Goal: Task Accomplishment & Management: Use online tool/utility

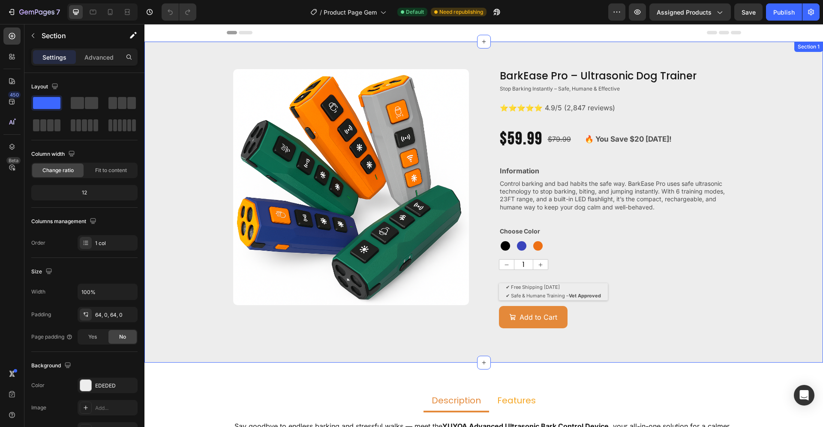
click at [771, 117] on div "Product Images BarkEase Pro – Ultrasonic Dog Trainer Product Title Stop Barking…" at bounding box center [483, 202] width 679 height 266
click at [189, 192] on div "Product Images BarkEase Pro – Ultrasonic Dog Trainer Product Title Stop Barking…" at bounding box center [483, 202] width 679 height 266
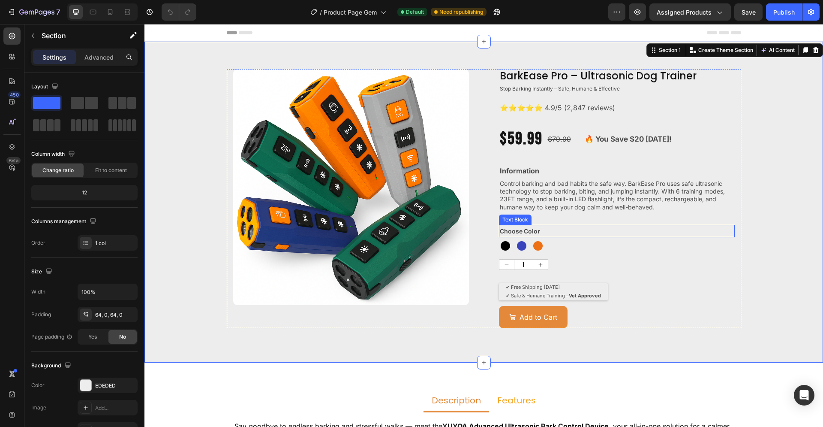
click at [575, 228] on p "Choose Color" at bounding box center [617, 231] width 234 height 11
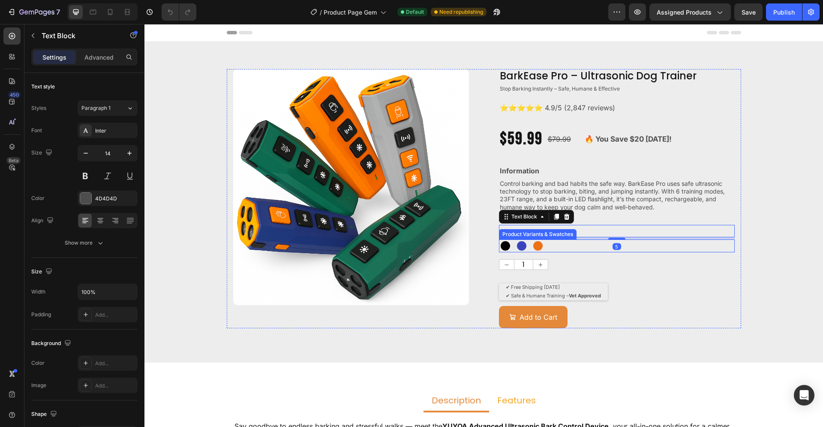
click at [562, 246] on div "Black Black Blue Blue Orange Orange" at bounding box center [617, 245] width 236 height 13
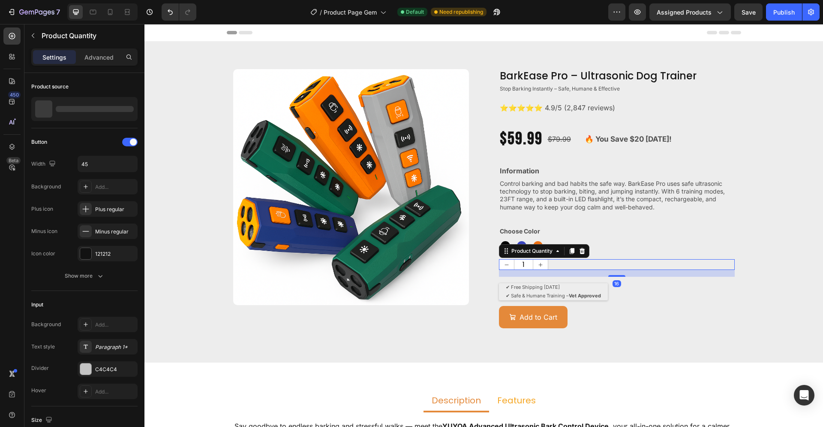
click at [559, 265] on div "1" at bounding box center [617, 264] width 236 height 11
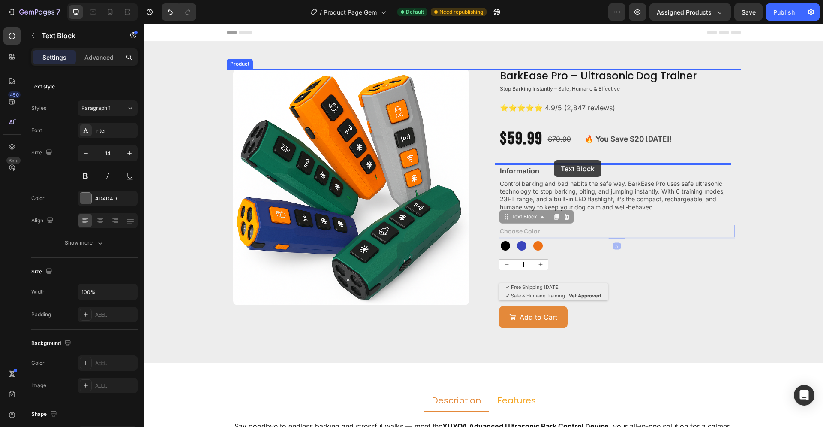
drag, startPoint x: 547, startPoint y: 230, endPoint x: 554, endPoint y: 160, distance: 70.6
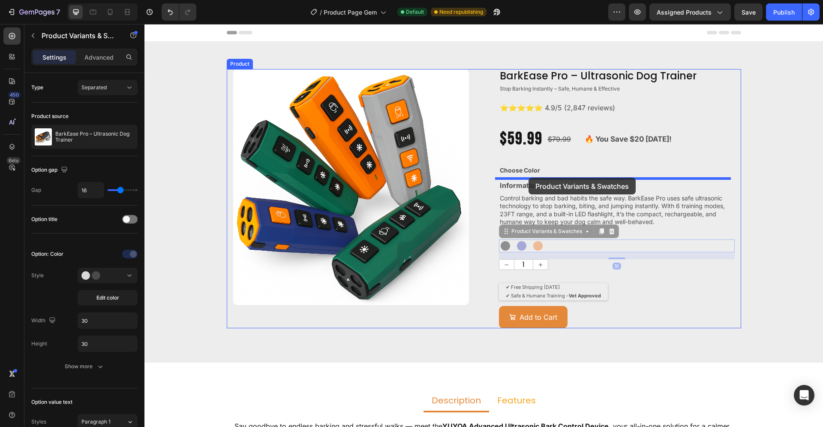
drag, startPoint x: 521, startPoint y: 246, endPoint x: 529, endPoint y: 177, distance: 69.0
radio input "true"
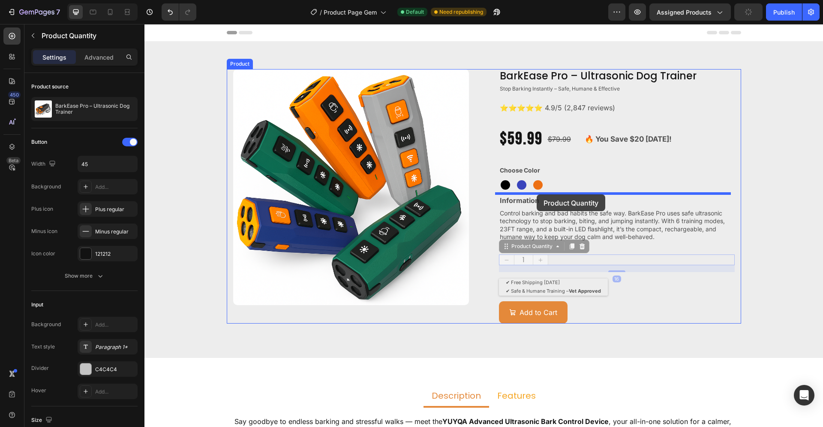
drag, startPoint x: 531, startPoint y: 258, endPoint x: 537, endPoint y: 194, distance: 64.1
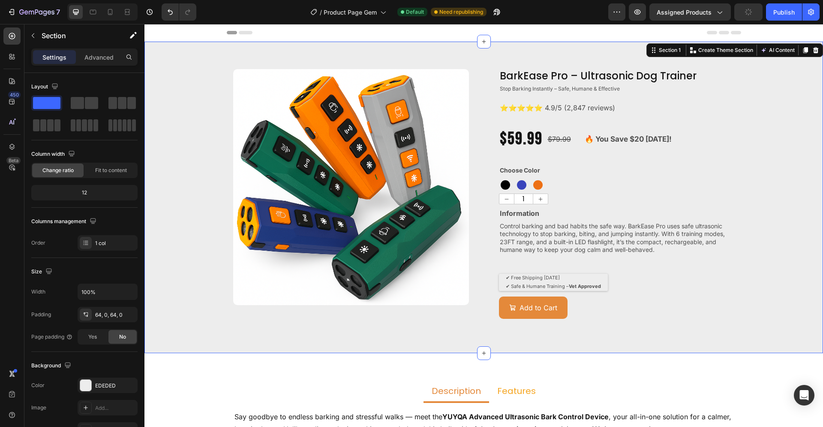
click at [749, 265] on div "Product Images BarkEase Pro – Ultrasonic Dog Trainer Product Title Stop Barking…" at bounding box center [483, 197] width 679 height 256
click at [535, 157] on div "BarkEase Pro – Ultrasonic Dog Trainer Product Title Stop Barking Instantly – Sa…" at bounding box center [617, 194] width 236 height 250
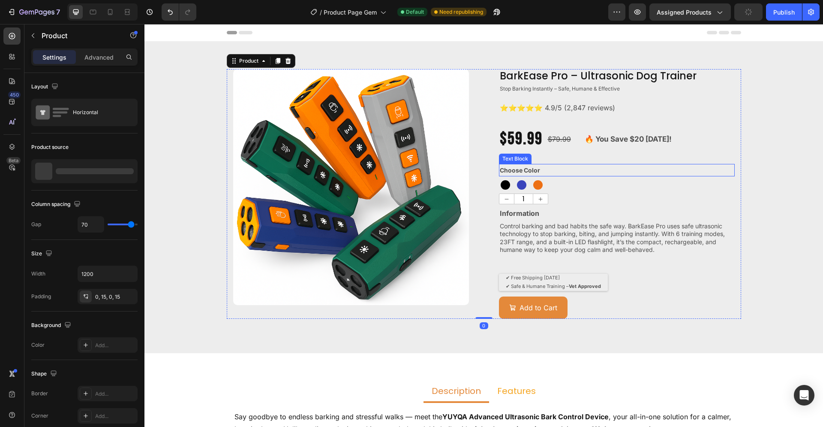
click at [589, 172] on p "Choose Color" at bounding box center [617, 170] width 234 height 11
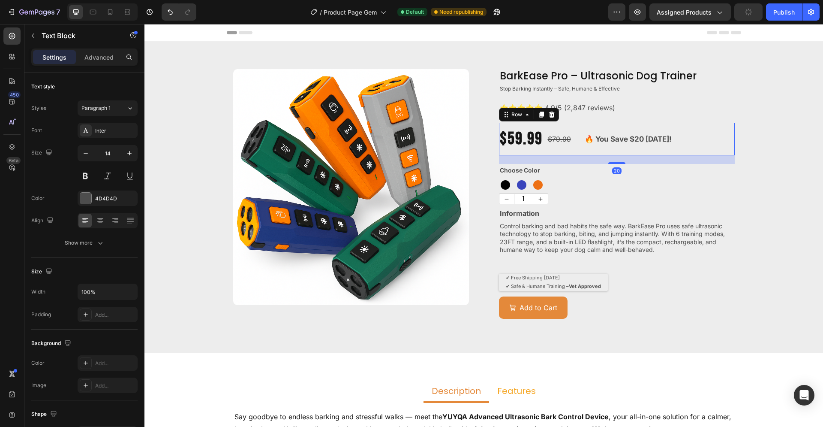
click at [587, 150] on div "BarkEase Pro – Ultrasonic Dog Trainer Product Title Stop Barking Instantly – Sa…" at bounding box center [617, 194] width 236 height 250
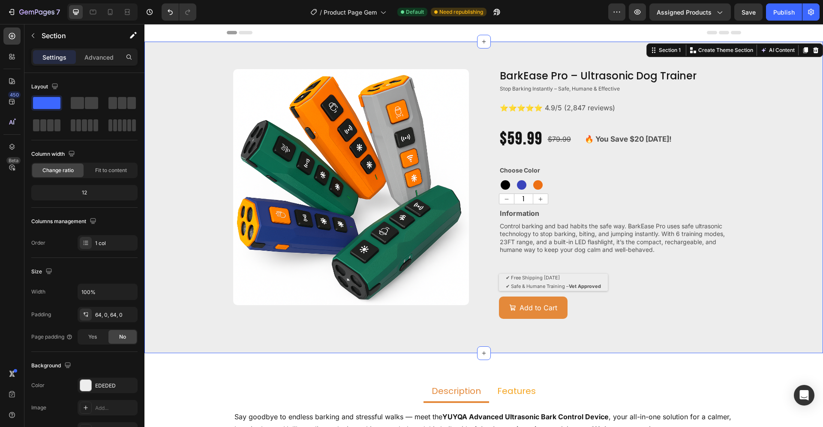
click at [770, 231] on div "Product Images BarkEase Pro – Ultrasonic Dog Trainer Product Title Stop Barking…" at bounding box center [483, 197] width 679 height 256
click at [561, 302] on button "Add to Cart" at bounding box center [533, 307] width 69 height 23
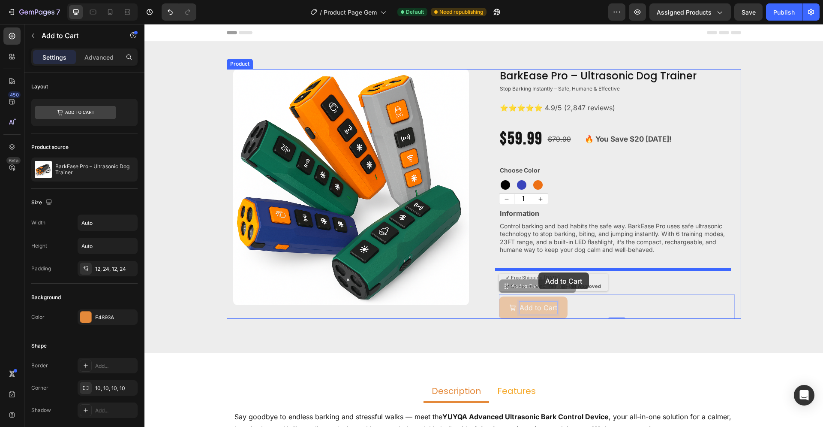
drag, startPoint x: 540, startPoint y: 310, endPoint x: 538, endPoint y: 272, distance: 37.8
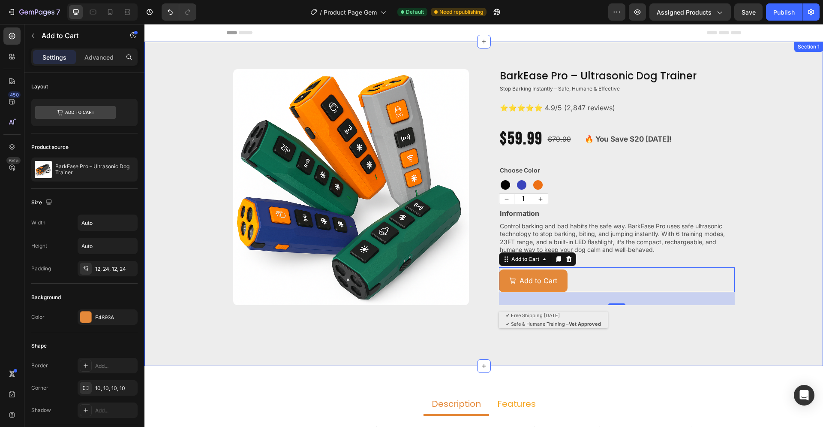
click at [761, 278] on div "Product Images BarkEase Pro – Ultrasonic Dog Trainer Product Title Stop Barking…" at bounding box center [483, 203] width 679 height 269
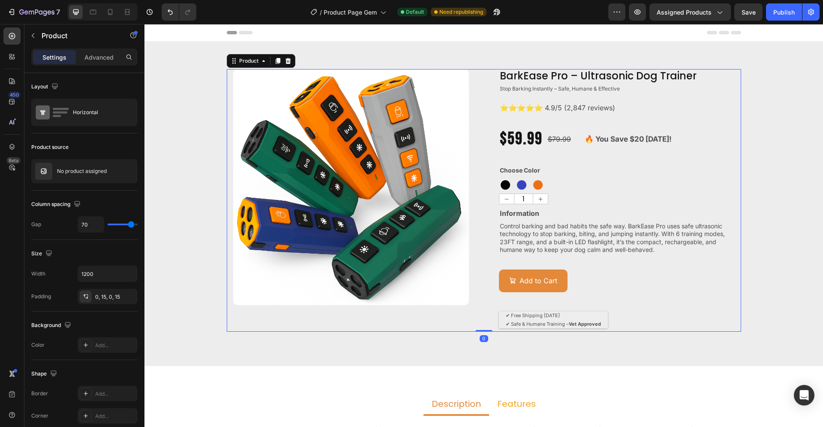
click at [544, 302] on div "Add to Cart Add to Cart" at bounding box center [617, 286] width 236 height 38
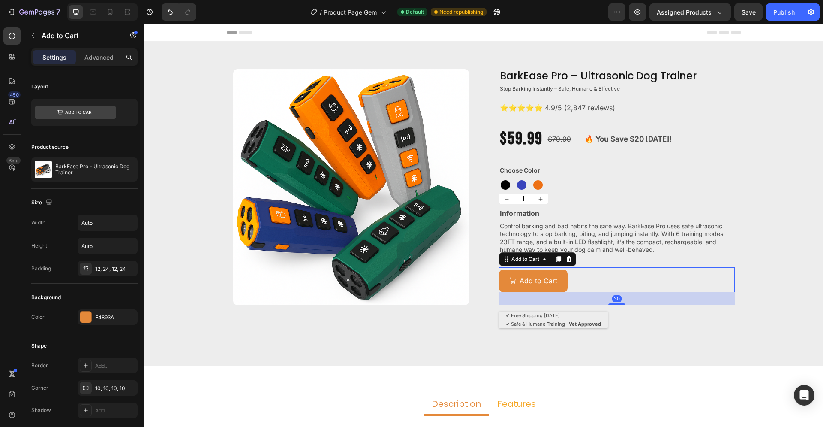
click at [610, 273] on div "Add to Cart Add to Cart 30" at bounding box center [617, 279] width 236 height 25
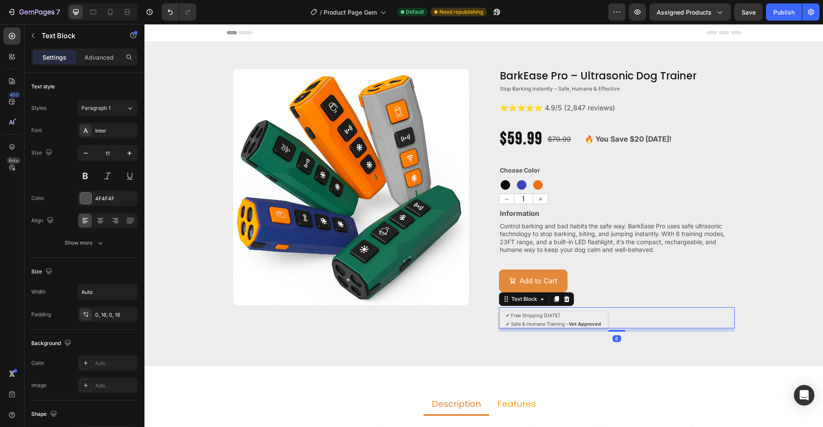
click at [550, 312] on div "BarkEase Pro – Ultrasonic Dog Trainer Product Title Stop Barking Instantly – Sa…" at bounding box center [617, 200] width 236 height 262
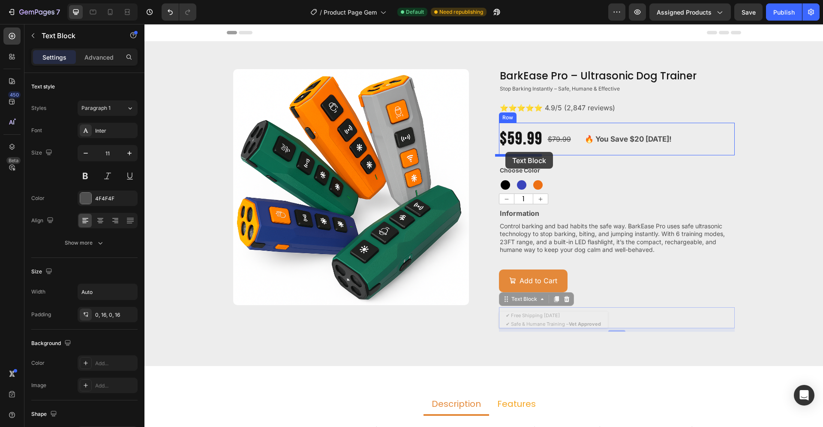
drag, startPoint x: 502, startPoint y: 301, endPoint x: 505, endPoint y: 152, distance: 149.2
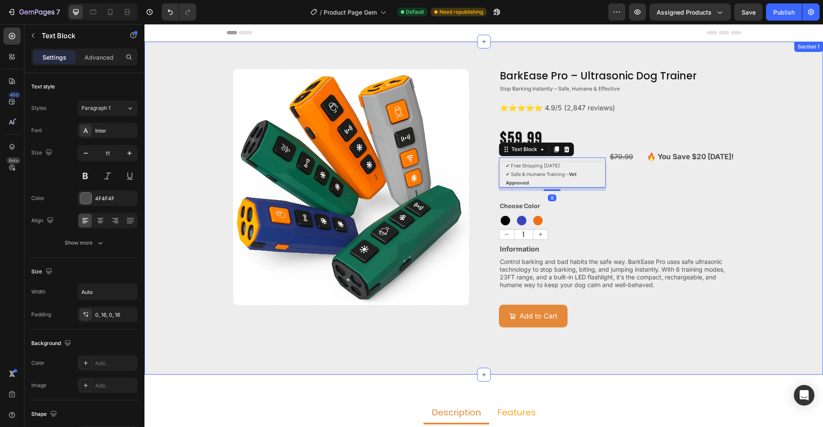
click at [784, 186] on div "Product Images BarkEase Pro – Ultrasonic Dog Trainer Product Title Stop Barking…" at bounding box center [483, 208] width 679 height 278
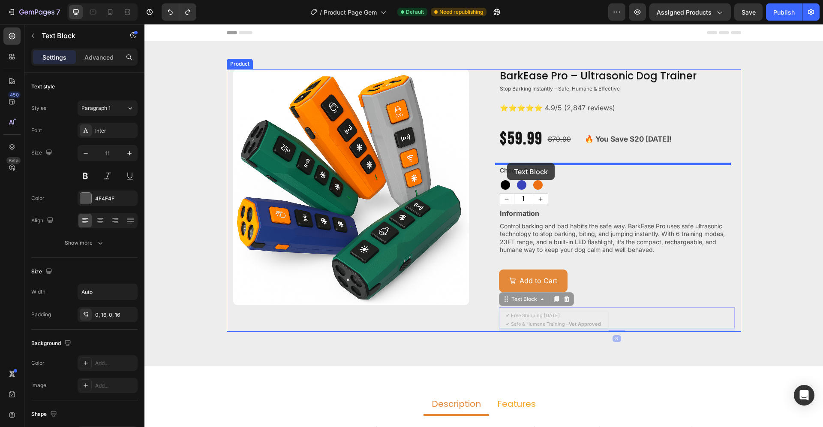
drag, startPoint x: 502, startPoint y: 312, endPoint x: 507, endPoint y: 163, distance: 149.3
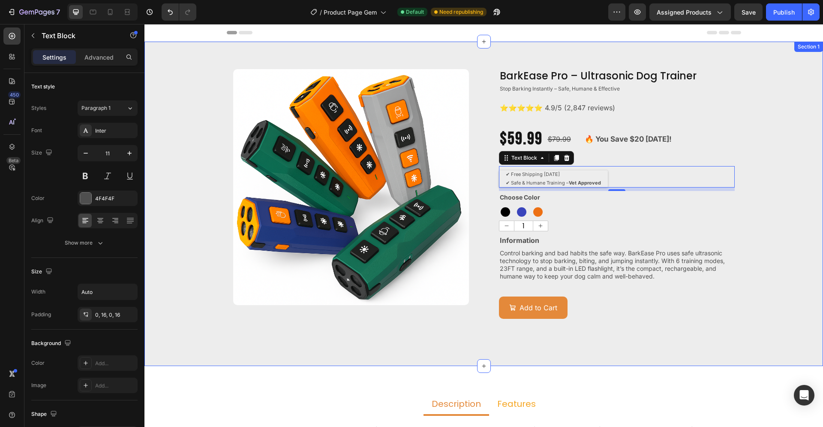
click at [790, 193] on div "Product Images BarkEase Pro – Ultrasonic Dog Trainer Product Title Stop Barking…" at bounding box center [483, 203] width 679 height 269
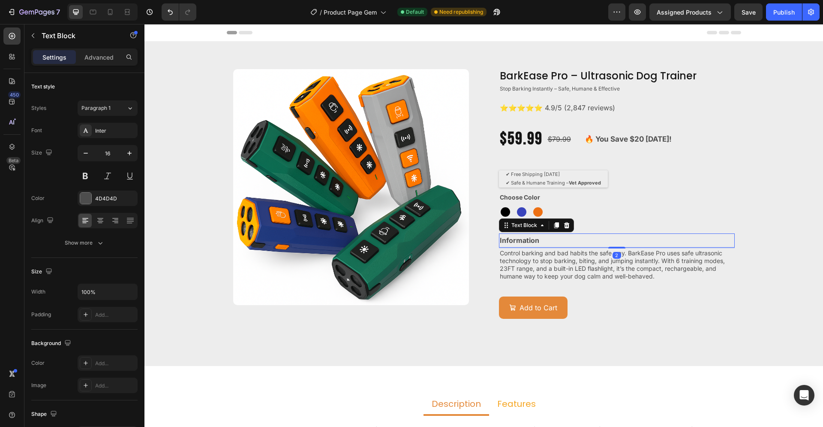
click at [552, 241] on p "Information" at bounding box center [617, 240] width 234 height 12
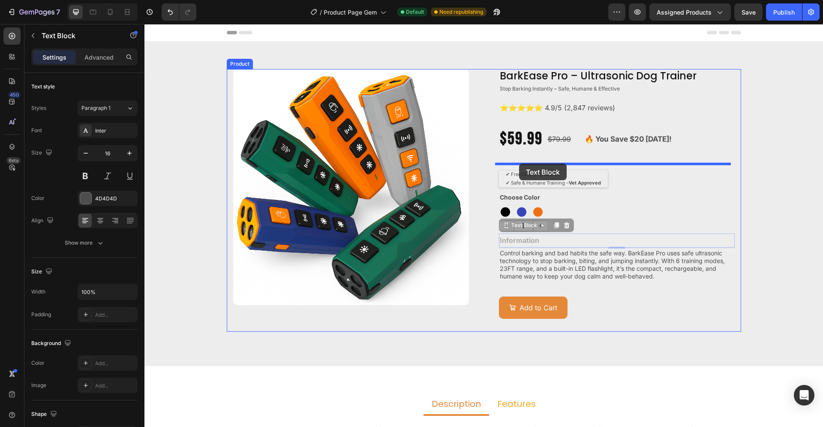
drag, startPoint x: 516, startPoint y: 227, endPoint x: 519, endPoint y: 163, distance: 63.5
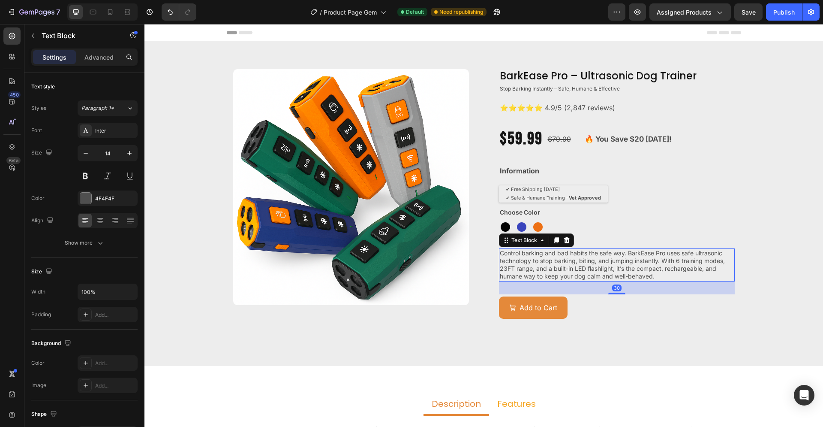
click at [520, 256] on span "Control barking and bad habits the safe way. BarkEase Pro uses safe ultrasonic …" at bounding box center [612, 264] width 225 height 31
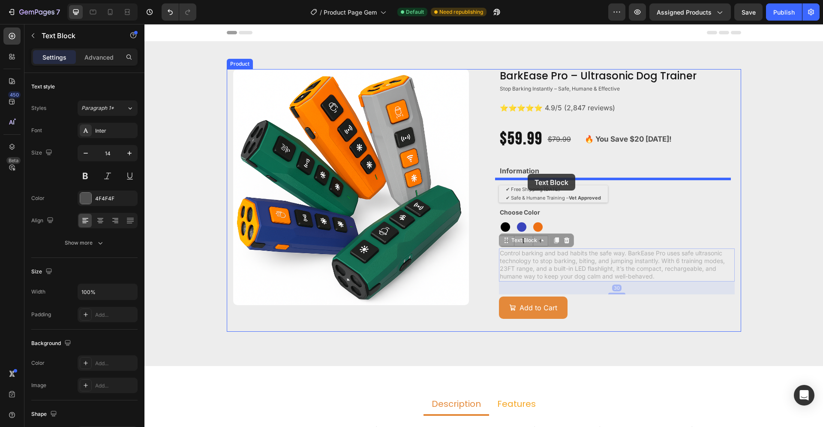
drag, startPoint x: 516, startPoint y: 240, endPoint x: 528, endPoint y: 174, distance: 67.5
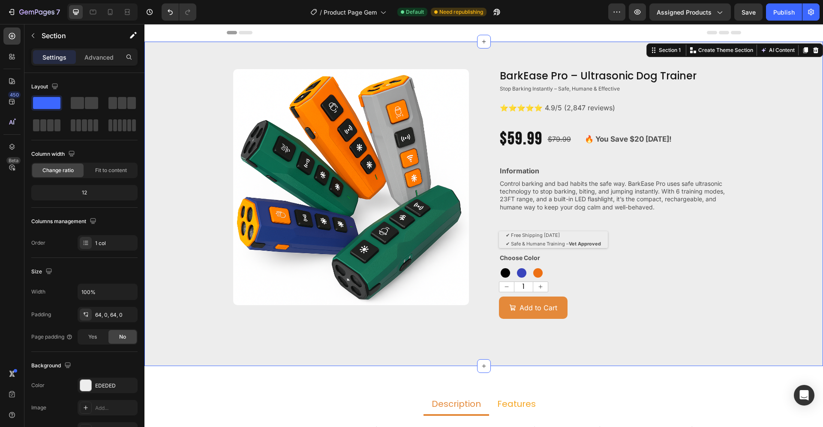
click at [778, 198] on div "Product Images BarkEase Pro – Ultrasonic Dog Trainer Product Title Stop Barking…" at bounding box center [483, 203] width 679 height 269
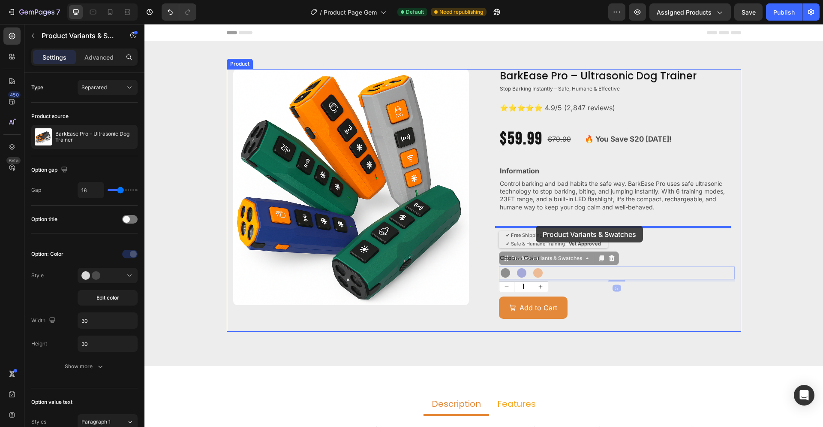
drag, startPoint x: 527, startPoint y: 274, endPoint x: 536, endPoint y: 226, distance: 49.6
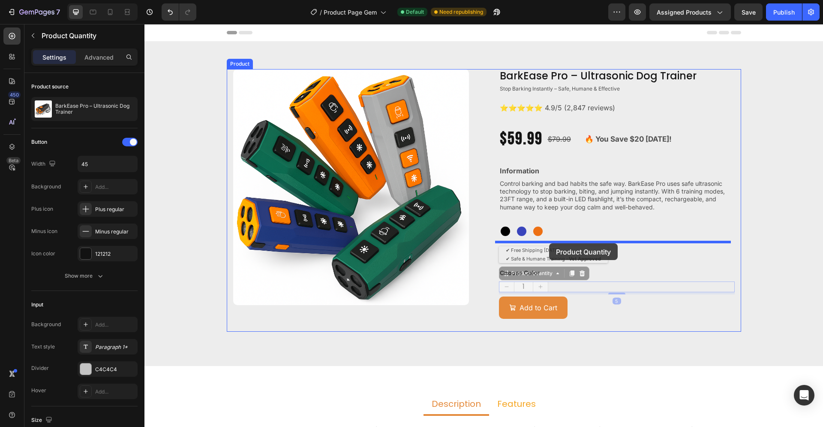
drag, startPoint x: 535, startPoint y: 283, endPoint x: 549, endPoint y: 243, distance: 42.3
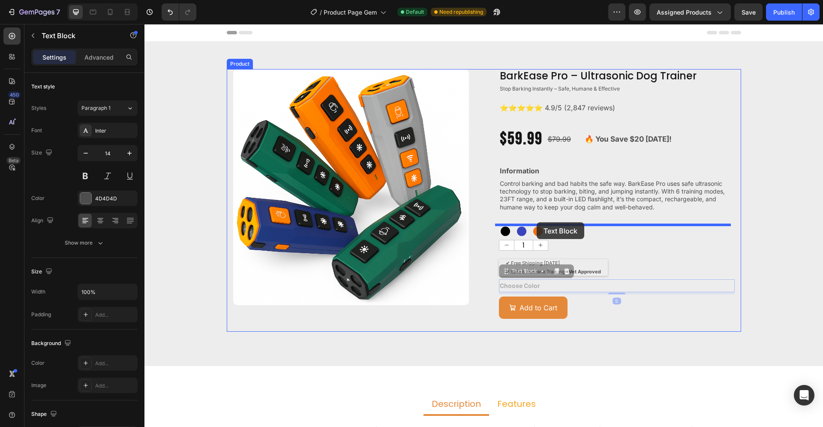
drag, startPoint x: 521, startPoint y: 286, endPoint x: 537, endPoint y: 222, distance: 65.3
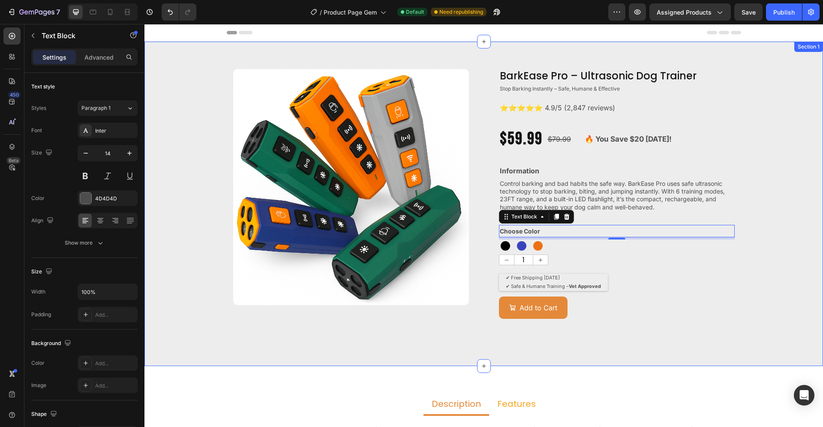
click at [770, 231] on div "Product Images BarkEase Pro – Ultrasonic Dog Trainer Product Title Stop Barking…" at bounding box center [483, 203] width 679 height 269
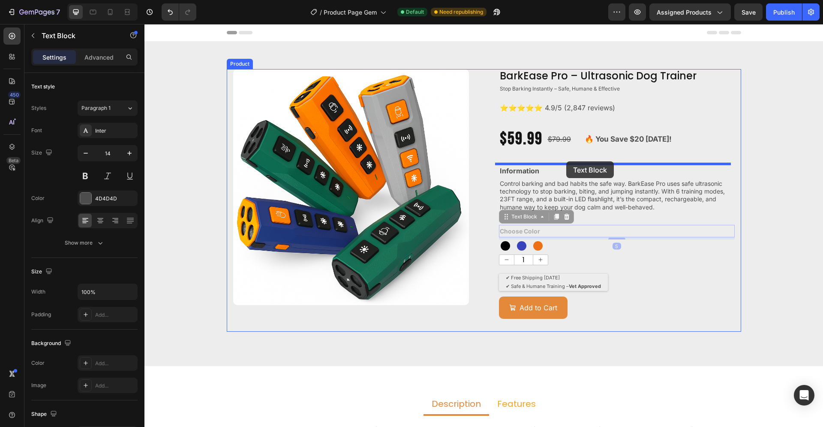
drag, startPoint x: 577, startPoint y: 232, endPoint x: 566, endPoint y: 161, distance: 71.5
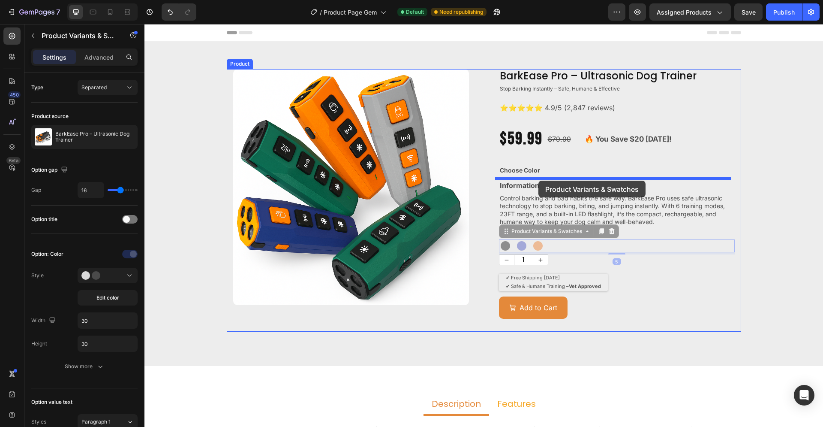
drag, startPoint x: 534, startPoint y: 246, endPoint x: 538, endPoint y: 180, distance: 65.3
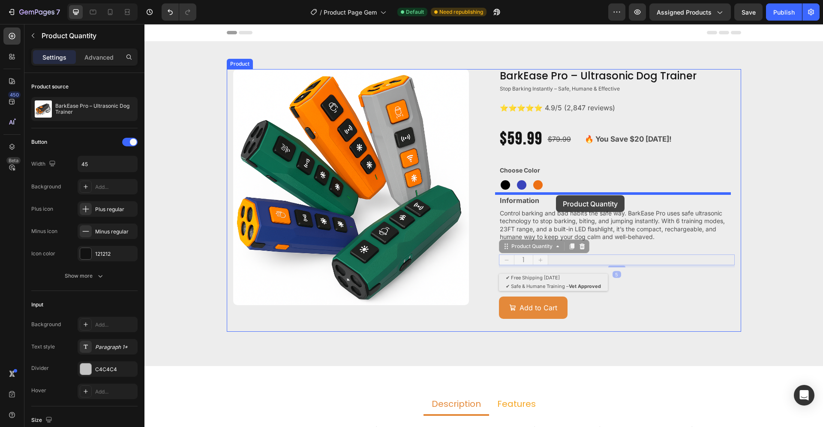
drag, startPoint x: 559, startPoint y: 258, endPoint x: 556, endPoint y: 195, distance: 63.1
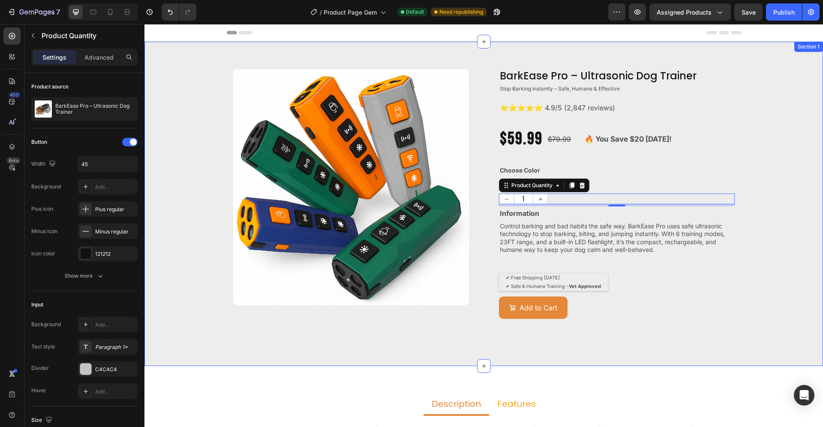
click at [776, 234] on div "Product Images BarkEase Pro – Ultrasonic Dog Trainer Product Title Stop Barking…" at bounding box center [483, 203] width 679 height 269
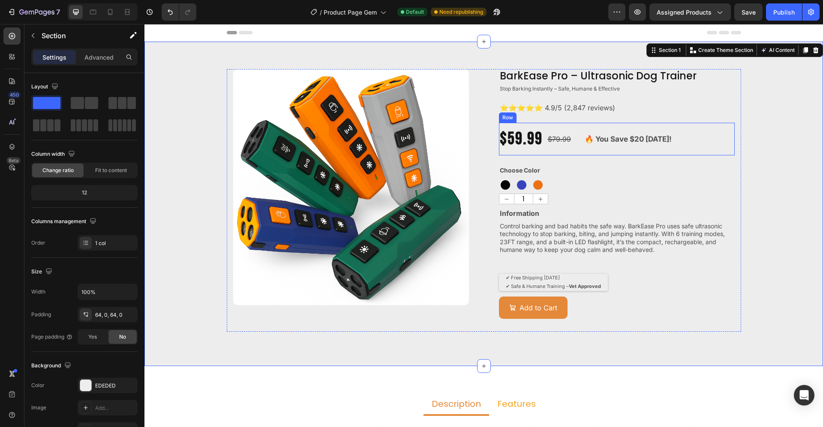
click at [559, 155] on div "$79.99 Product Price Product Price" at bounding box center [563, 139] width 33 height 33
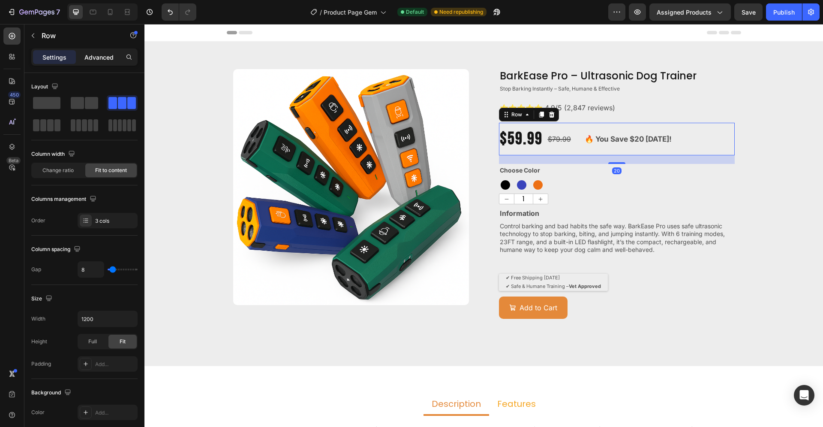
click at [106, 61] on p "Advanced" at bounding box center [98, 57] width 29 height 9
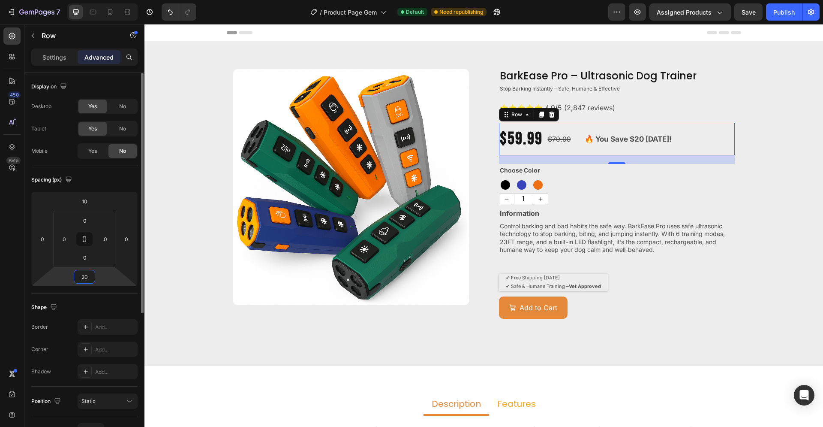
click at [87, 277] on input "20" at bounding box center [84, 276] width 17 height 13
type input "5"
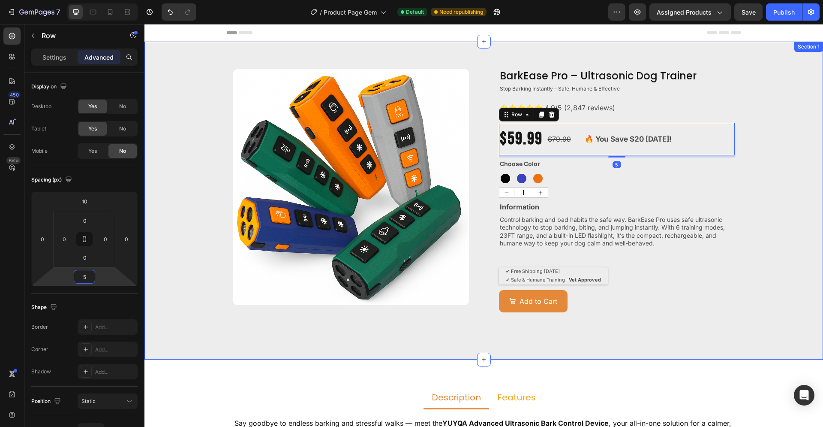
click at [765, 184] on div "Product Images BarkEase Pro – Ultrasonic Dog Trainer Product Title Stop Barking…" at bounding box center [483, 200] width 679 height 263
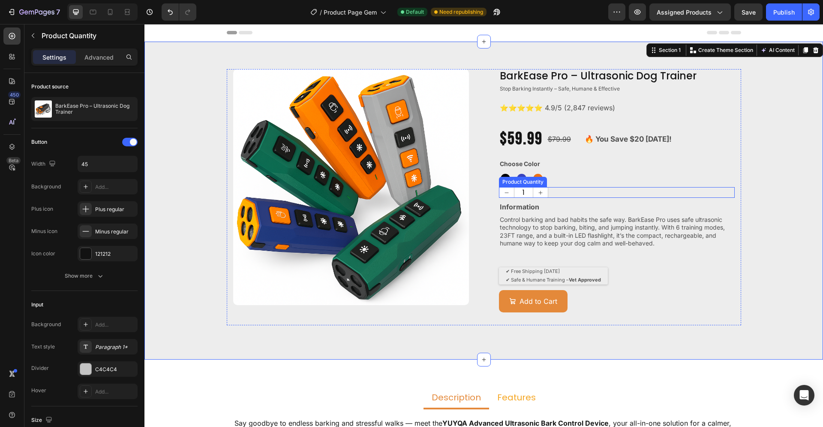
click at [567, 193] on div "1" at bounding box center [617, 192] width 236 height 11
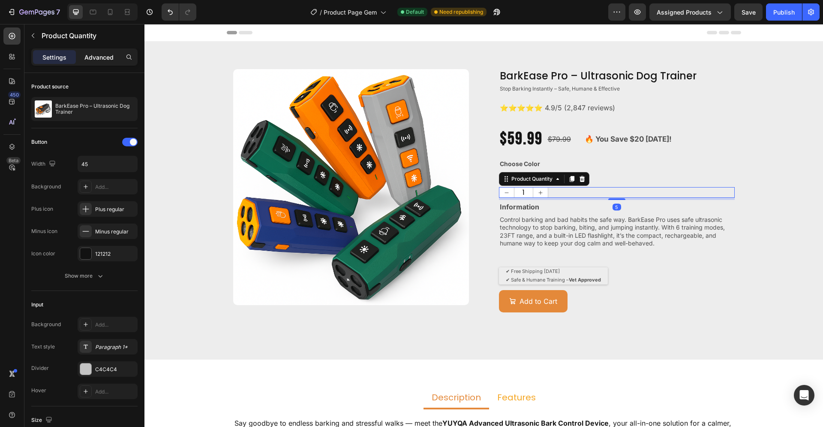
click at [99, 61] on p "Advanced" at bounding box center [98, 57] width 29 height 9
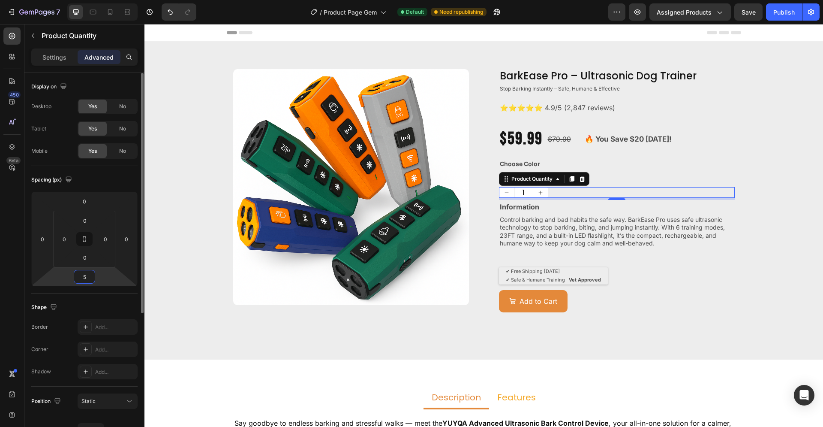
click at [92, 279] on input "5" at bounding box center [84, 276] width 17 height 13
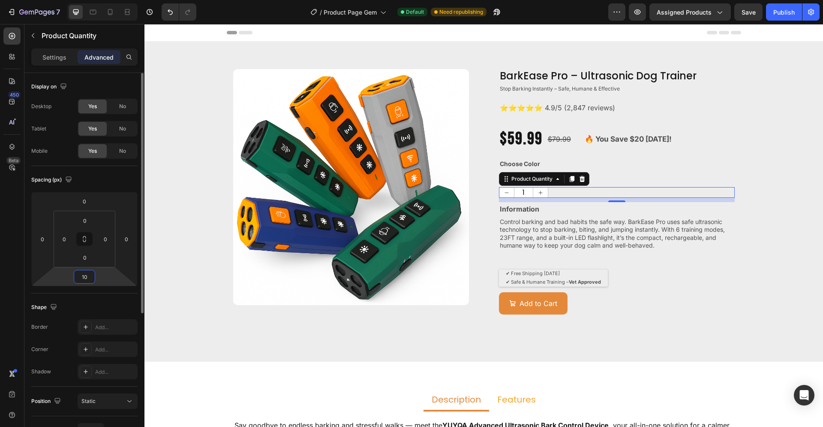
drag, startPoint x: 88, startPoint y: 277, endPoint x: 76, endPoint y: 279, distance: 12.1
click at [76, 279] on input "10" at bounding box center [84, 276] width 17 height 13
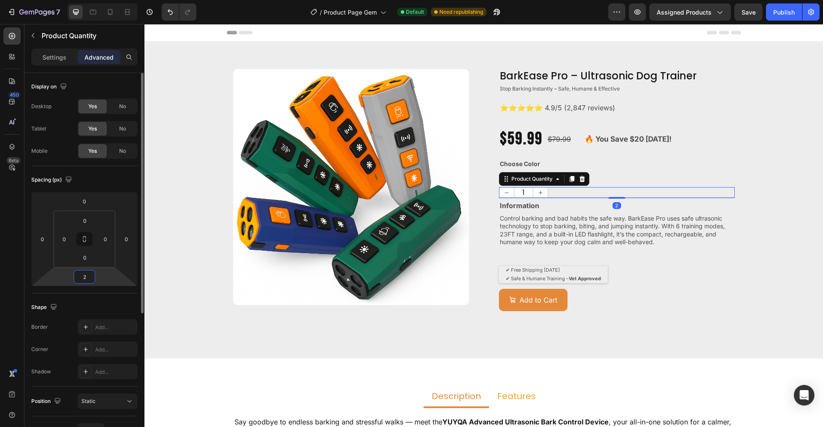
type input "20"
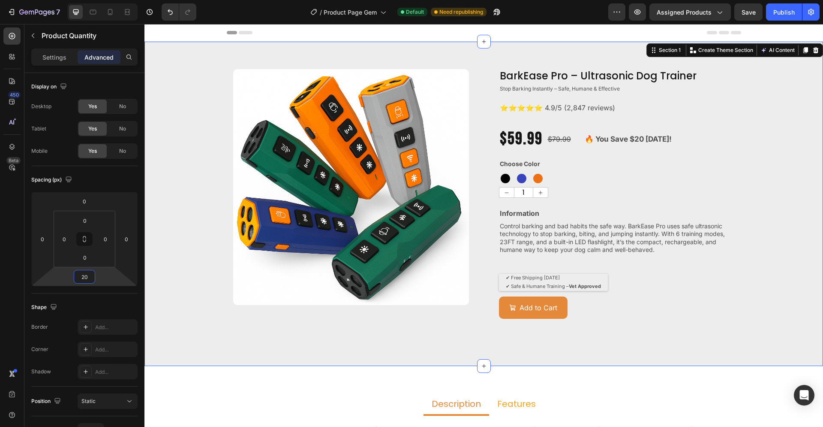
click at [755, 187] on div "Product Images BarkEase Pro – Ultrasonic Dog Trainer Product Title Stop Barking…" at bounding box center [483, 203] width 679 height 269
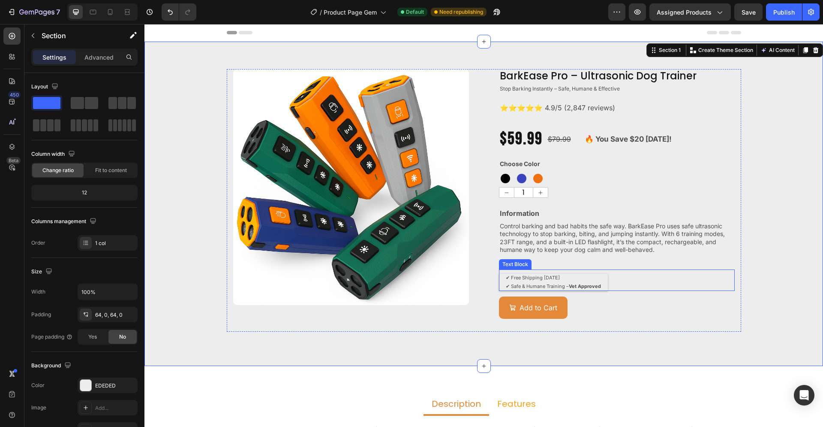
click at [585, 281] on p "✔ Free Shipping Within 3 Days" at bounding box center [553, 278] width 95 height 9
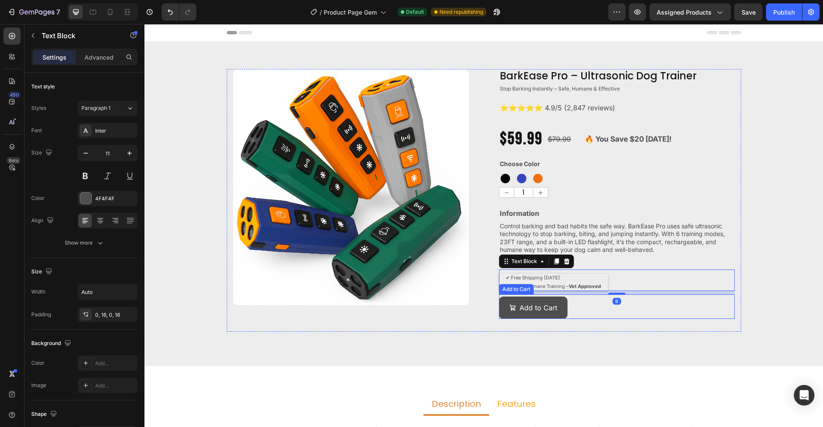
click at [560, 306] on button "Add to Cart" at bounding box center [533, 307] width 69 height 23
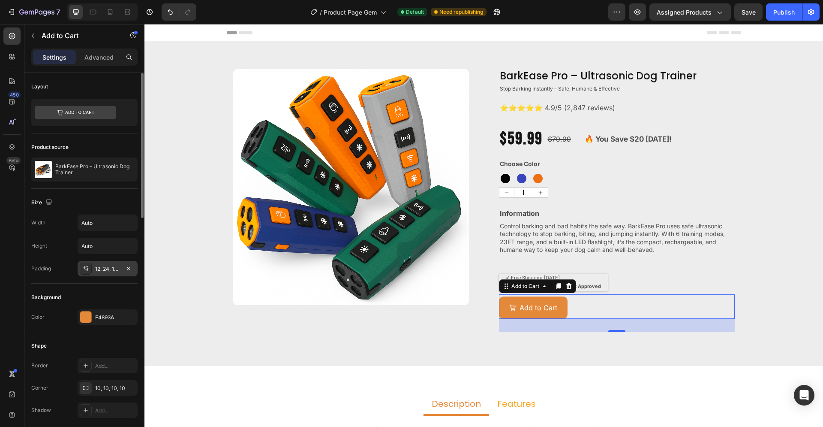
click at [107, 271] on div "12, 24, 12, 24" at bounding box center [107, 269] width 25 height 8
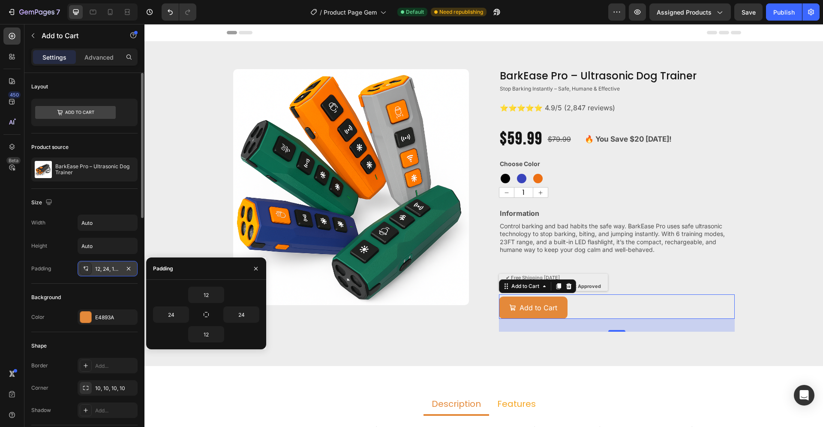
click at [106, 270] on div "12, 24, 12, 24" at bounding box center [107, 269] width 25 height 8
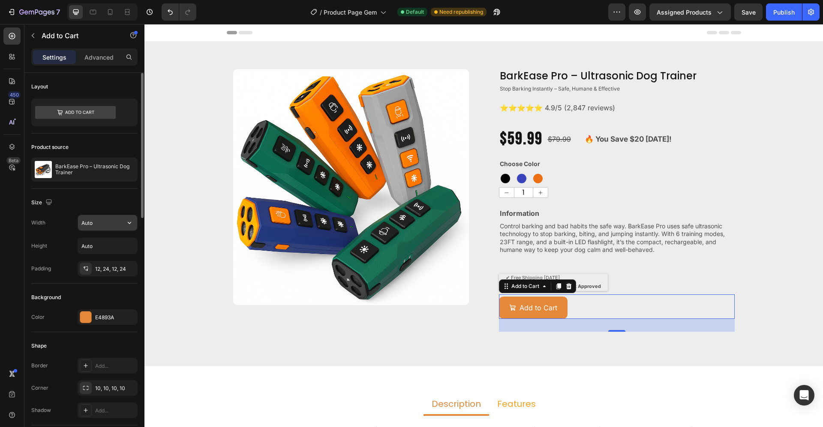
click at [98, 226] on input "Auto" at bounding box center [107, 222] width 59 height 15
drag, startPoint x: 134, startPoint y: 230, endPoint x: 132, endPoint y: 221, distance: 9.2
click at [132, 221] on icon "button" at bounding box center [129, 222] width 9 height 9
click at [101, 258] on p "Full 100%" at bounding box center [105, 261] width 49 height 8
type input "100%"
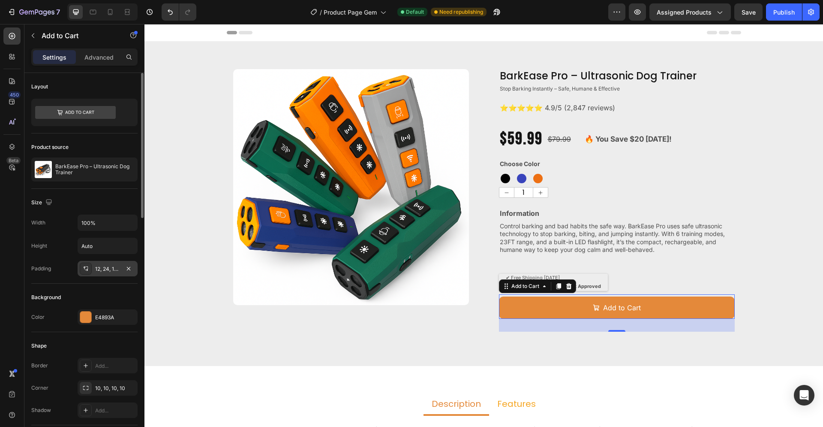
click at [116, 265] on div "12, 24, 12, 24" at bounding box center [107, 269] width 25 height 8
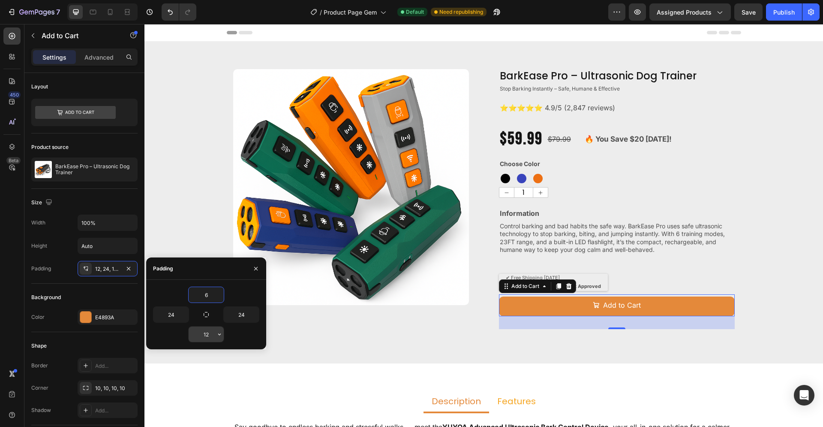
type input "6"
click at [210, 334] on input "12" at bounding box center [206, 333] width 35 height 15
type input "6"
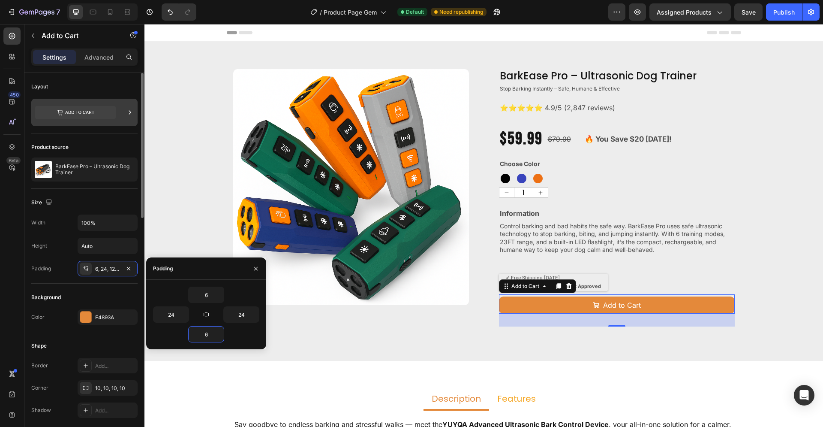
click at [130, 111] on icon at bounding box center [130, 112] width 2 height 4
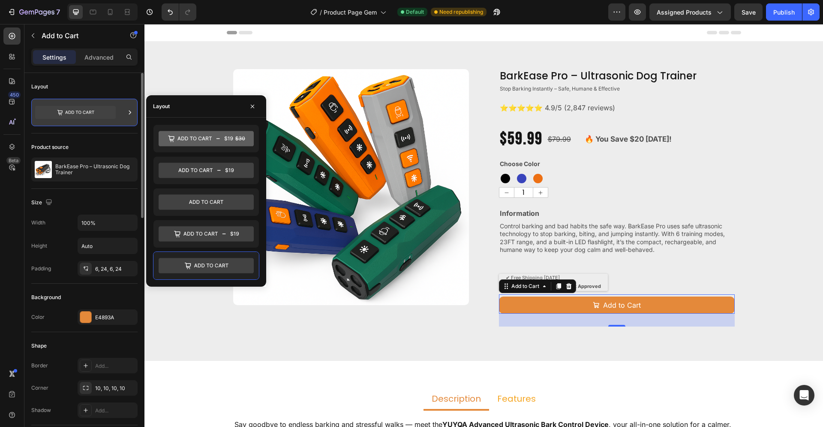
click at [130, 111] on icon at bounding box center [130, 112] width 2 height 4
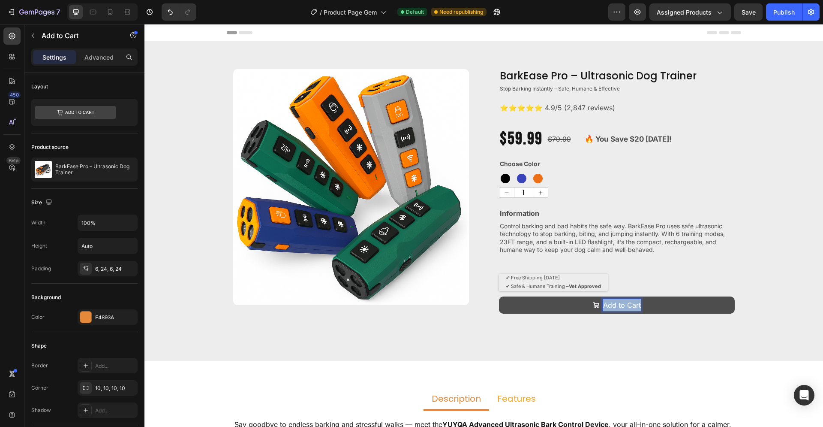
drag, startPoint x: 637, startPoint y: 305, endPoint x: 600, endPoint y: 306, distance: 36.9
click at [603, 306] on p "Add to Cart" at bounding box center [622, 305] width 38 height 12
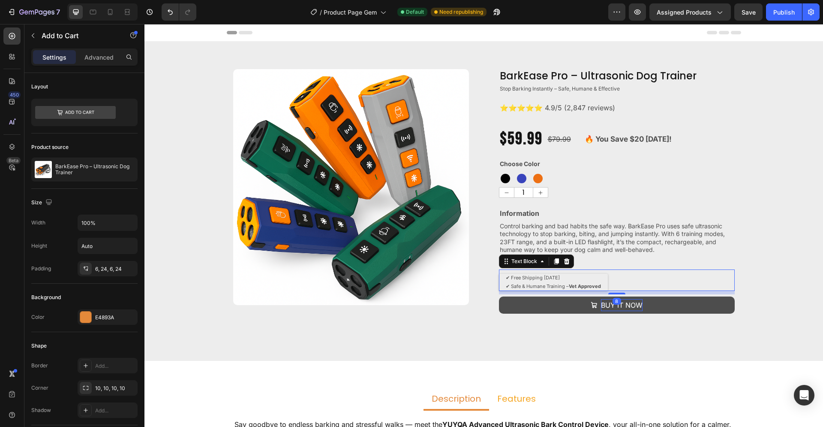
click at [719, 283] on div "✔ Free Shipping Within 3 Days ✔ Safe & Humane Training – Vet Approved" at bounding box center [617, 282] width 236 height 17
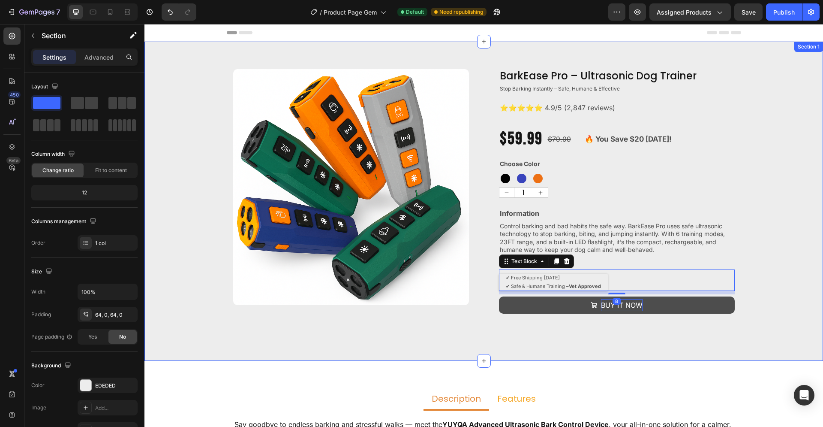
click at [761, 314] on div "Product Images BarkEase Pro – Ultrasonic Dog Trainer Product Title Stop Barking…" at bounding box center [483, 201] width 679 height 264
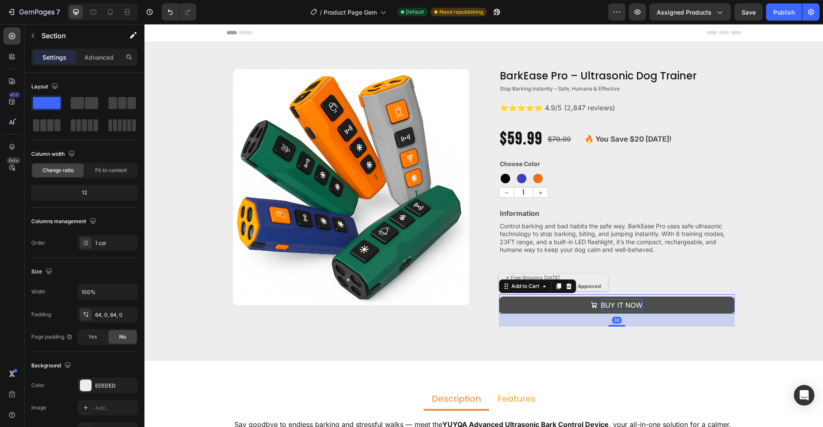
click at [620, 308] on p "BUY IT NOW" at bounding box center [622, 305] width 42 height 12
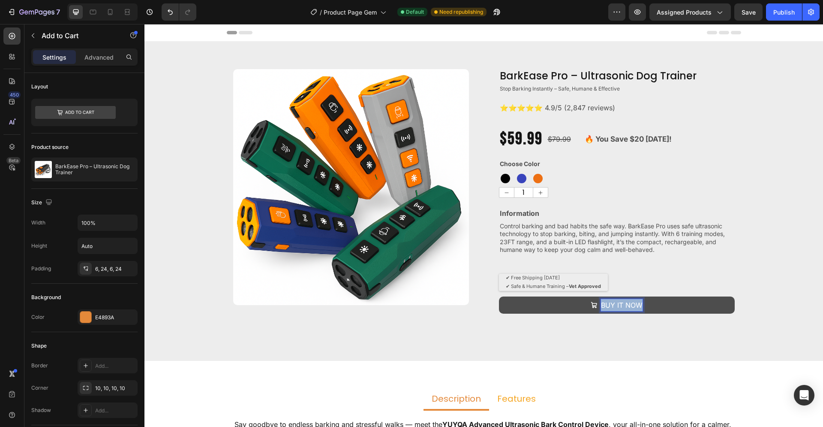
drag, startPoint x: 638, startPoint y: 305, endPoint x: 592, endPoint y: 307, distance: 45.9
click at [601, 307] on div "BUY IT NOW" at bounding box center [622, 305] width 42 height 12
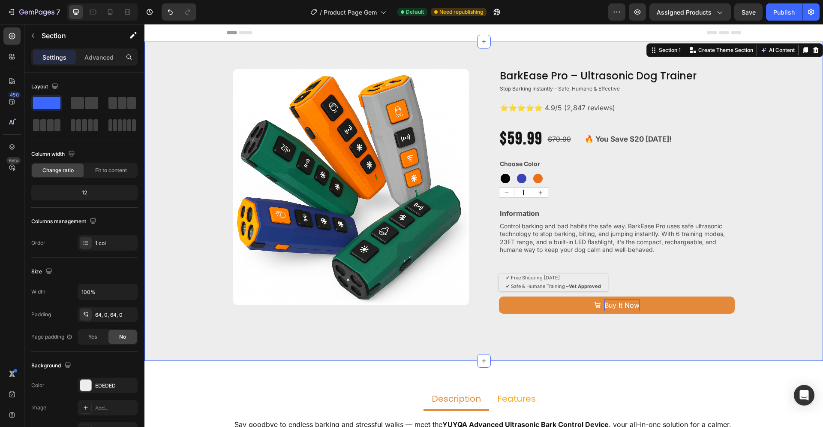
click at [774, 286] on div "Product Images BarkEase Pro – Ultrasonic Dog Trainer Product Title Stop Barking…" at bounding box center [483, 201] width 679 height 264
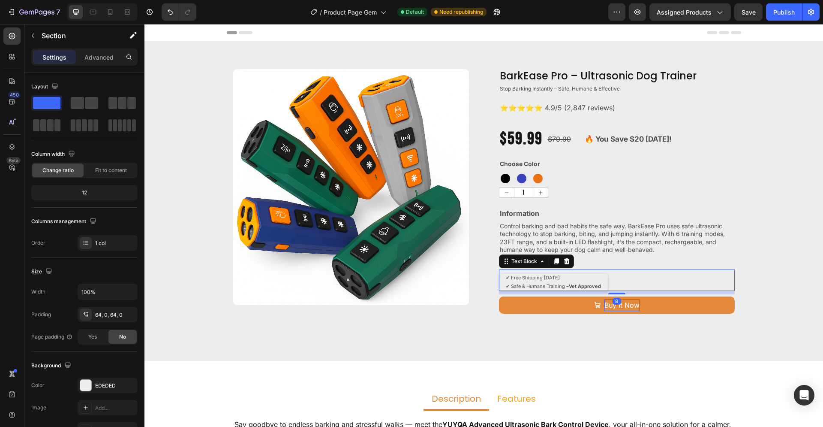
click at [572, 281] on p "✔ Free Shipping Within 3 Days" at bounding box center [553, 278] width 95 height 9
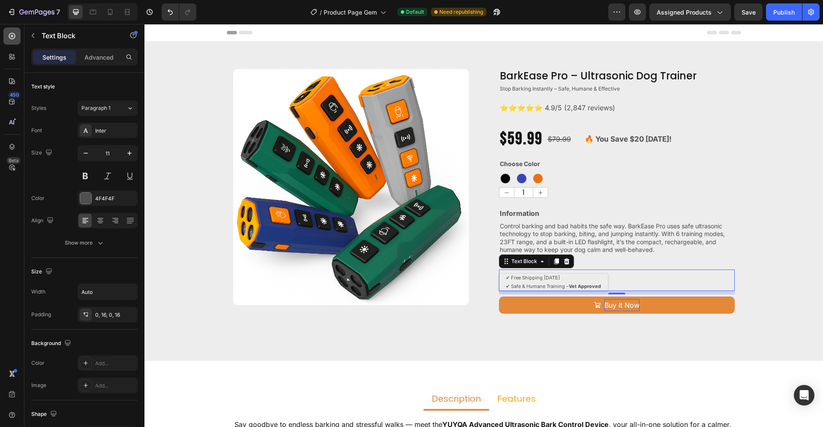
click at [10, 35] on icon at bounding box center [12, 36] width 9 height 9
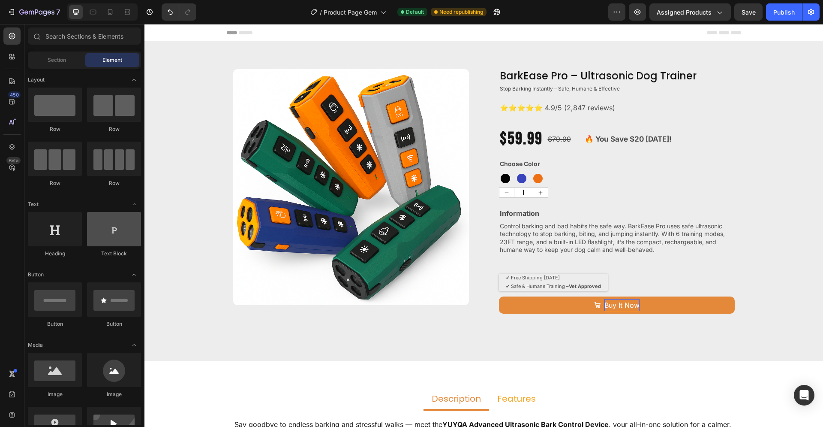
click at [107, 235] on div at bounding box center [114, 229] width 54 height 34
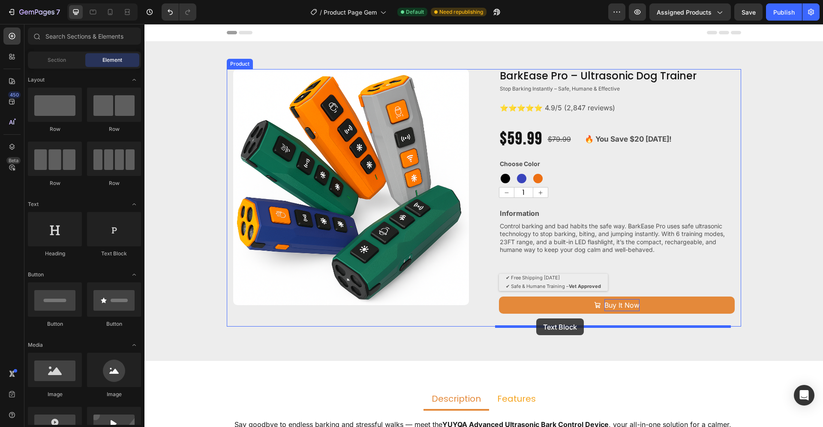
drag, startPoint x: 252, startPoint y: 257, endPoint x: 536, endPoint y: 321, distance: 290.8
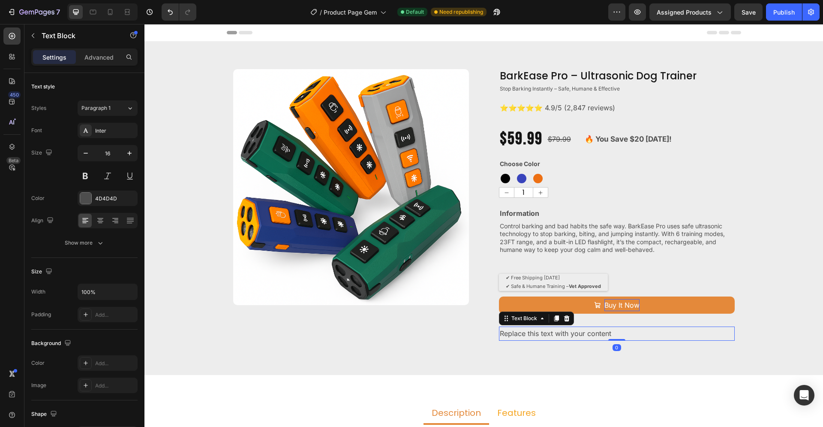
click at [628, 332] on div "Replace this text with your content" at bounding box center [617, 333] width 236 height 14
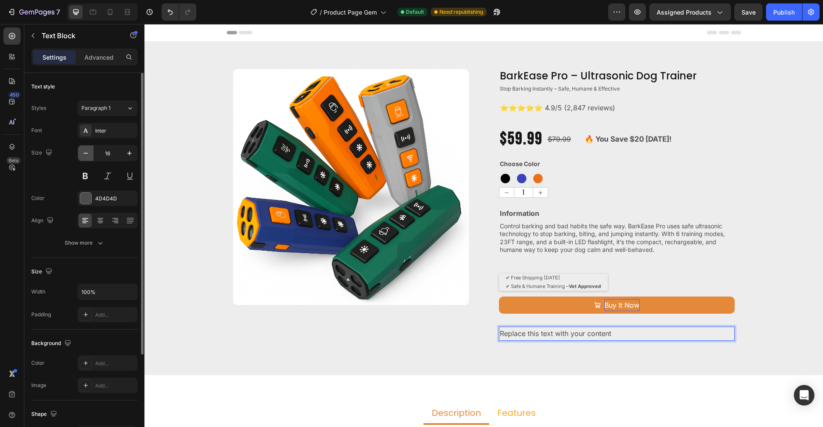
click at [86, 153] on icon "button" at bounding box center [85, 153] width 9 height 9
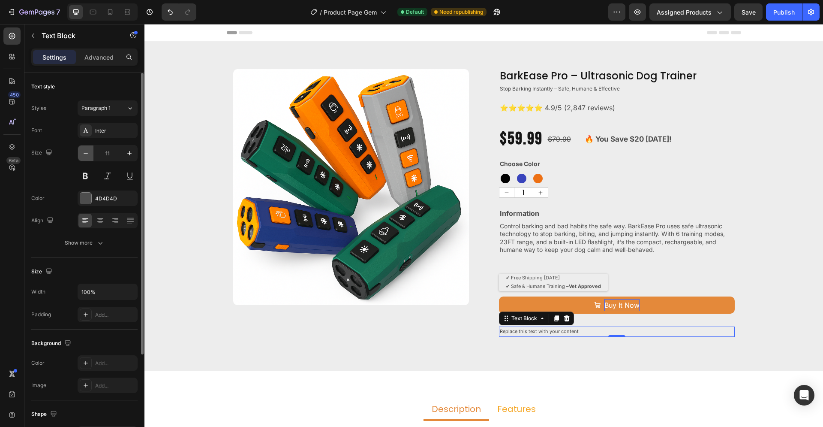
click at [86, 153] on icon "button" at bounding box center [85, 153] width 9 height 9
click at [131, 153] on icon "button" at bounding box center [129, 153] width 9 height 9
click at [90, 150] on button "button" at bounding box center [85, 152] width 15 height 15
type input "11"
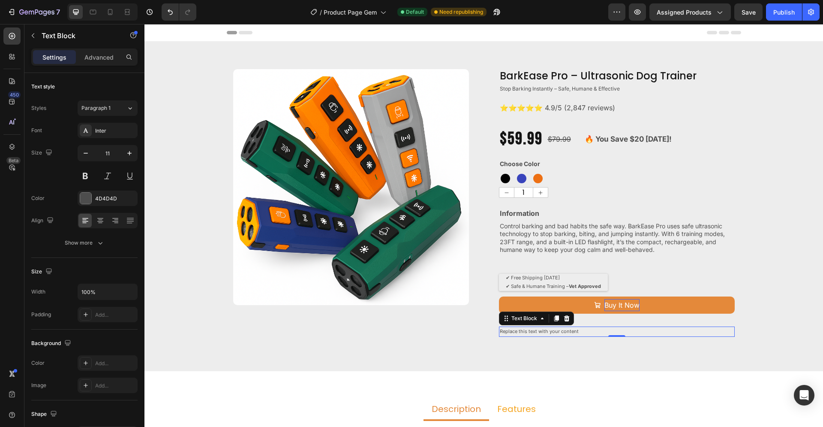
click at [602, 328] on p "Replace this text with your content" at bounding box center [617, 331] width 234 height 9
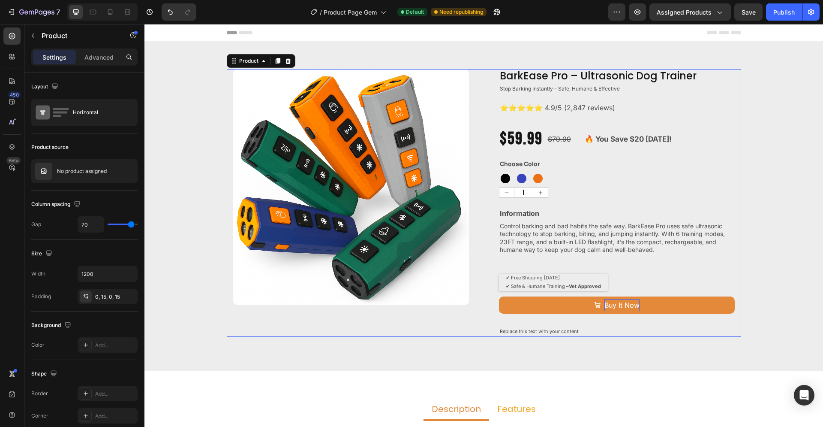
click at [599, 314] on div "Buy It Now Add to Cart" at bounding box center [617, 310] width 236 height 33
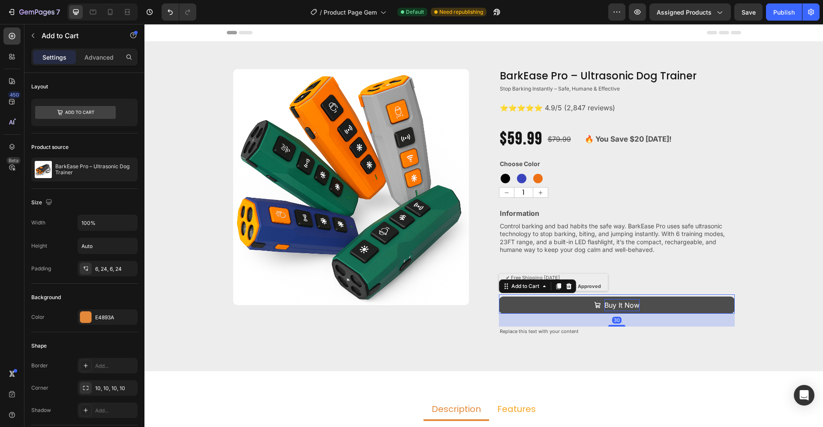
click at [535, 304] on button "Buy It Now" at bounding box center [617, 305] width 236 height 18
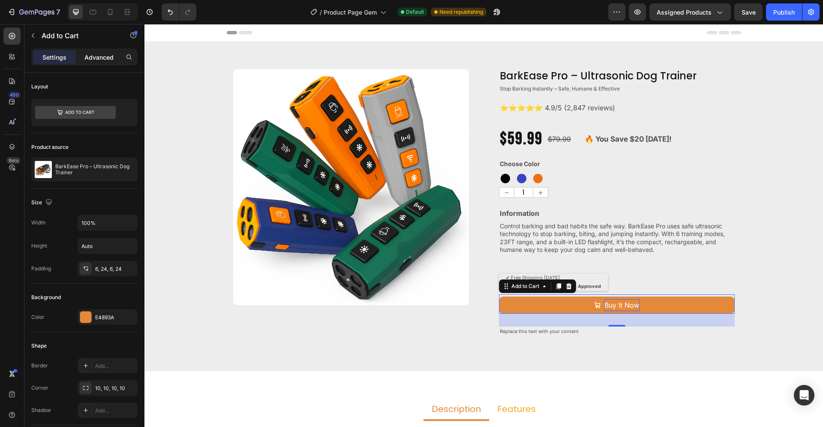
click at [93, 53] on p "Advanced" at bounding box center [98, 57] width 29 height 9
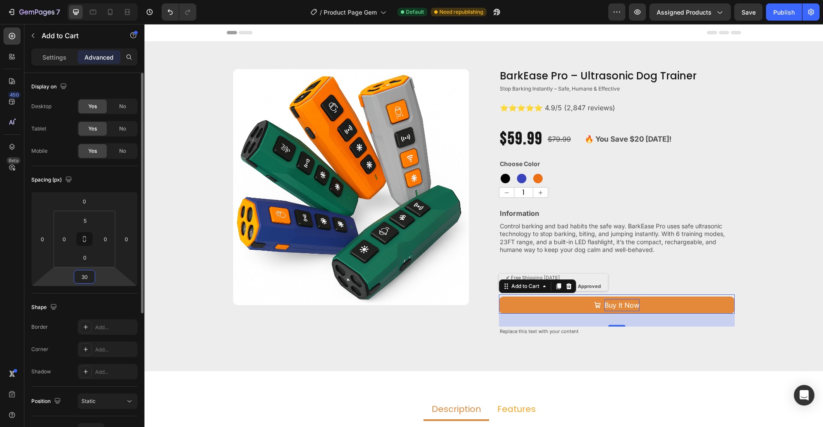
click at [91, 279] on input "30" at bounding box center [84, 276] width 17 height 13
type input "5"
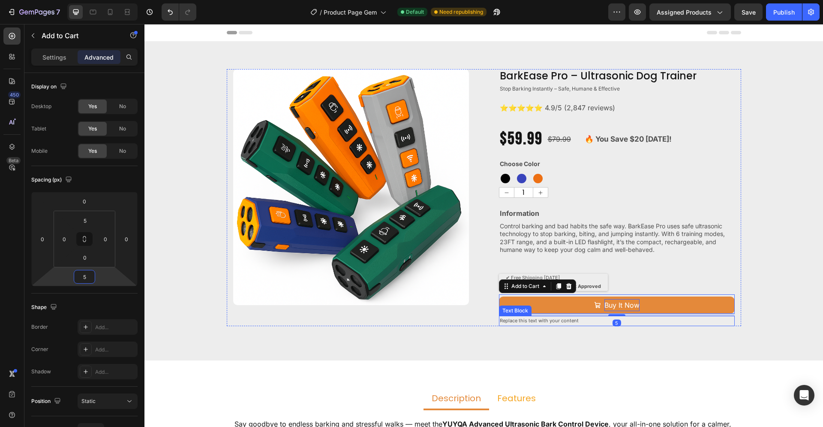
click at [562, 322] on p "Replace this text with your content" at bounding box center [617, 320] width 234 height 9
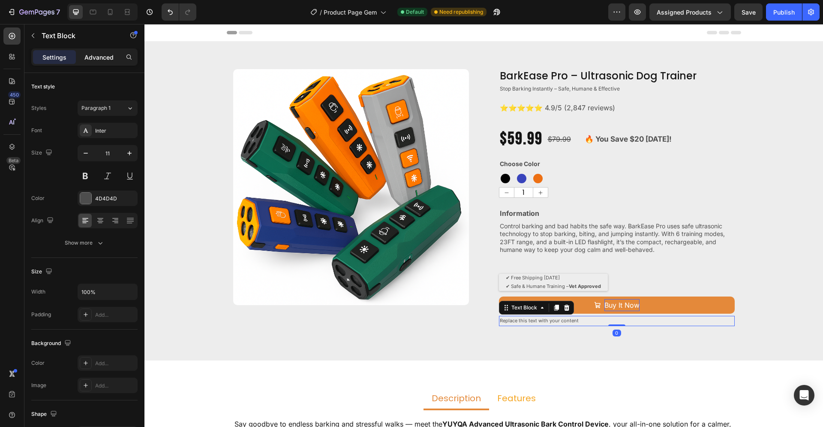
click at [105, 59] on p "Advanced" at bounding box center [98, 57] width 29 height 9
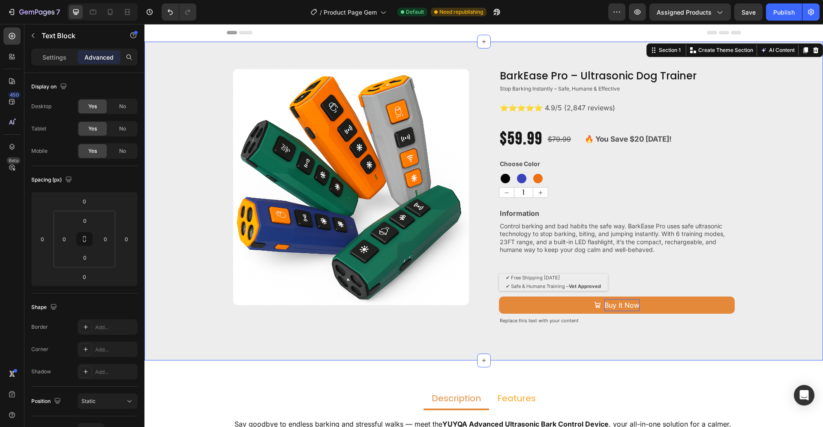
click at [654, 340] on div "Product Images BarkEase Pro – Ultrasonic Dog Trainer Product Title Stop Barking…" at bounding box center [483, 201] width 679 height 319
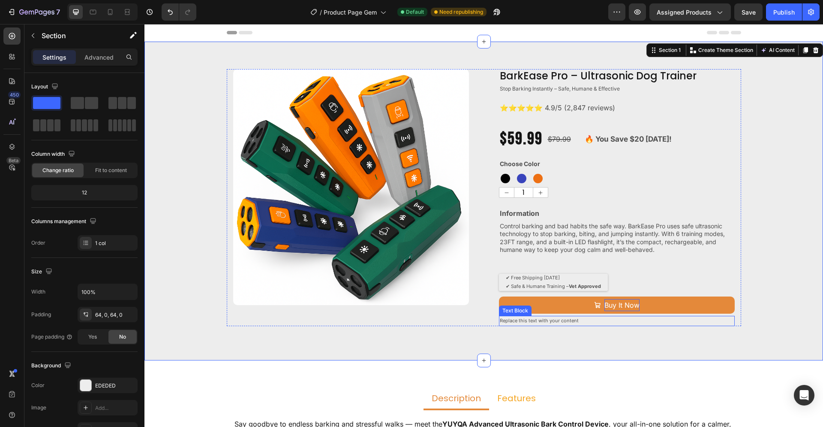
click at [560, 324] on p "Replace this text with your content" at bounding box center [617, 320] width 234 height 9
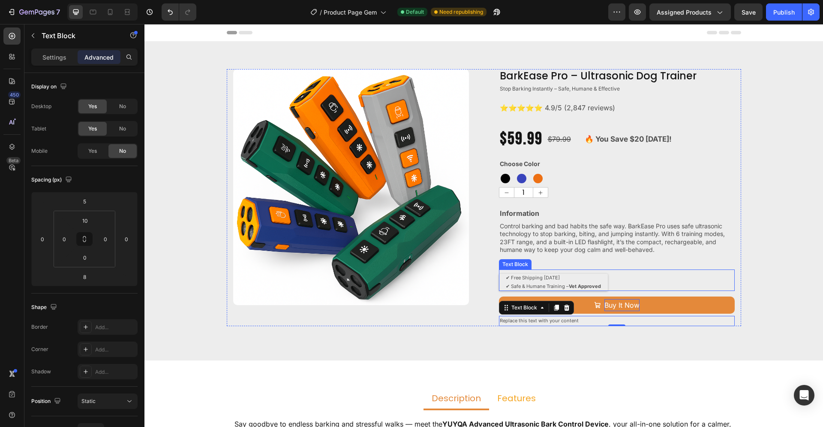
click at [568, 278] on p "✔ Free Shipping Within 3 Days" at bounding box center [553, 278] width 95 height 9
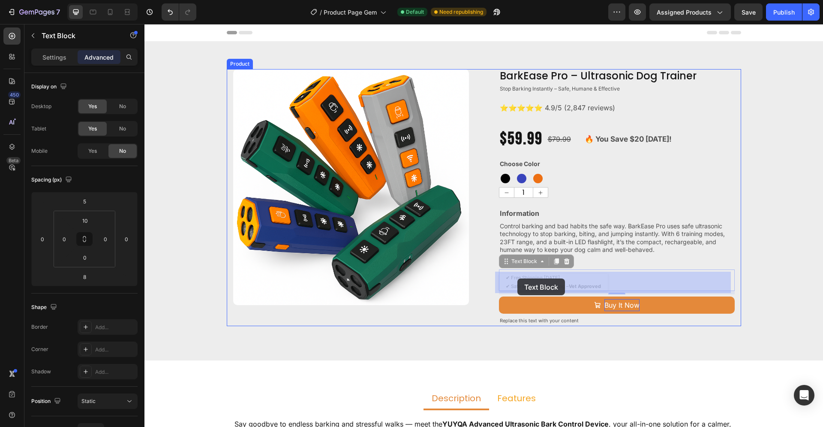
drag, startPoint x: 599, startPoint y: 286, endPoint x: 521, endPoint y: 278, distance: 78.4
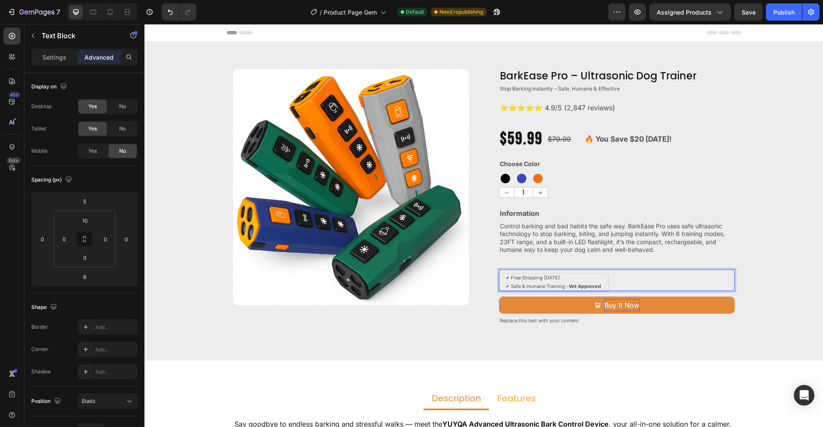
drag, startPoint x: 596, startPoint y: 285, endPoint x: 582, endPoint y: 285, distance: 14.1
click at [582, 285] on strong "Vet Approved" at bounding box center [585, 286] width 32 height 6
drag, startPoint x: 598, startPoint y: 284, endPoint x: 503, endPoint y: 278, distance: 94.5
click at [503, 278] on div "✔ Free Shipping Within 3 Days ✔ Safe & Humane Training – Vet Approved" at bounding box center [553, 282] width 109 height 17
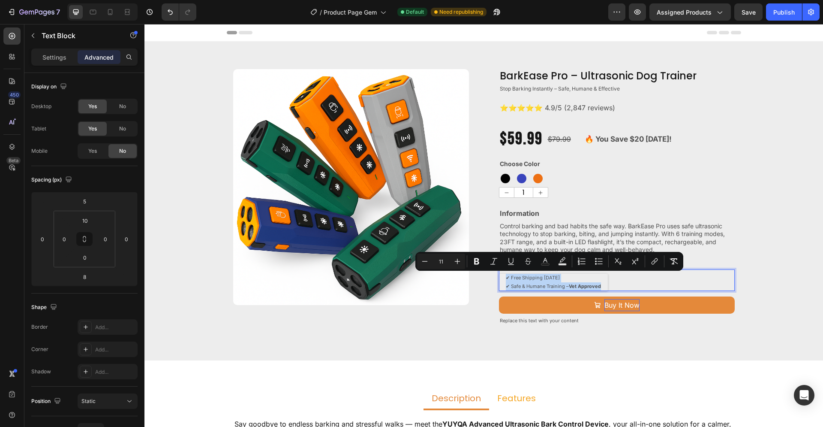
copy div "✔ Free Shipping Within 3 Days ✔ Safe & Humane Training – Vet Approved"
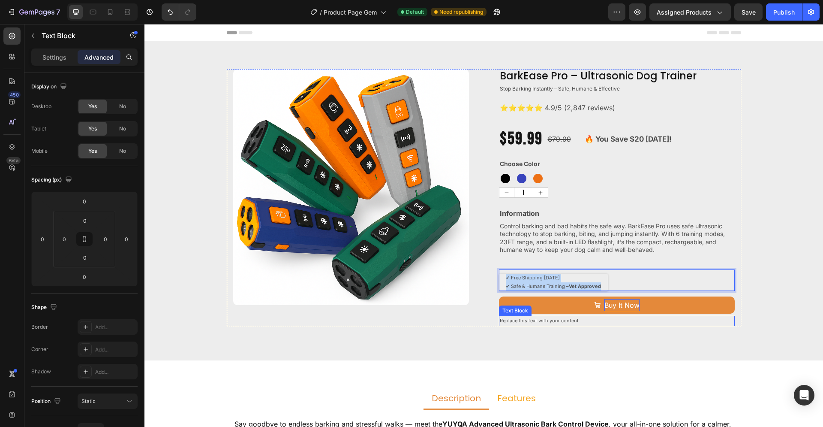
click at [511, 319] on p "Replace this text with your content" at bounding box center [617, 320] width 234 height 9
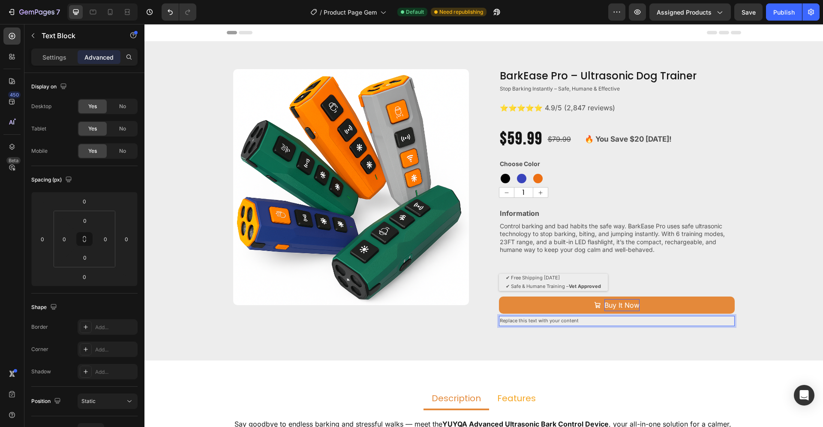
drag, startPoint x: 573, startPoint y: 321, endPoint x: 583, endPoint y: 322, distance: 9.9
click at [574, 320] on p "Replace this text with your content" at bounding box center [617, 320] width 234 height 9
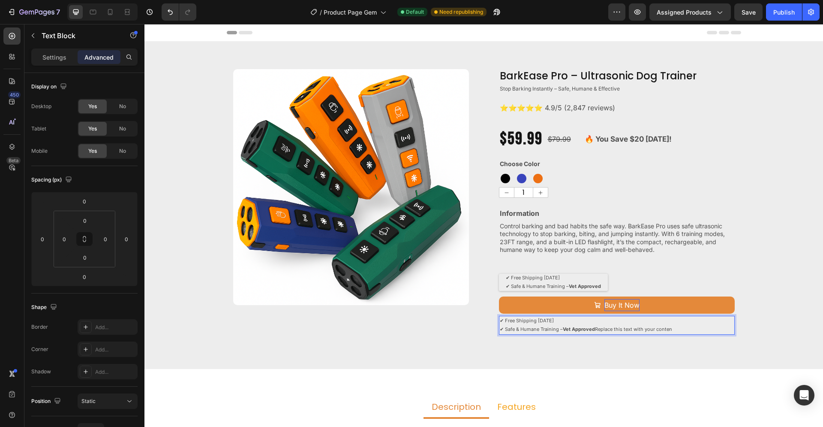
click at [500, 329] on p "✔ Safe & Humane Training – Vet Approved Replace this text with your conten" at bounding box center [617, 329] width 234 height 9
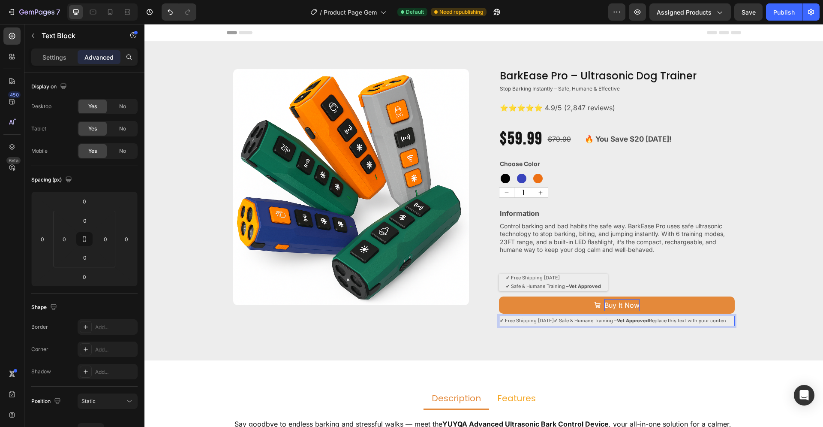
click at [525, 325] on p "✔ Free Shipping Within 3 Days✔ Safe & Humane Training – Vet Approved Replace th…" at bounding box center [617, 320] width 234 height 9
click at [725, 319] on p "✔ Free Shipping Within 3 Days✔ Safe & Humane Training – Vet Approved Replace th…" at bounding box center [617, 320] width 234 height 9
click at [724, 320] on p "✔ Free Shipping Within 3 Days✔ Safe & Humane Training – Vet Approved Replace th…" at bounding box center [617, 320] width 234 height 9
drag, startPoint x: 722, startPoint y: 321, endPoint x: 710, endPoint y: 321, distance: 12.0
click at [710, 321] on p "✔ Free Shipping Within 3 Days✔ Safe & Humane Training – Vet Approved Replace th…" at bounding box center [617, 320] width 234 height 9
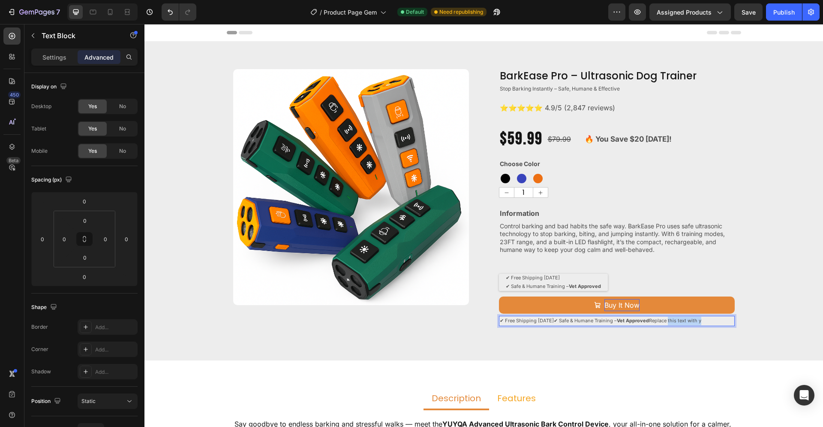
drag, startPoint x: 711, startPoint y: 321, endPoint x: 678, endPoint y: 321, distance: 32.6
click at [678, 321] on p "✔ Free Shipping Within 3 Days✔ Safe & Humane Training – Vet Approved Replace th…" at bounding box center [617, 320] width 234 height 9
drag, startPoint x: 678, startPoint y: 320, endPoint x: 660, endPoint y: 322, distance: 18.1
click at [660, 322] on p "✔ Free Shipping Within 3 Days✔ Safe & Humane Training – Vet Approved Replace" at bounding box center [617, 320] width 234 height 9
click at [565, 320] on p "✔ Free Shipping Within 3 Days✔ Safe & Humane Training – Vet Approved" at bounding box center [617, 320] width 234 height 9
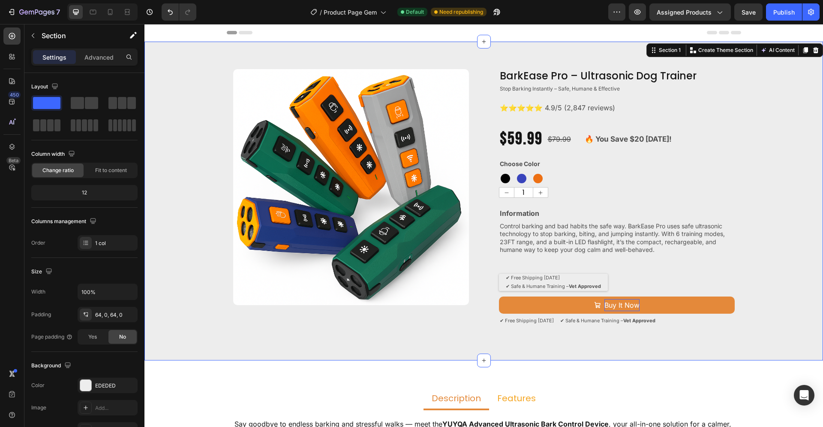
click at [576, 335] on div "Product Images BarkEase Pro – Ultrasonic Dog Trainer Product Title Stop Barking…" at bounding box center [483, 201] width 679 height 319
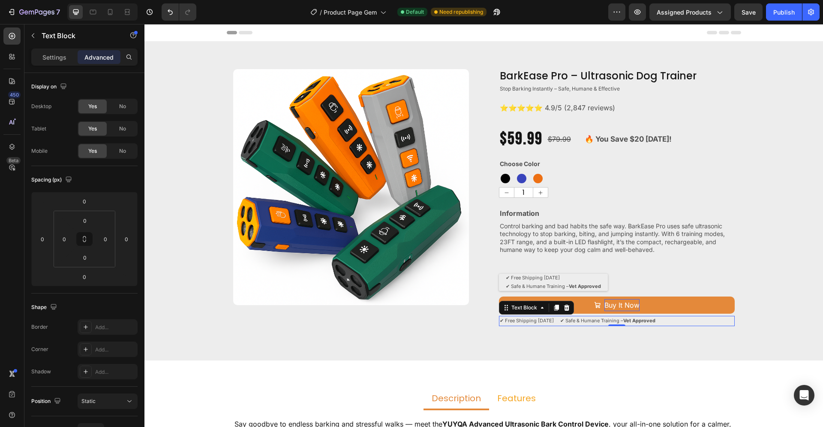
click at [656, 320] on strong "Vet Approved" at bounding box center [639, 320] width 32 height 6
click at [656, 319] on strong "Vet Approved" at bounding box center [639, 320] width 32 height 6
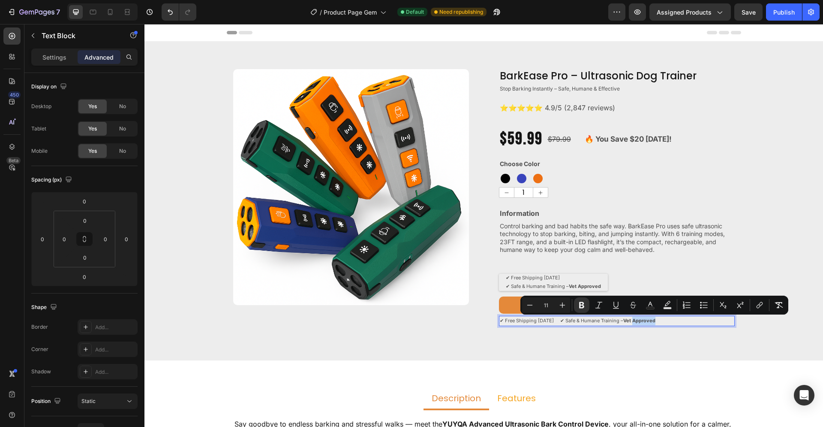
click at [656, 321] on strong "Vet Approved" at bounding box center [639, 320] width 32 height 6
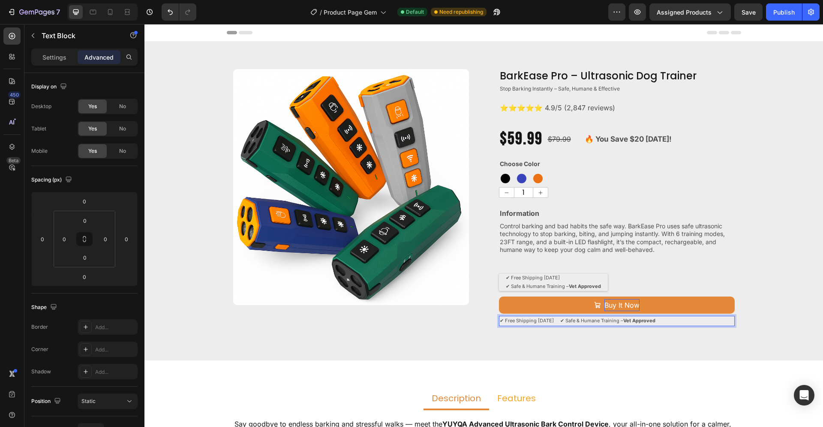
click at [667, 321] on p "✔ Free Shipping Within 3 Days ✔ Safe & Humane Training – Vet Approved" at bounding box center [617, 320] width 234 height 9
click at [670, 320] on p "✔ Free Shipping Within 3 Days ✔ Safe & Humane Training – Vet Approved ✔ Secure …" at bounding box center [617, 320] width 234 height 9
click at [656, 321] on strong "Vet Approved" at bounding box center [639, 320] width 32 height 6
click at [569, 321] on p "✔ Free Shipping Within 3 Days ✔ Safe & Humane Training – Vet Approved ✔ Secure …" at bounding box center [617, 320] width 234 height 9
click at [694, 321] on p "✔ Free Shipping Within 3 Days ✔ Safe & Humane Training – Vet Approved ✔ Secure …" at bounding box center [617, 320] width 234 height 9
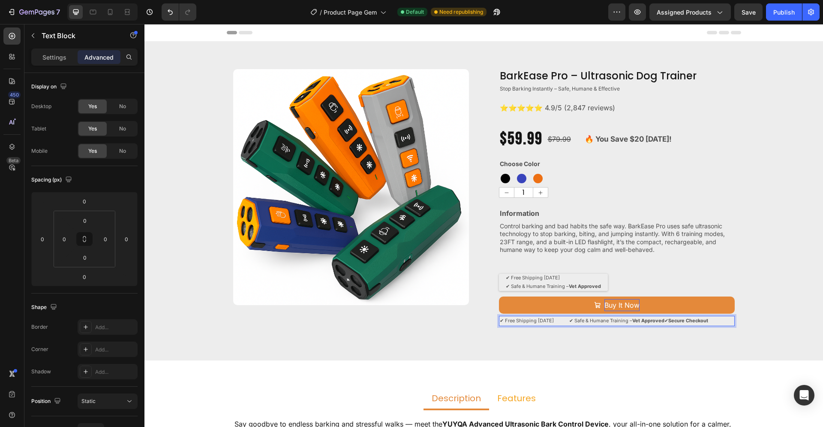
click at [580, 319] on p "✔ Free Shipping Within 3 Days ✔ Safe & Humane Training – Vet Approved ✔ Secure …" at bounding box center [617, 320] width 234 height 9
click at [662, 319] on strong "Vet Approved" at bounding box center [646, 320] width 32 height 6
click at [790, 292] on div "Product Images BarkEase Pro – Ultrasonic Dog Trainer Product Title Stop Barking…" at bounding box center [483, 201] width 679 height 264
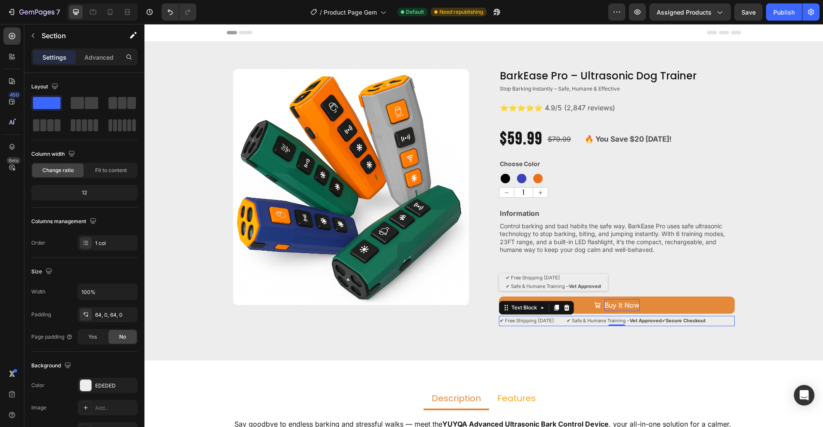
click at [547, 319] on p "✔ Free Shipping Within 3 Days ✔ Safe & Humane Training – Vet Approved ✔ Secure …" at bounding box center [617, 320] width 234 height 9
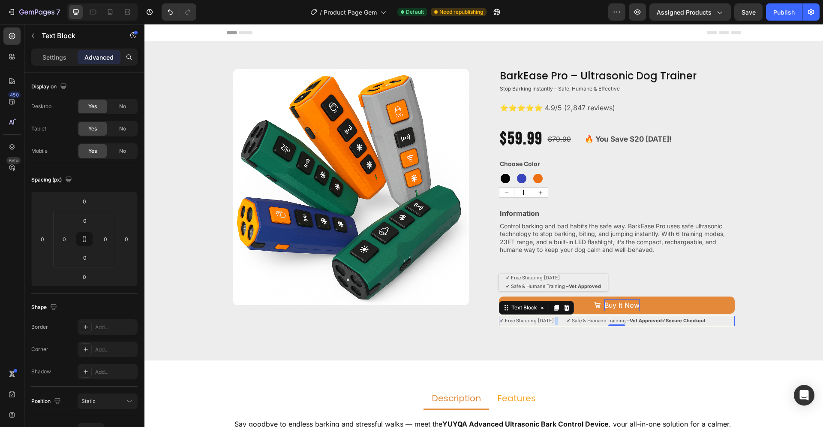
click at [549, 322] on p "✔ Free Shipping Within 3 Days ✔ Safe & Humane Training – Vet Approved ✔ Secure …" at bounding box center [617, 320] width 234 height 9
drag, startPoint x: 565, startPoint y: 319, endPoint x: 549, endPoint y: 319, distance: 16.3
click at [549, 319] on p "✔ Free Shipping Within 3 Days ✔ Safe & Humane Training – Vet Approved ✔ Secure …" at bounding box center [617, 320] width 234 height 9
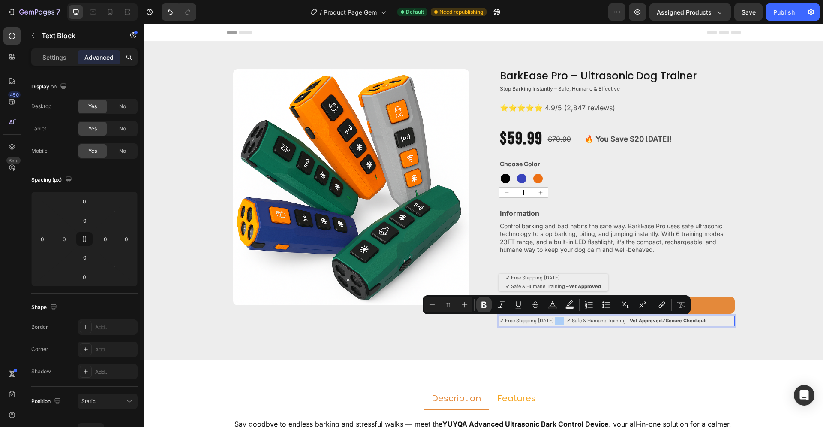
click at [484, 304] on icon "Editor contextual toolbar" at bounding box center [483, 304] width 5 height 6
click at [617, 322] on p "✔ Free Shipping Within 3 Days ✔ Safe & Humane Training – Vet Approved ✔ Secure …" at bounding box center [617, 320] width 234 height 9
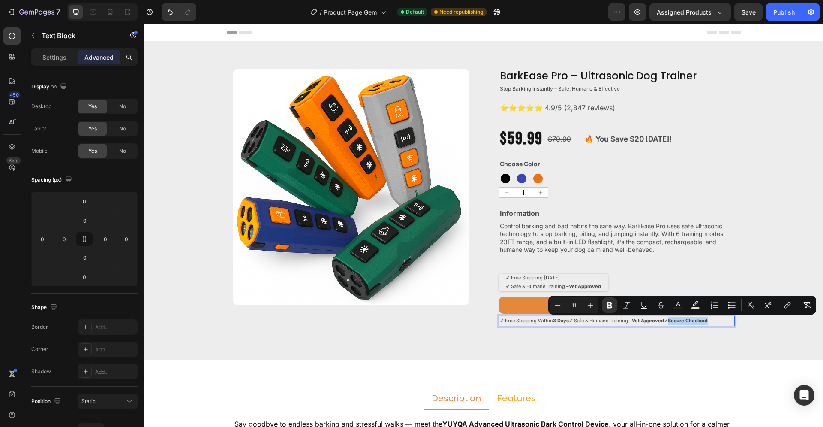
drag, startPoint x: 729, startPoint y: 321, endPoint x: 689, endPoint y: 322, distance: 39.9
click at [689, 322] on p "✔ Free Shipping Within 3 Days ✔ Safe & Humane Training – Vet Approved ✔ Secure …" at bounding box center [617, 320] width 234 height 9
drag, startPoint x: 608, startPoint y: 301, endPoint x: 546, endPoint y: 255, distance: 77.3
click at [608, 301] on icon "Editor contextual toolbar" at bounding box center [609, 305] width 9 height 9
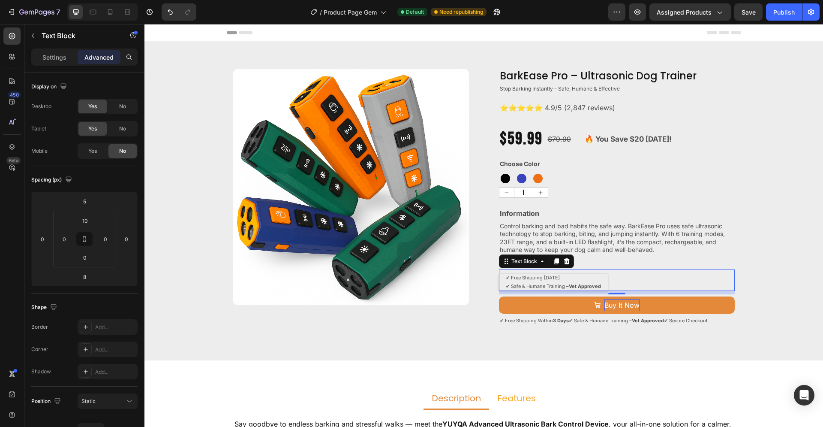
click at [728, 276] on div "✔ Free Shipping Within 3 Days ✔ Safe & Humane Training – Vet Approved" at bounding box center [617, 282] width 236 height 17
click at [776, 292] on div "Product Images BarkEase Pro – Ultrasonic Dog Trainer Product Title Stop Barking…" at bounding box center [483, 201] width 679 height 264
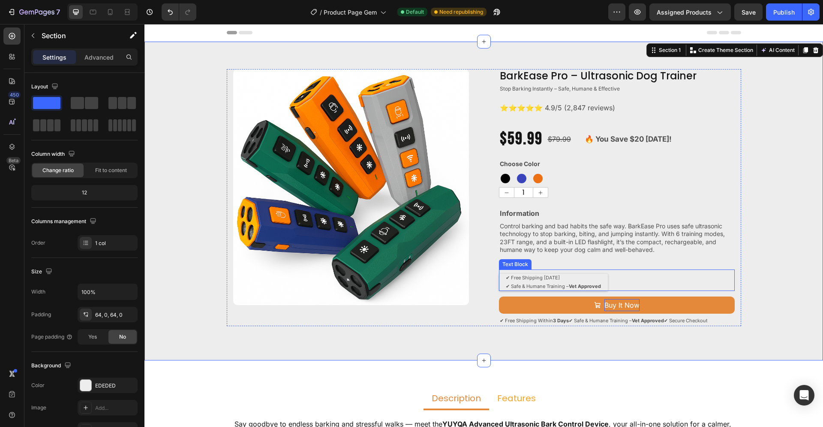
click at [552, 281] on p "✔ Free Shipping Within 3 Days" at bounding box center [553, 278] width 95 height 9
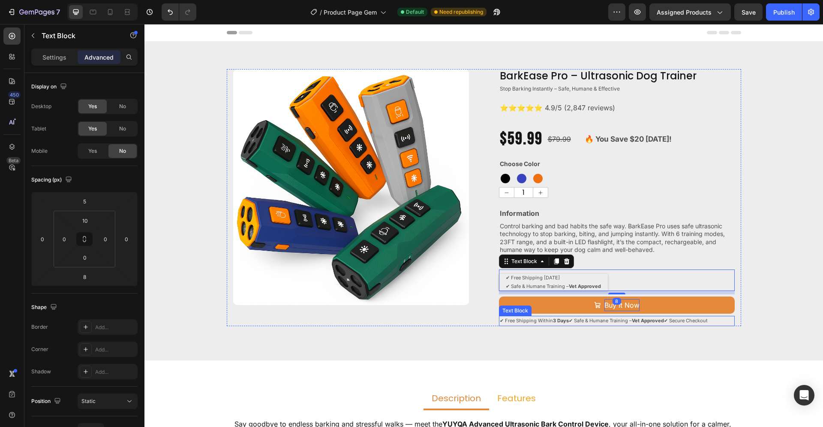
click at [701, 323] on p "✔ Free Shipping Within 3 Days ✔ Safe & Humane Training – Vet Approved ✔ Secure …" at bounding box center [617, 320] width 234 height 9
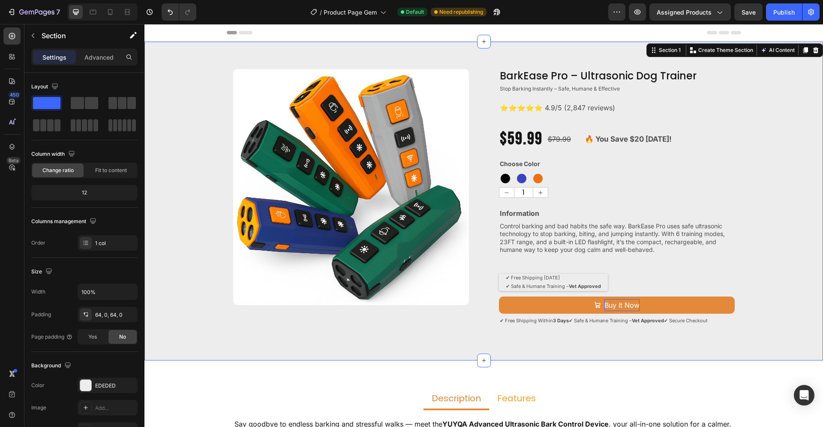
click at [767, 310] on div "Product Images BarkEase Pro – Ultrasonic Dog Trainer Product Title Stop Barking…" at bounding box center [483, 201] width 679 height 264
click at [540, 285] on p "✔ Safe & Humane Training – Vet Approved" at bounding box center [553, 286] width 95 height 9
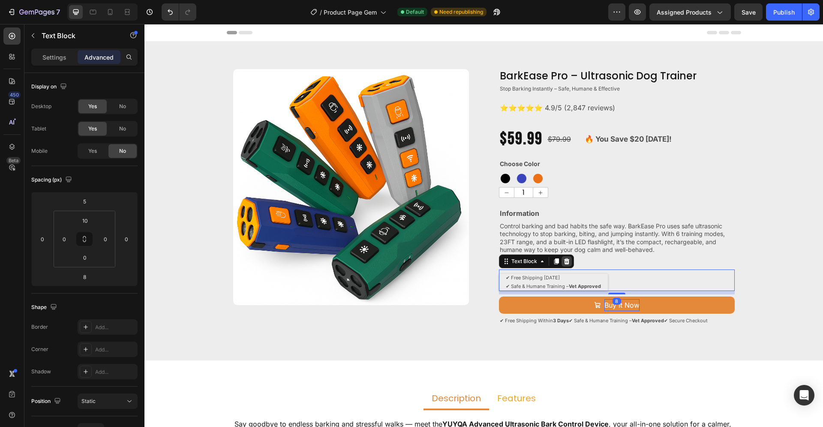
click at [564, 259] on icon at bounding box center [567, 261] width 6 height 6
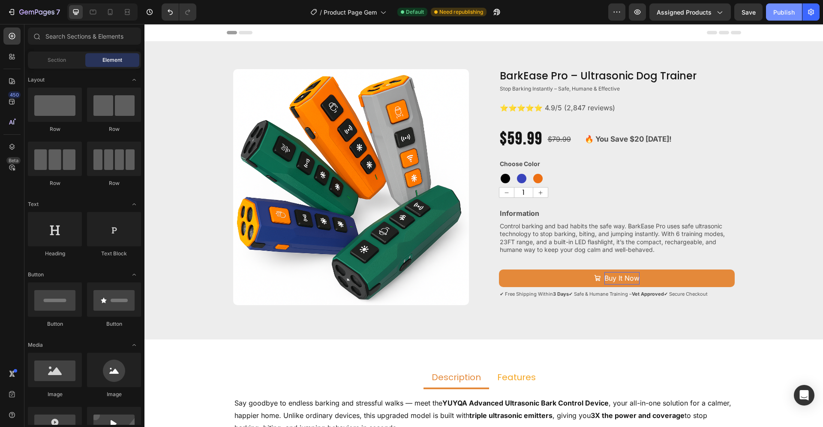
click at [779, 12] on div "Publish" at bounding box center [783, 12] width 21 height 9
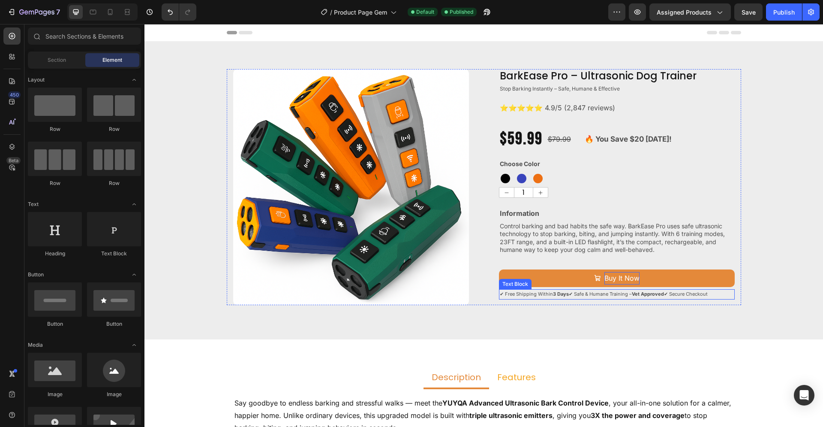
click at [668, 299] on div "✔ Free Shipping Within 3 Days ✔ Safe & Humane Training – Vet Approved ✔ Secure …" at bounding box center [617, 294] width 236 height 10
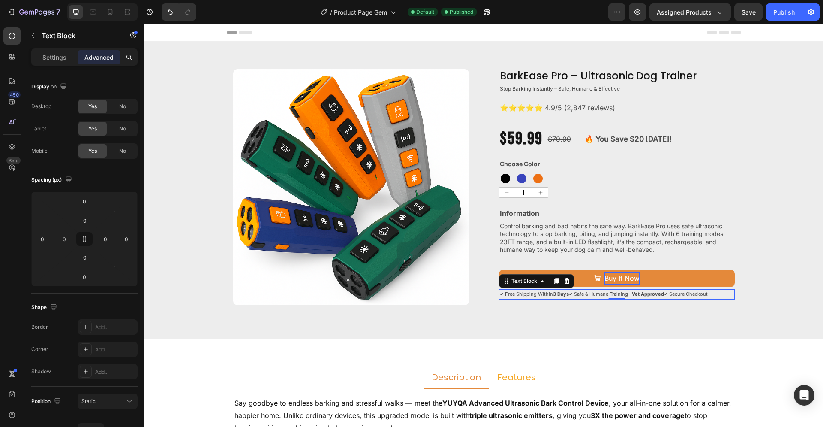
click at [635, 294] on p "✔ Free Shipping Within 3 Days ✔ Safe & Humane Training – Vet Approved ✔ Secure …" at bounding box center [617, 294] width 234 height 9
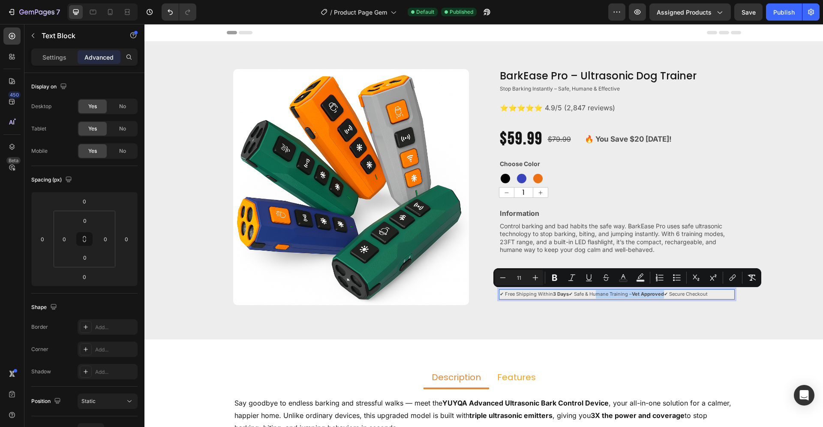
drag, startPoint x: 672, startPoint y: 293, endPoint x: 582, endPoint y: 295, distance: 90.0
click at [582, 295] on p "✔ Free Shipping Within 3 Days ✔ Safe & Humane Training – Vet Approved ✔ Secure …" at bounding box center [617, 294] width 234 height 9
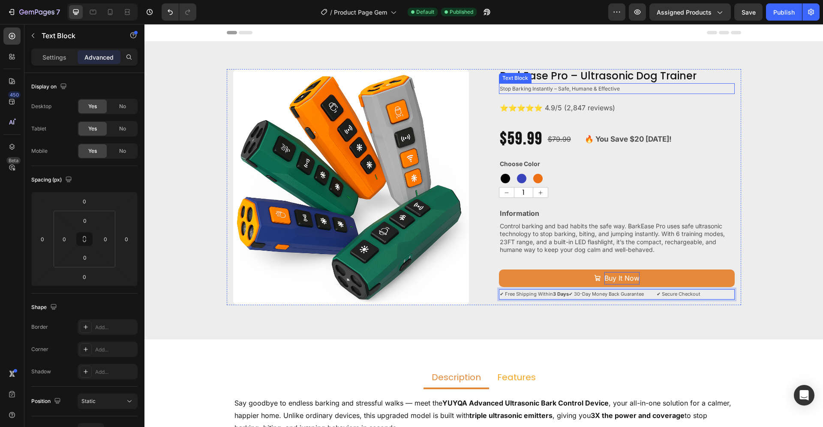
click at [615, 88] on p "Stop Barking Instantly – Safe, Humane & Effective" at bounding box center [617, 88] width 234 height 9
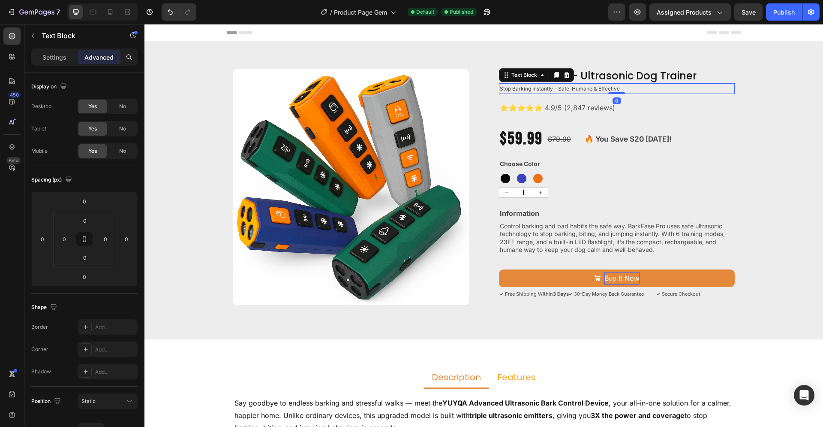
click at [624, 90] on p "Stop Barking Instantly – Safe, Humane & Effective" at bounding box center [617, 88] width 234 height 9
click at [622, 89] on p "Stop Barking Instantly – Safe, Humane & Effective" at bounding box center [617, 88] width 234 height 9
click at [622, 90] on p "Stop Barking Instantly – Safe, Humane & Effective" at bounding box center [617, 88] width 234 height 9
click at [614, 88] on p "Stop Barking Instantly – Safe, Humane & Effective" at bounding box center [617, 88] width 234 height 9
click at [616, 89] on p "Stop Barking Instantly – Safe, Humane & Effectiv e" at bounding box center [617, 88] width 234 height 9
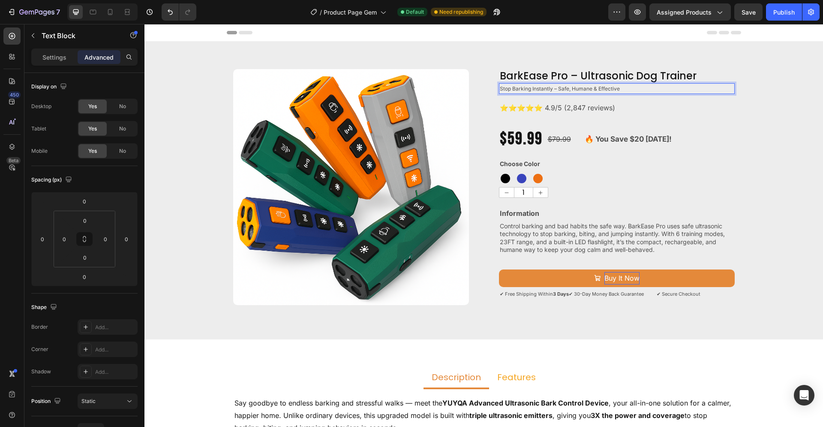
click at [615, 88] on p "Stop Barking Instantly – Safe, Humane & Effective" at bounding box center [617, 88] width 234 height 9
click at [617, 89] on p "Stop Barking Instantly – Safe, Humane & EffectiveVet-Approved" at bounding box center [617, 88] width 234 height 9
drag, startPoint x: 652, startPoint y: 89, endPoint x: 619, endPoint y: 90, distance: 33.5
click at [619, 90] on p "Stop Barking Instantly – Safe, Humane & Effective Vet-Approved" at bounding box center [617, 88] width 234 height 9
click at [641, 89] on p "Stop Barking Instantly – Safe, Humane & Effective Vet-Approved" at bounding box center [617, 88] width 234 height 9
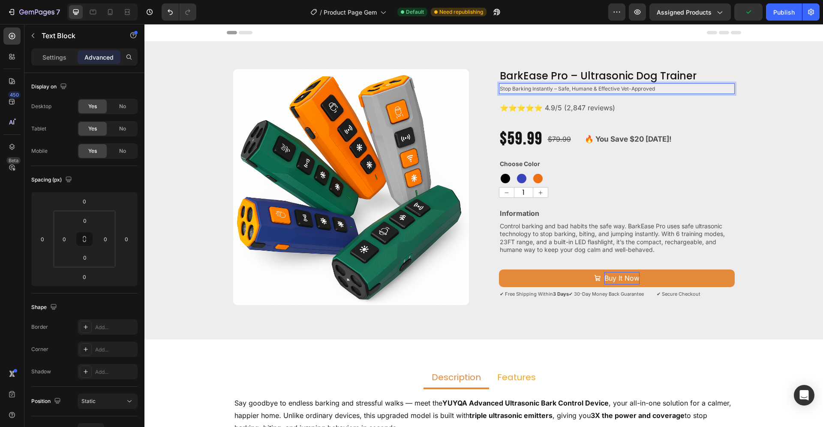
click at [650, 89] on p "Stop Barking Instantly – Safe, Humane & Effective Vet-Approved" at bounding box center [617, 88] width 234 height 9
click at [673, 102] on p "⭐⭐⭐⭐⭐ 4.9/5 (2,847 reviews)" at bounding box center [617, 108] width 234 height 12
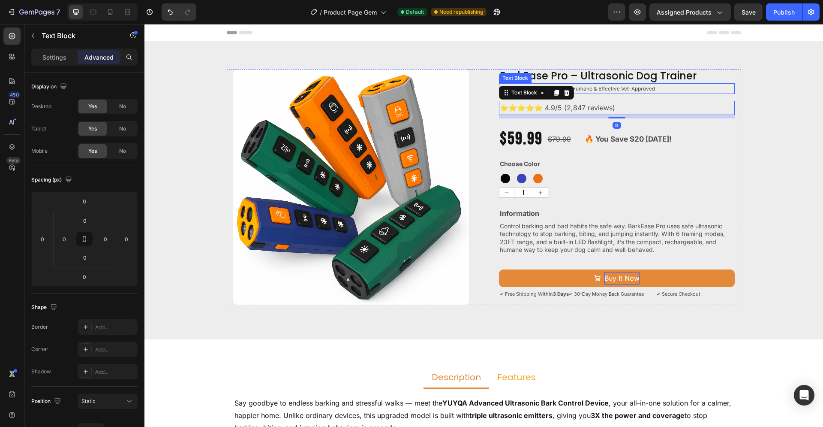
click at [644, 90] on p "Stop Barking Instantly – Safe, Humane & Effective Vet-Approved" at bounding box center [617, 88] width 234 height 9
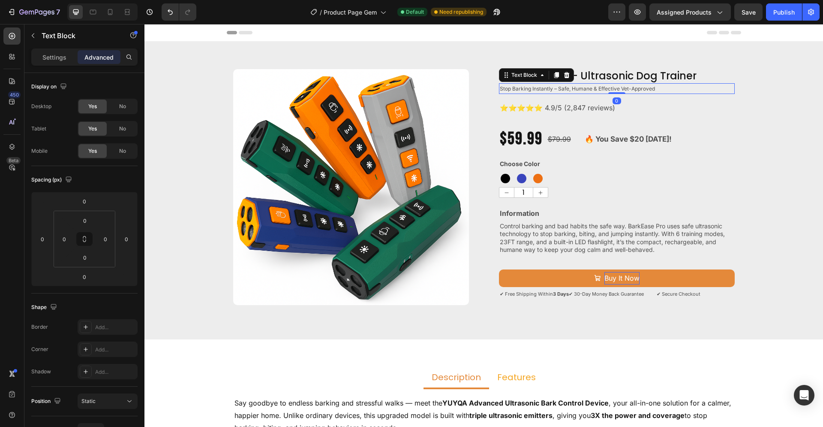
drag, startPoint x: 652, startPoint y: 88, endPoint x: 631, endPoint y: 90, distance: 21.5
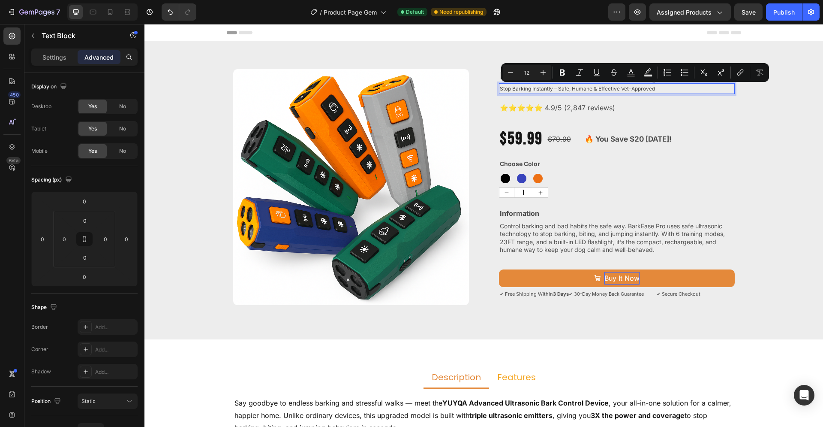
drag, startPoint x: 653, startPoint y: 87, endPoint x: 618, endPoint y: 89, distance: 35.6
click at [618, 89] on p "Stop Barking Instantly – Safe, Humane & Effective Vet-Approved" at bounding box center [617, 88] width 234 height 9
click at [561, 72] on icon "Editor contextual toolbar" at bounding box center [562, 72] width 5 height 6
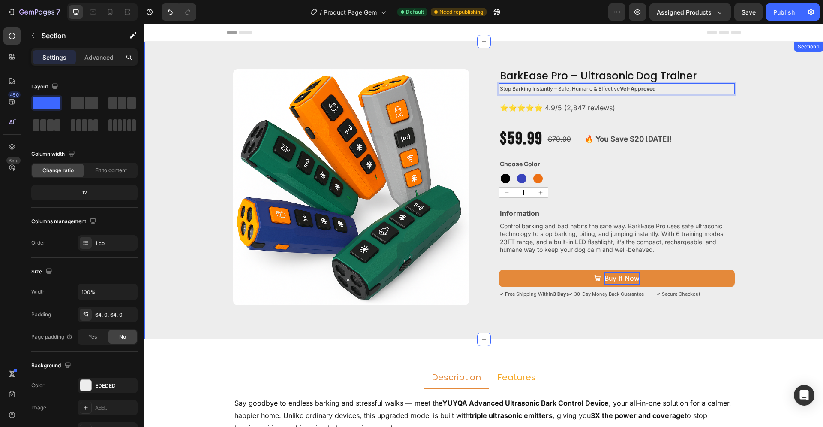
click at [740, 126] on div "Product Images BarkEase Pro – Ultrasonic Dog Trainer Product Title Stop Barking…" at bounding box center [483, 190] width 679 height 243
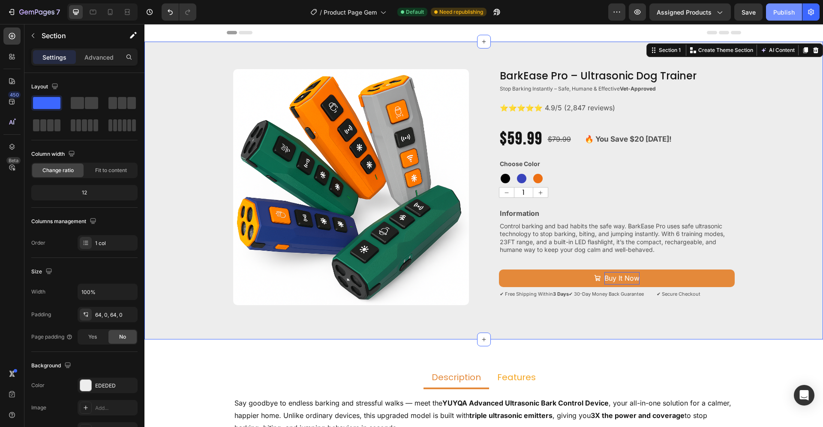
click at [781, 18] on button "Publish" at bounding box center [784, 11] width 36 height 17
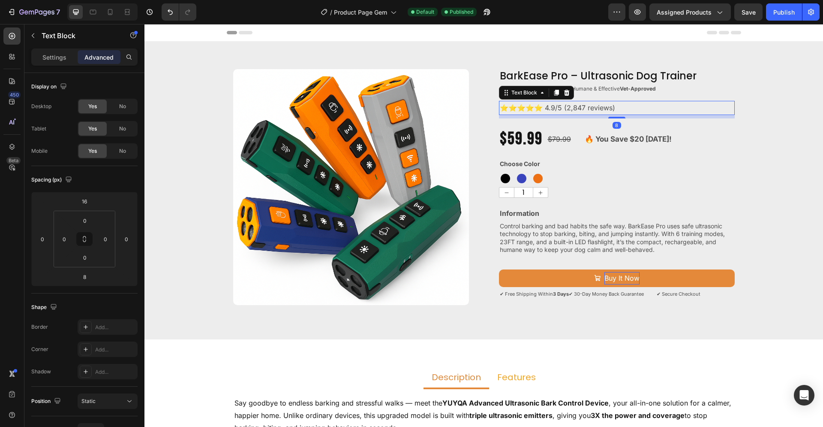
click at [611, 111] on p "⭐⭐⭐⭐⭐ 4.9/5 (2,847 reviews)" at bounding box center [617, 108] width 234 height 12
click at [50, 59] on p "Settings" at bounding box center [54, 57] width 24 height 9
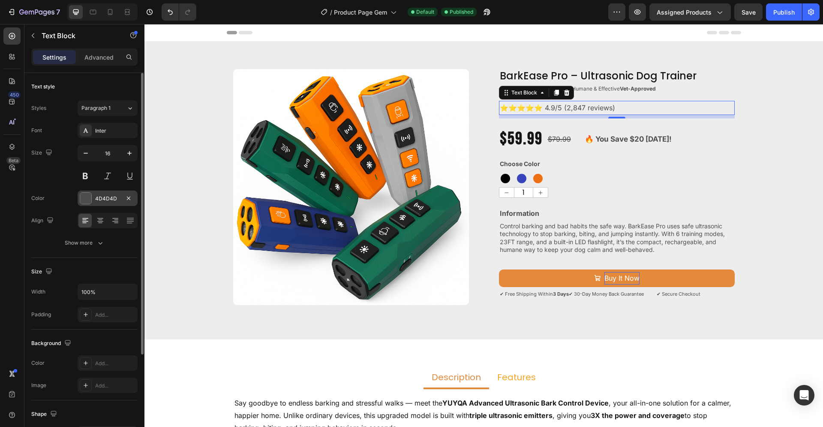
click at [89, 199] on div at bounding box center [85, 197] width 11 height 11
click at [554, 238] on span "Control barking and bad habits the safe way. BarkEase Pro uses safe ultrasonic …" at bounding box center [612, 237] width 225 height 31
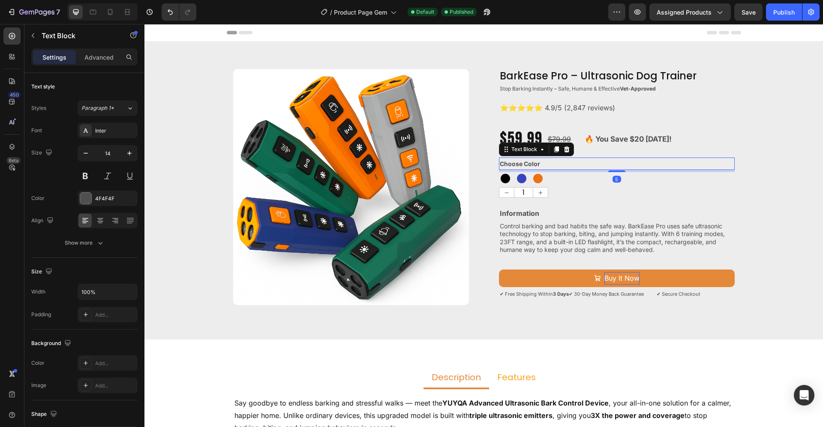
click at [529, 164] on strong "Choose Color" at bounding box center [520, 163] width 40 height 7
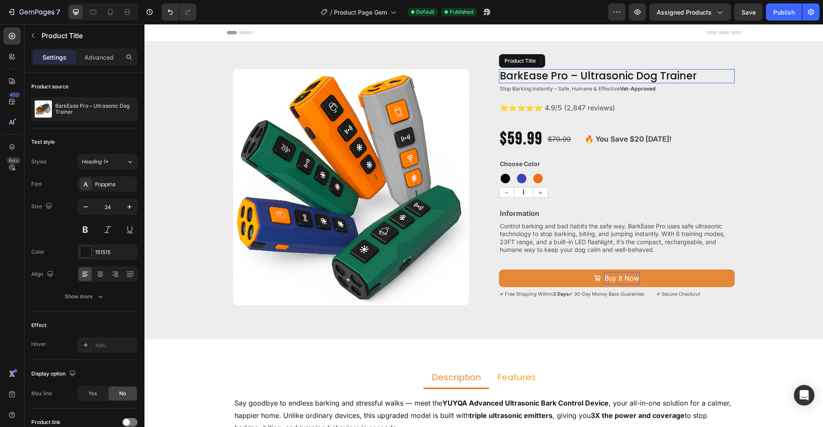
click at [556, 77] on h2 "BarkEase Pro – Ultrasonic Dog Trainer" at bounding box center [617, 76] width 236 height 14
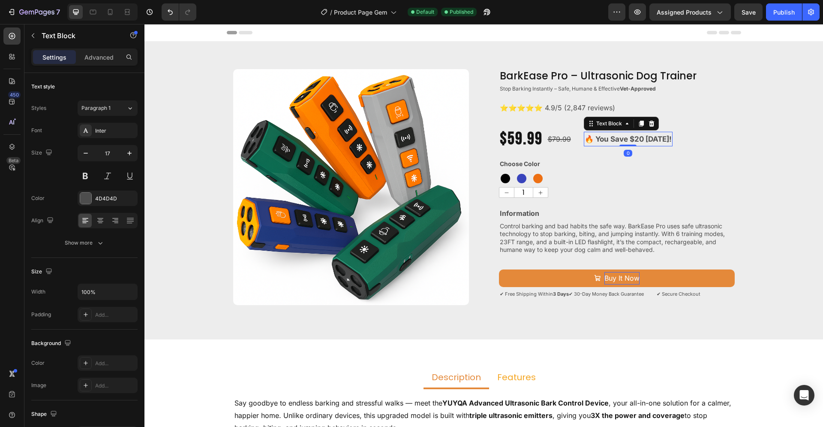
click at [625, 141] on strong "🔥 You Save $20 [DATE]!" at bounding box center [628, 139] width 87 height 9
click at [84, 198] on div at bounding box center [85, 197] width 11 height 11
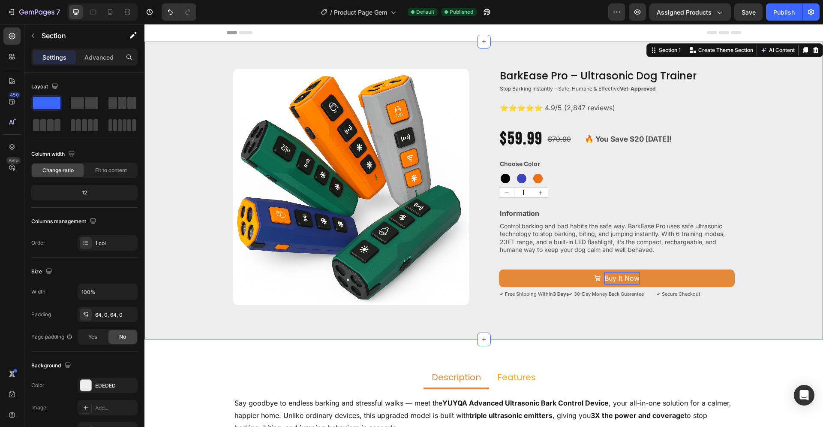
click at [800, 171] on div "Product Images BarkEase Pro – Ultrasonic Dog Trainer Product Title Stop Barking…" at bounding box center [483, 190] width 679 height 243
click at [781, 17] on button "Publish" at bounding box center [784, 11] width 36 height 17
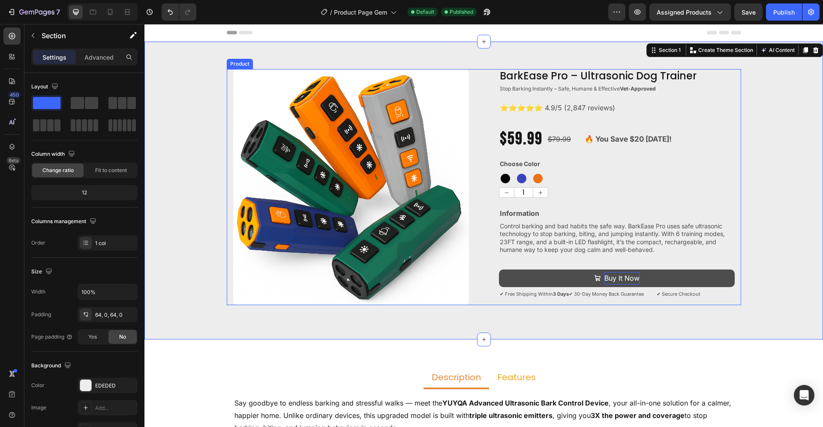
click at [564, 283] on button "Buy It Now" at bounding box center [617, 278] width 236 height 18
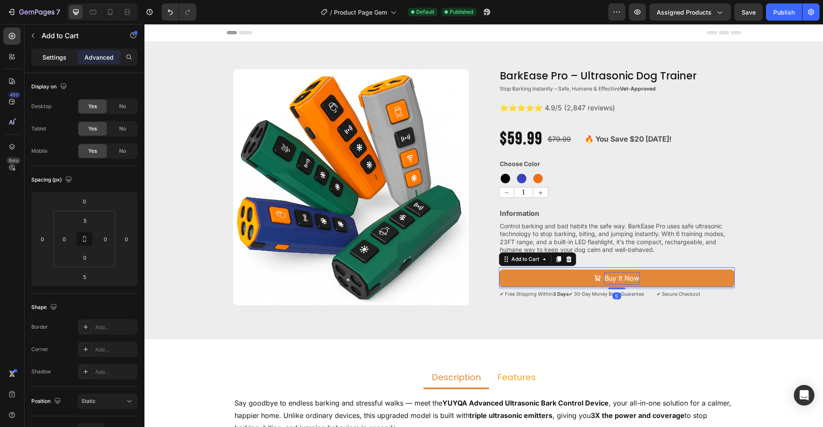
click at [55, 57] on p "Settings" at bounding box center [54, 57] width 24 height 9
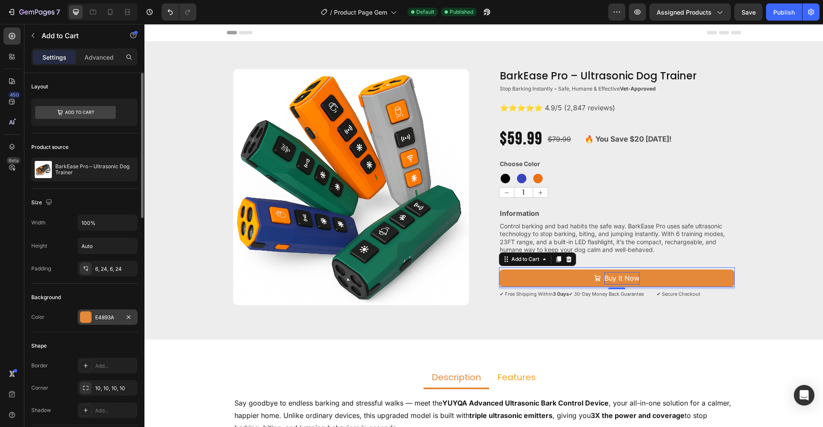
click at [90, 317] on div at bounding box center [85, 316] width 11 height 11
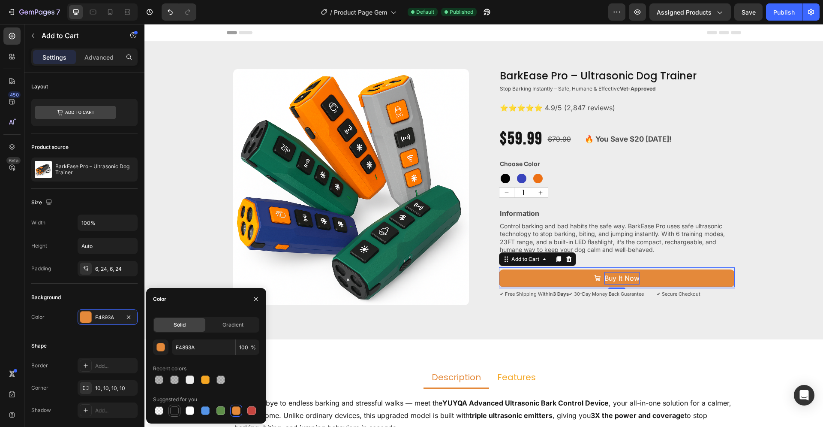
click at [175, 410] on div at bounding box center [174, 410] width 9 height 9
type input "151515"
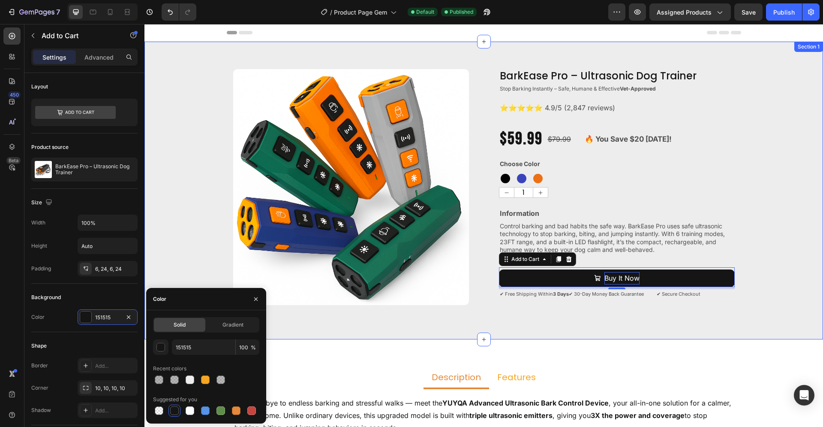
click at [782, 233] on div "Product Images BarkEase Pro – Ultrasonic Dog Trainer Product Title Stop Barking…" at bounding box center [483, 190] width 679 height 243
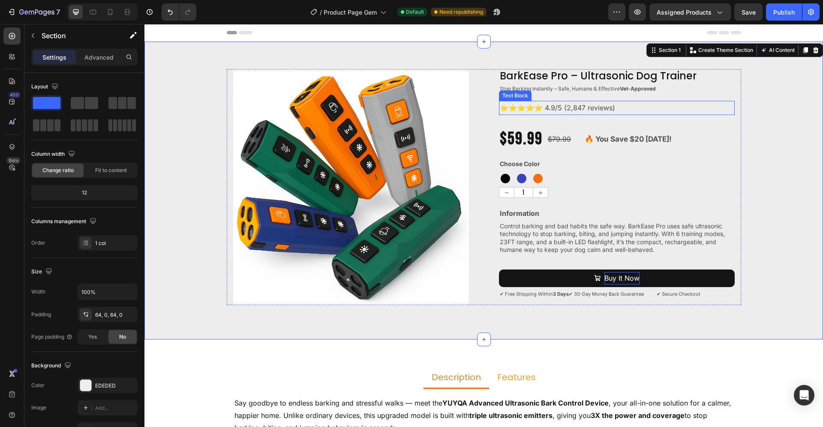
click at [599, 105] on p "⭐⭐⭐⭐⭐ 4.9/5 (2,847 reviews)" at bounding box center [617, 108] width 234 height 12
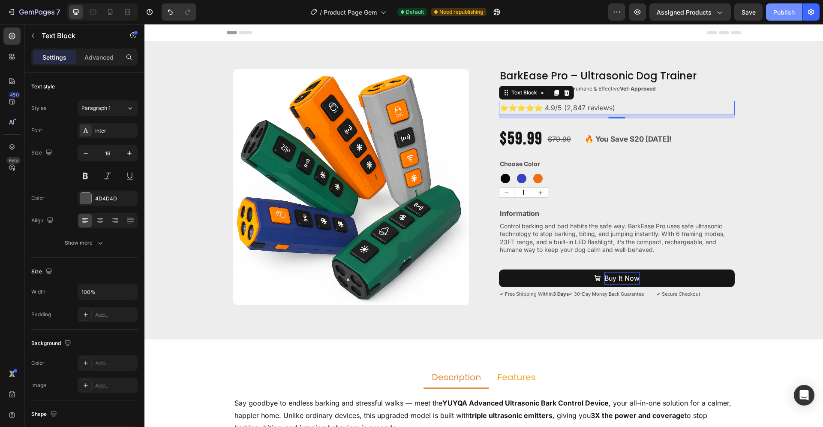
click at [786, 9] on div "Publish" at bounding box center [783, 12] width 21 height 9
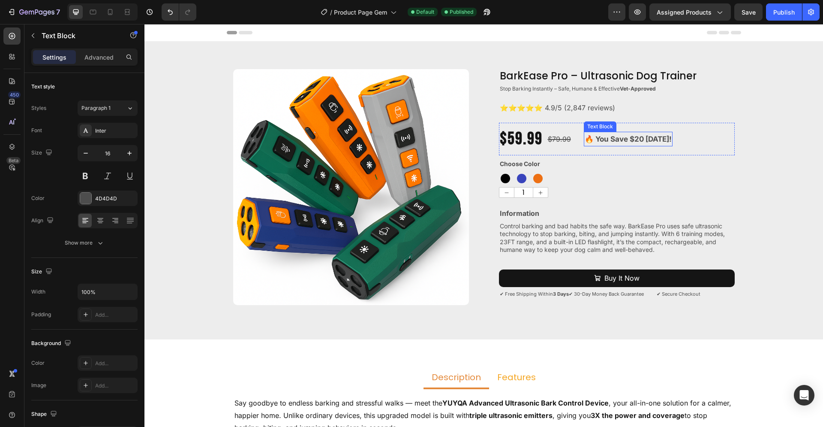
click at [638, 136] on strong "🔥 You Save $20 [DATE]!" at bounding box center [628, 139] width 87 height 9
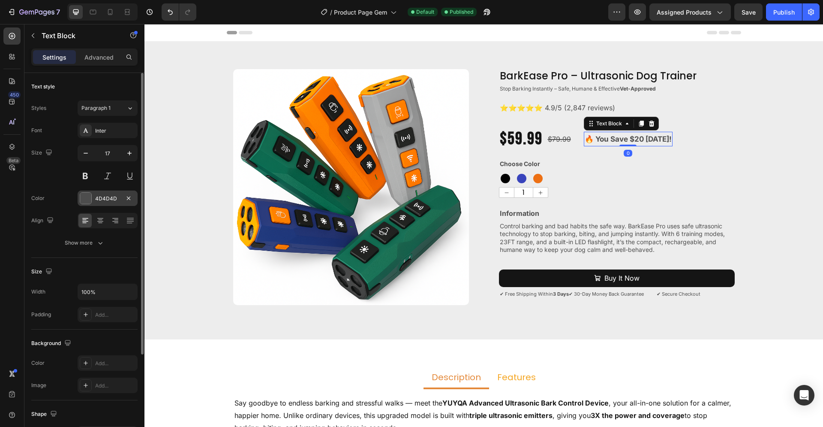
click at [87, 198] on div at bounding box center [85, 197] width 11 height 11
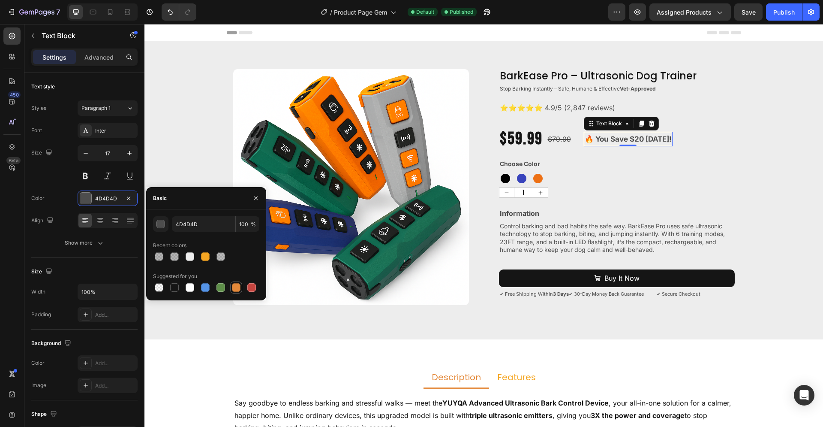
click at [237, 287] on div at bounding box center [236, 287] width 9 height 9
click at [205, 256] on div at bounding box center [205, 256] width 9 height 9
click at [234, 286] on div at bounding box center [236, 287] width 9 height 9
type input "E4893A"
click at [751, 186] on div "Product Images BarkEase Pro – Ultrasonic Dog Trainer Product Title Stop Barking…" at bounding box center [483, 190] width 679 height 243
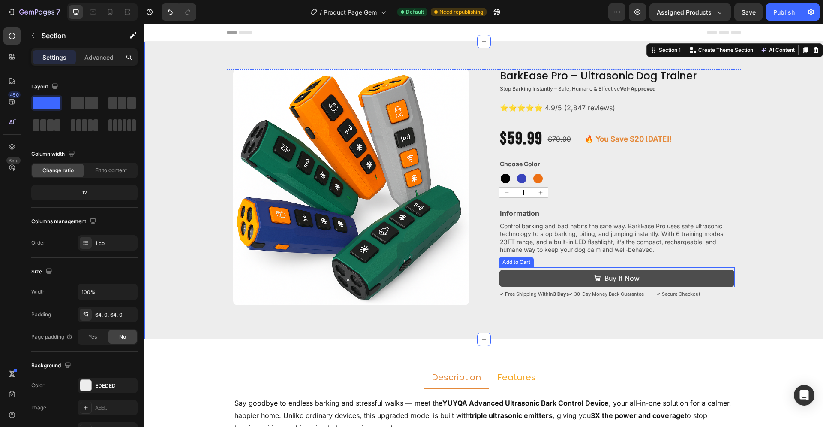
click at [680, 282] on button "Buy It Now" at bounding box center [617, 278] width 236 height 18
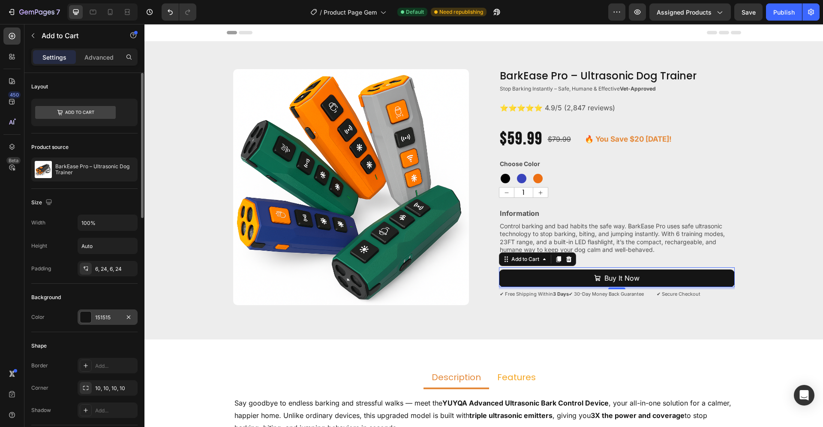
click at [89, 318] on div at bounding box center [85, 316] width 11 height 11
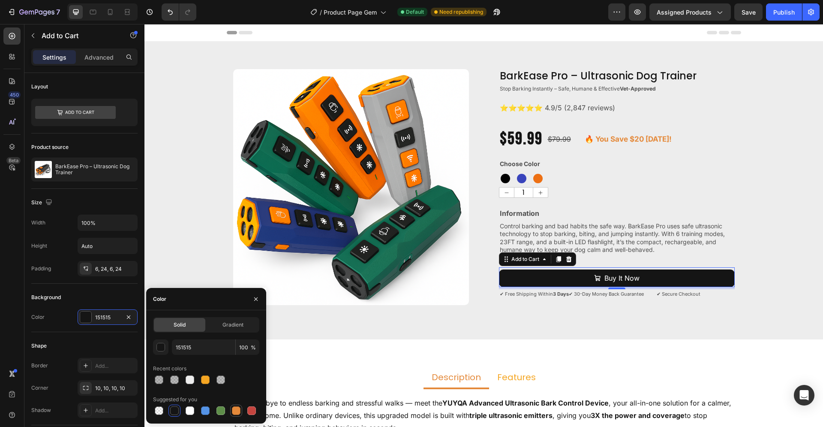
click at [238, 410] on div at bounding box center [236, 410] width 9 height 9
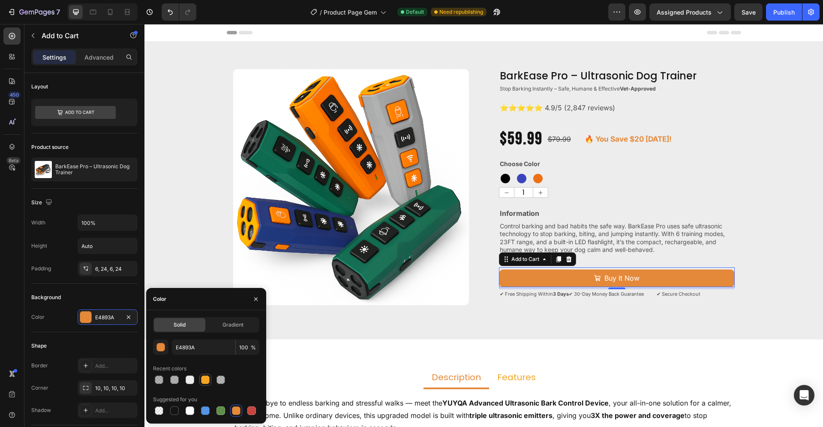
click at [202, 375] on div at bounding box center [205, 379] width 10 height 10
type input "F5A623"
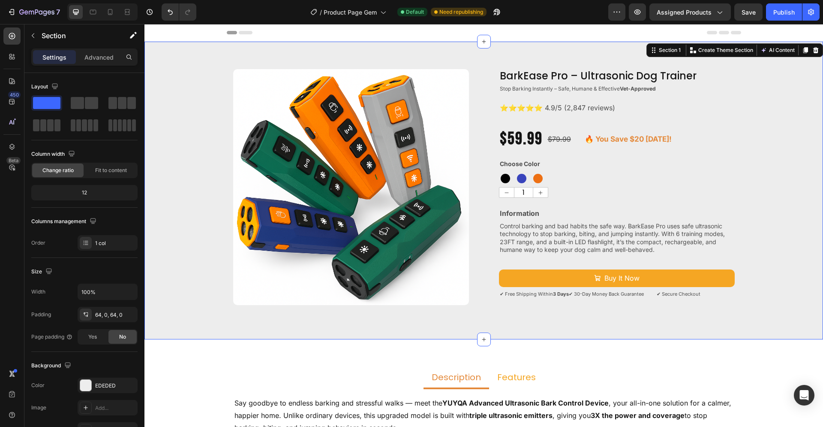
click at [770, 220] on div "Product Images BarkEase Pro – Ultrasonic Dog Trainer Product Title Stop Barking…" at bounding box center [483, 190] width 679 height 243
click at [86, 384] on div at bounding box center [85, 384] width 11 height 11
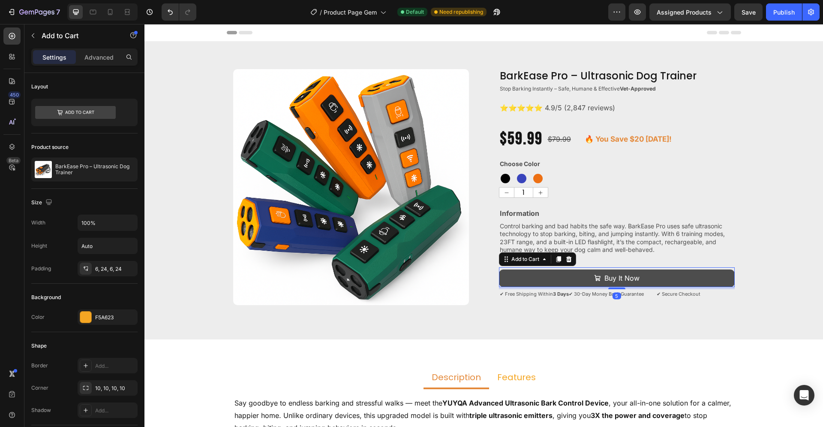
click at [679, 279] on button "Buy It Now" at bounding box center [617, 278] width 236 height 18
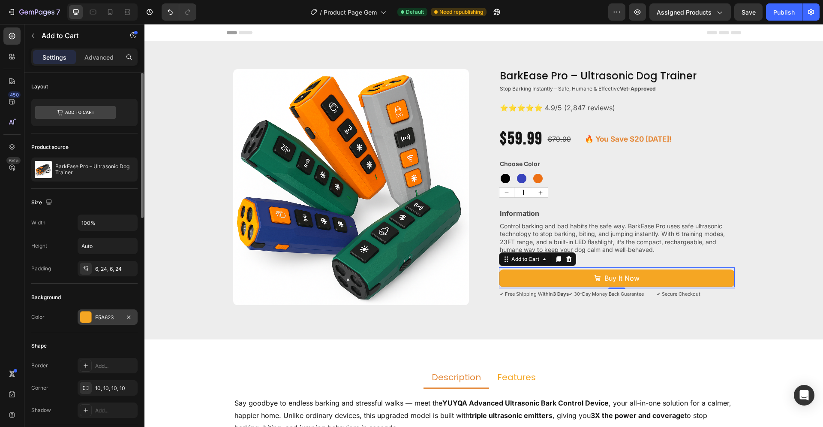
click at [85, 319] on div at bounding box center [85, 316] width 11 height 11
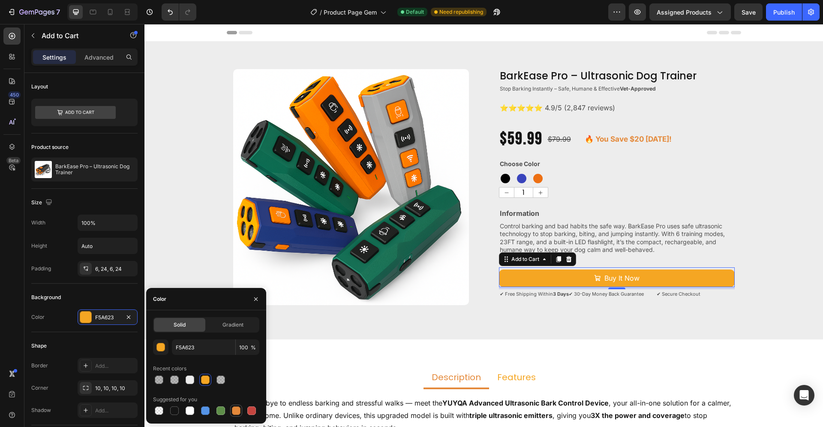
click at [232, 408] on div at bounding box center [236, 410] width 10 height 10
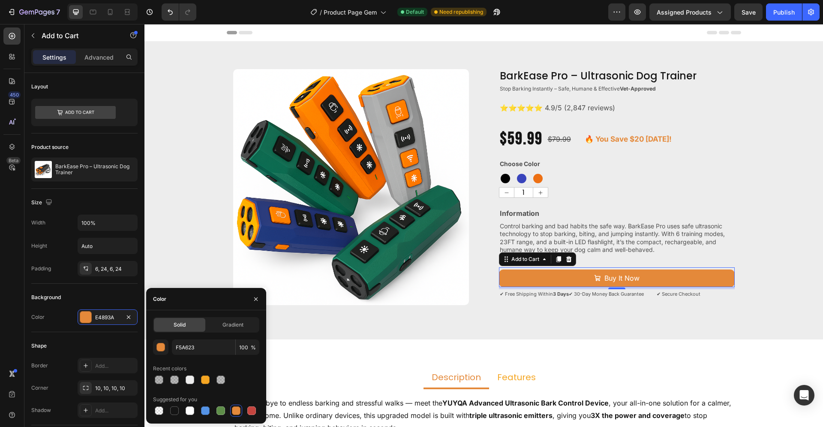
type input "E4893A"
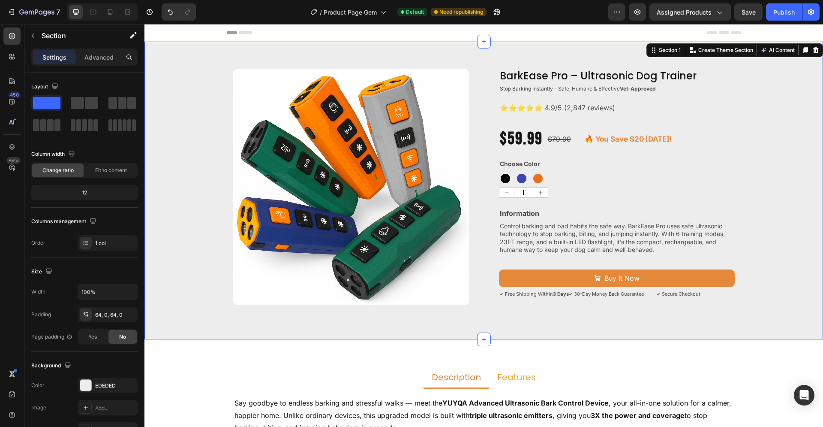
click at [755, 235] on div "Product Images BarkEase Pro – Ultrasonic Dog Trainer Product Title Stop Barking…" at bounding box center [483, 190] width 679 height 243
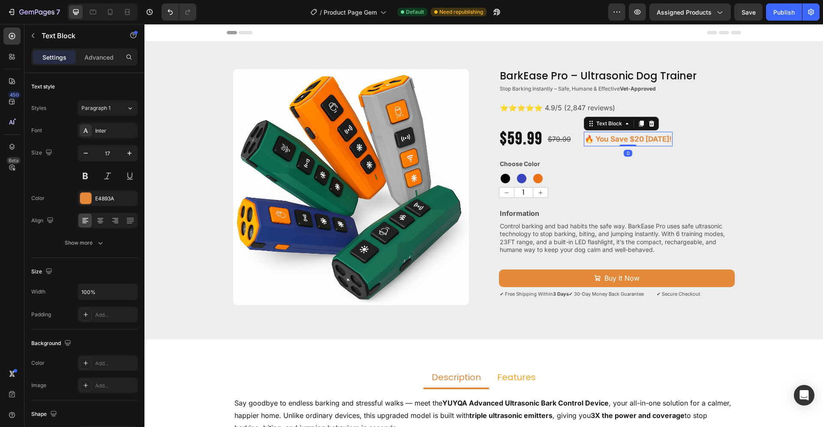
click at [641, 140] on strong "🔥 You Save $20 [DATE]!" at bounding box center [628, 139] width 87 height 9
click at [87, 199] on div at bounding box center [85, 197] width 11 height 11
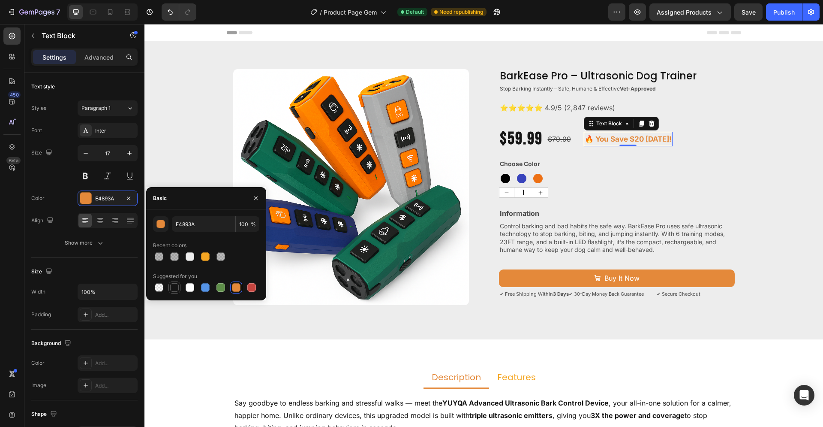
click at [175, 285] on div at bounding box center [174, 287] width 9 height 9
click at [158, 225] on div "button" at bounding box center [161, 224] width 9 height 9
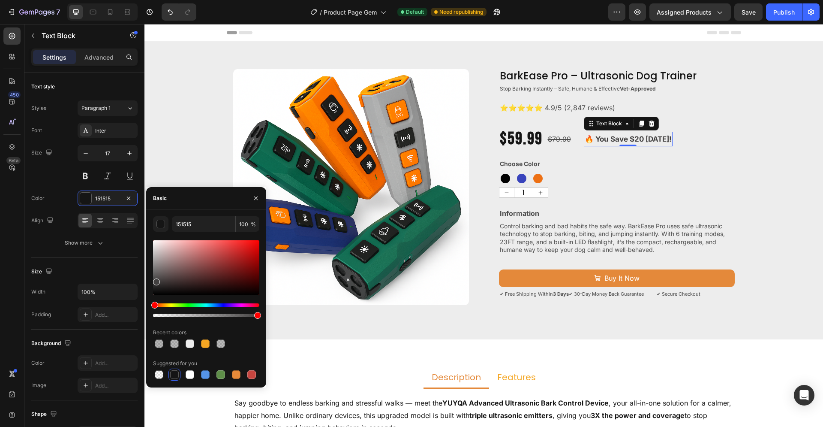
drag, startPoint x: 156, startPoint y: 292, endPoint x: 156, endPoint y: 280, distance: 11.6
click at [156, 280] on div at bounding box center [156, 281] width 7 height 7
type input "424040"
click at [216, 223] on input "424040" at bounding box center [203, 223] width 63 height 15
click at [256, 195] on icon "button" at bounding box center [256, 198] width 7 height 7
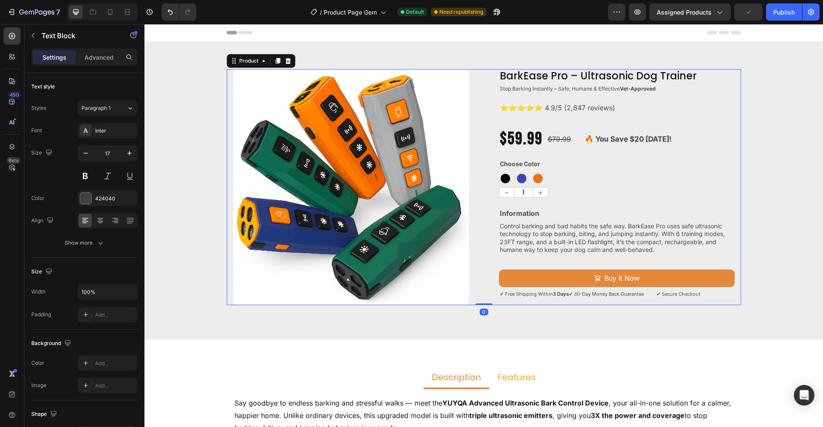
click at [685, 187] on div "BarkEase Pro – Ultrasonic Dog Trainer Product Title Stop Barking Instantly – Sa…" at bounding box center [617, 187] width 236 height 236
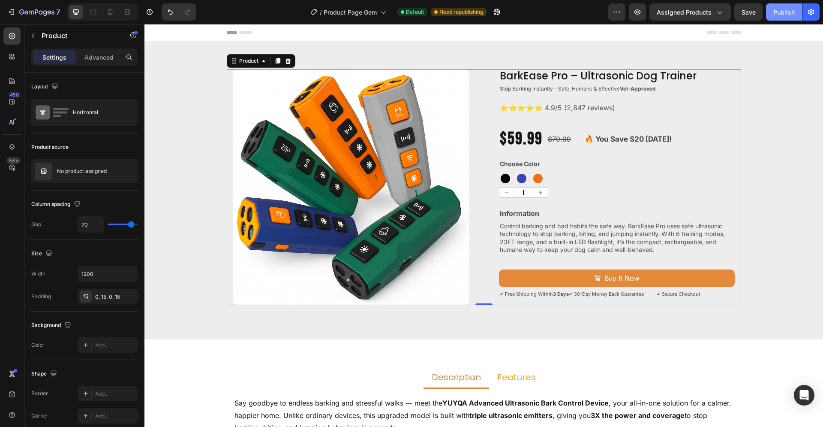
click at [779, 14] on div "Publish" at bounding box center [783, 12] width 21 height 9
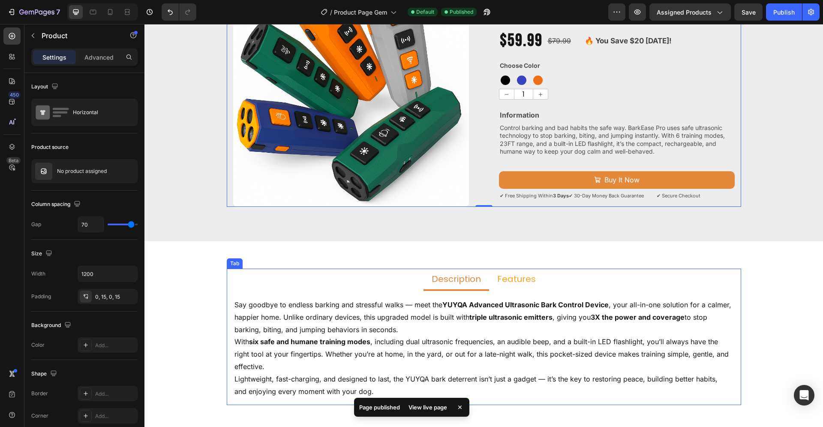
scroll to position [131, 0]
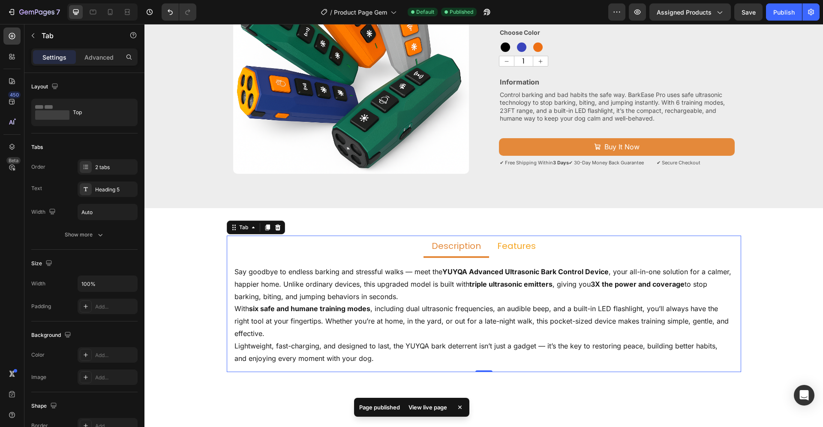
click at [518, 244] on p "Features" at bounding box center [516, 245] width 39 height 11
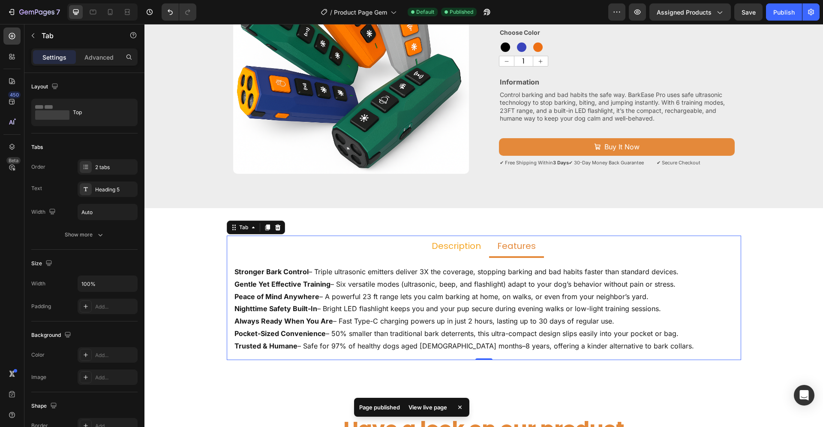
click at [448, 247] on p "Description" at bounding box center [456, 245] width 49 height 11
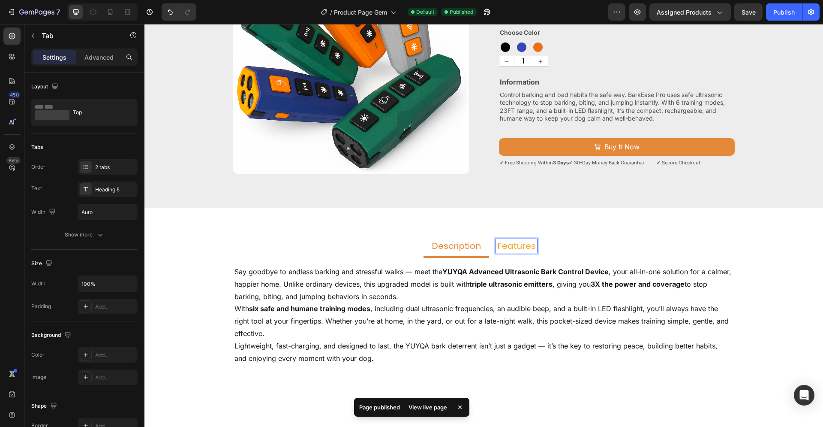
click at [520, 246] on p "Features" at bounding box center [516, 245] width 39 height 11
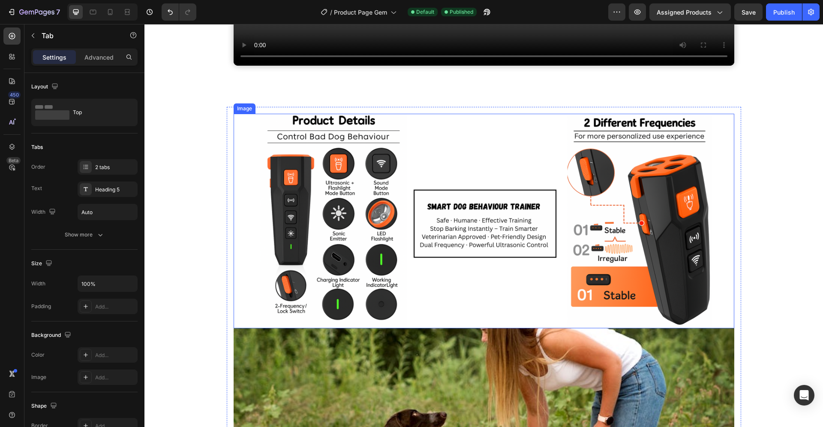
scroll to position [875, 0]
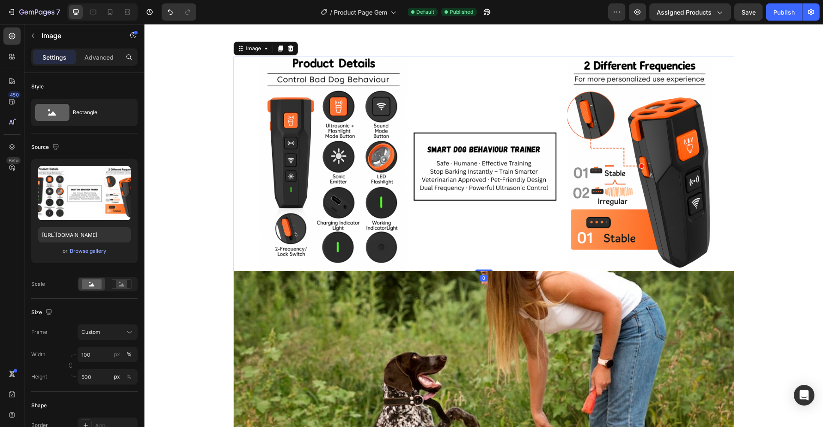
click at [489, 198] on img at bounding box center [484, 164] width 501 height 214
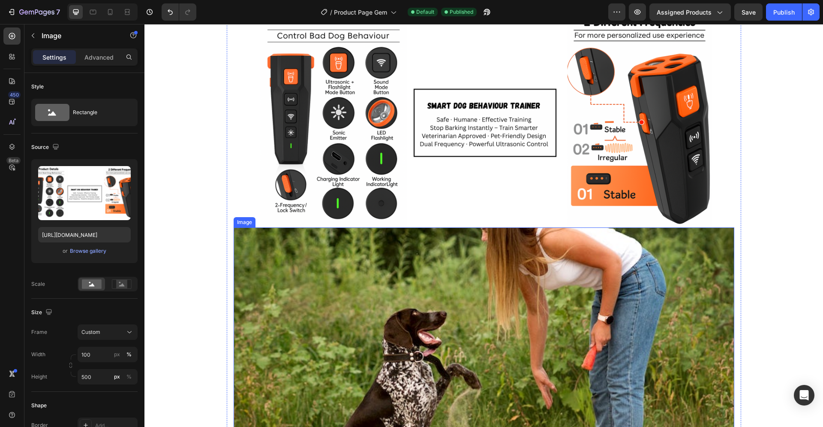
scroll to position [1006, 0]
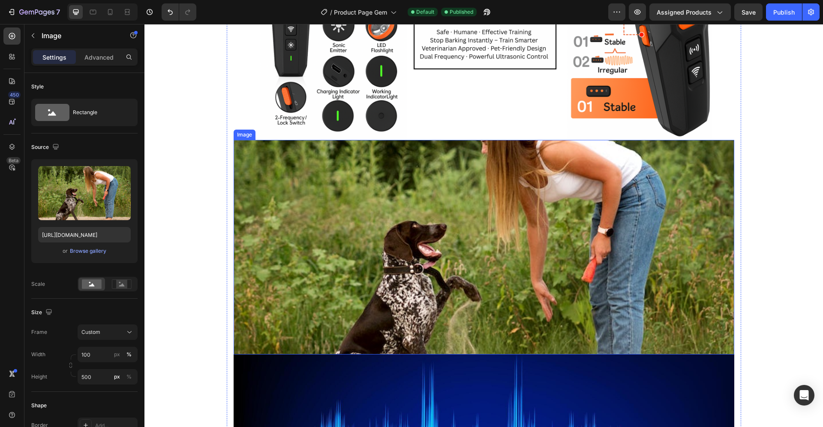
click at [448, 231] on img at bounding box center [484, 247] width 501 height 214
click at [288, 131] on icon at bounding box center [290, 131] width 7 height 7
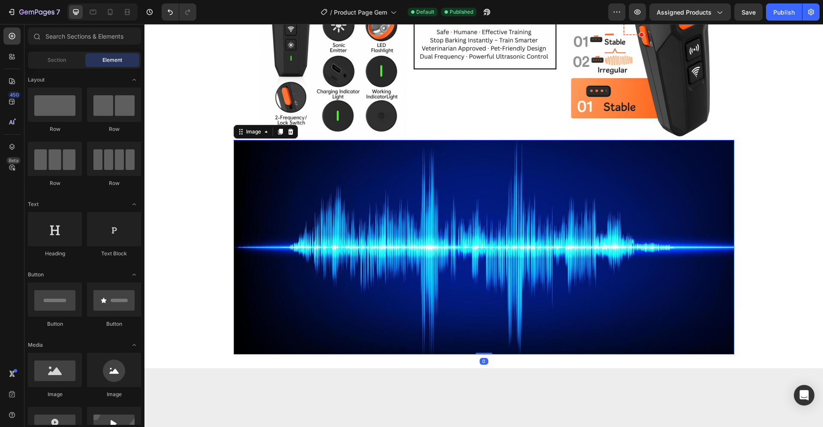
click at [472, 236] on img at bounding box center [484, 247] width 501 height 214
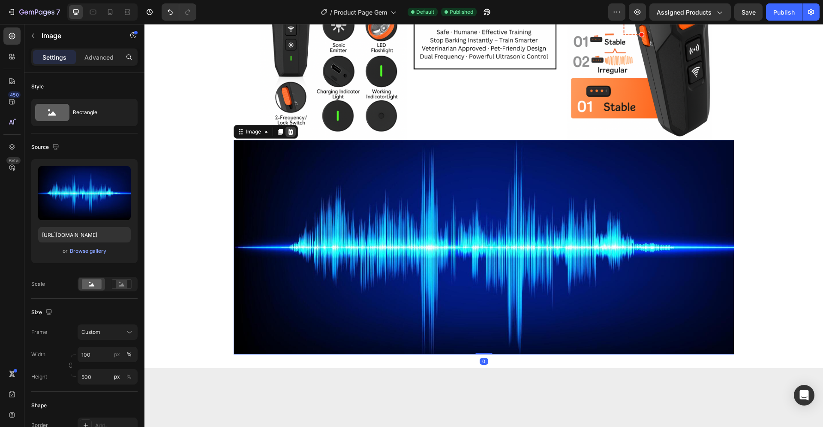
click at [289, 130] on icon at bounding box center [290, 131] width 7 height 7
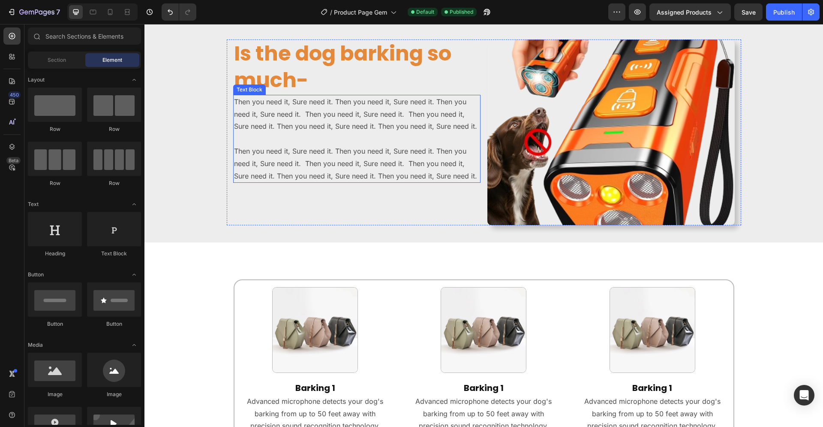
scroll to position [962, 0]
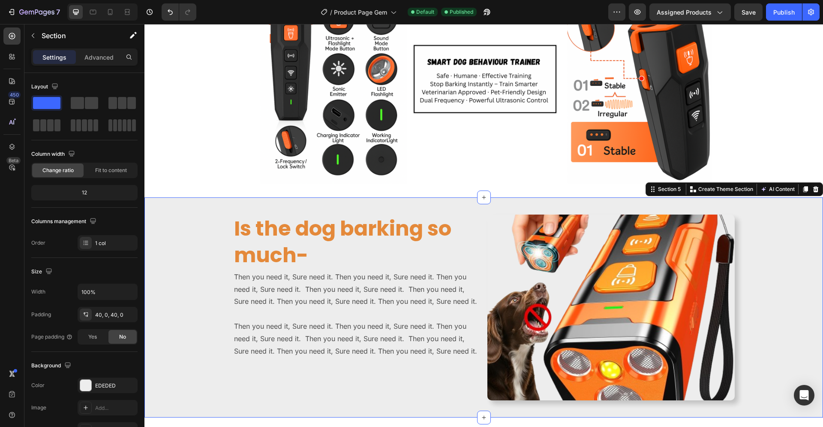
click at [209, 244] on div "Is the dog barking so much- Heading Then you need it, Sure need it. Then you ne…" at bounding box center [483, 307] width 679 height 186
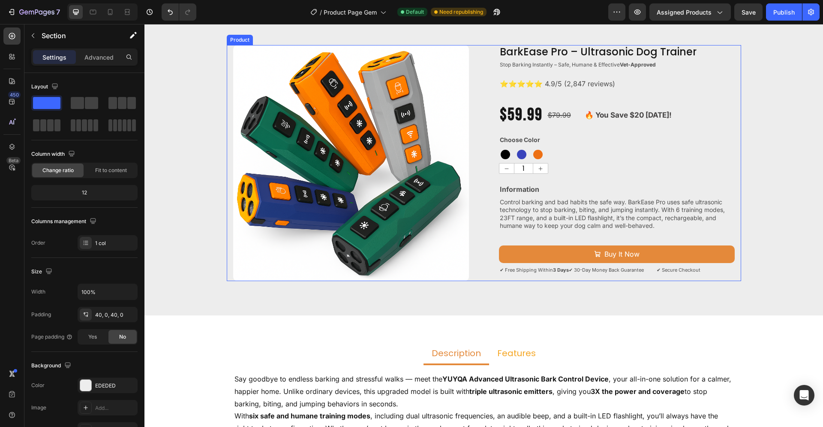
scroll to position [131, 0]
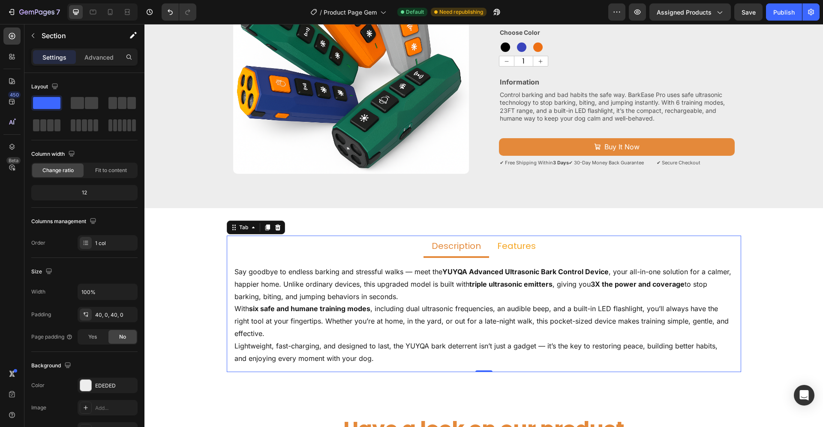
click at [516, 246] on p "Features" at bounding box center [516, 245] width 39 height 11
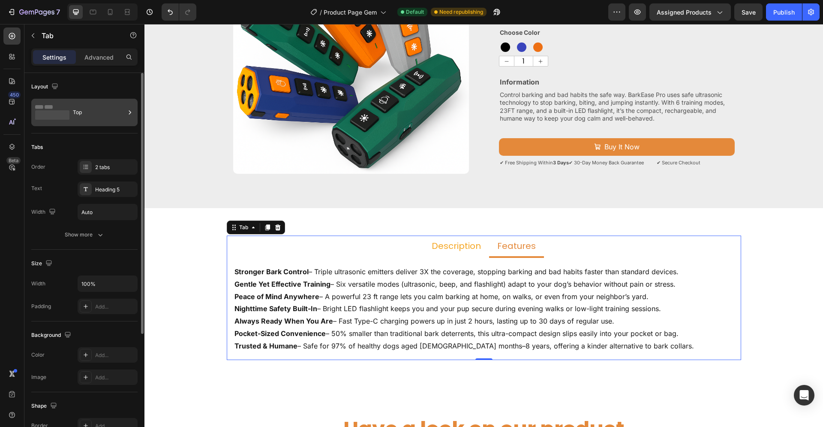
click at [118, 114] on div "Top" at bounding box center [99, 112] width 52 height 20
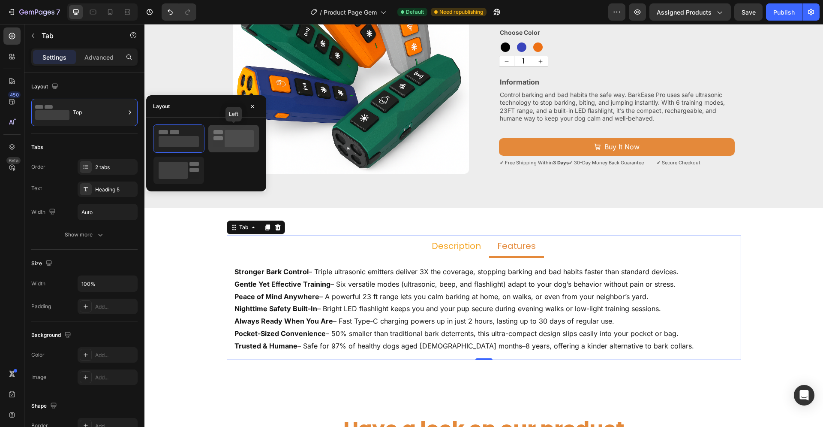
click at [216, 137] on rect at bounding box center [218, 138] width 9 height 4
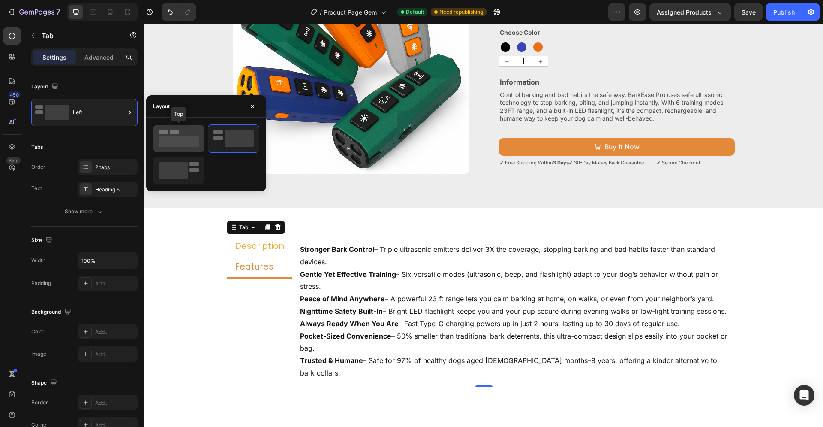
click at [175, 136] on rect at bounding box center [179, 141] width 40 height 11
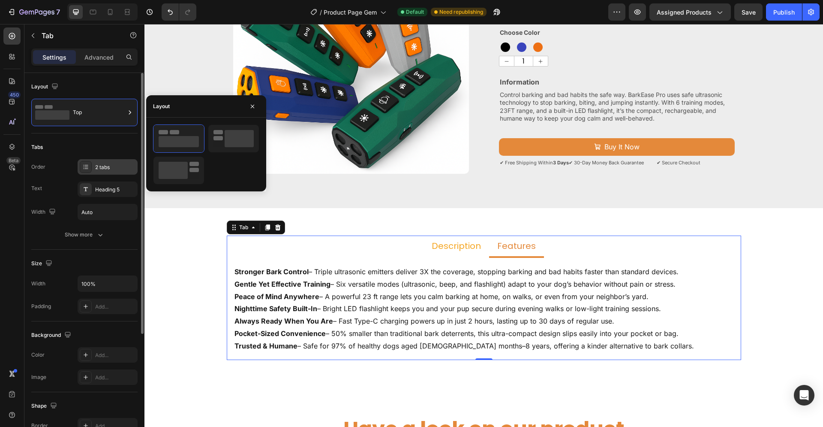
click at [105, 167] on div "2 tabs" at bounding box center [115, 167] width 40 height 8
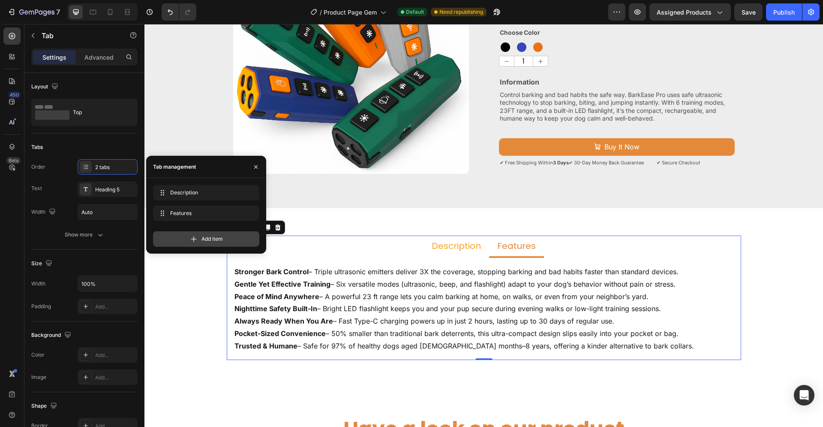
click at [206, 237] on span "Add item" at bounding box center [212, 239] width 21 height 8
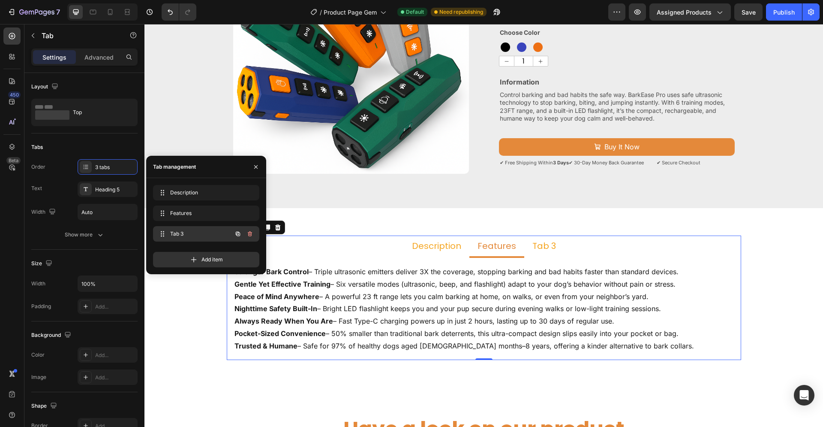
click at [195, 232] on span "Tab 3" at bounding box center [194, 234] width 48 height 8
click at [178, 232] on span "Tab 3" at bounding box center [194, 234] width 48 height 8
click at [544, 244] on div "Tab 3" at bounding box center [544, 246] width 26 height 14
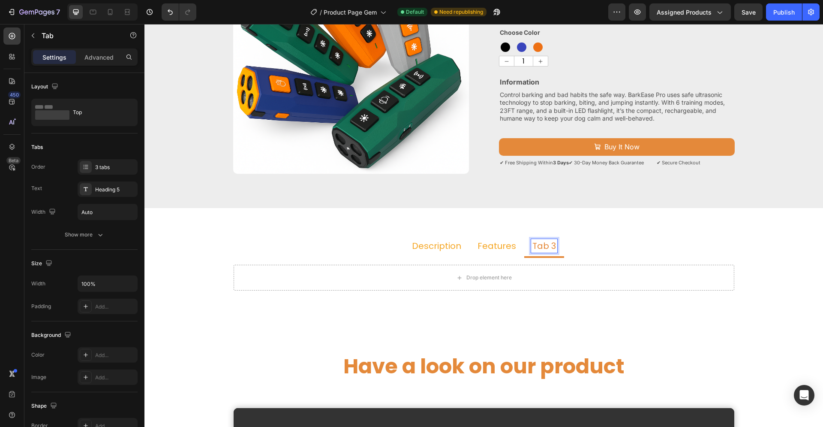
click at [543, 246] on p "Tab 3" at bounding box center [544, 245] width 24 height 11
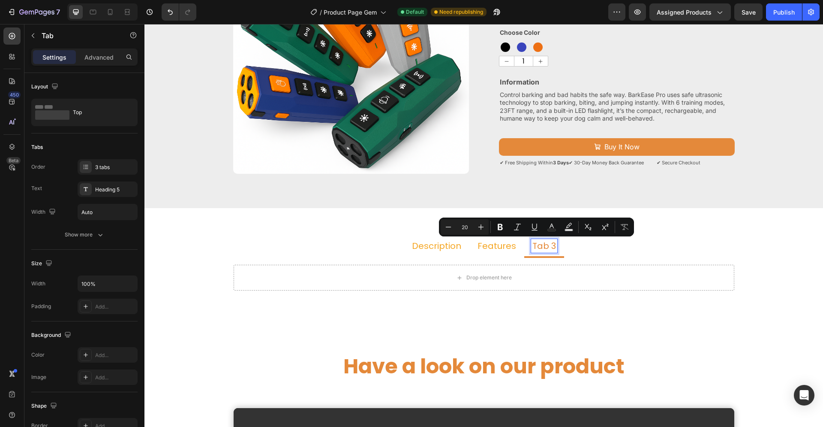
click at [552, 245] on div "Tab 3" at bounding box center [544, 246] width 26 height 14
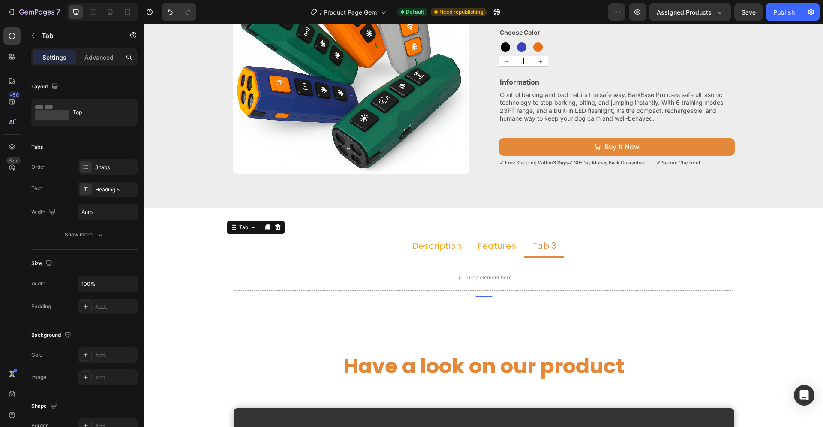
click at [544, 245] on p "Tab 3" at bounding box center [544, 245] width 24 height 11
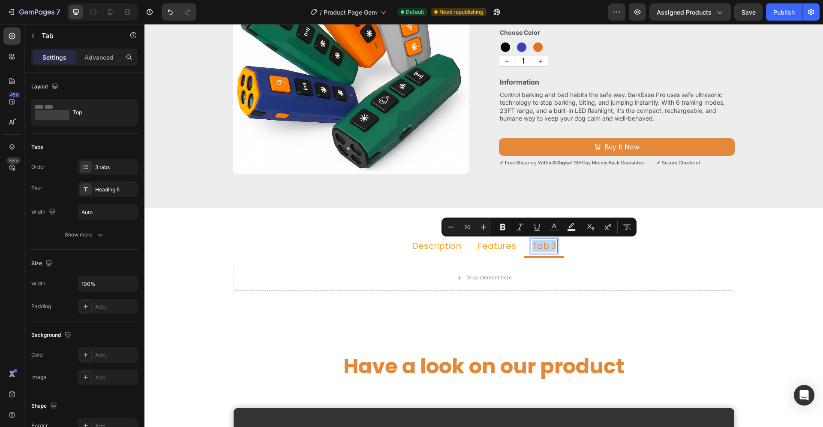
drag, startPoint x: 528, startPoint y: 245, endPoint x: 553, endPoint y: 246, distance: 24.5
click at [553, 246] on div "Tab 3" at bounding box center [544, 246] width 26 height 14
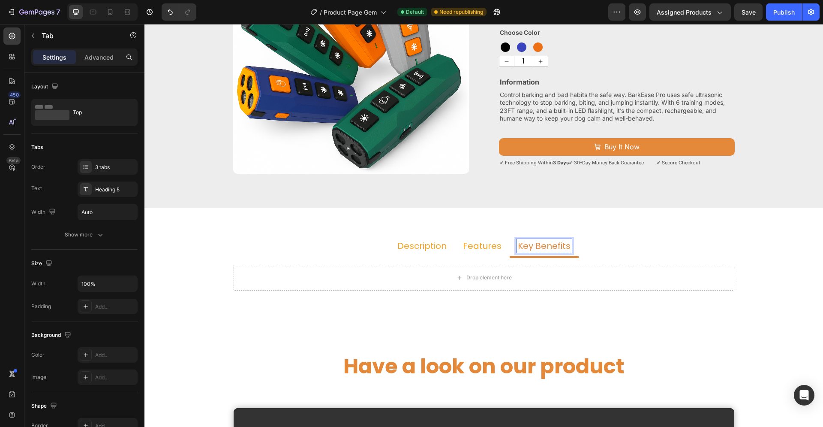
click at [622, 243] on ul "Description Features Key Benefits" at bounding box center [484, 246] width 514 height 22
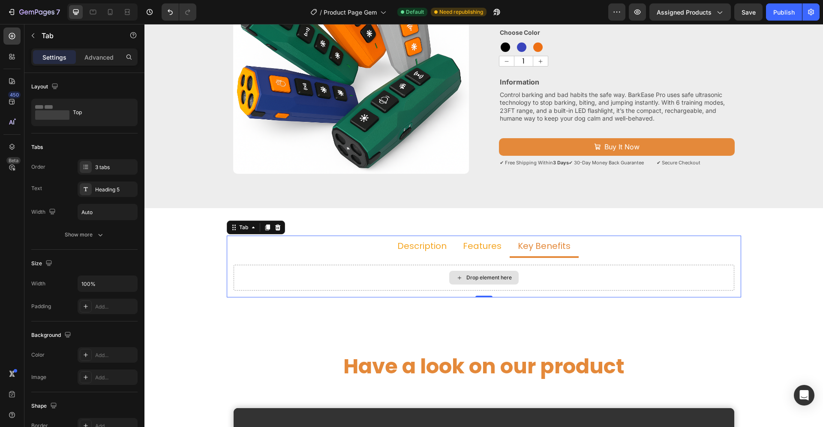
click at [491, 277] on div "Drop element here" at bounding box center [488, 277] width 45 height 7
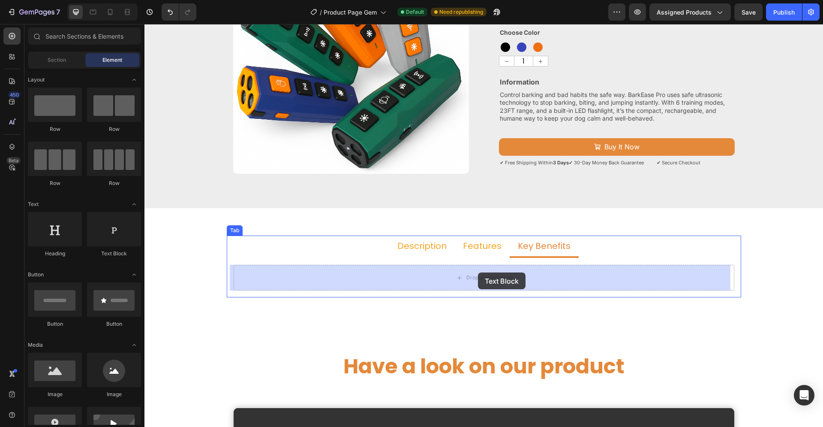
drag, startPoint x: 257, startPoint y: 254, endPoint x: 478, endPoint y: 272, distance: 222.0
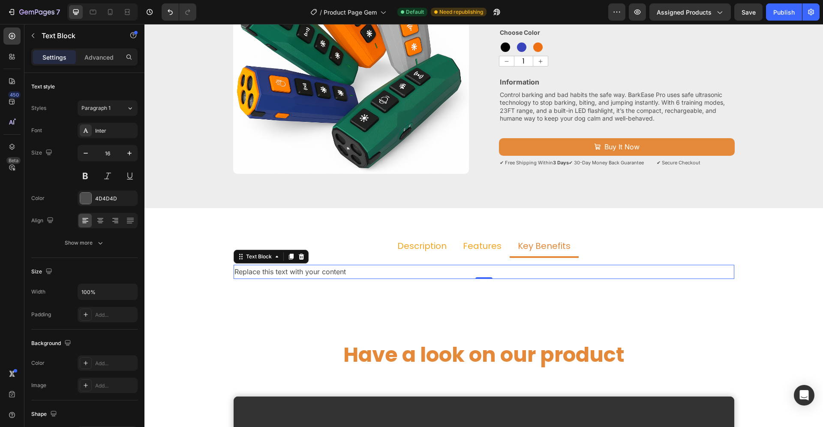
click at [344, 271] on div "Replace this text with your content" at bounding box center [484, 272] width 501 height 14
click at [344, 271] on p "Replace this text with your content" at bounding box center [484, 271] width 499 height 12
click at [343, 271] on p "Replace this text with your content" at bounding box center [484, 271] width 499 height 12
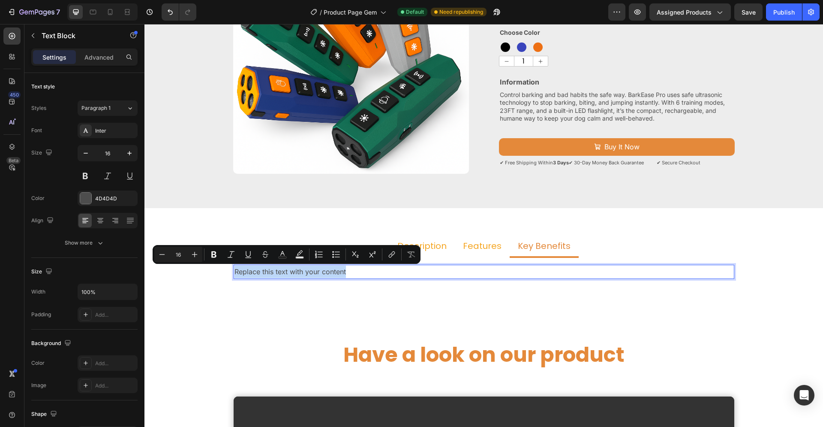
drag, startPoint x: 343, startPoint y: 271, endPoint x: 259, endPoint y: 274, distance: 84.1
click at [259, 274] on p "Replace this text with your content" at bounding box center [484, 271] width 499 height 12
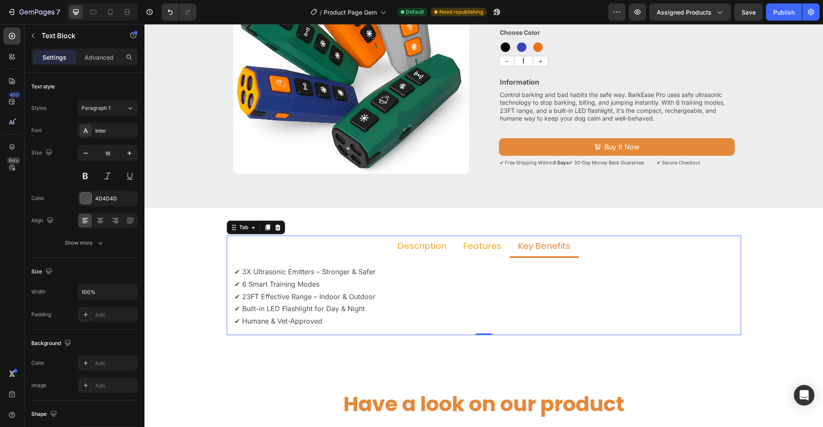
click at [344, 247] on ul "Description Features Key Benefits" at bounding box center [484, 246] width 514 height 22
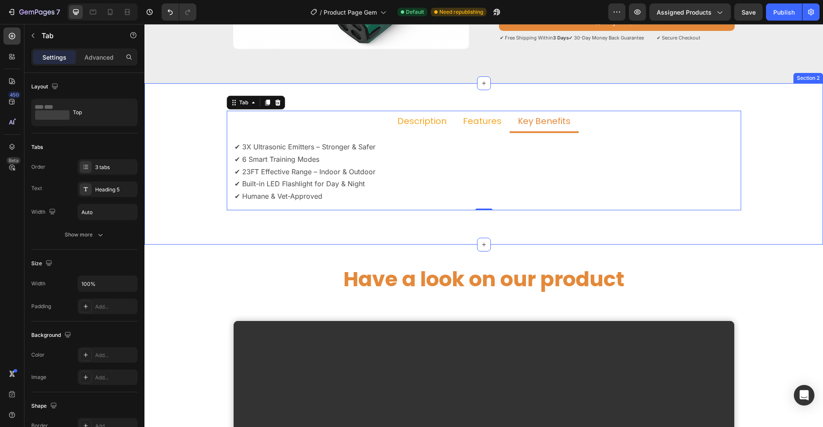
scroll to position [262, 0]
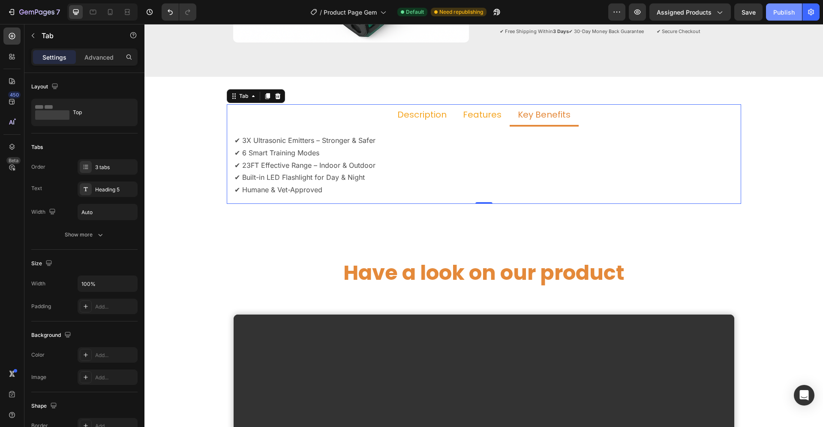
click at [780, 12] on div "Publish" at bounding box center [783, 12] width 21 height 9
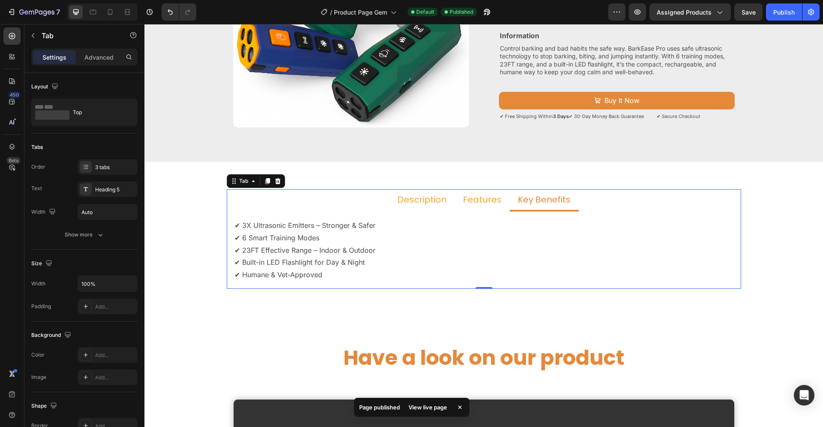
scroll to position [175, 0]
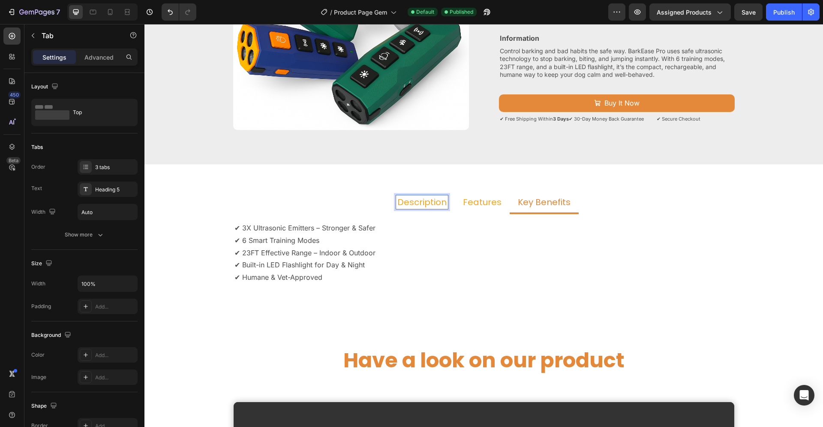
click at [424, 203] on p "Description" at bounding box center [421, 201] width 49 height 11
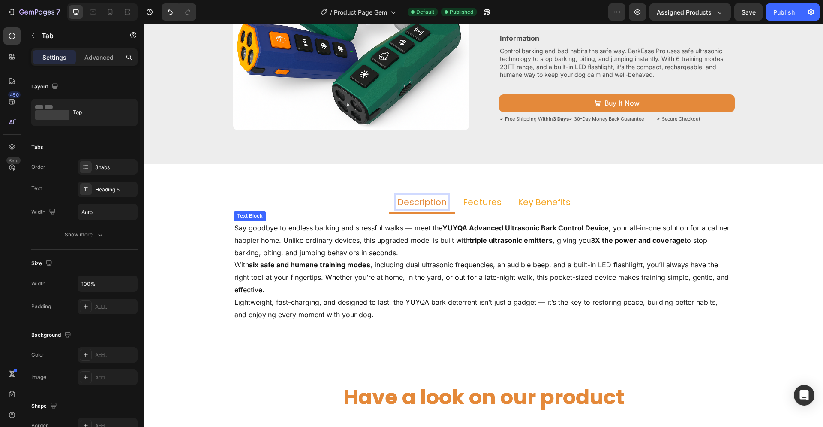
click at [364, 313] on p "Lightweight, fast-charging, and designed to last, the YUYQA bark deterrent isn’…" at bounding box center [484, 308] width 499 height 25
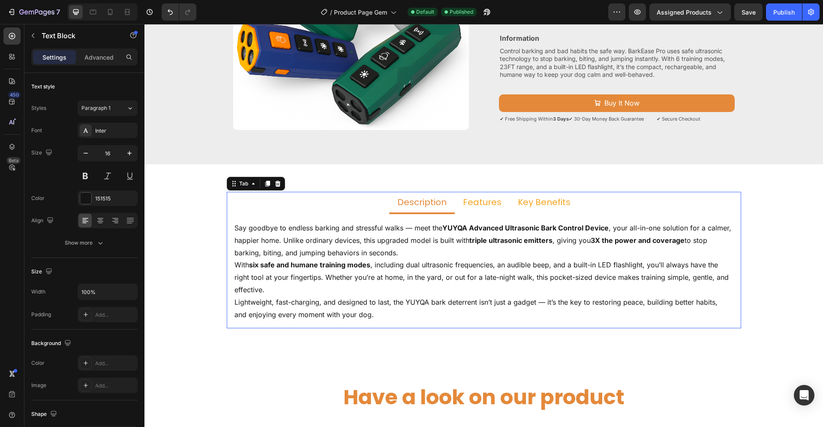
click at [465, 203] on p "Features" at bounding box center [482, 201] width 39 height 11
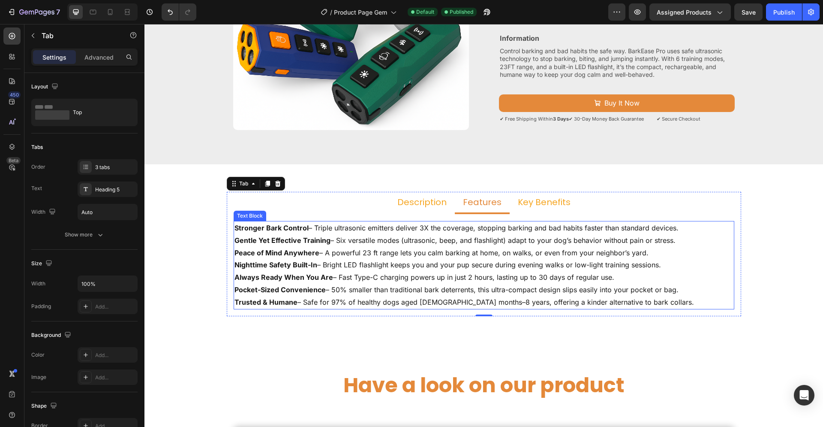
click at [431, 257] on p "Peace of Mind Anywhere – A powerful 23 ft range lets you calm barking at home, …" at bounding box center [484, 253] width 499 height 12
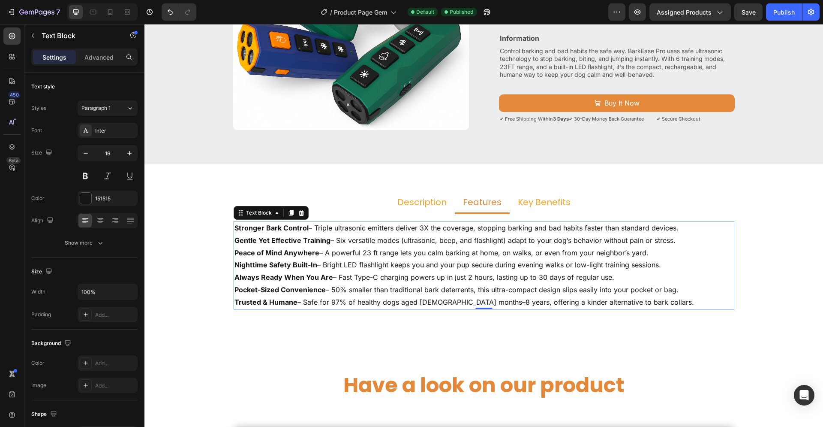
click at [615, 302] on p "Trusted & Humane – Safe for 97% of healthy dogs aged 6 months–8 years, offering…" at bounding box center [484, 302] width 499 height 12
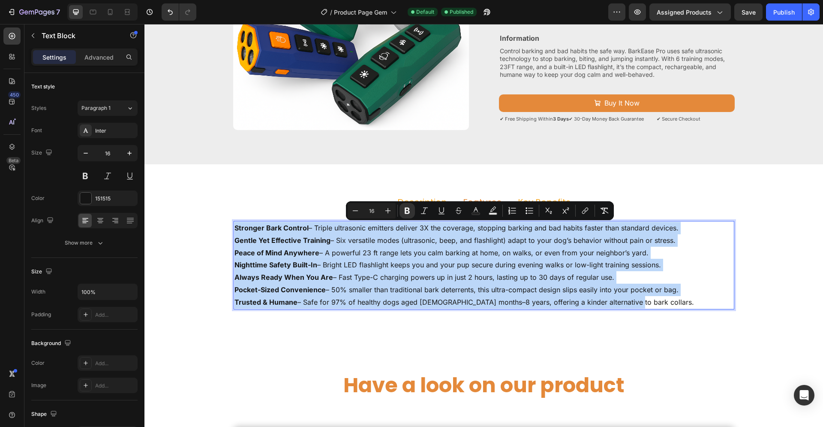
drag, startPoint x: 615, startPoint y: 302, endPoint x: 232, endPoint y: 226, distance: 390.5
click at [234, 226] on div "Stronger Bark Control – Triple ultrasonic emitters deliver 3X the coverage, sto…" at bounding box center [484, 265] width 501 height 88
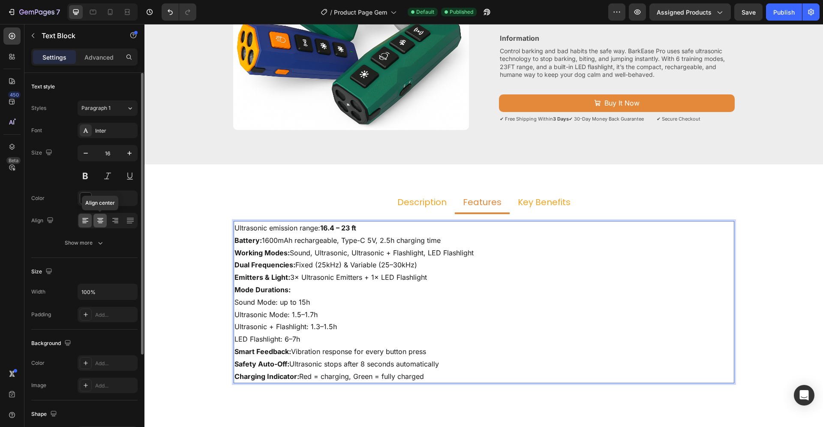
click at [99, 221] on icon at bounding box center [100, 221] width 6 height 1
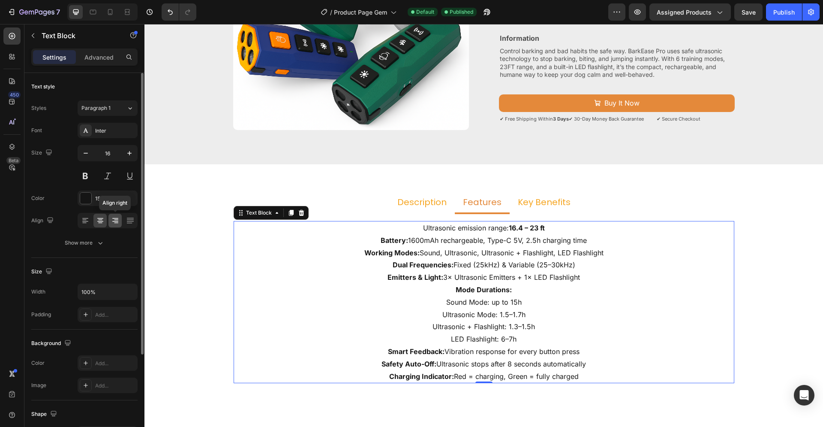
click at [117, 220] on icon at bounding box center [115, 220] width 9 height 9
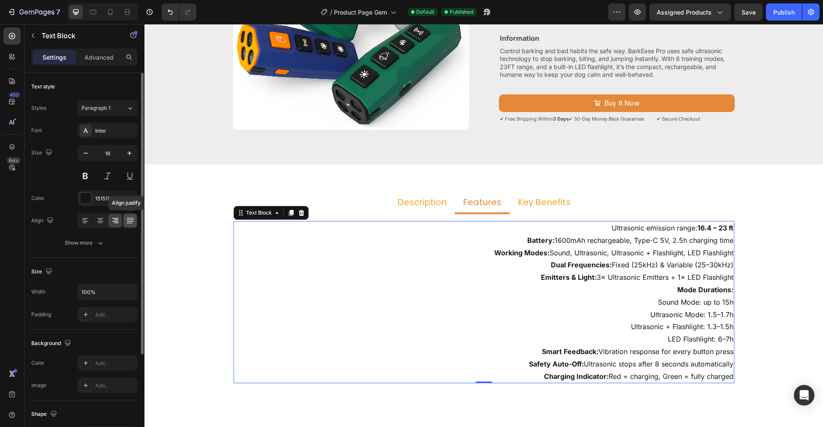
click at [128, 220] on icon at bounding box center [130, 220] width 9 height 9
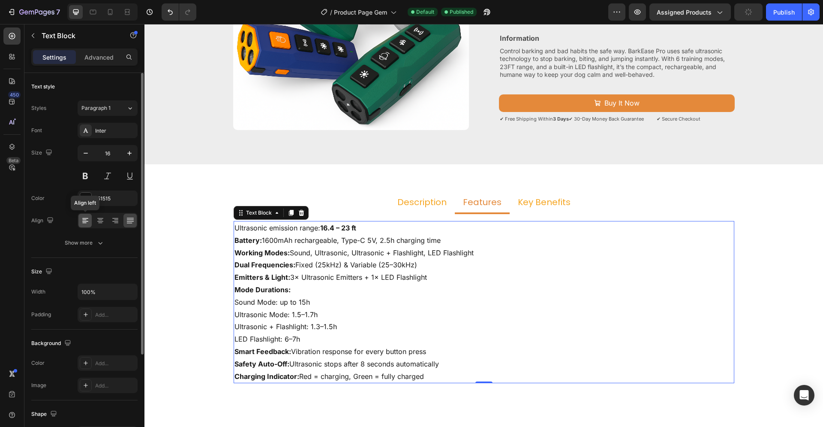
click at [86, 221] on icon at bounding box center [85, 221] width 6 height 1
click at [129, 220] on icon at bounding box center [130, 220] width 9 height 9
click at [99, 221] on icon at bounding box center [100, 221] width 6 height 1
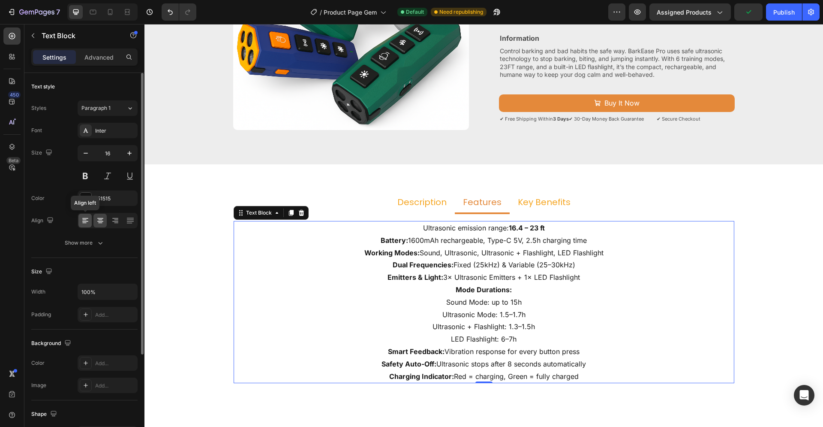
click at [84, 216] on div at bounding box center [84, 221] width 13 height 14
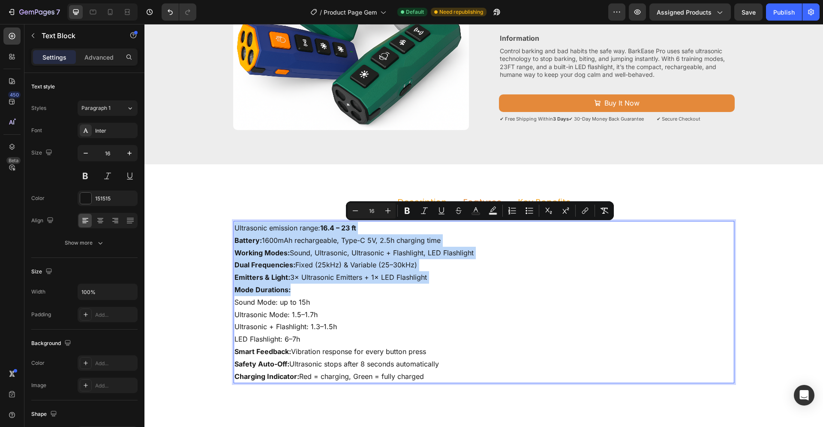
drag, startPoint x: 232, startPoint y: 226, endPoint x: 290, endPoint y: 293, distance: 88.7
click at [290, 293] on div "Ultrasonic emission range: 16.4 – 23 ft Battery: 1600mAh rechargeable, Type-C 5…" at bounding box center [484, 302] width 501 height 162
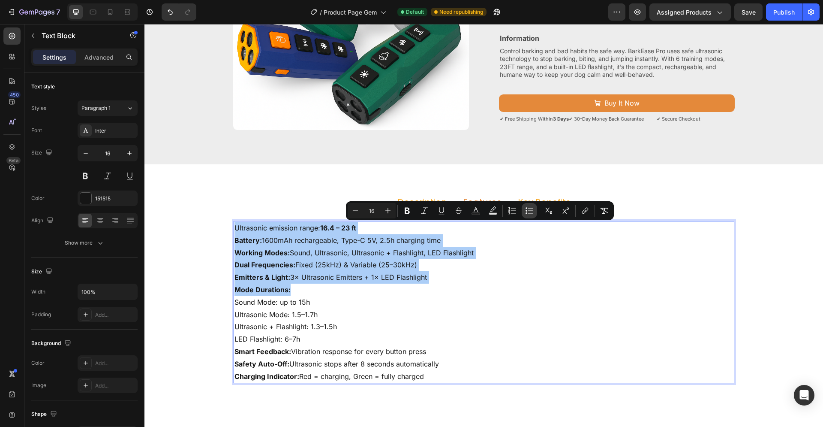
click at [532, 210] on icon "Editor contextual toolbar" at bounding box center [529, 210] width 9 height 9
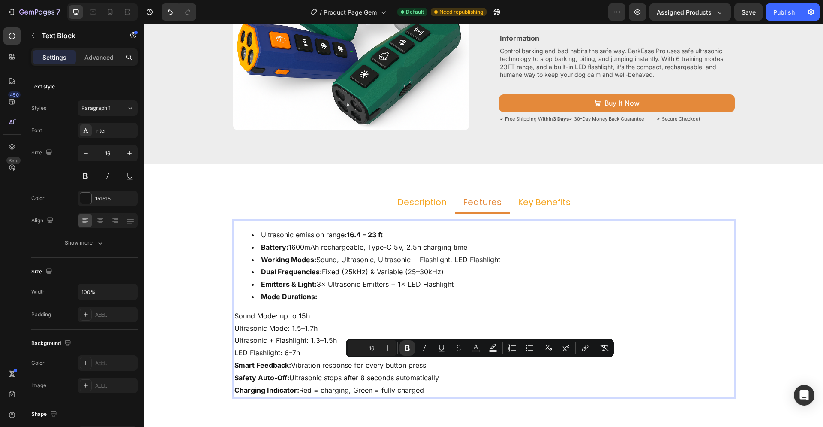
drag, startPoint x: 232, startPoint y: 362, endPoint x: 429, endPoint y: 391, distance: 198.8
click at [429, 391] on div "Ultrasonic emission range: 16.4 – 23 ft Battery: 1600mAh rechargeable, Type-C 5…" at bounding box center [484, 309] width 501 height 176
click at [528, 348] on icon "Editor contextual toolbar" at bounding box center [530, 347] width 5 height 0
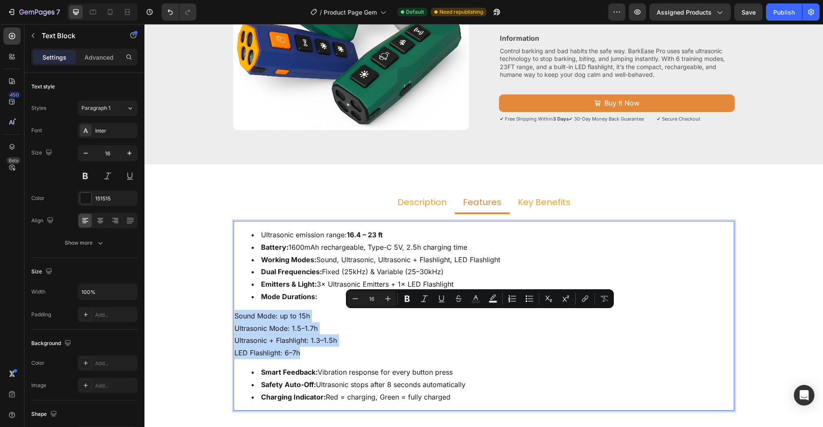
drag, startPoint x: 233, startPoint y: 314, endPoint x: 311, endPoint y: 352, distance: 87.1
click at [311, 352] on div "Ultrasonic emission range: 16.4 – 23 ft Battery: 1600mAh rechargeable, Type-C 5…" at bounding box center [484, 315] width 501 height 189
click at [531, 297] on icon "Editor contextual toolbar" at bounding box center [529, 298] width 9 height 9
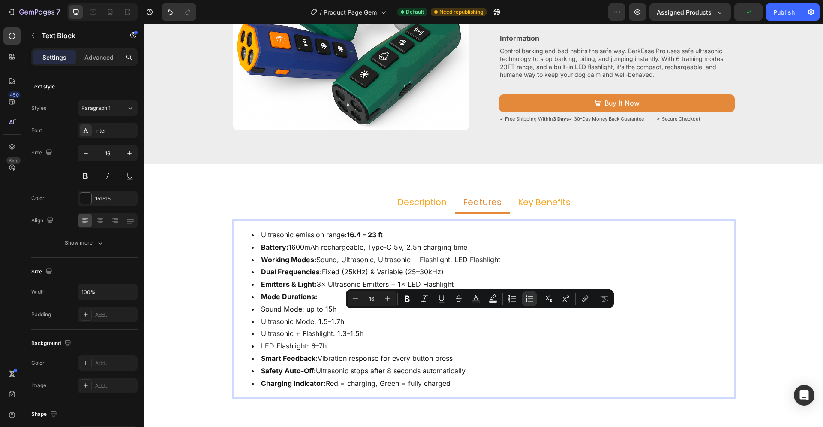
click at [392, 337] on li "Ultrasonic + Flashlight: 1.3–1.5h" at bounding box center [493, 333] width 482 height 12
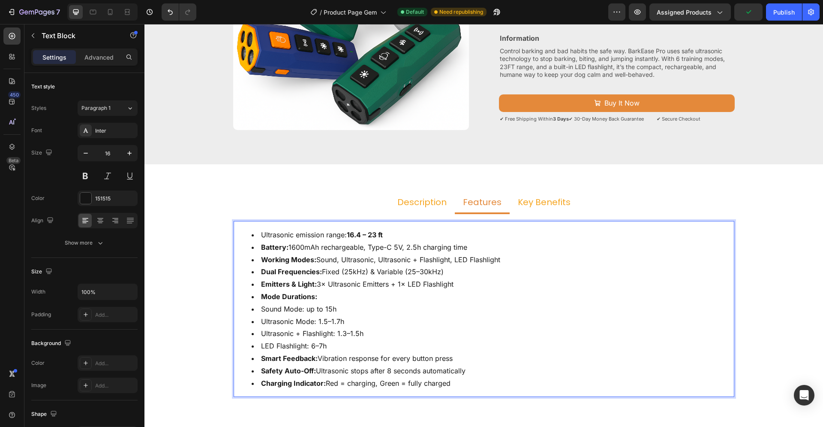
click at [244, 238] on ul "Ultrasonic emission range: 16.4 – 23 ft Battery: 1600mAh rechargeable, Type-C 5…" at bounding box center [484, 309] width 499 height 160
click at [244, 234] on ul "Ultrasonic emission range: 16.4 – 23 ft Battery: 1600mAh rechargeable, Type-C 5…" at bounding box center [484, 309] width 499 height 160
drag, startPoint x: 253, startPoint y: 307, endPoint x: 267, endPoint y: 329, distance: 25.7
click at [267, 329] on ul "Ultrasonic emission range: 16.4 – 23 ft Battery: 1600mAh rechargeable, Type-C 5…" at bounding box center [484, 309] width 499 height 160
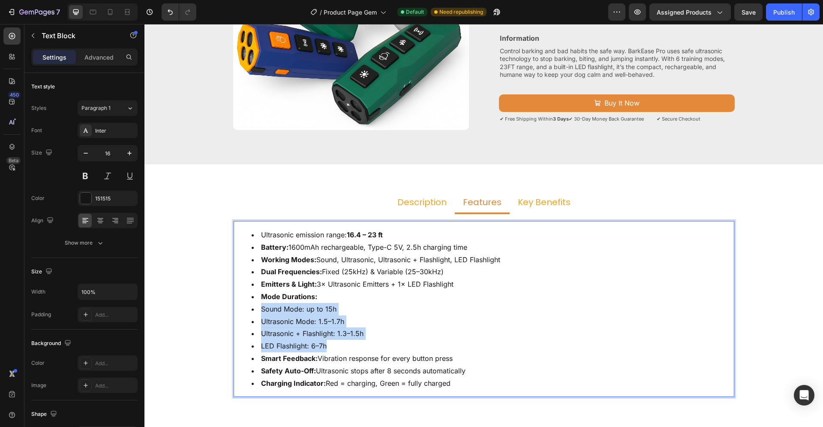
drag, startPoint x: 255, startPoint y: 306, endPoint x: 323, endPoint y: 343, distance: 78.1
click at [323, 343] on ul "Ultrasonic emission range: 16.4 – 23 ft Battery: 1600mAh rechargeable, Type-C 5…" at bounding box center [484, 309] width 499 height 160
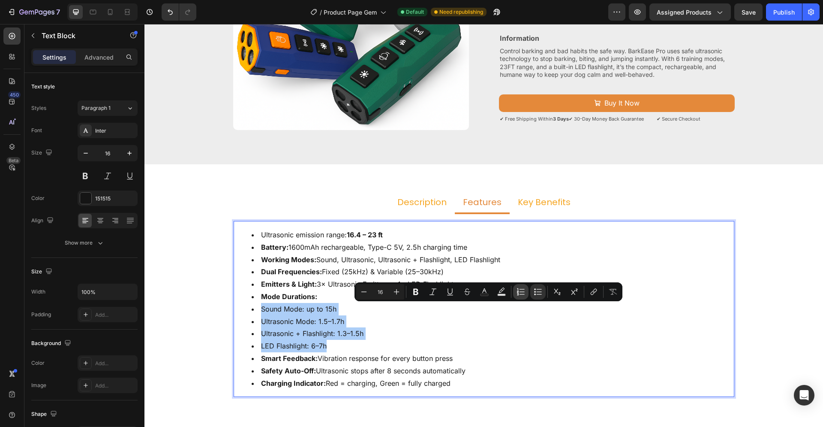
click at [520, 290] on icon "Editor contextual toolbar" at bounding box center [521, 291] width 9 height 9
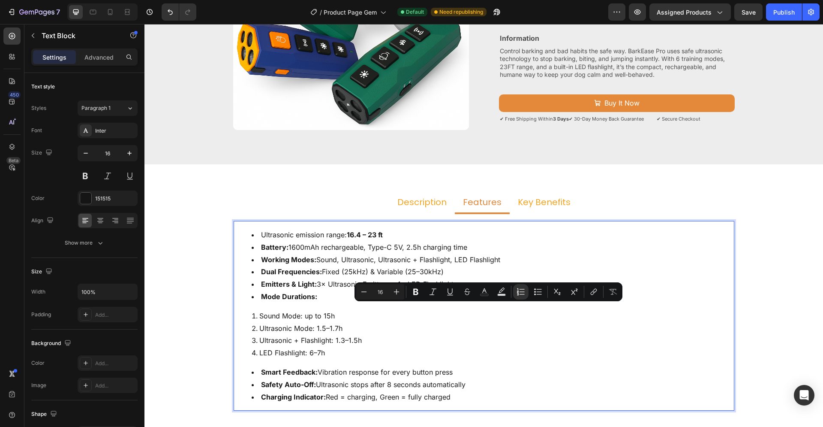
click at [365, 321] on li "Sound Mode: up to 15h" at bounding box center [493, 316] width 482 height 12
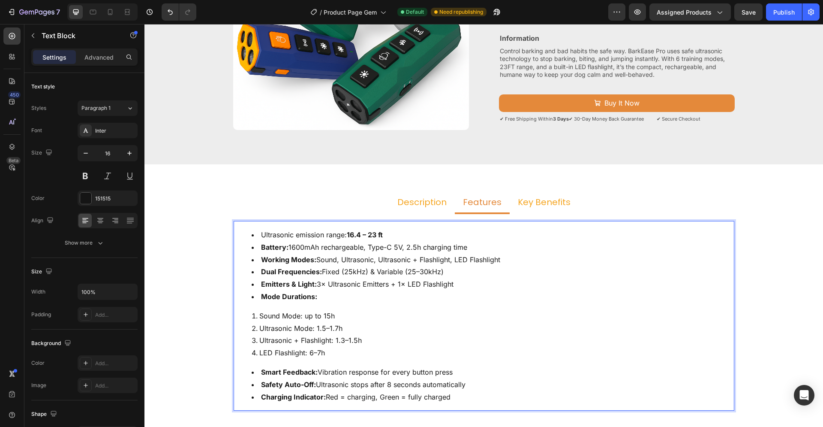
drag, startPoint x: 256, startPoint y: 313, endPoint x: 273, endPoint y: 322, distance: 19.2
click at [331, 352] on ol "Sound Mode: up to 15h Ultrasonic Mode: 1.5–1.7h Ultrasonic + Flashlight: 1.3–1.…" at bounding box center [484, 334] width 499 height 49
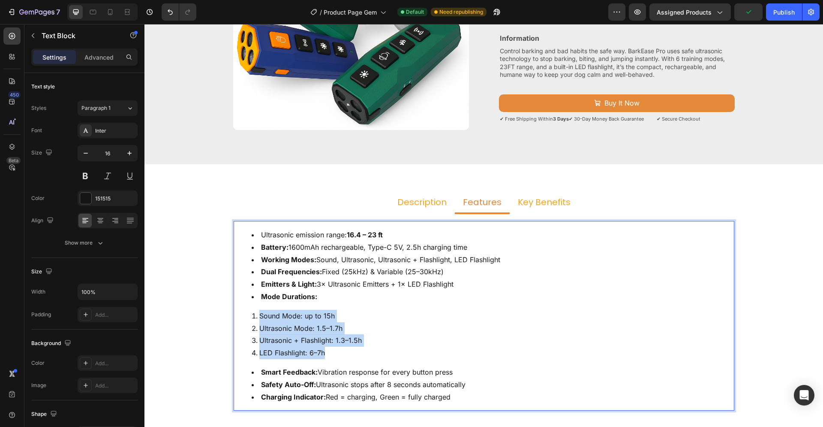
drag, startPoint x: 257, startPoint y: 313, endPoint x: 364, endPoint y: 351, distance: 113.4
click at [335, 360] on div "Ultrasonic emission range: 16.4 – 23 ft Battery: 1600mAh rechargeable, Type-C 5…" at bounding box center [484, 315] width 501 height 189
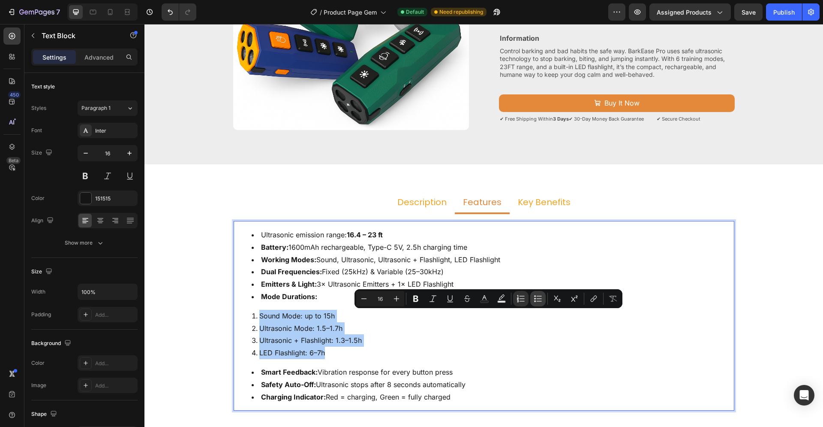
click at [537, 297] on icon "Editor contextual toolbar" at bounding box center [538, 298] width 9 height 9
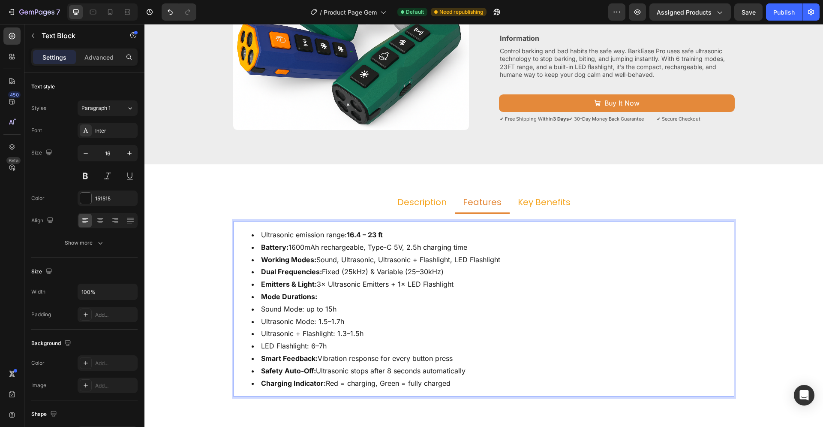
click at [255, 308] on li "Sound Mode: up to 15h" at bounding box center [493, 309] width 482 height 12
click at [252, 309] on li "Sound Mode: up to 15h" at bounding box center [493, 309] width 482 height 12
drag, startPoint x: 249, startPoint y: 234, endPoint x: 316, endPoint y: 296, distance: 91.3
click at [316, 296] on ul "Ultrasonic emission range: 16.4 – 23 ft Battery: 1600mAh rechargeable, Type-C 5…" at bounding box center [484, 309] width 499 height 160
drag, startPoint x: 249, startPoint y: 232, endPoint x: 302, endPoint y: 281, distance: 71.9
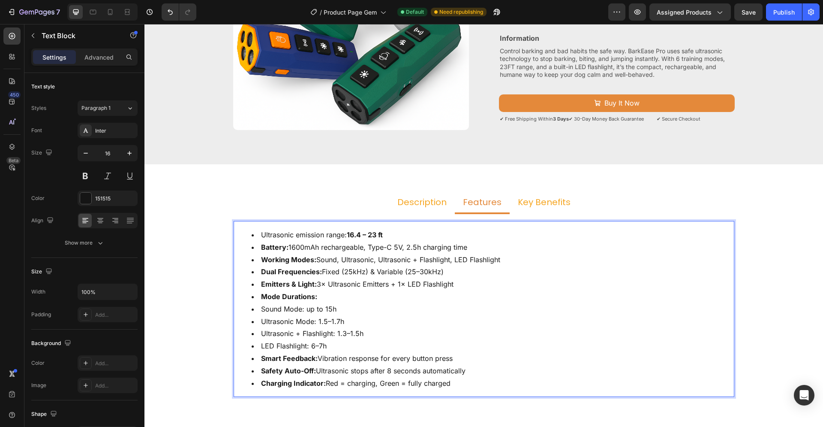
click at [301, 278] on ul "Ultrasonic emission range: 16.4 – 23 ft Battery: 1600mAh rechargeable, Type-C 5…" at bounding box center [484, 309] width 499 height 160
click at [302, 281] on strong "Emitters & Light:" at bounding box center [289, 284] width 56 height 9
drag, startPoint x: 250, startPoint y: 235, endPoint x: 295, endPoint y: 279, distance: 63.7
click at [295, 279] on ul "Ultrasonic emission range: 16.4 – 23 ft Battery: 1600mAh rechargeable, Type-C 5…" at bounding box center [484, 309] width 499 height 160
click at [256, 232] on li "Ultrasonic emission range: 16.4 – 23 ft" at bounding box center [493, 235] width 482 height 12
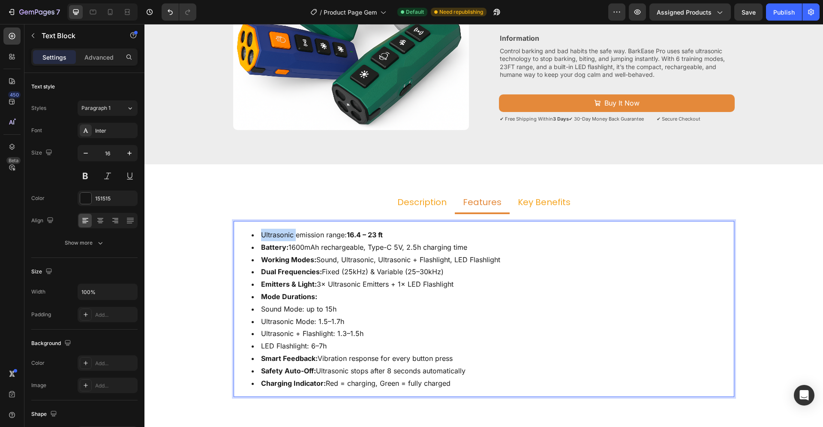
click at [257, 232] on li "Ultrasonic emission range: 16.4 – 23 ft" at bounding box center [493, 235] width 482 height 12
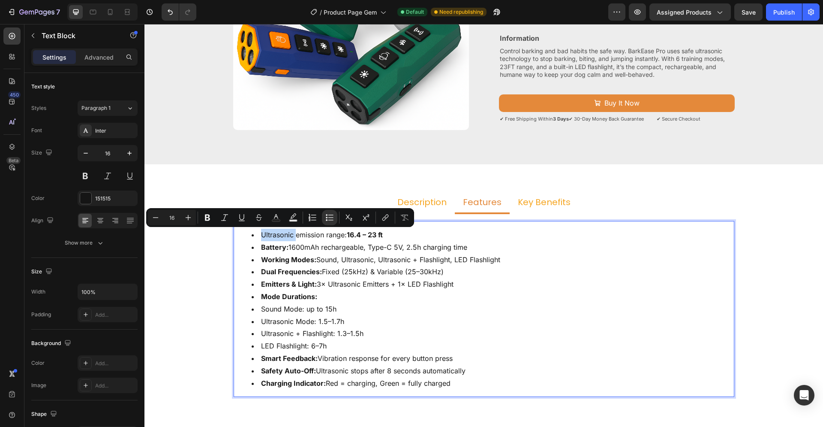
click at [254, 233] on li "Ultrasonic emission range: 16.4 – 23 ft" at bounding box center [493, 235] width 482 height 12
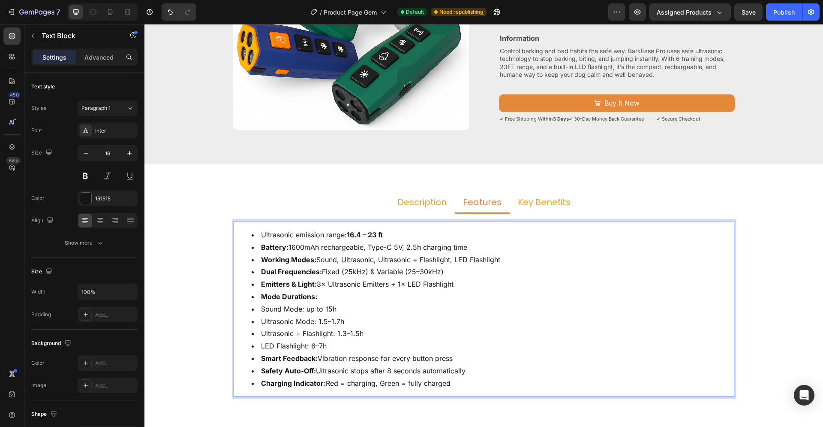
click at [256, 236] on li "Ultrasonic emission range: 16.4 – 23 ft" at bounding box center [493, 235] width 482 height 12
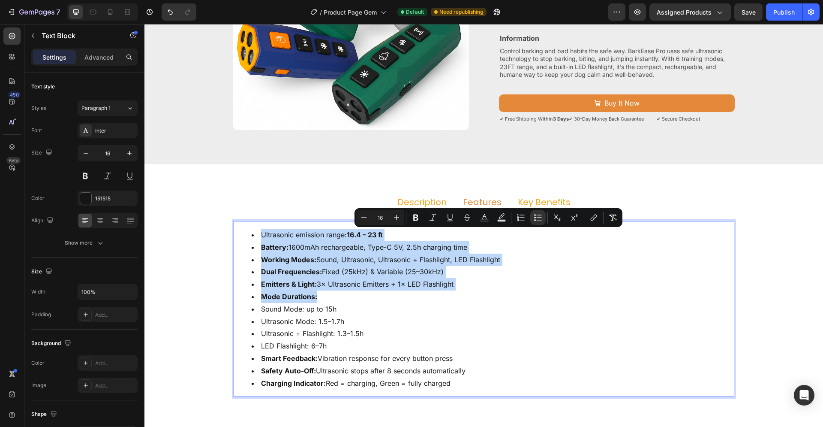
drag, startPoint x: 255, startPoint y: 234, endPoint x: 322, endPoint y: 295, distance: 90.2
click at [322, 295] on ul "Ultrasonic emission range: 16.4 – 23 ft Battery: 1600mAh rechargeable, Type-C 5…" at bounding box center [484, 309] width 499 height 160
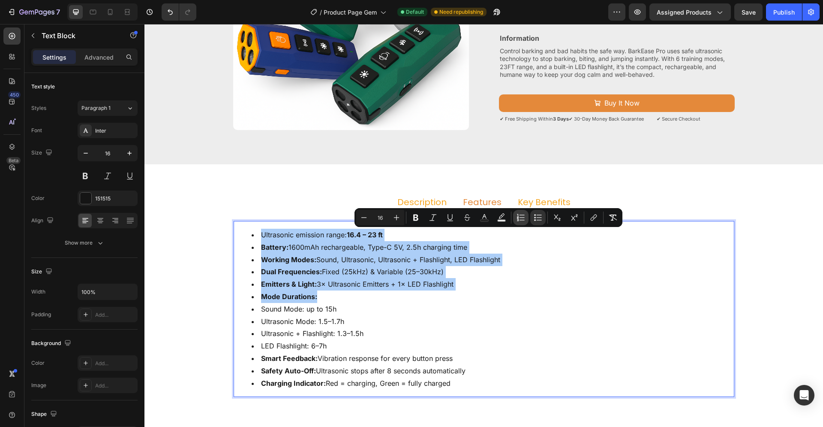
click at [518, 217] on icon "Editor contextual toolbar" at bounding box center [518, 217] width 2 height 2
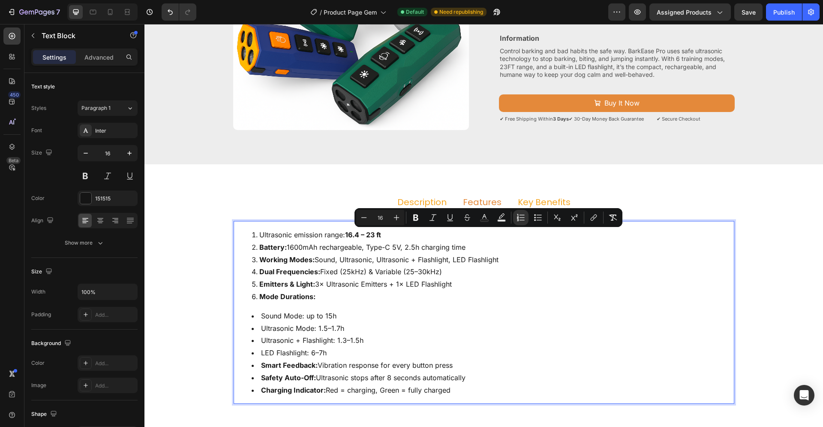
click at [333, 295] on li "Mode Durations:" at bounding box center [493, 296] width 482 height 12
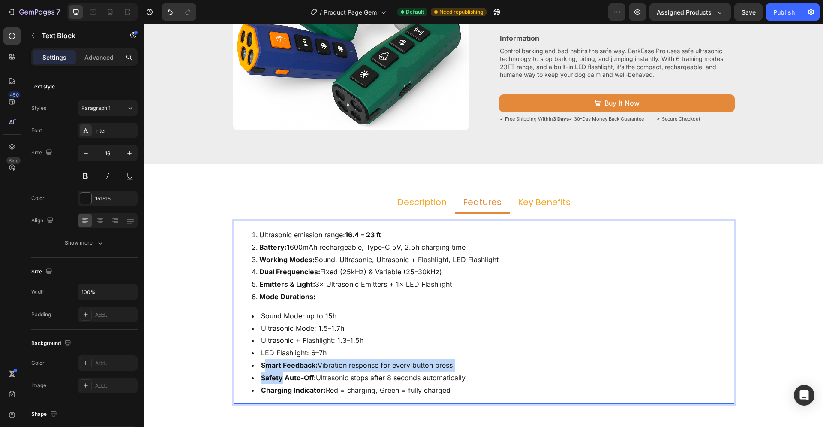
drag, startPoint x: 257, startPoint y: 363, endPoint x: 273, endPoint y: 375, distance: 20.2
click at [276, 376] on ul "Sound Mode: up to 15h Ultrasonic Mode: 1.5–1.7h Ultrasonic + Flashlight: 1.3–1.…" at bounding box center [484, 353] width 499 height 87
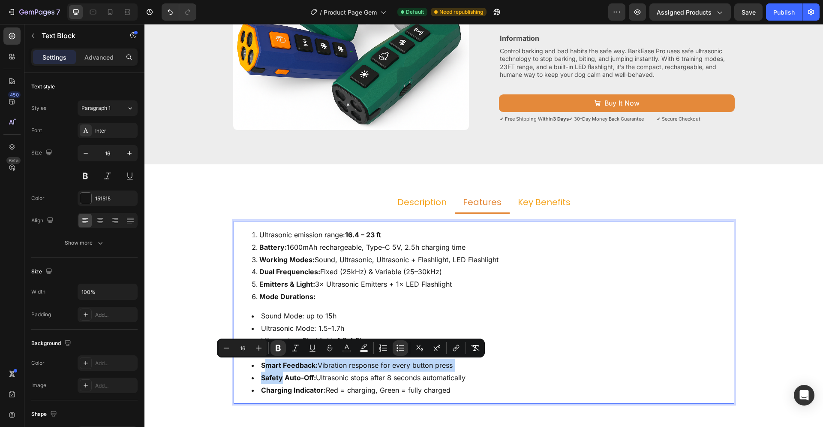
click at [253, 363] on li "Smart Feedback: Vibration response for every button press" at bounding box center [493, 365] width 482 height 12
click at [261, 362] on strong "Smart Feedback:" at bounding box center [289, 365] width 57 height 9
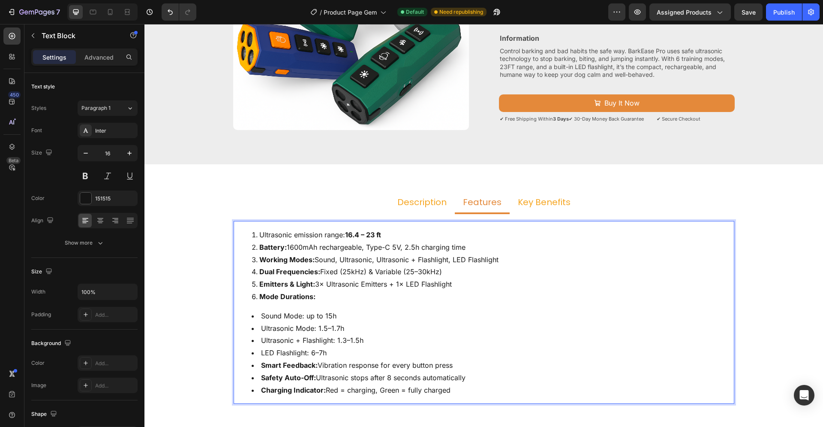
drag, startPoint x: 256, startPoint y: 363, endPoint x: 457, endPoint y: 385, distance: 201.9
click at [457, 385] on ul "Sound Mode: up to 15h Ultrasonic Mode: 1.5–1.7h Ultrasonic + Flashlight: 1.3–1.…" at bounding box center [484, 353] width 499 height 87
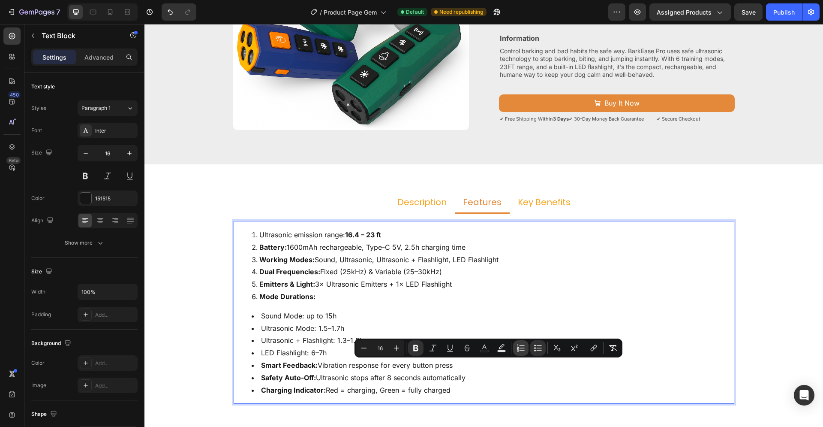
click at [520, 346] on icon "Editor contextual toolbar" at bounding box center [521, 347] width 9 height 9
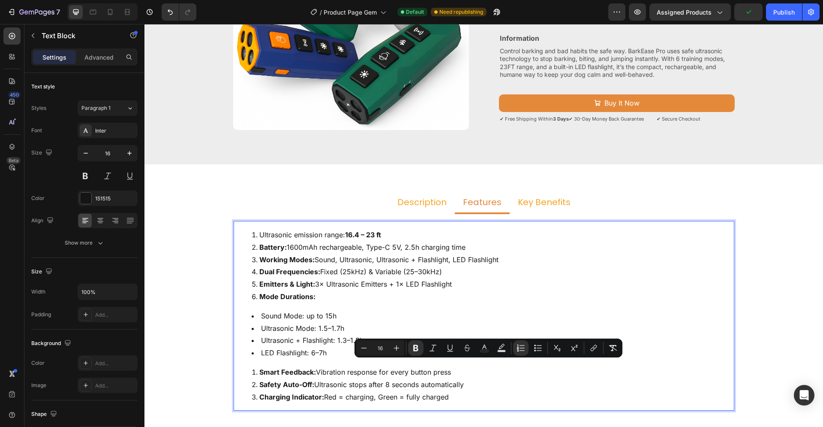
click at [252, 371] on li "Smart Feedback: Vibration response for every button press" at bounding box center [493, 372] width 482 height 12
click at [252, 373] on li "Smart Feedback: Vibration response for every button press" at bounding box center [493, 372] width 482 height 12
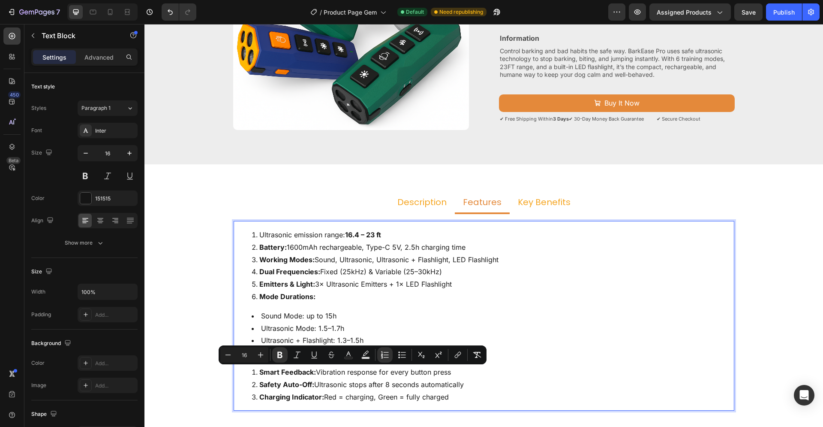
click at [252, 372] on li "Smart Feedback: Vibration response for every button press" at bounding box center [493, 372] width 482 height 12
click at [252, 371] on li "Smart Feedback: Vibration response for every button press" at bounding box center [493, 372] width 482 height 12
click at [259, 372] on strong "Smart Feedback:" at bounding box center [287, 371] width 57 height 9
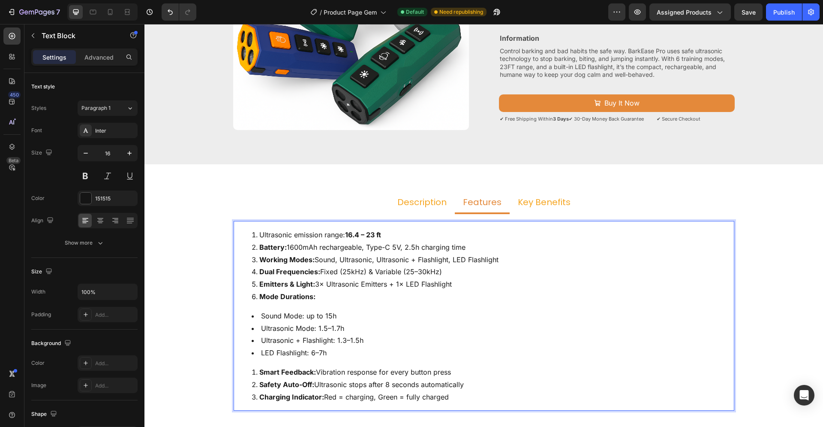
click at [252, 235] on li "Ultrasonic emission range: 16.4 – 23 ft" at bounding box center [493, 235] width 482 height 12
click at [255, 233] on li "Ultrasonic emission range: 16.4 – 23 ft" at bounding box center [493, 235] width 482 height 12
click at [256, 235] on li "Ultrasonic emission range: 16.4 – 23 ft" at bounding box center [493, 235] width 482 height 12
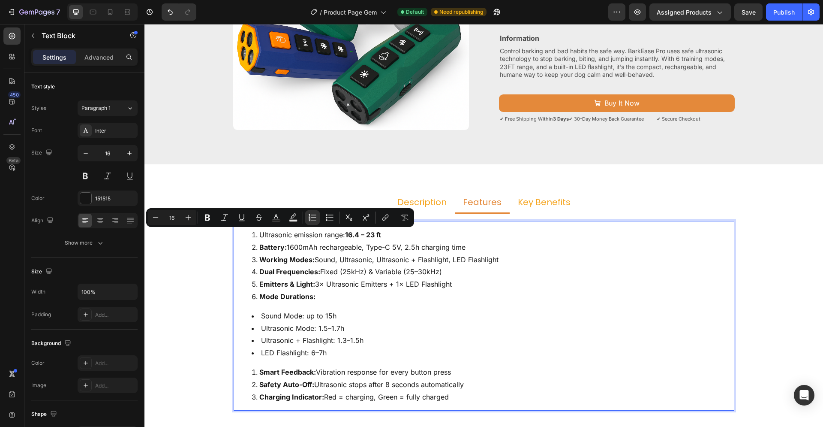
click at [256, 234] on li "Ultrasonic emission range: 16.4 – 23 ft" at bounding box center [493, 235] width 482 height 12
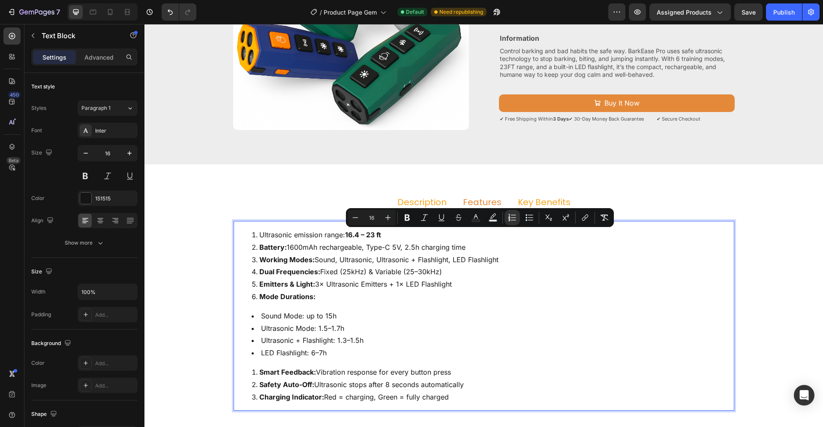
drag, startPoint x: 256, startPoint y: 234, endPoint x: 448, endPoint y: 401, distance: 254.0
click at [448, 401] on div "Ultrasonic emission range: 16.4 – 23 ft Battery: 1600mAh rechargeable, Type-C 5…" at bounding box center [484, 315] width 501 height 189
click at [511, 217] on icon "Editor contextual toolbar" at bounding box center [512, 217] width 9 height 9
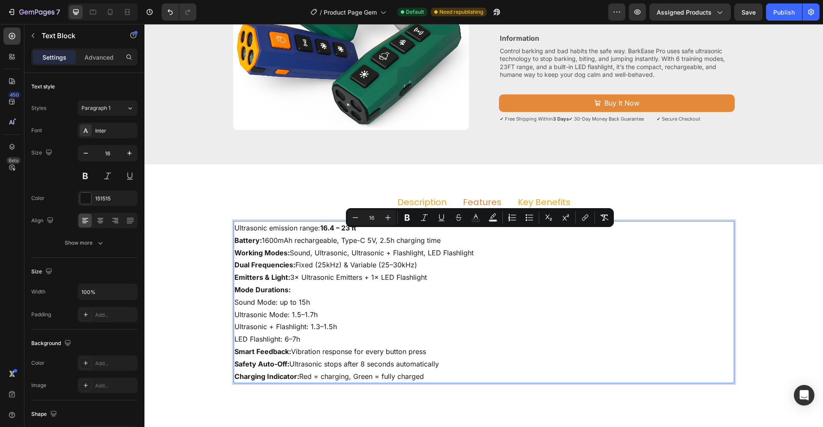
click at [310, 300] on p "Sound Mode: up to 15h" at bounding box center [484, 302] width 499 height 12
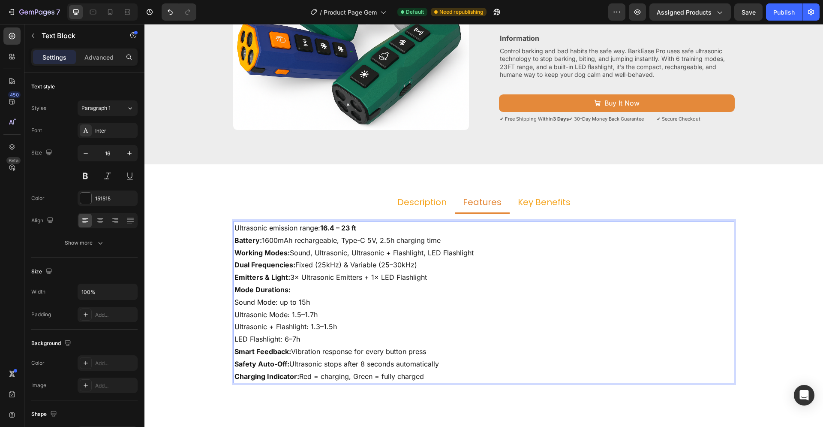
click at [235, 302] on p "Sound Mode: up to 15h" at bounding box center [484, 302] width 499 height 12
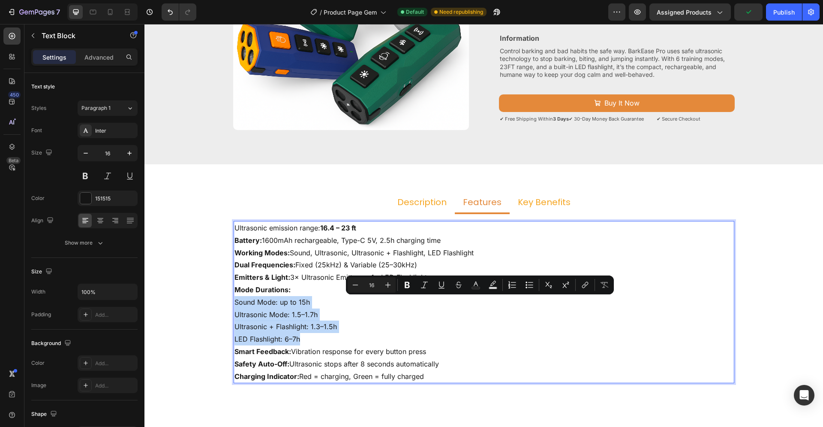
drag, startPoint x: 232, startPoint y: 301, endPoint x: 320, endPoint y: 338, distance: 95.5
click at [320, 338] on div "Ultrasonic emission range: 16.4 – 23 ft Battery: 1600mAh rechargeable, Type-C 5…" at bounding box center [484, 302] width 501 height 162
click at [526, 283] on icon "Editor contextual toolbar" at bounding box center [529, 284] width 9 height 9
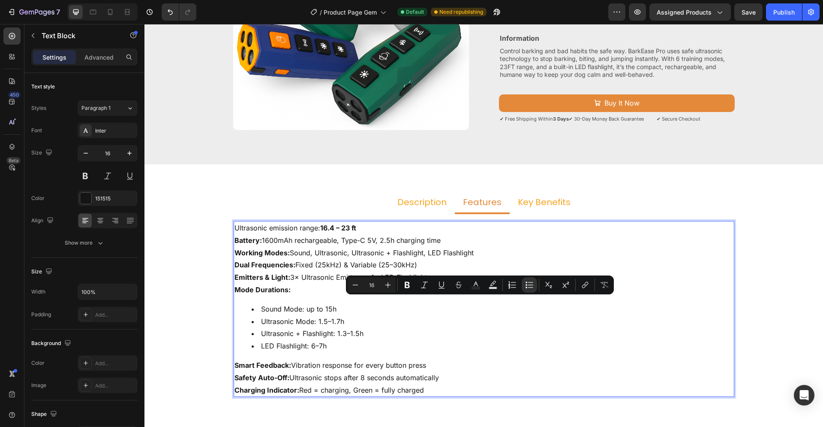
click at [399, 330] on li "Ultrasonic + Flashlight: 1.3–1.5h" at bounding box center [493, 333] width 482 height 12
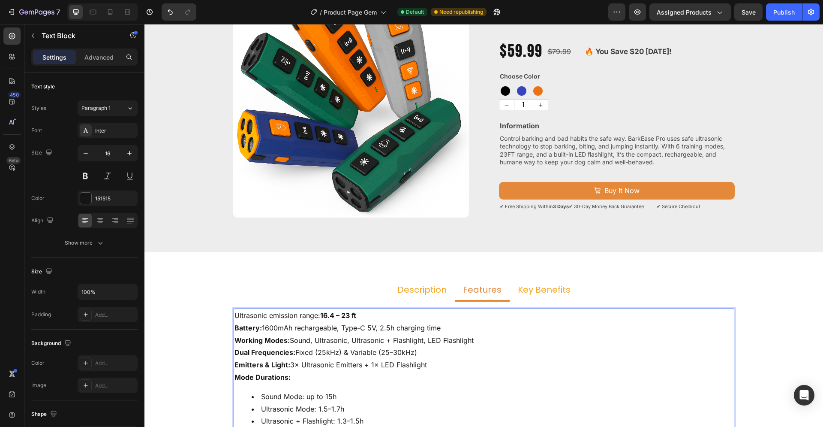
scroll to position [219, 0]
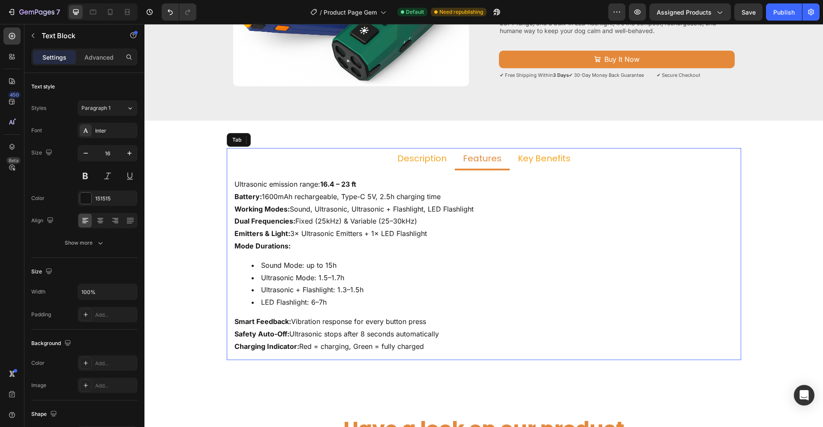
click at [529, 161] on p "Key Benefits" at bounding box center [544, 158] width 53 height 11
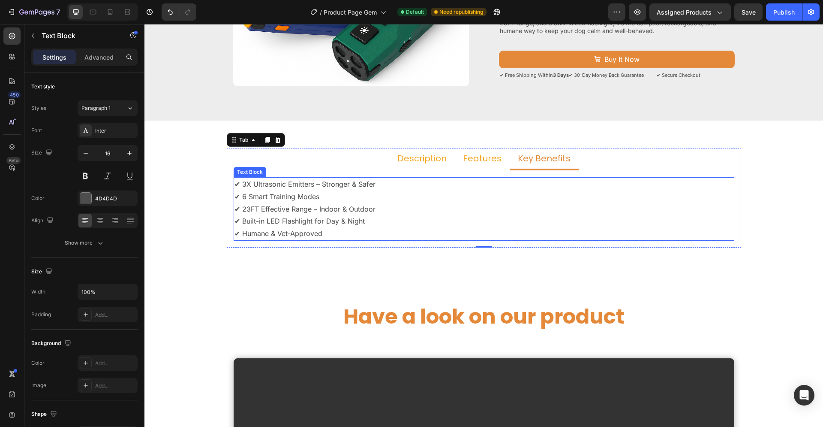
click at [325, 229] on p "✔ 3X Ultrasonic Emitters – Stronger & Safer ✔ 6 Smart Training Modes ✔ 23FT Eff…" at bounding box center [484, 209] width 499 height 62
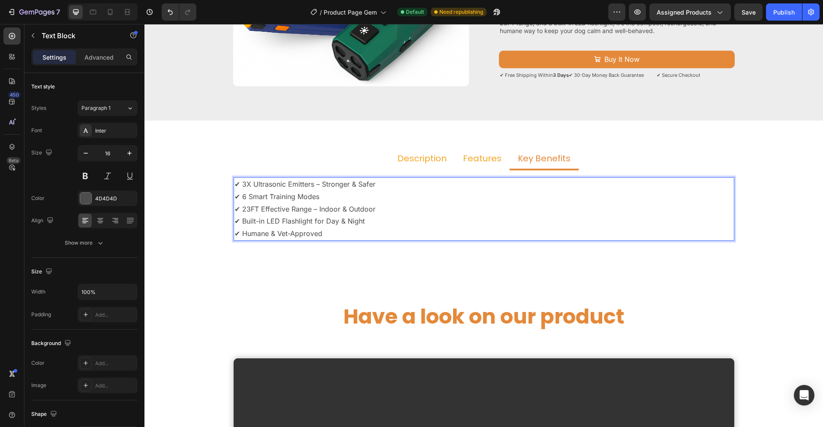
click at [320, 234] on p "✔ 3X Ultrasonic Emitters – Stronger & Safer ✔ 6 Smart Training Modes ✔ 23FT Eff…" at bounding box center [484, 209] width 499 height 62
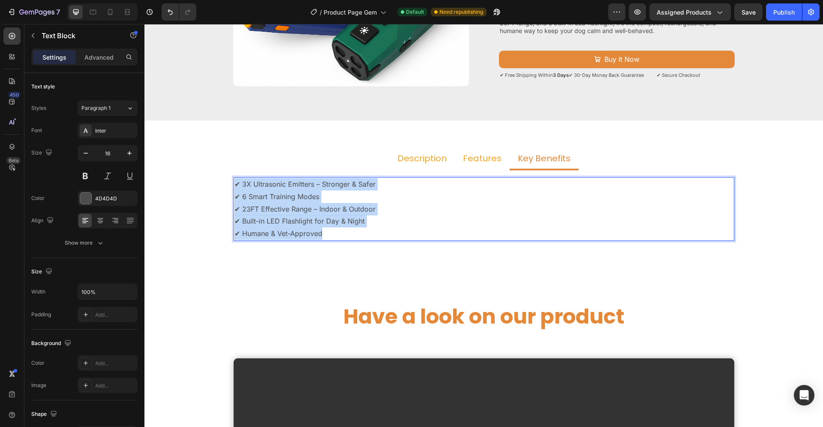
click at [320, 234] on p "✔ 3X Ultrasonic Emitters – Stronger & Safer ✔ 6 Smart Training Modes ✔ 23FT Eff…" at bounding box center [484, 209] width 499 height 62
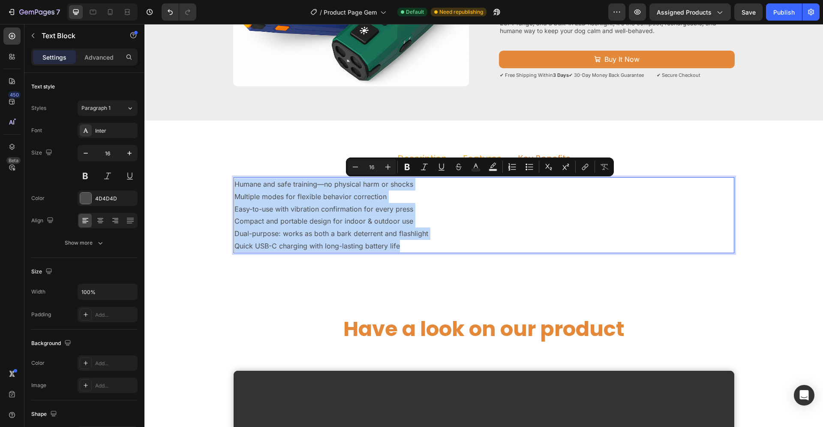
drag, startPoint x: 232, startPoint y: 181, endPoint x: 400, endPoint y: 247, distance: 180.4
click at [400, 247] on div "Humane and safe training—no physical harm or shocks Multiple modes for flexible…" at bounding box center [484, 215] width 501 height 76
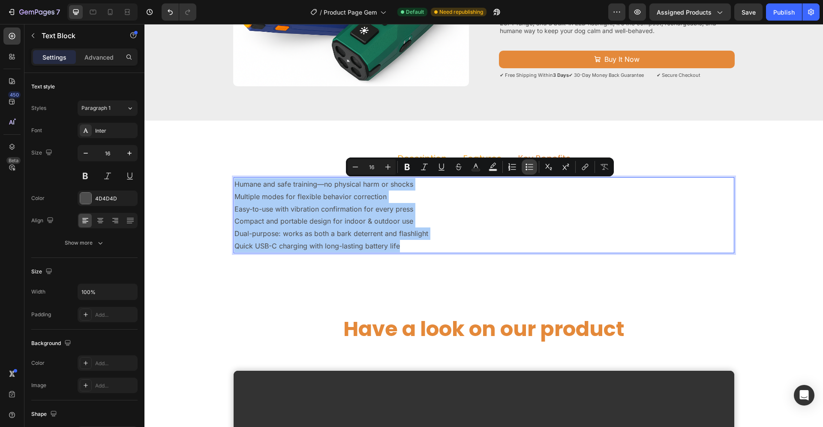
click at [529, 164] on icon "Editor contextual toolbar" at bounding box center [530, 164] width 5 height 0
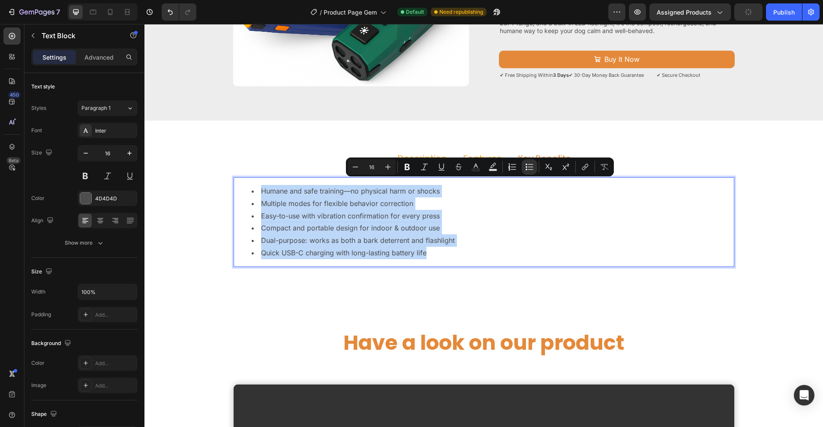
click at [455, 212] on li "Easy-to-use with vibration confirmation for every press" at bounding box center [493, 216] width 482 height 12
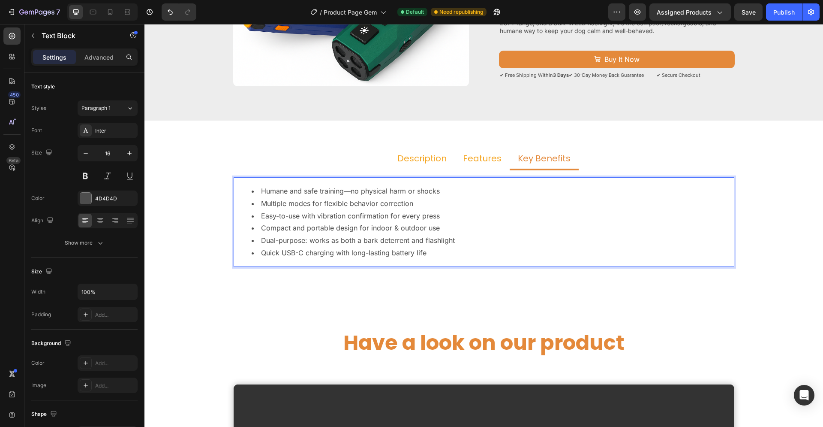
click at [437, 192] on li "Humane and safe training—no physical harm or shocks" at bounding box center [493, 191] width 482 height 12
click at [409, 205] on li "Multiple modes for flexible behavior correction" at bounding box center [493, 203] width 482 height 12
click at [434, 217] on li "Easy-to-use with vibration confirmation for every press" at bounding box center [493, 216] width 482 height 12
click at [431, 229] on li "Compact and portable design for indoor & outdoor use" at bounding box center [493, 228] width 482 height 12
click at [449, 241] on li "Dual-purpose: works as both a bark deterrent and flashlight" at bounding box center [493, 240] width 482 height 12
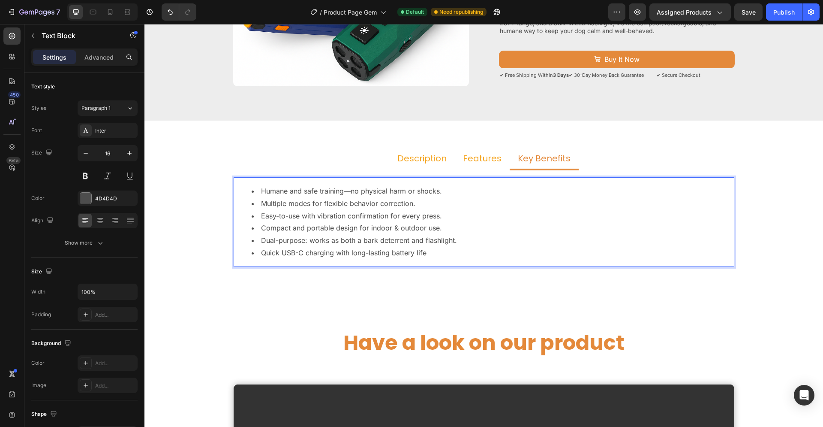
click at [424, 252] on li "Quick USB-C charging with long-lasting battery life" at bounding box center [493, 253] width 482 height 12
click at [470, 159] on p "Features" at bounding box center [482, 158] width 39 height 11
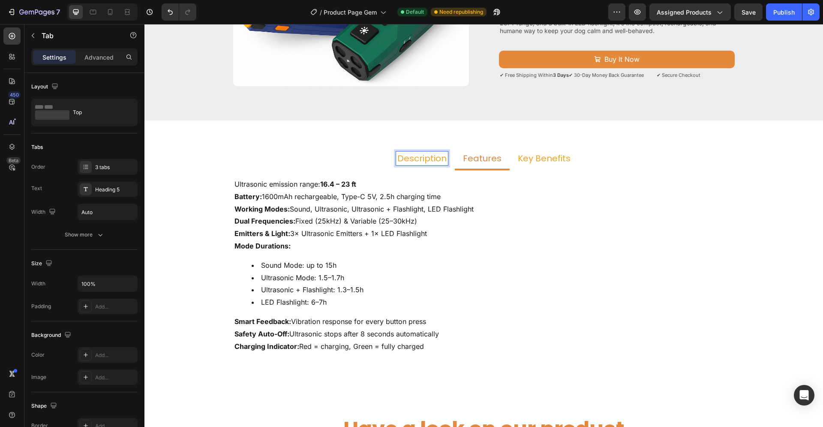
click at [421, 158] on p "Description" at bounding box center [421, 158] width 49 height 11
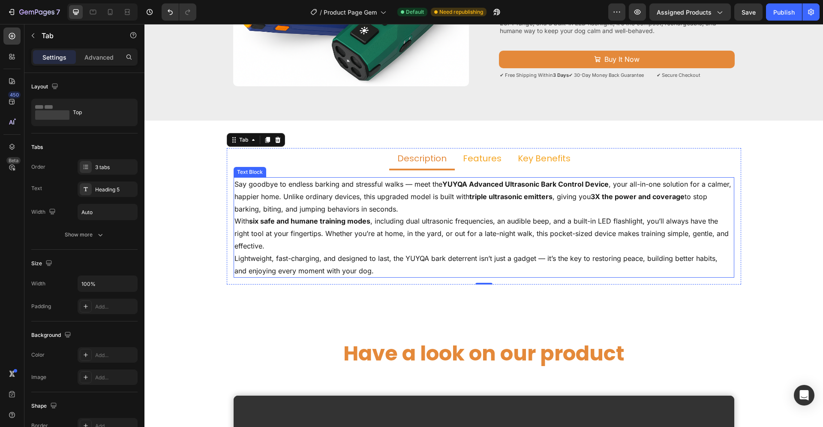
click at [371, 234] on p "With six safe and humane training modes , including dual ultrasonic frequencies…" at bounding box center [484, 233] width 499 height 37
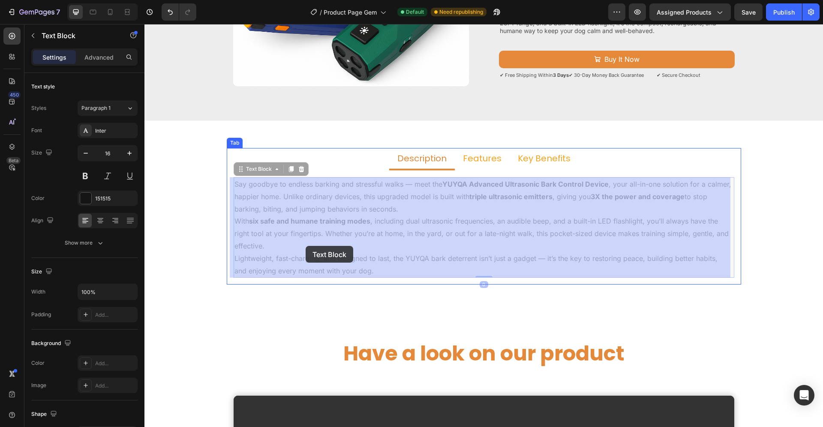
drag, startPoint x: 355, startPoint y: 272, endPoint x: 306, endPoint y: 246, distance: 56.0
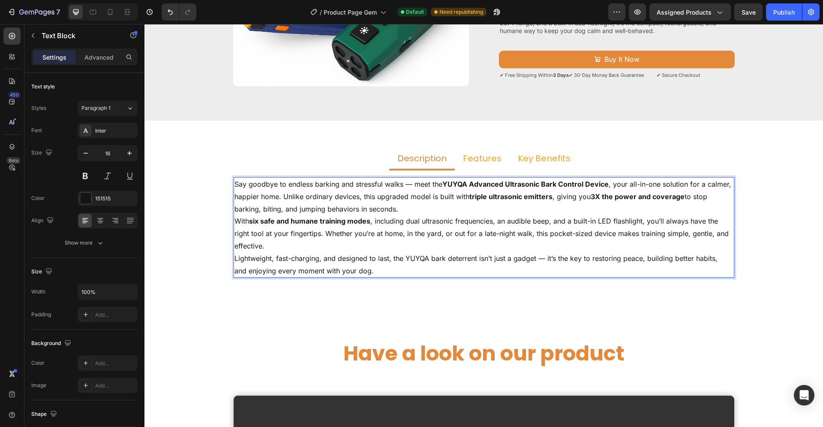
click at [355, 271] on p "Lightweight, fast-charging, and designed to last, the YUYQA bark deterrent isn’…" at bounding box center [484, 264] width 499 height 25
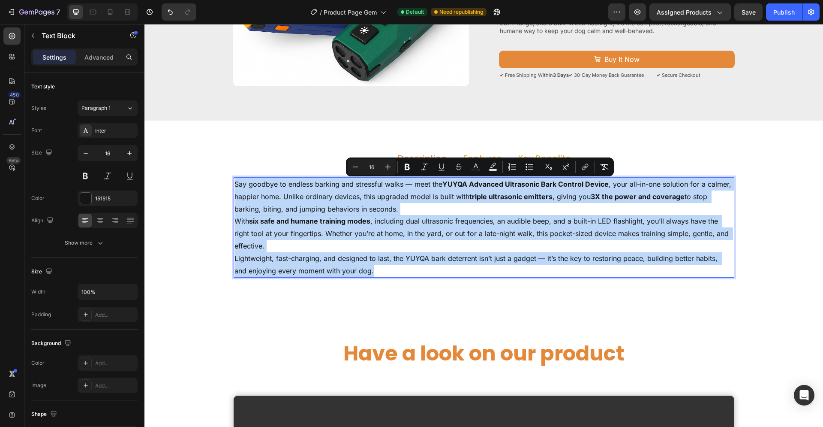
drag, startPoint x: 355, startPoint y: 271, endPoint x: 232, endPoint y: 186, distance: 149.4
click at [234, 186] on div "Say goodbye to endless barking and stressful walks — meet the YUYQA Advanced Ul…" at bounding box center [484, 227] width 501 height 100
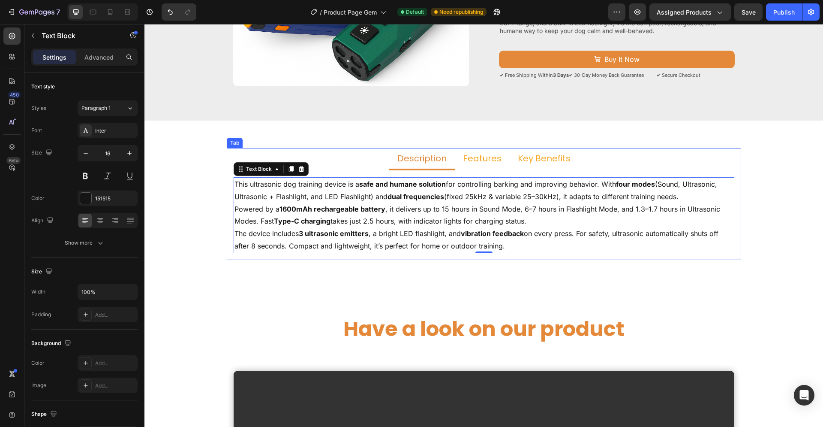
click at [480, 160] on p "Features" at bounding box center [482, 158] width 39 height 11
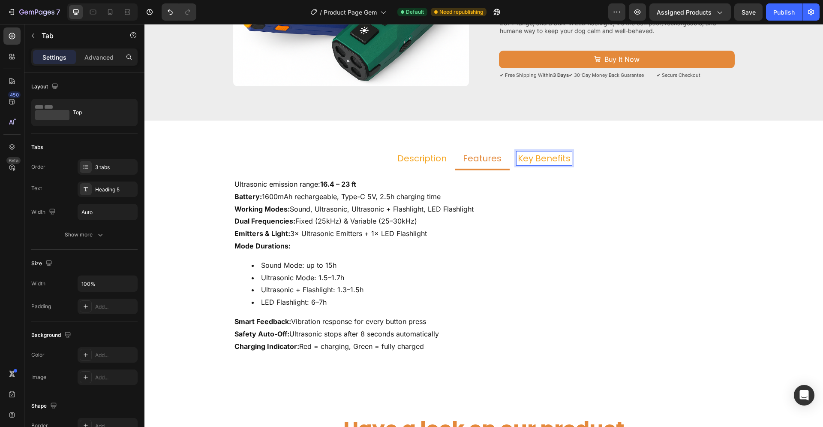
click at [545, 159] on p "Key Benefits" at bounding box center [544, 158] width 53 height 11
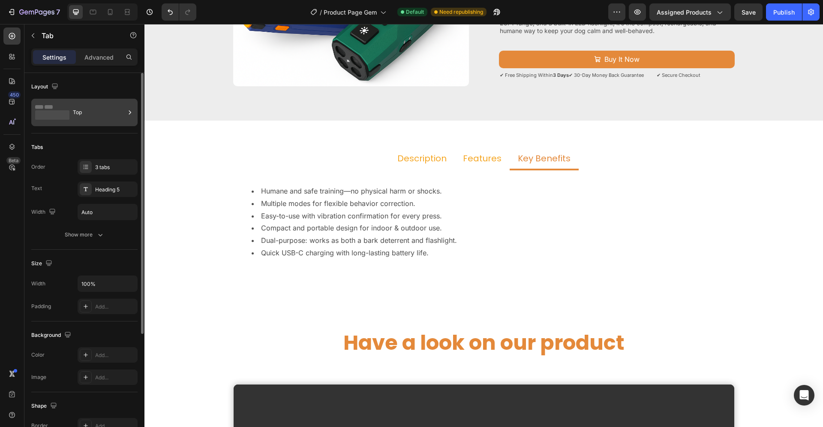
click at [108, 109] on div "Top" at bounding box center [99, 112] width 52 height 20
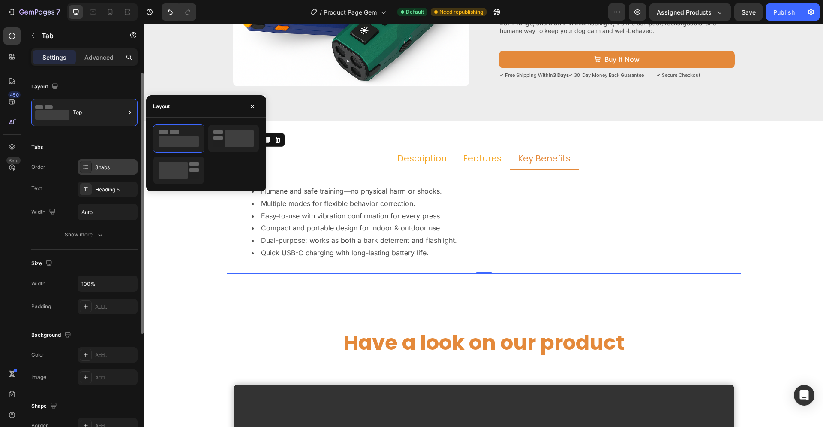
click at [112, 167] on div "3 tabs" at bounding box center [115, 167] width 40 height 8
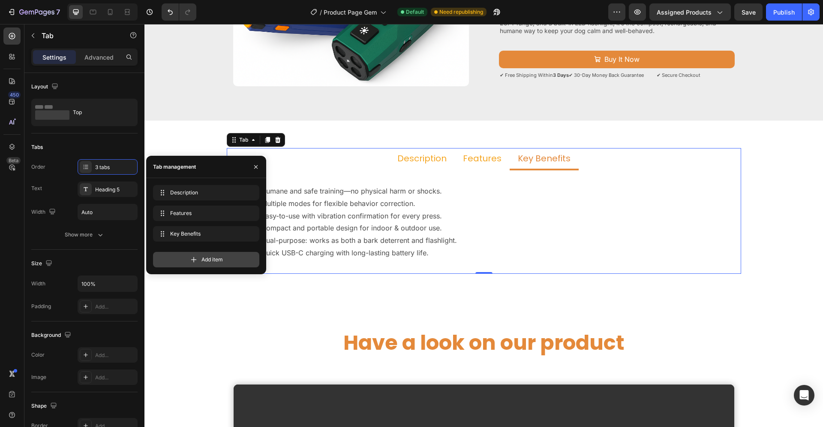
click at [200, 260] on div "Add item" at bounding box center [206, 259] width 106 height 15
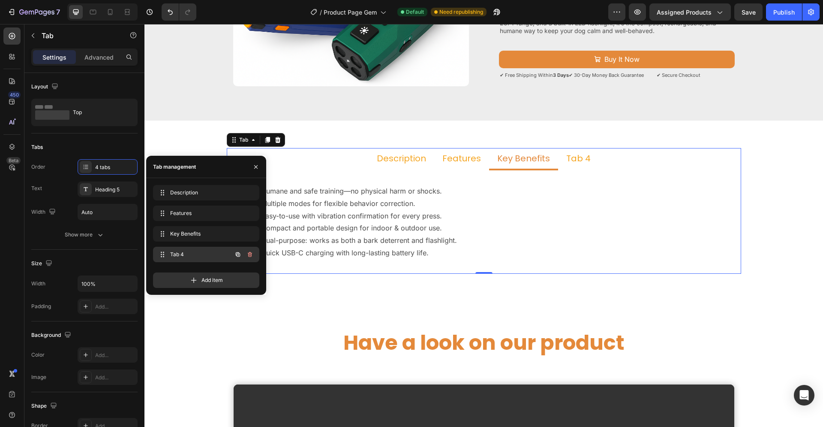
click at [192, 255] on span "Tab 4" at bounding box center [194, 254] width 48 height 8
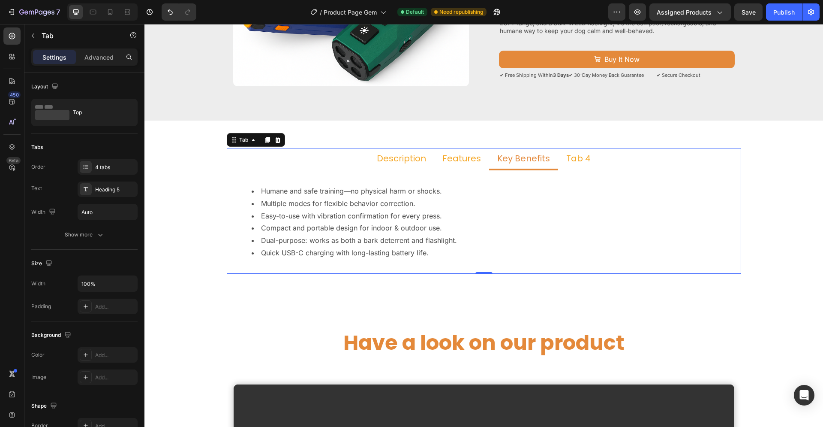
click at [570, 159] on div "Tab 4" at bounding box center [578, 158] width 27 height 14
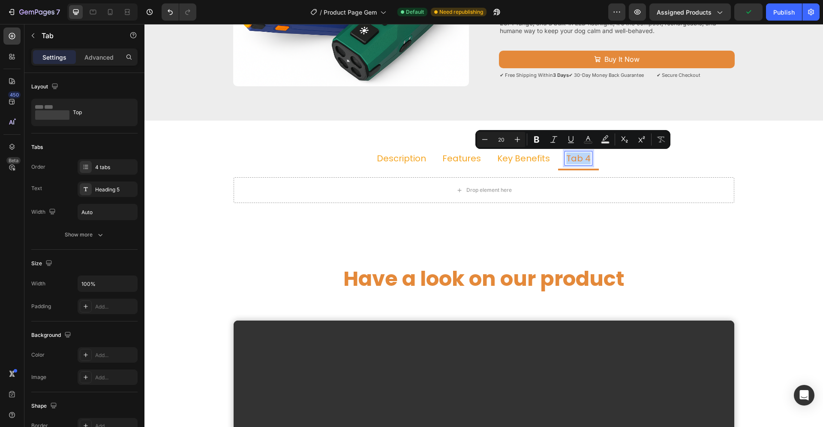
drag, startPoint x: 584, startPoint y: 157, endPoint x: 562, endPoint y: 161, distance: 22.1
click at [566, 161] on p "Tab 4" at bounding box center [578, 158] width 24 height 11
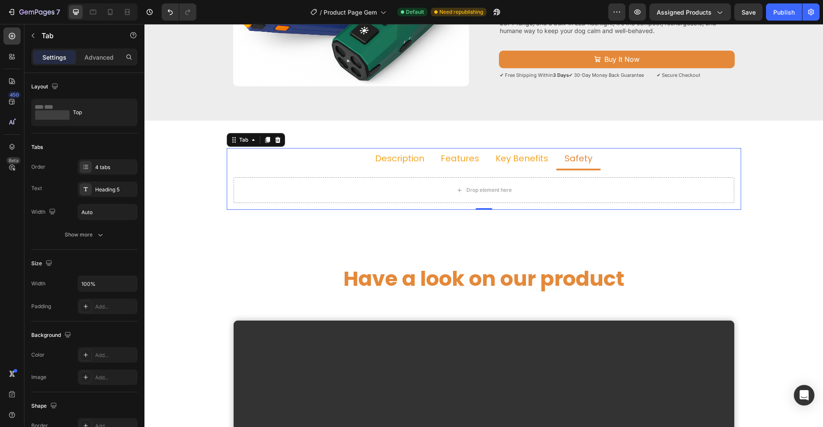
click at [585, 159] on p "Safety" at bounding box center [579, 158] width 28 height 11
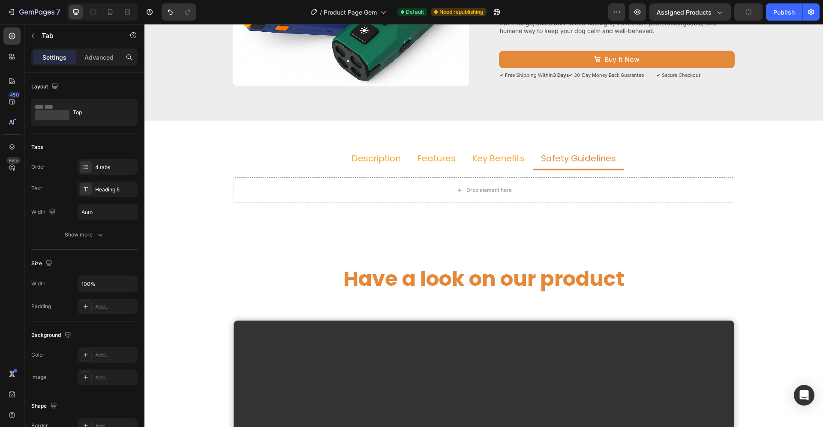
click at [57, 53] on p "Settings" at bounding box center [54, 57] width 24 height 9
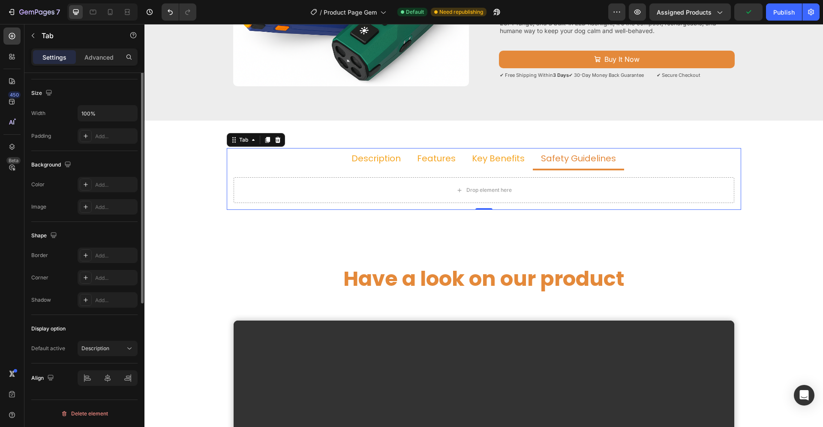
scroll to position [0, 0]
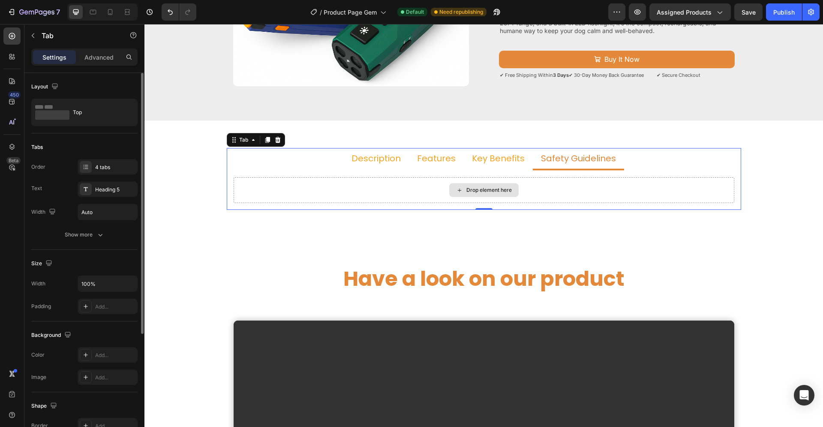
click at [409, 188] on div "Drop element here" at bounding box center [484, 190] width 501 height 26
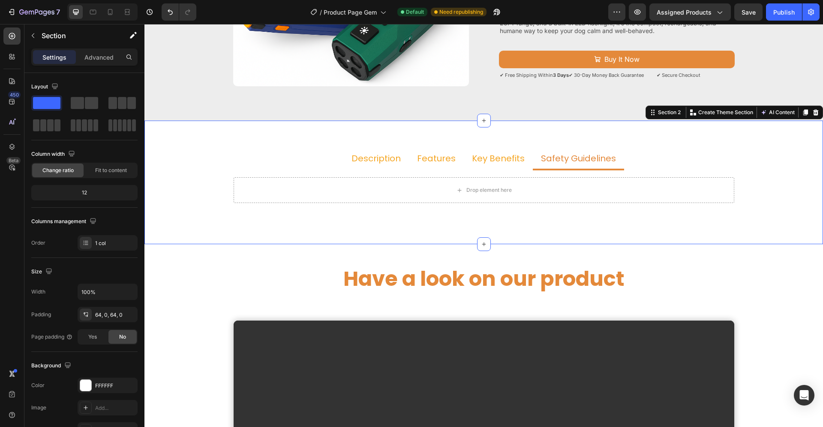
click at [510, 136] on div "Description Features Key Benefits Safety Guidelines This ultrasonic dog trainin…" at bounding box center [483, 181] width 679 height 123
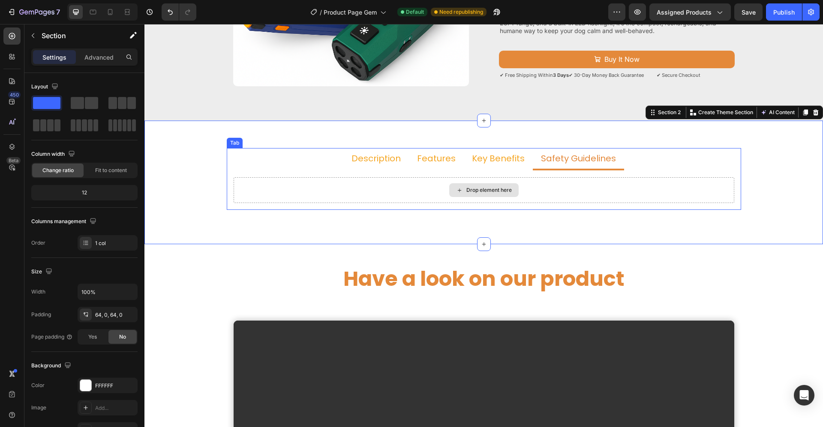
click at [598, 192] on div "Drop element here" at bounding box center [484, 190] width 501 height 26
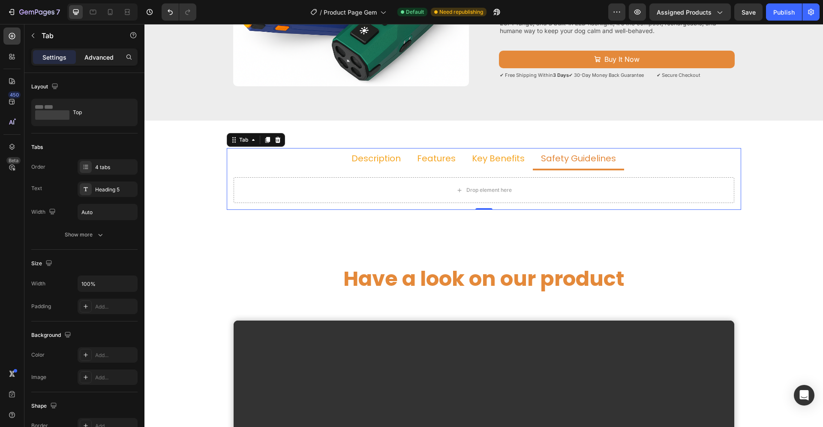
click at [95, 52] on div "Advanced" at bounding box center [99, 57] width 43 height 14
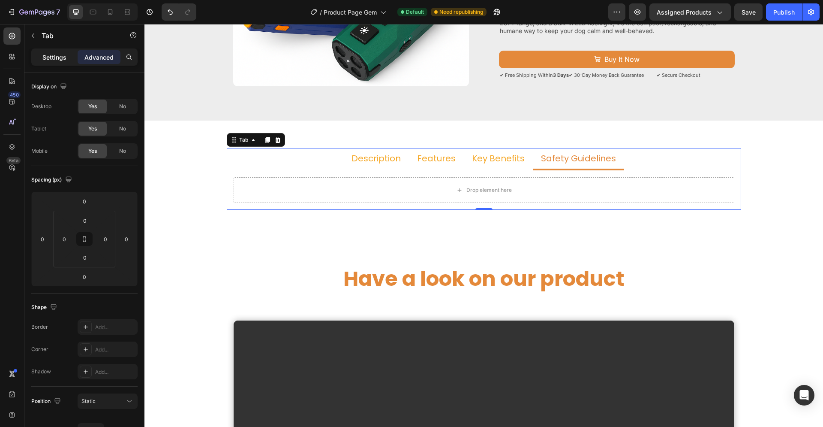
click at [57, 60] on p "Settings" at bounding box center [54, 57] width 24 height 9
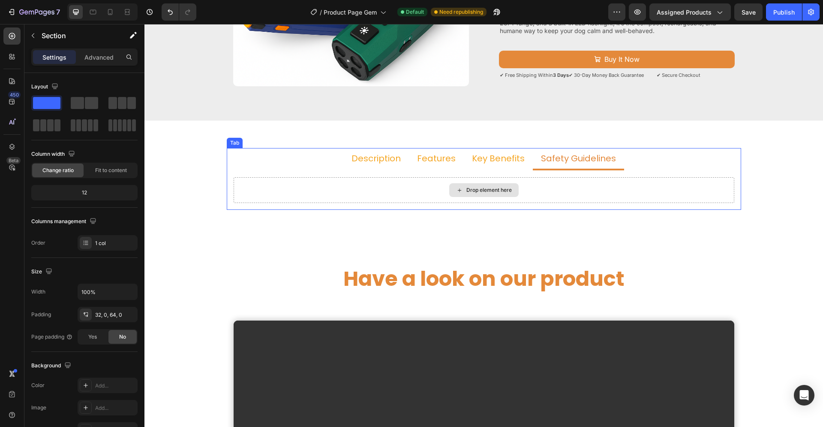
click at [479, 191] on div "Drop element here" at bounding box center [488, 189] width 45 height 7
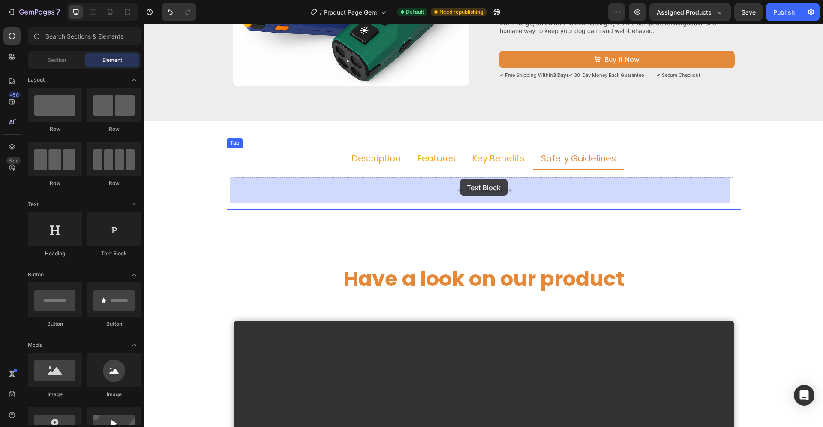
drag, startPoint x: 260, startPoint y: 256, endPoint x: 460, endPoint y: 179, distance: 214.7
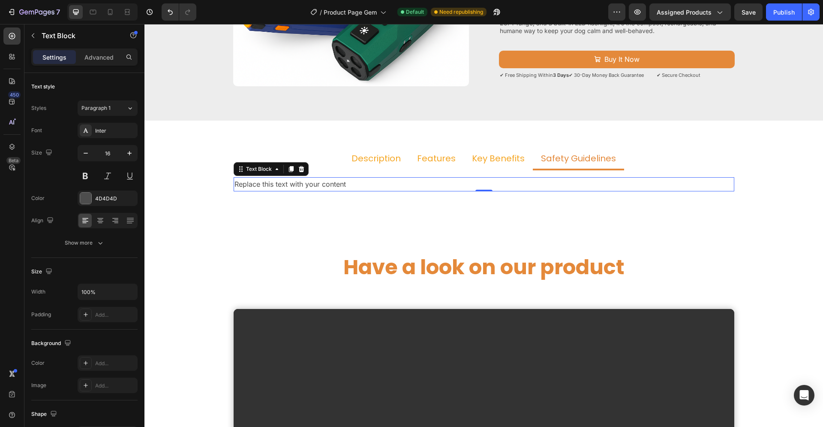
click at [343, 183] on div "Replace this text with your content" at bounding box center [484, 184] width 501 height 14
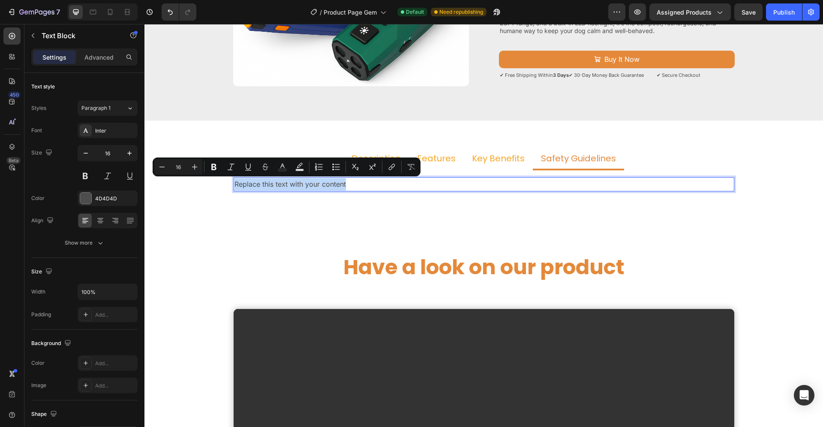
drag, startPoint x: 343, startPoint y: 183, endPoint x: 290, endPoint y: 188, distance: 53.8
click at [290, 188] on p "Replace this text with your content" at bounding box center [484, 184] width 499 height 12
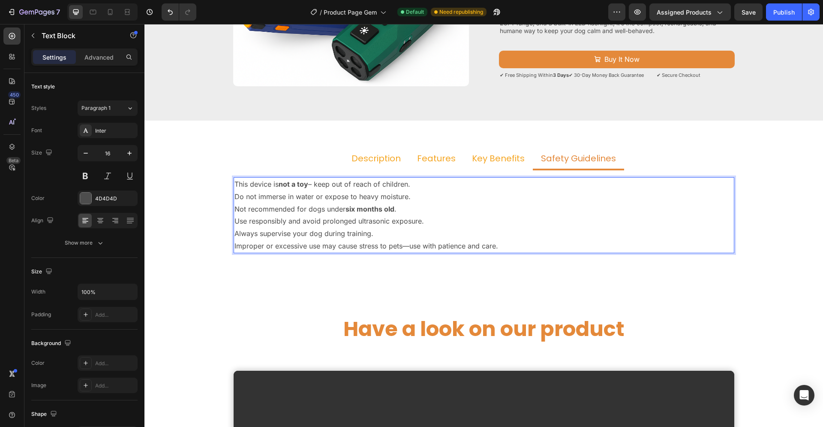
click at [379, 235] on p "Always supervise your dog during training." at bounding box center [484, 233] width 499 height 12
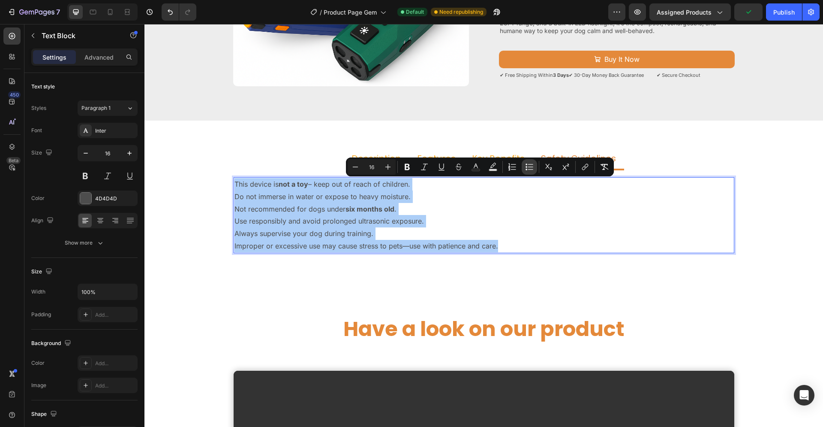
click at [530, 166] on icon "Editor contextual toolbar" at bounding box center [529, 166] width 9 height 9
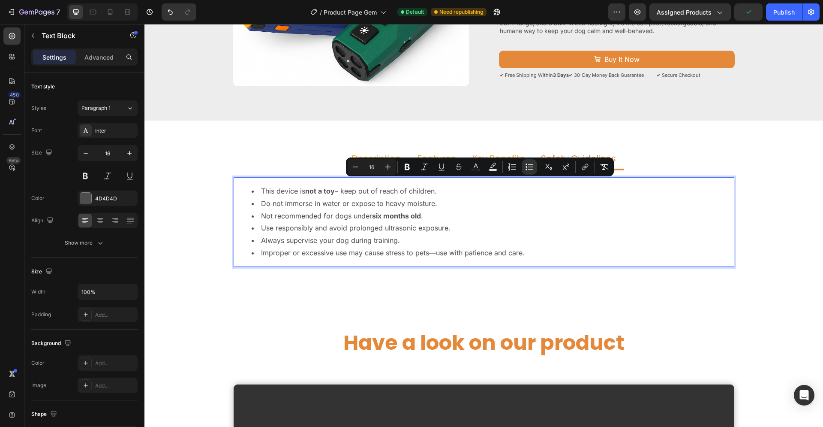
click at [530, 217] on li "Not recommended for dogs under six months old ." at bounding box center [493, 216] width 482 height 12
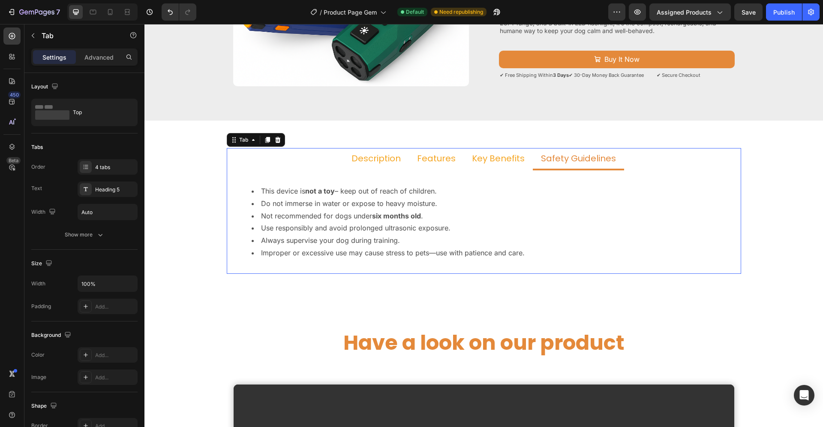
click at [491, 160] on p "Key Benefits" at bounding box center [498, 158] width 53 height 11
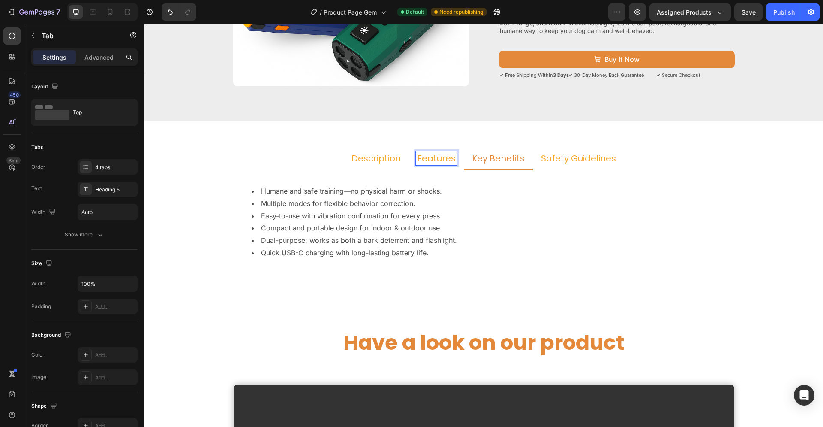
click at [375, 157] on p "Description" at bounding box center [376, 158] width 49 height 11
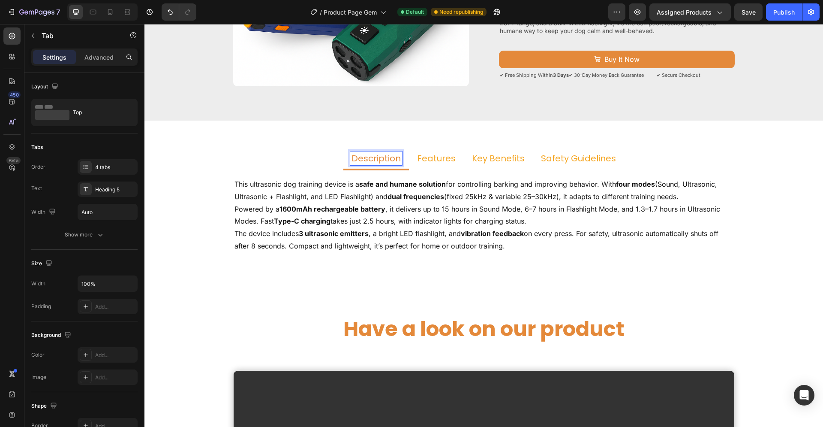
click at [434, 158] on p "Features" at bounding box center [436, 158] width 39 height 11
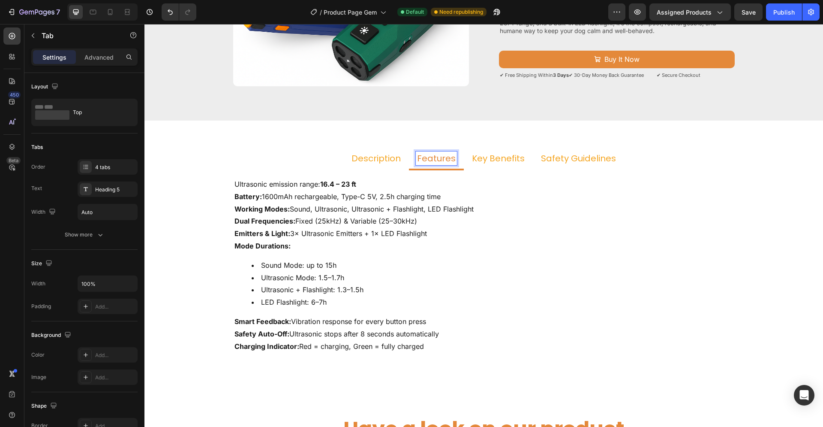
click at [560, 158] on p "Safety Guidelines" at bounding box center [578, 158] width 75 height 11
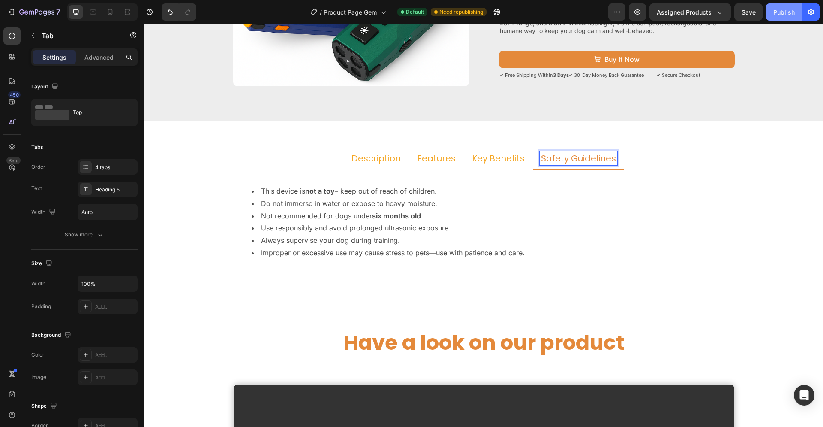
click at [787, 14] on div "Publish" at bounding box center [783, 12] width 21 height 9
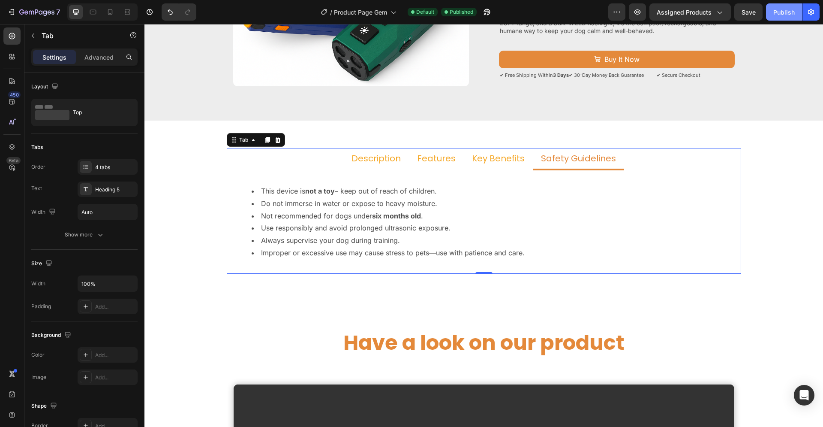
click at [776, 13] on div "Publish" at bounding box center [783, 12] width 21 height 9
click at [101, 162] on div "4 tabs" at bounding box center [108, 166] width 60 height 15
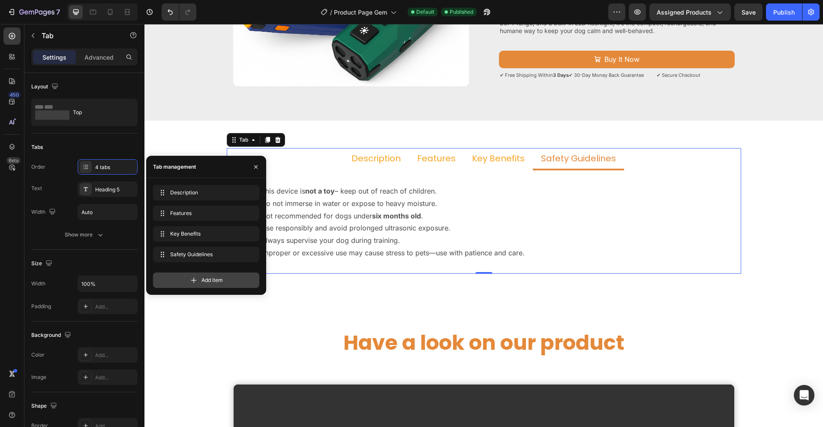
click at [212, 278] on span "Add item" at bounding box center [212, 280] width 21 height 8
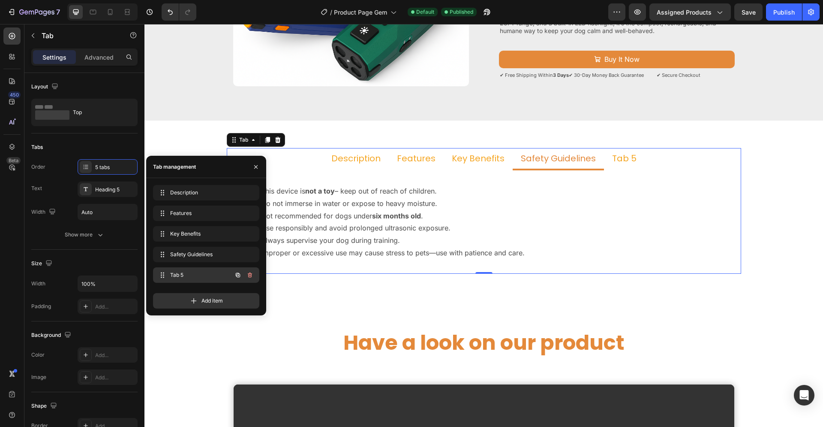
click at [190, 277] on span "Tab 5" at bounding box center [194, 275] width 48 height 8
click at [628, 153] on div "Tab 5" at bounding box center [624, 158] width 27 height 14
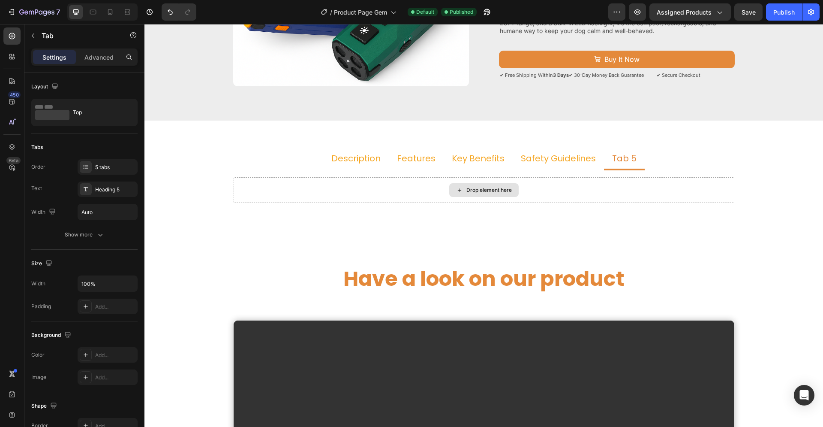
click at [343, 198] on div "Drop element here" at bounding box center [484, 190] width 501 height 26
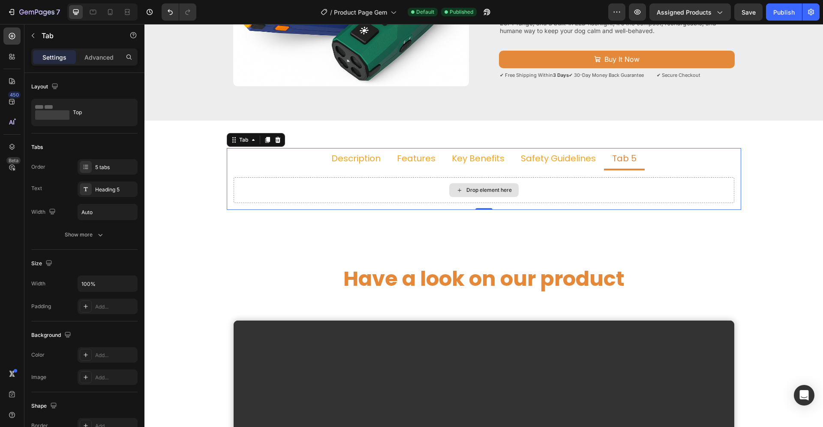
click at [335, 191] on div "Drop element here" at bounding box center [484, 190] width 501 height 26
click at [467, 189] on div "Drop element here" at bounding box center [488, 189] width 45 height 7
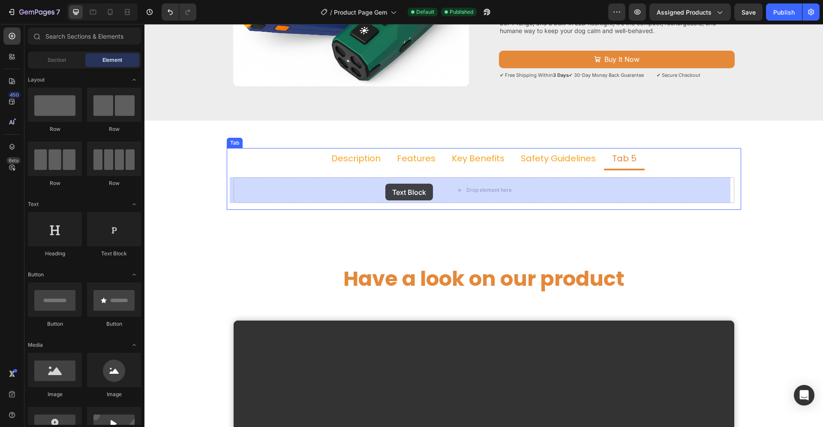
drag, startPoint x: 259, startPoint y: 260, endPoint x: 385, endPoint y: 183, distance: 147.6
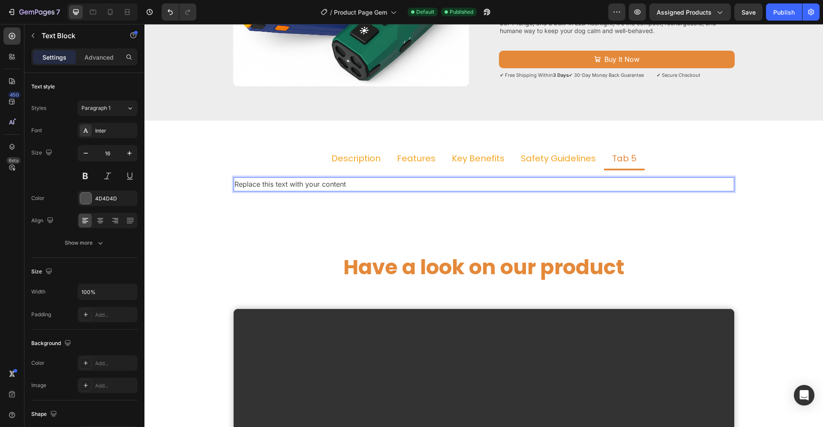
click at [343, 187] on div "Replace this text with your content" at bounding box center [484, 184] width 501 height 14
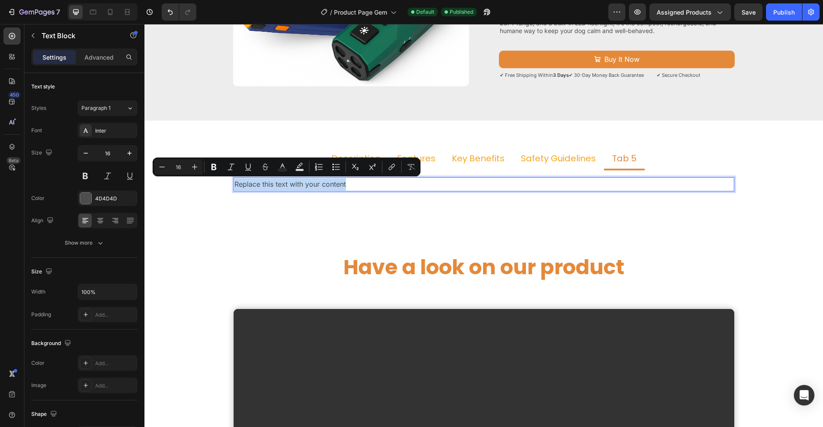
drag, startPoint x: 343, startPoint y: 185, endPoint x: 229, endPoint y: 186, distance: 114.1
click at [234, 186] on div "Replace this text with your content" at bounding box center [484, 184] width 501 height 14
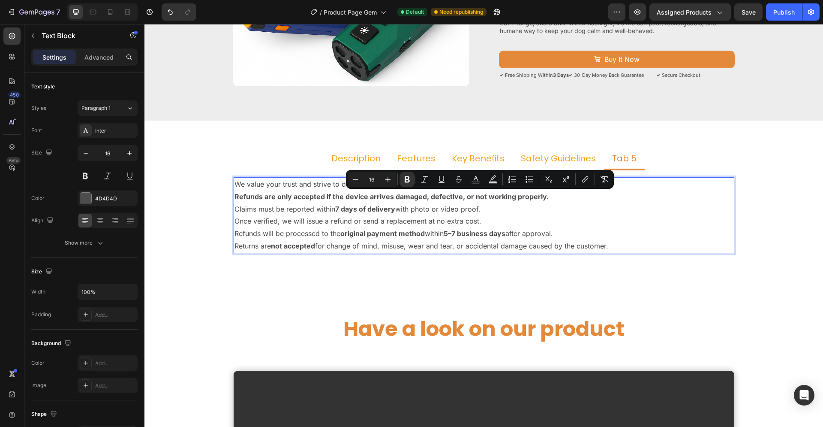
drag, startPoint x: 232, startPoint y: 193, endPoint x: 617, endPoint y: 252, distance: 389.4
click at [617, 252] on div "We value your trust and strive to deliver only high-quality products. Refunds a…" at bounding box center [484, 215] width 501 height 76
click at [528, 177] on icon "Editor contextual toolbar" at bounding box center [529, 179] width 9 height 9
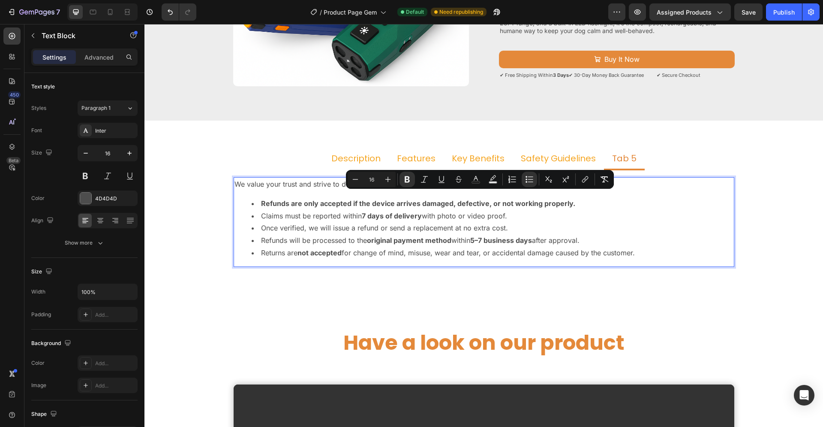
click at [583, 208] on li "Refunds are only accepted if the device arrives damaged, defective, or not work…" at bounding box center [493, 203] width 482 height 12
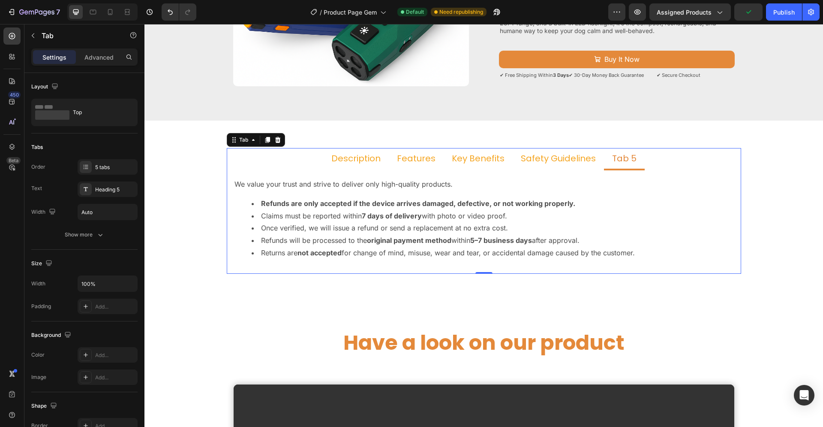
click at [615, 155] on p "Tab 5" at bounding box center [624, 158] width 24 height 11
click at [617, 159] on p "Tab 5" at bounding box center [624, 158] width 24 height 11
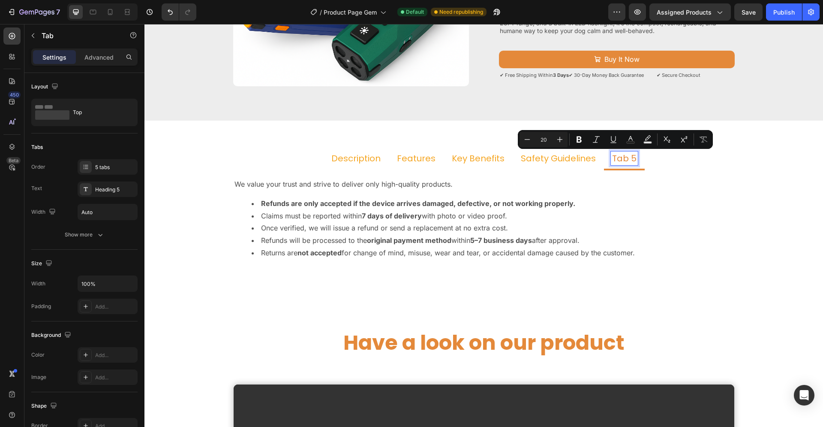
click at [627, 159] on p "Tab 5" at bounding box center [624, 158] width 24 height 11
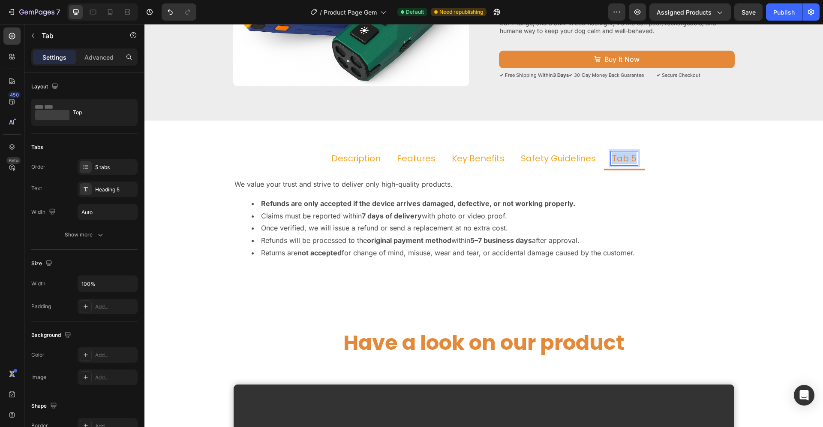
drag, startPoint x: 629, startPoint y: 158, endPoint x: 608, endPoint y: 159, distance: 21.1
click at [612, 159] on p "Tab 5" at bounding box center [624, 158] width 24 height 11
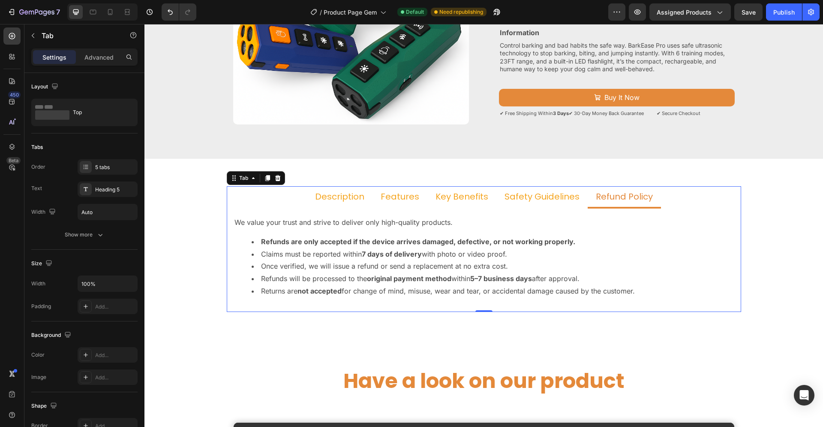
scroll to position [175, 0]
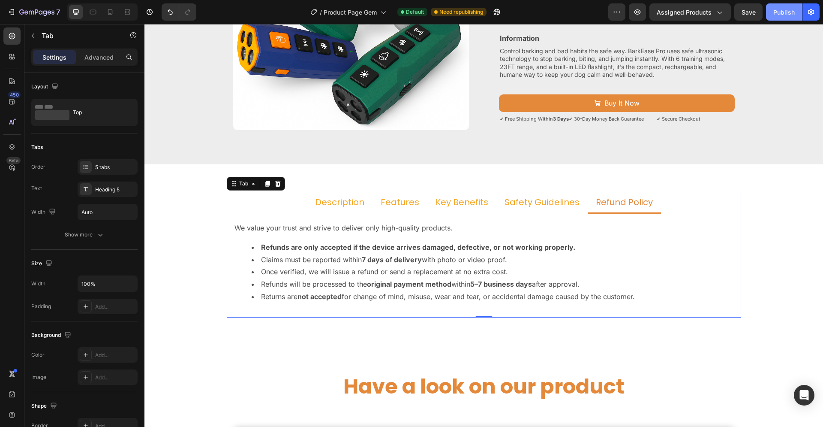
click at [790, 10] on div "Publish" at bounding box center [783, 12] width 21 height 9
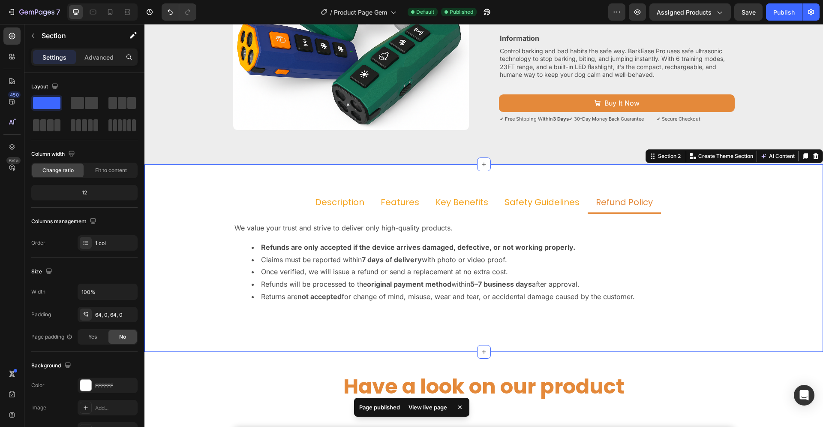
click at [343, 350] on div "Description Features Key Benefits Safety Guidelines Refund Policy This ultrason…" at bounding box center [483, 257] width 679 height 187
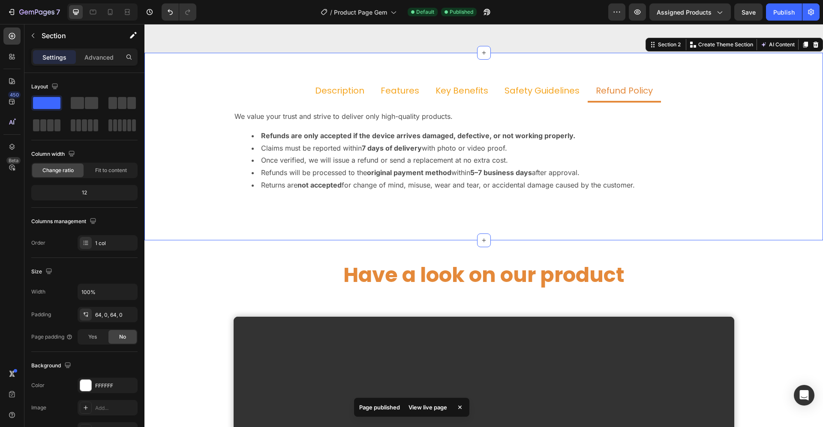
scroll to position [219, 0]
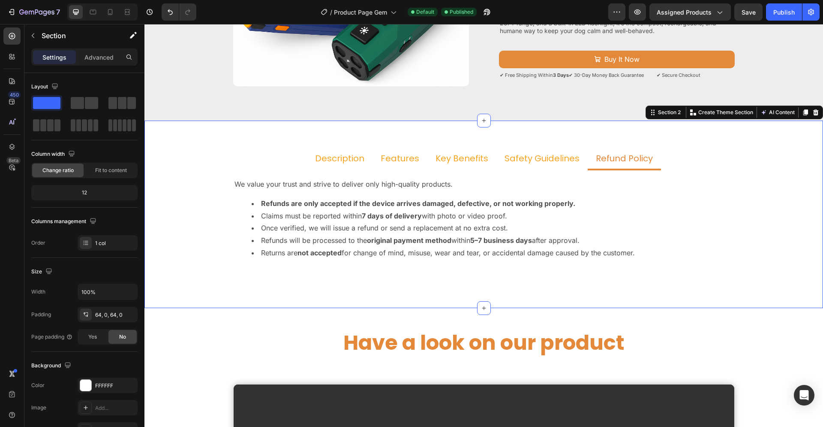
click at [351, 137] on div "Description Features Key Benefits Safety Guidelines Refund Policy This ultrason…" at bounding box center [483, 213] width 679 height 187
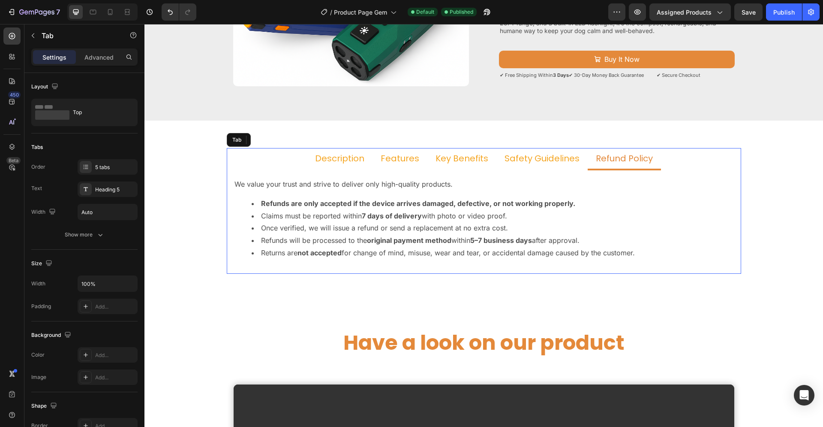
click at [341, 160] on p "Description" at bounding box center [339, 158] width 49 height 11
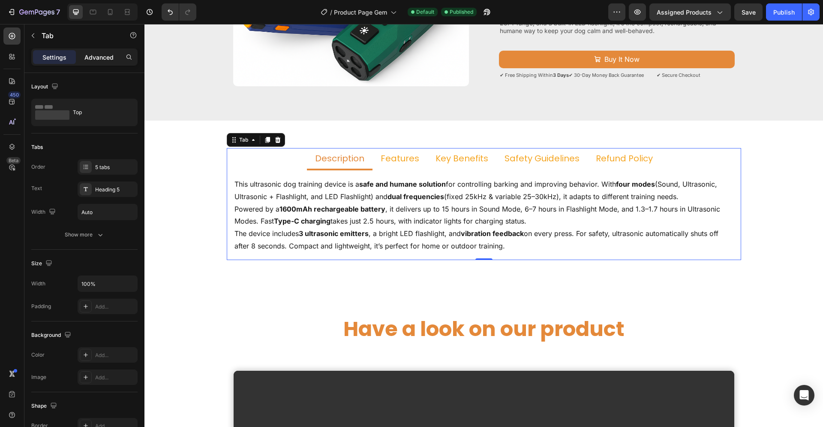
click at [90, 59] on p "Advanced" at bounding box center [98, 57] width 29 height 9
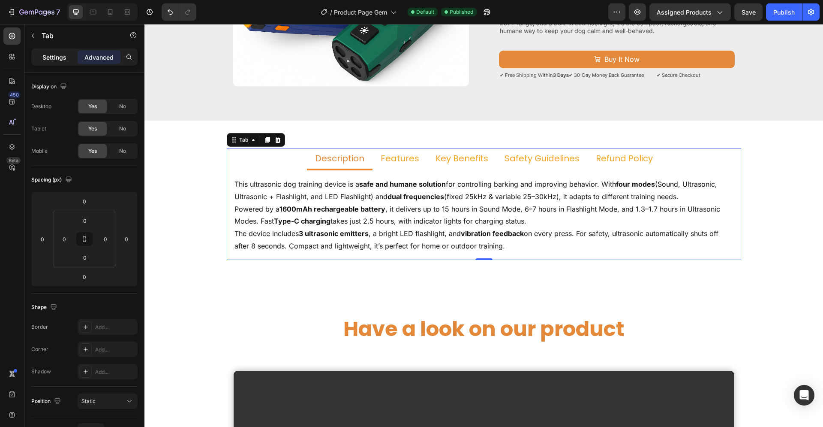
click at [49, 57] on p "Settings" at bounding box center [54, 57] width 24 height 9
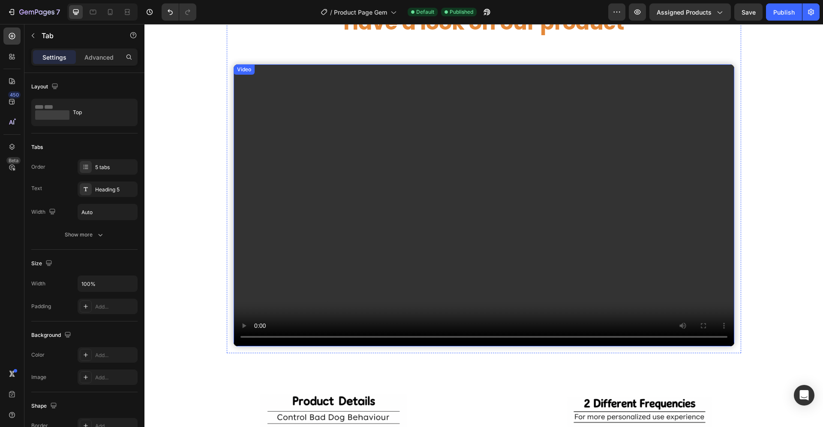
scroll to position [0, 0]
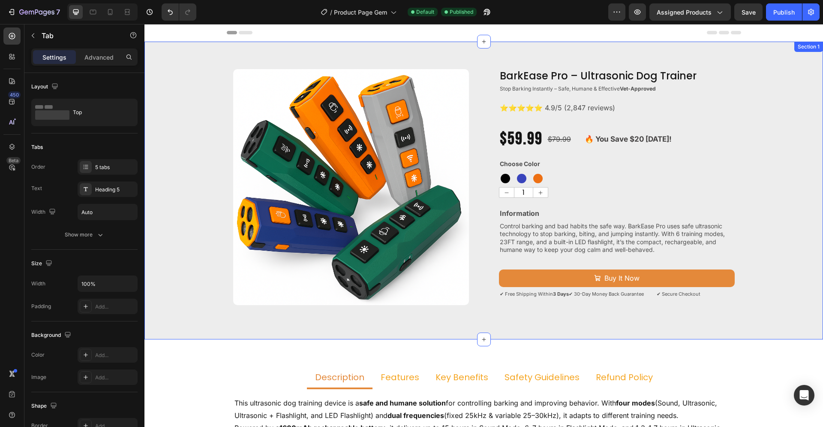
click at [788, 164] on div "Product Images BarkEase Pro – Ultrasonic Dog Trainer Product Title Stop Barking…" at bounding box center [483, 190] width 679 height 243
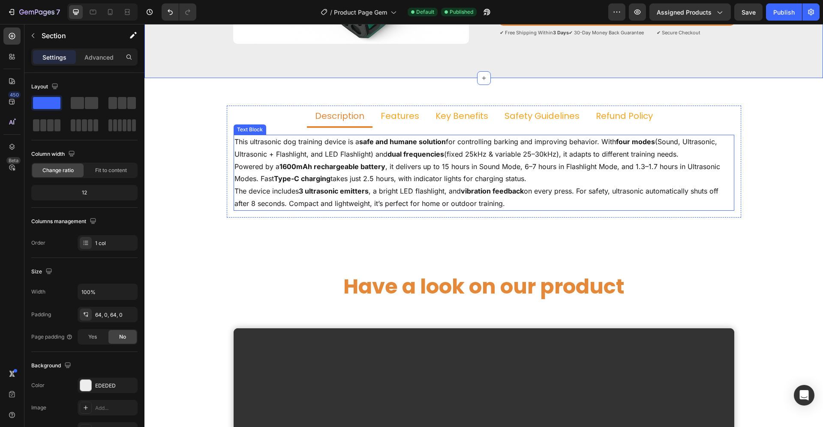
scroll to position [262, 0]
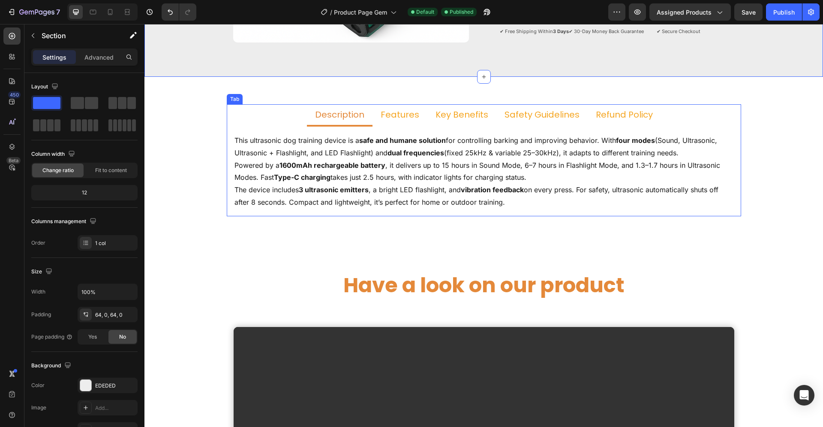
click at [609, 116] on p "Refund Policy" at bounding box center [624, 114] width 57 height 11
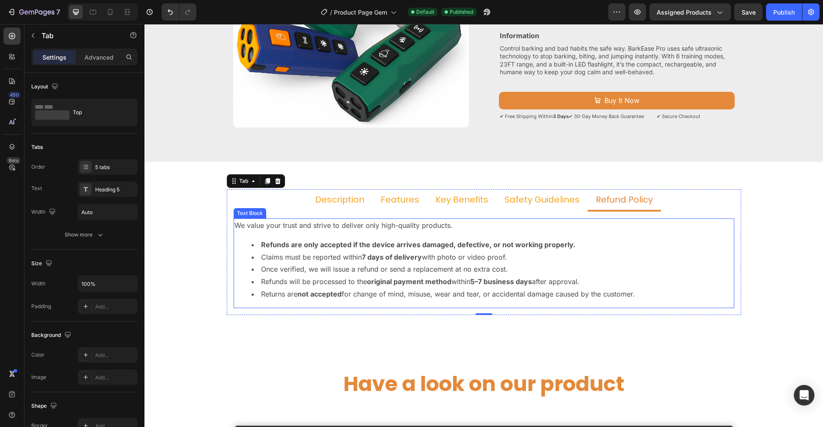
scroll to position [131, 0]
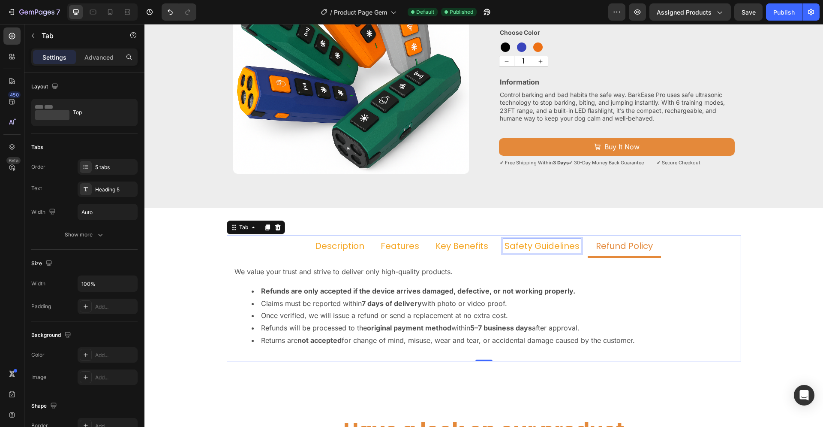
click at [535, 246] on p "Safety Guidelines" at bounding box center [542, 245] width 75 height 11
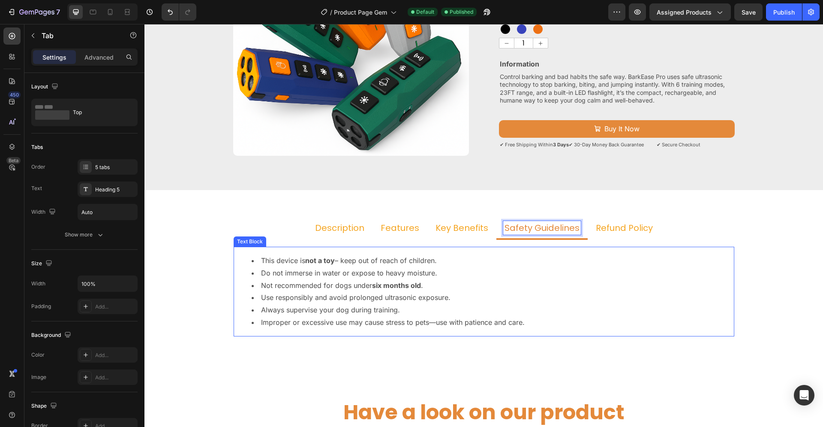
scroll to position [175, 0]
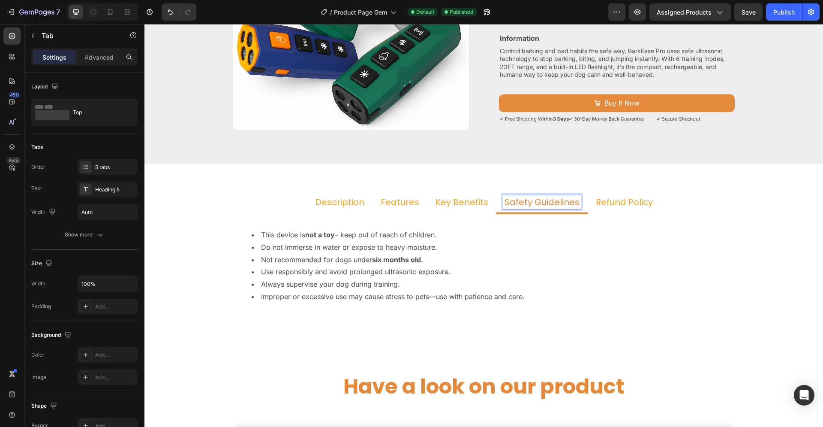
click at [459, 201] on p "Key Benefits" at bounding box center [462, 201] width 53 height 11
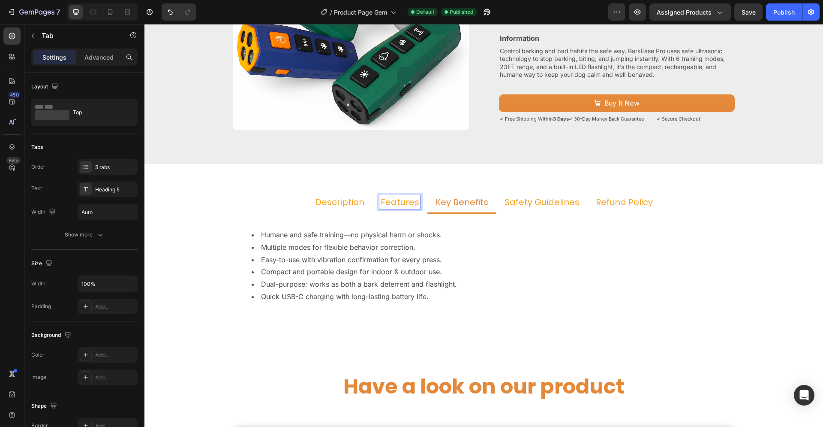
click at [400, 202] on p "Features" at bounding box center [400, 201] width 39 height 11
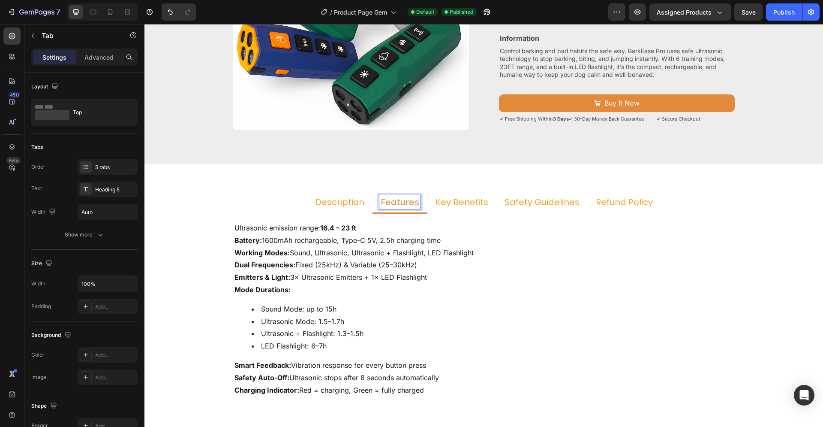
click at [340, 202] on p "Description" at bounding box center [339, 201] width 49 height 11
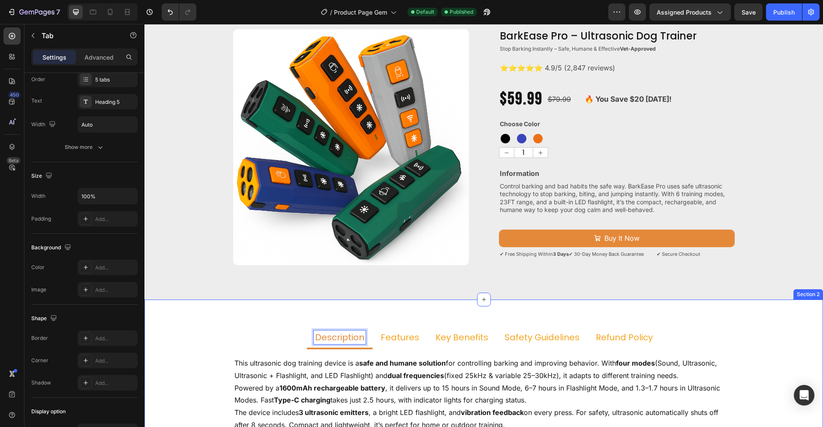
scroll to position [44, 0]
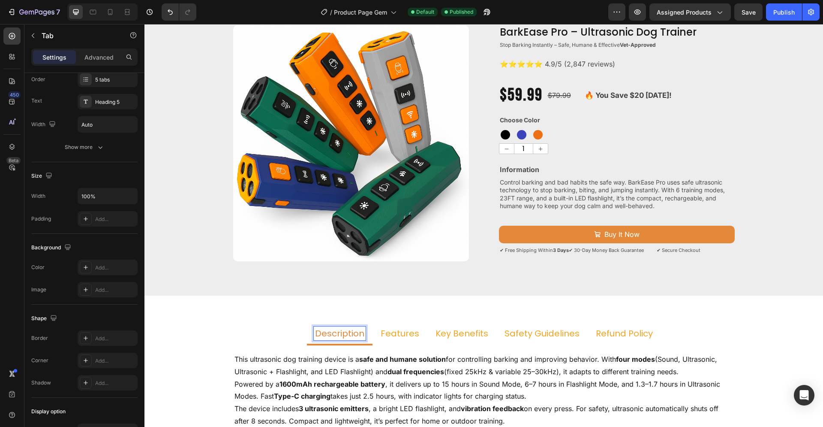
click at [350, 326] on div "Description" at bounding box center [340, 333] width 52 height 14
click at [348, 330] on p "Description" at bounding box center [339, 333] width 49 height 11
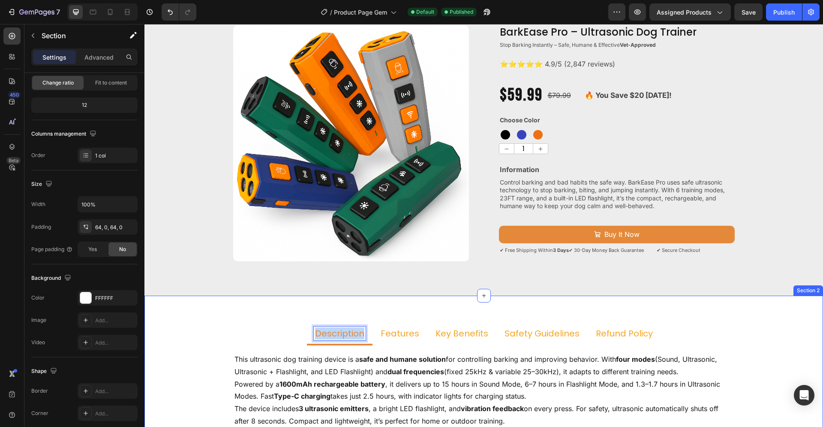
click at [195, 322] on div "Description Features Key Benefits Safety Guidelines Refund Policy This ultrason…" at bounding box center [483, 382] width 679 height 174
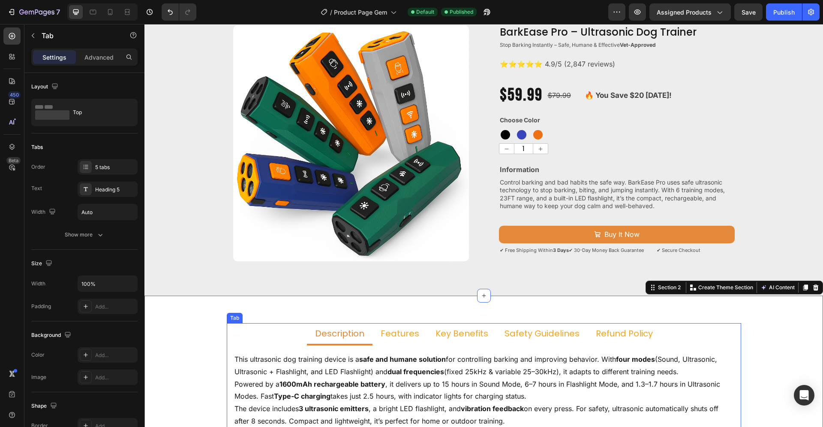
click at [336, 331] on p "Description" at bounding box center [339, 333] width 49 height 11
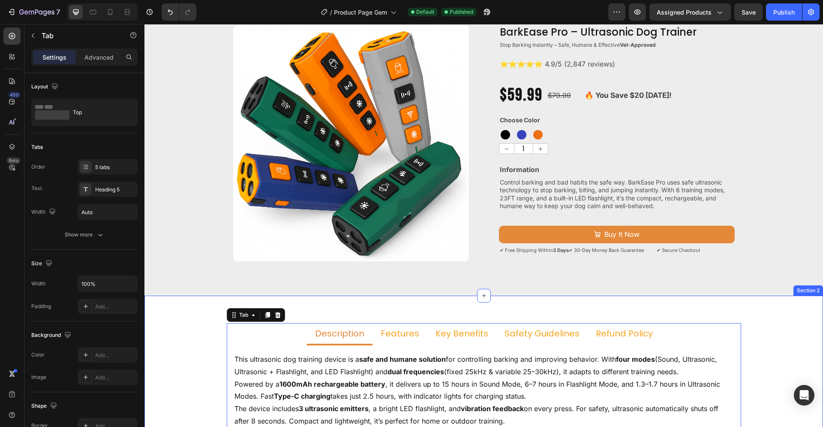
click at [208, 331] on div "Description Features Key Benefits Safety Guidelines Refund Policy This ultrason…" at bounding box center [483, 382] width 679 height 119
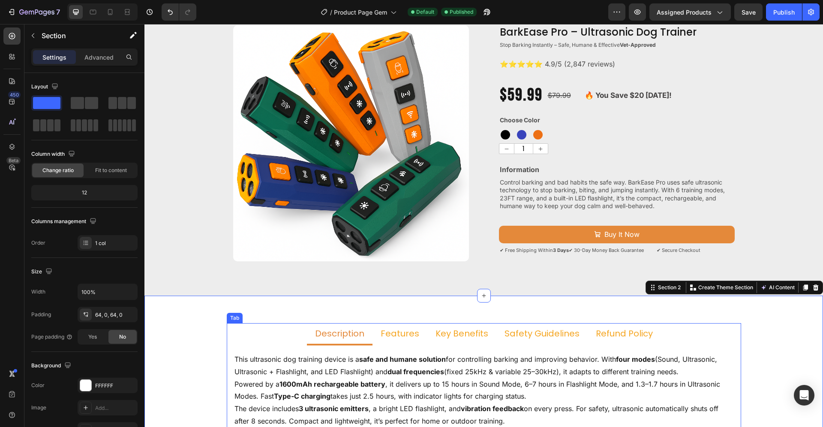
click at [352, 333] on p "Description" at bounding box center [339, 333] width 49 height 11
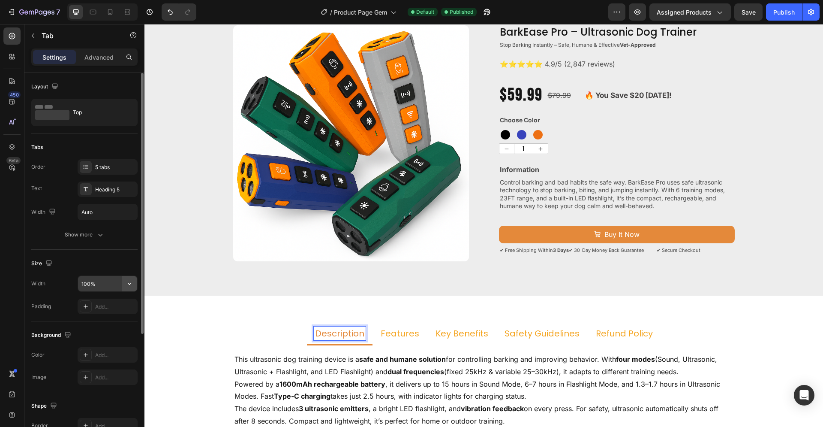
click at [129, 285] on icon "button" at bounding box center [129, 283] width 9 height 9
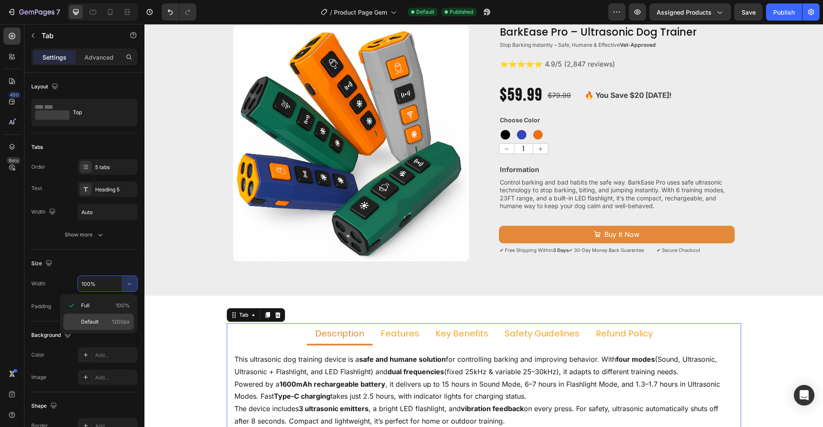
click at [117, 320] on span "1200px" at bounding box center [121, 322] width 18 height 8
type input "1200"
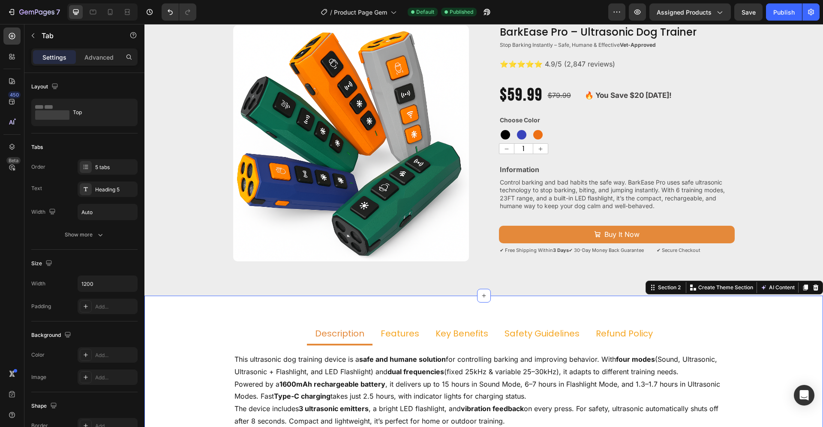
click at [320, 313] on div "Description Features Key Benefits Safety Guidelines Refund Policy This ultrason…" at bounding box center [483, 382] width 679 height 174
click at [342, 333] on p "Description" at bounding box center [339, 333] width 49 height 11
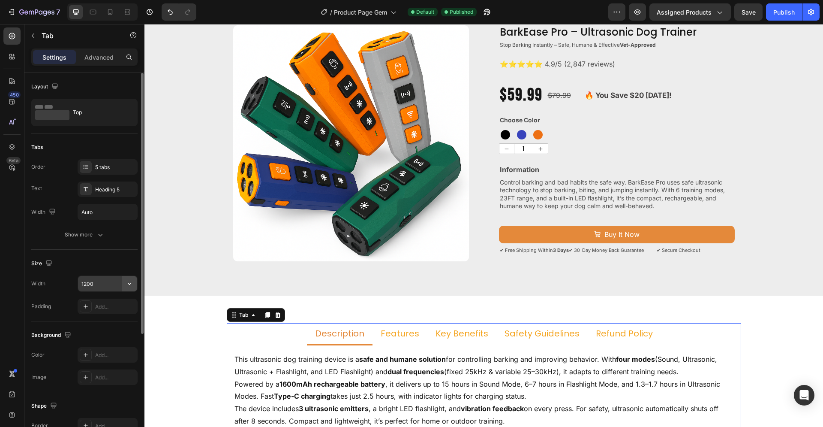
click at [127, 286] on icon "button" at bounding box center [129, 283] width 9 height 9
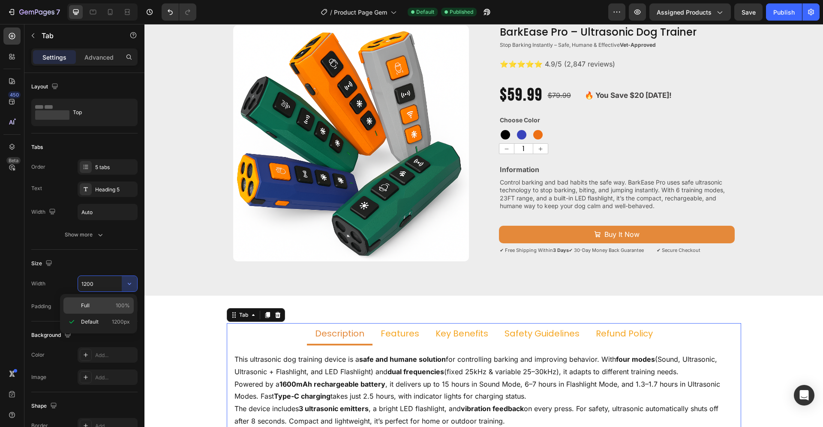
click at [112, 302] on p "Full 100%" at bounding box center [105, 305] width 49 height 8
type input "100%"
click at [108, 59] on p "Advanced" at bounding box center [98, 57] width 29 height 9
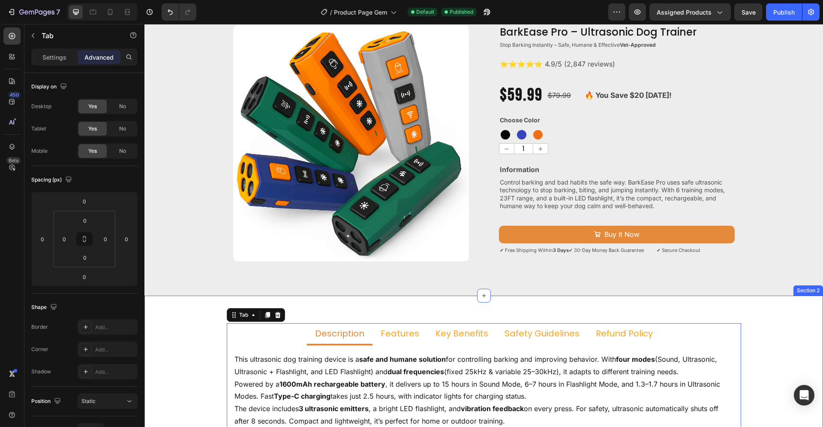
click at [642, 304] on div "Description Features Key Benefits Safety Guidelines Refund Policy This ultrason…" at bounding box center [483, 382] width 679 height 174
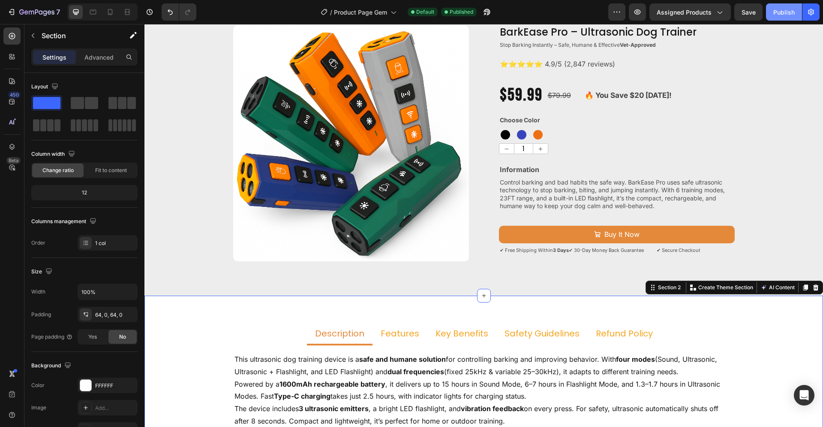
click at [785, 18] on button "Publish" at bounding box center [784, 11] width 36 height 17
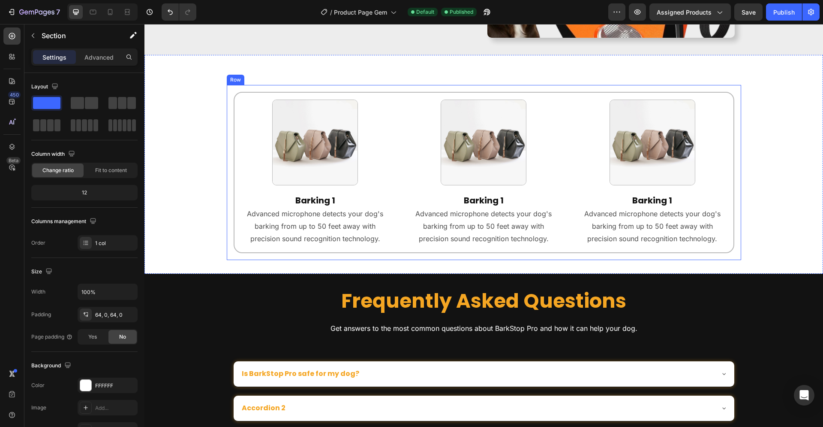
scroll to position [1531, 0]
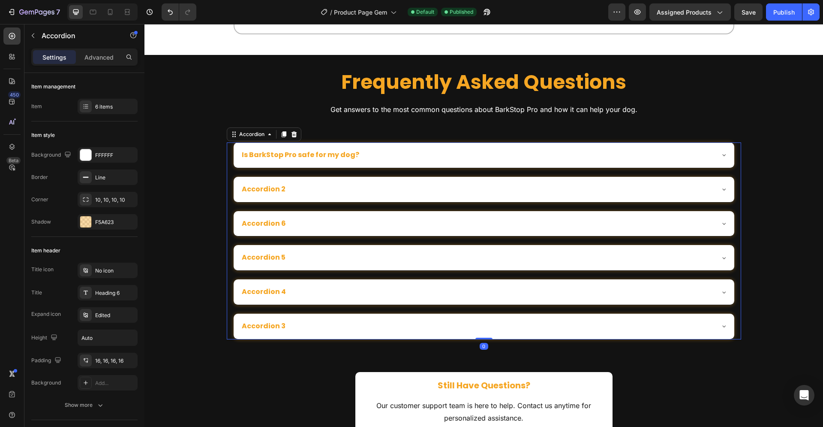
click at [334, 156] on p "Is BarkStop Pro safe for my dog?" at bounding box center [300, 154] width 117 height 9
click at [490, 155] on div "Is BarkStop Pro safe for my dog?" at bounding box center [477, 155] width 473 height 12
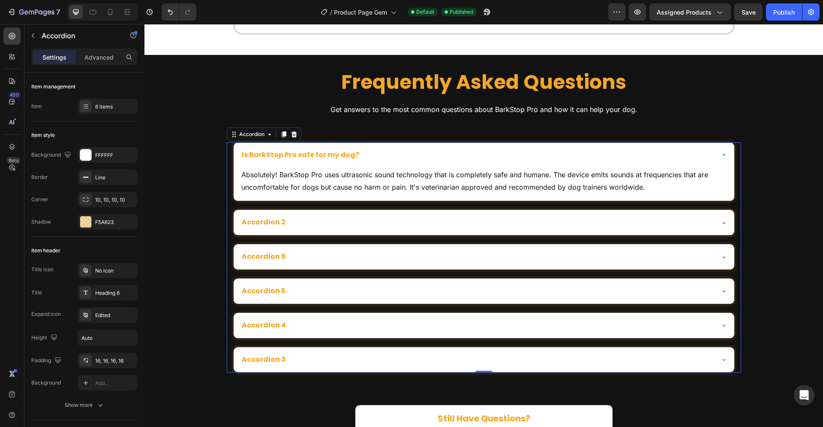
click at [307, 154] on p "Is BarkStop Pro safe for my dog?" at bounding box center [300, 154] width 117 height 9
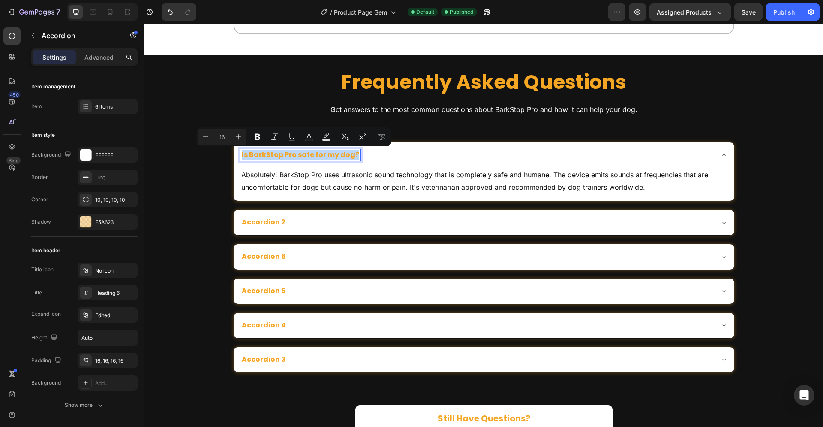
drag, startPoint x: 350, startPoint y: 154, endPoint x: 238, endPoint y: 156, distance: 111.9
click at [242, 156] on p "Is BarkStop Pro safe for my dog?" at bounding box center [300, 154] width 117 height 9
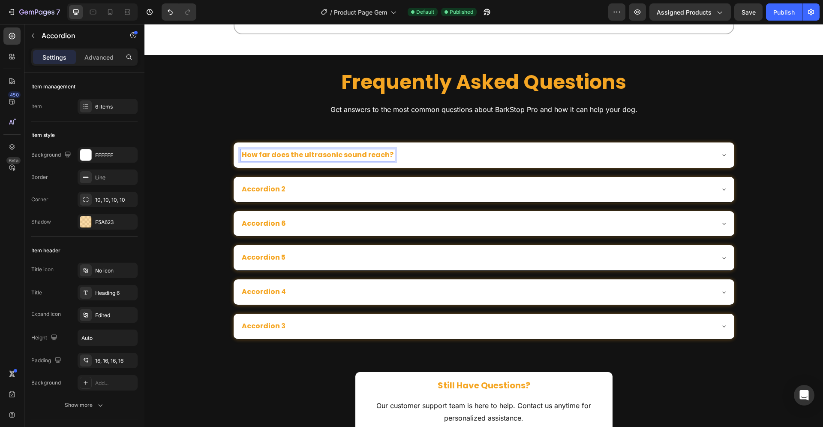
click at [602, 158] on div "How far does the ultrasonic sound reach?" at bounding box center [477, 155] width 473 height 12
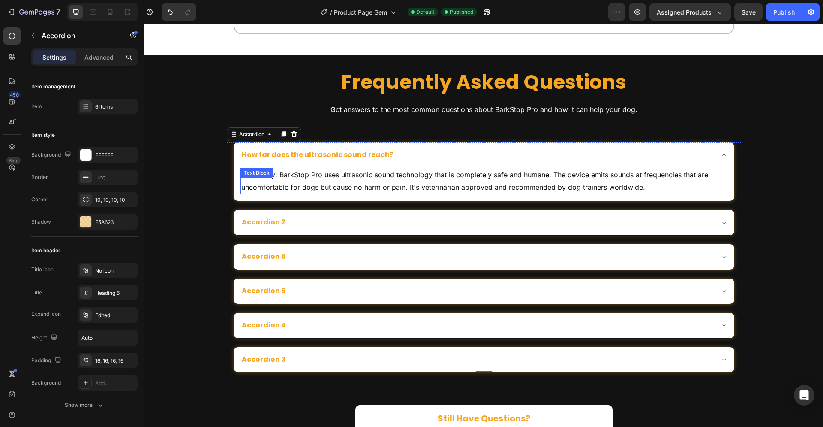
click at [348, 179] on p "Absolutely! BarkStop Pro uses ultrasonic sound technology that is completely sa…" at bounding box center [483, 180] width 485 height 25
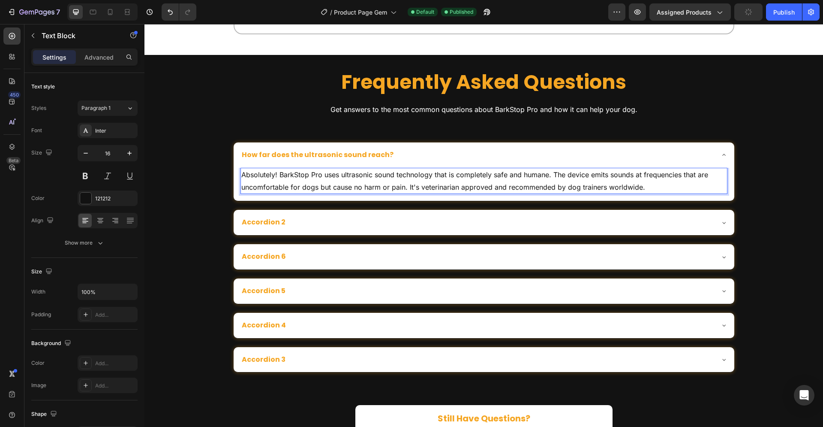
click at [640, 186] on p "Absolutely! BarkStop Pro uses ultrasonic sound technology that is completely sa…" at bounding box center [483, 180] width 485 height 25
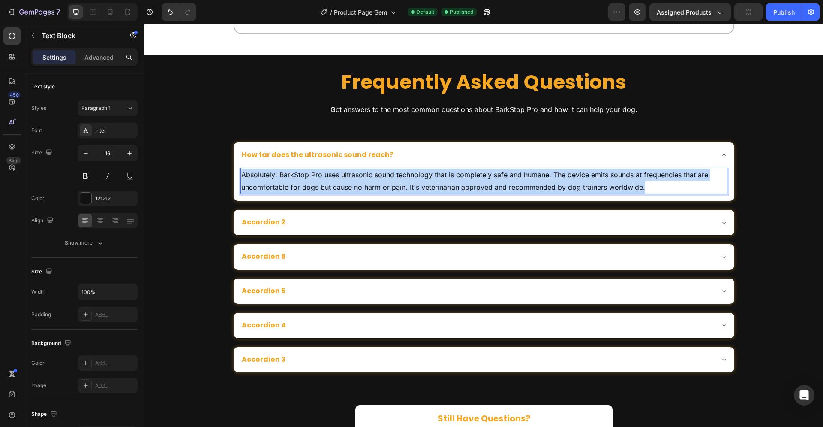
click at [640, 186] on p "Absolutely! BarkStop Pro uses ultrasonic sound technology that is completely sa…" at bounding box center [483, 180] width 485 height 25
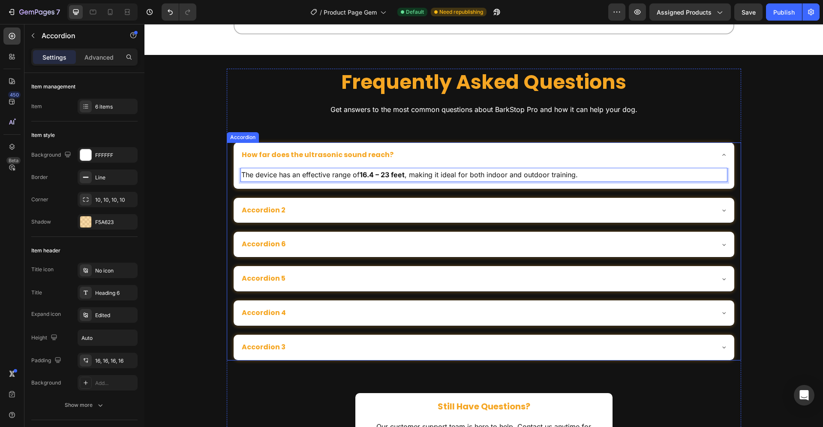
click at [351, 216] on div "Accordion 2" at bounding box center [484, 210] width 501 height 25
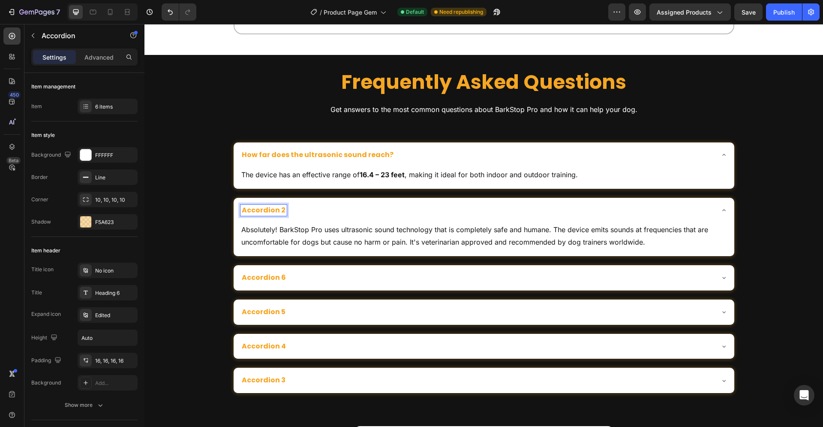
click at [277, 211] on p "Accordion 2" at bounding box center [264, 210] width 44 height 9
drag, startPoint x: 280, startPoint y: 211, endPoint x: 239, endPoint y: 211, distance: 40.3
click at [242, 211] on p "Accordion 2" at bounding box center [264, 210] width 44 height 9
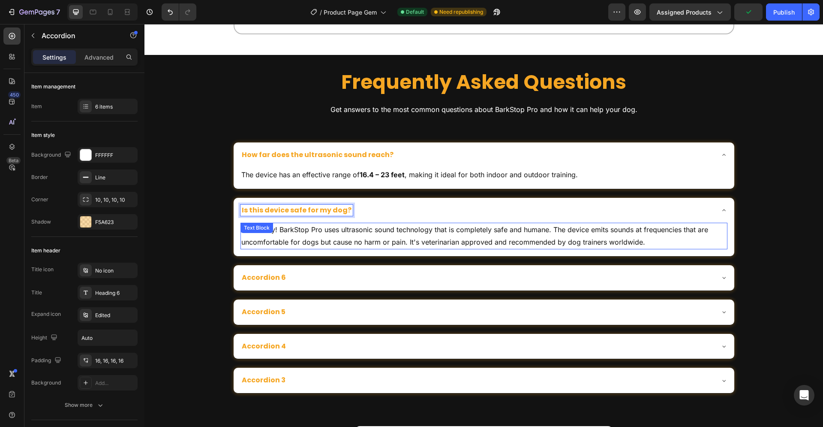
click at [319, 234] on p "Absolutely! BarkStop Pro uses ultrasonic sound technology that is completely sa…" at bounding box center [483, 235] width 485 height 25
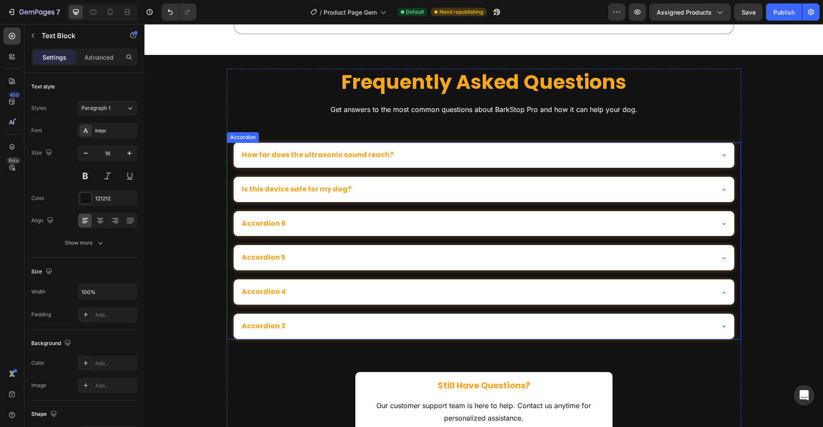
click at [313, 191] on p "Is this device safe for my dog?" at bounding box center [297, 189] width 110 height 9
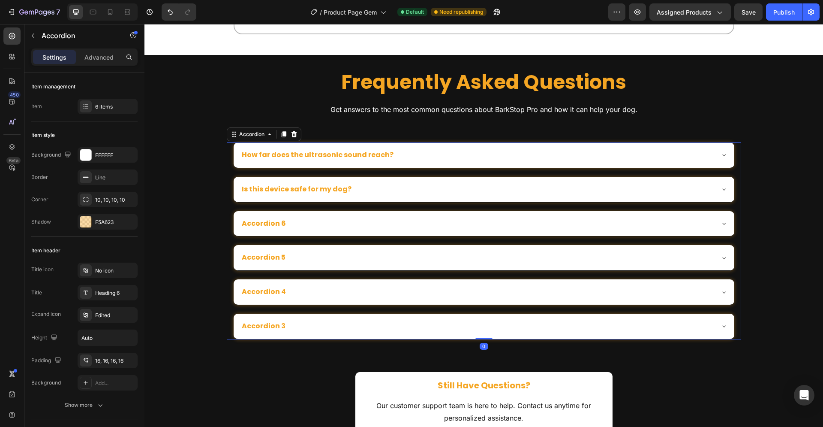
click at [364, 192] on div "Is this device safe for my dog?" at bounding box center [477, 189] width 473 height 12
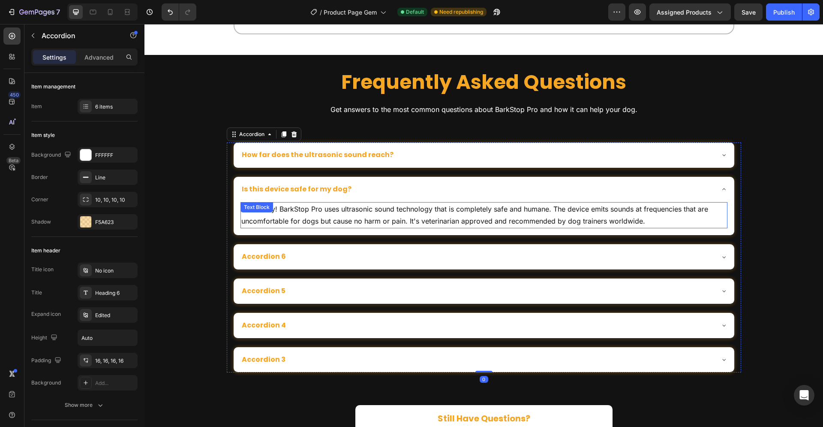
click at [554, 218] on p "Absolutely! BarkStop Pro uses ultrasonic sound technology that is completely sa…" at bounding box center [483, 215] width 485 height 25
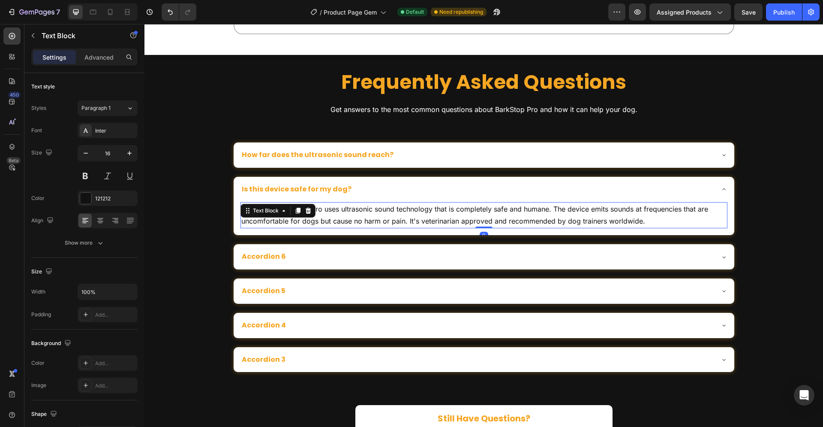
click at [640, 220] on p "Absolutely! BarkStop Pro uses ultrasonic sound technology that is completely sa…" at bounding box center [483, 215] width 485 height 25
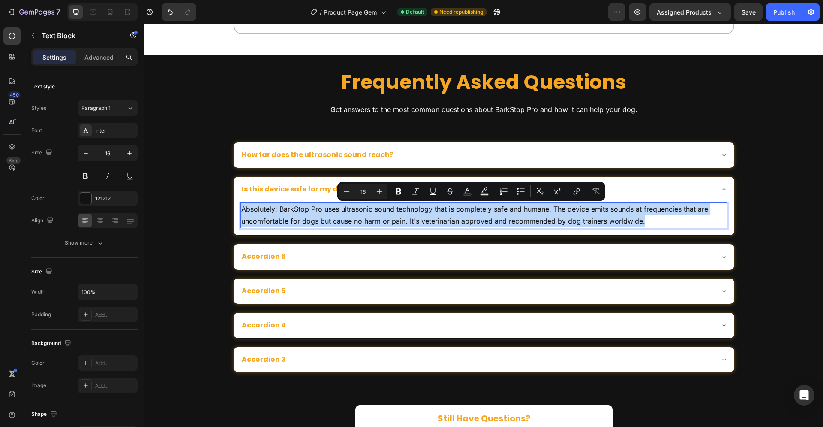
drag, startPoint x: 640, startPoint y: 220, endPoint x: 626, endPoint y: 220, distance: 13.7
click at [626, 220] on p "Absolutely! BarkStop Pro uses ultrasonic sound technology that is completely sa…" at bounding box center [483, 215] width 485 height 25
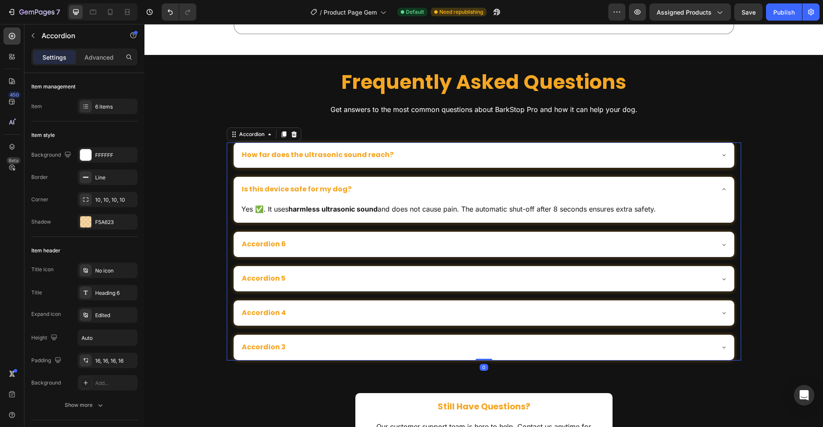
click at [256, 243] on p "Accordion 6" at bounding box center [264, 244] width 44 height 9
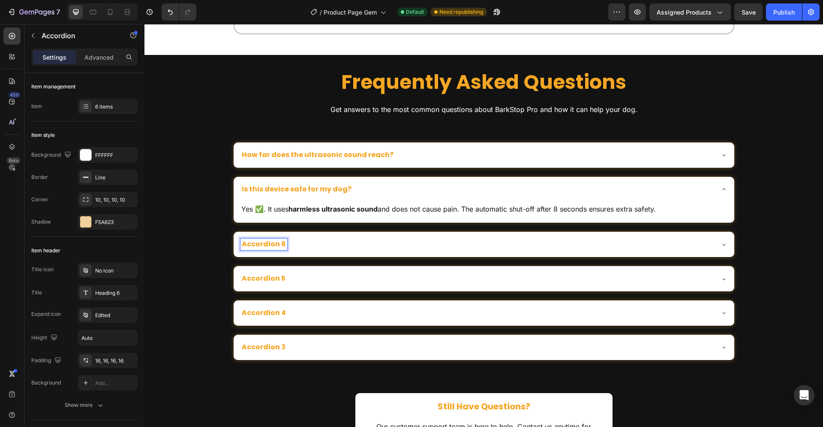
click at [279, 246] on p "Accordion 6" at bounding box center [264, 244] width 44 height 9
drag, startPoint x: 279, startPoint y: 245, endPoint x: 239, endPoint y: 247, distance: 40.4
click at [242, 247] on p "Accordion 6" at bounding box center [264, 244] width 44 height 9
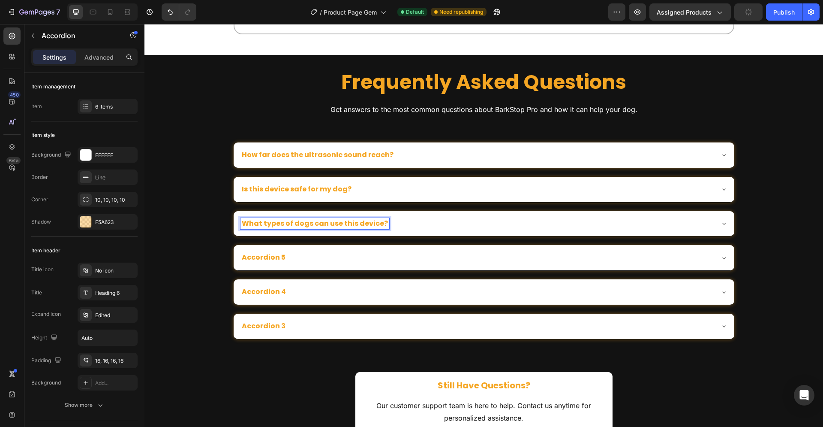
click at [477, 247] on div "How far does the ultrasonic sound reach? Is this device safe for my dog? Yes ✅.…" at bounding box center [484, 240] width 502 height 197
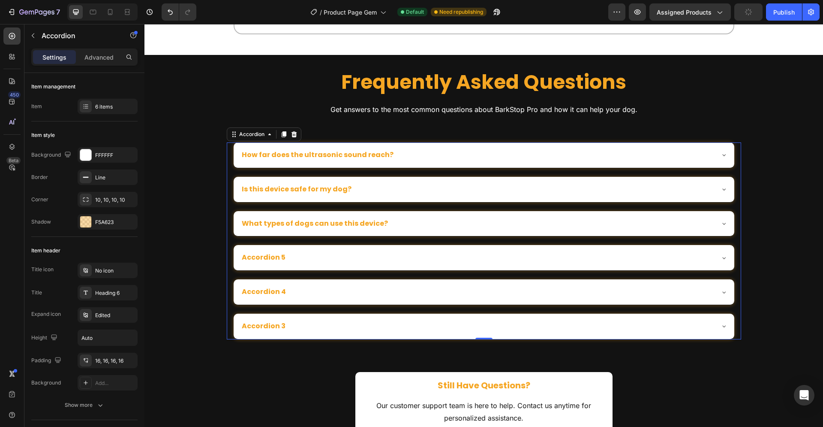
click at [461, 230] on div "What types of dogs can use this device?" at bounding box center [484, 223] width 501 height 25
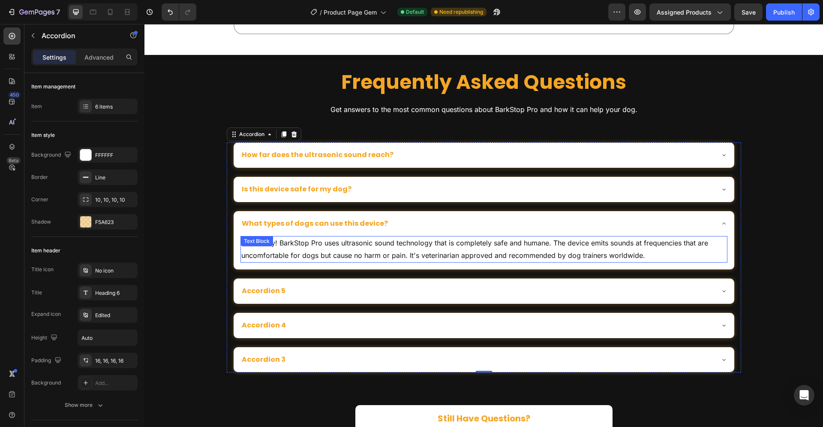
click at [574, 248] on p "Absolutely! BarkStop Pro uses ultrasonic sound technology that is completely sa…" at bounding box center [483, 249] width 485 height 25
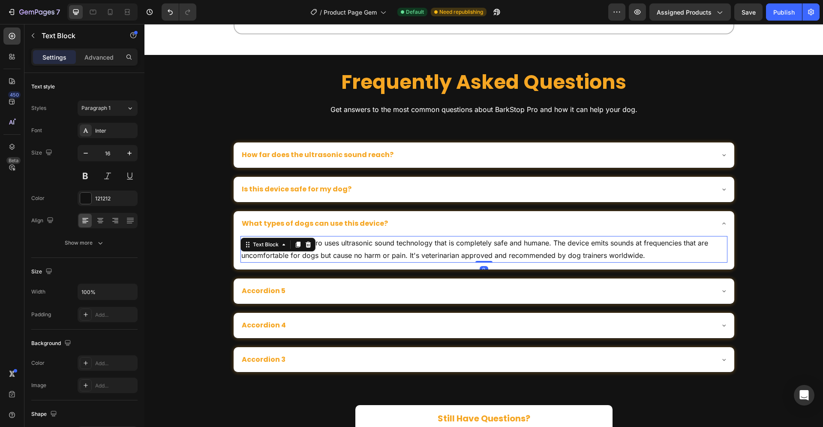
click at [632, 256] on p "Absolutely! BarkStop Pro uses ultrasonic sound technology that is completely sa…" at bounding box center [483, 249] width 485 height 25
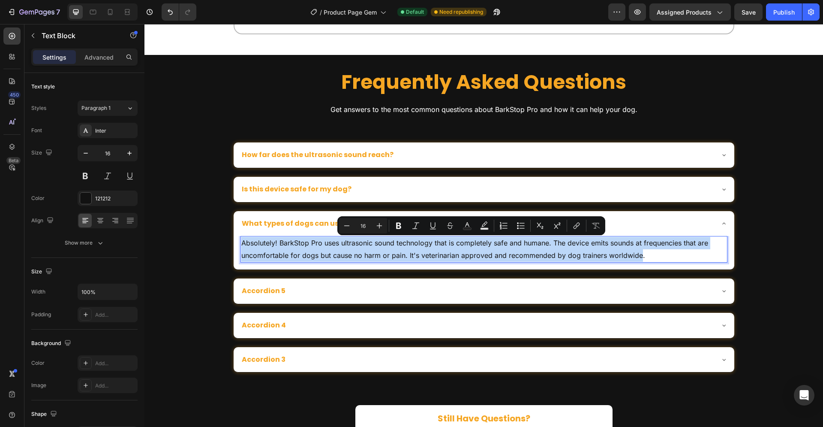
drag, startPoint x: 637, startPoint y: 256, endPoint x: 238, endPoint y: 243, distance: 398.5
click at [241, 243] on p "Absolutely! BarkStop Pro uses ultrasonic sound technology that is completely sa…" at bounding box center [483, 249] width 485 height 25
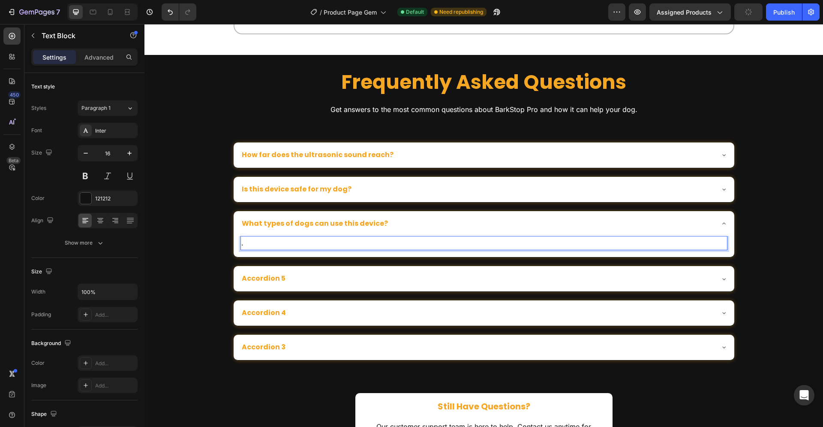
click at [252, 243] on p "." at bounding box center [483, 243] width 485 height 12
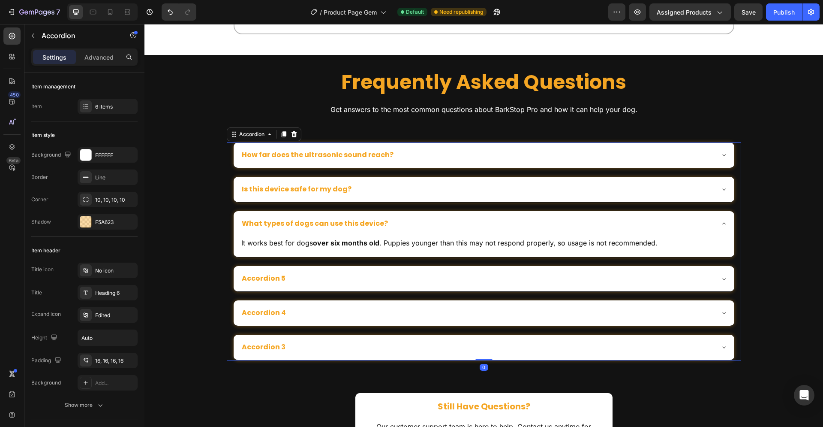
click at [259, 279] on p "Accordion 5" at bounding box center [264, 278] width 44 height 9
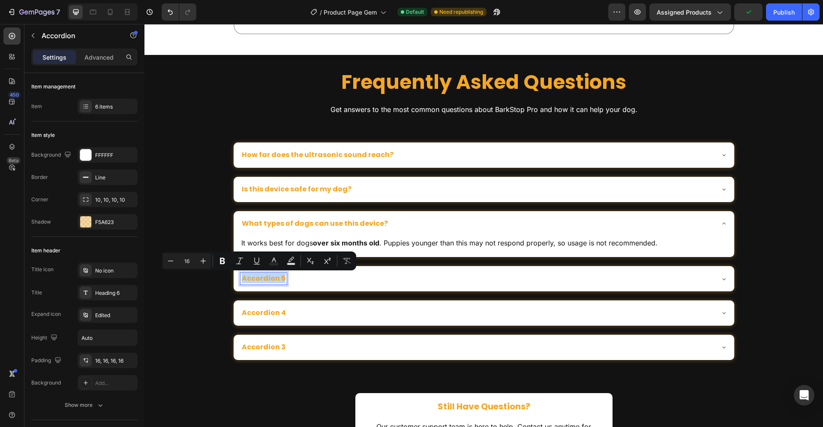
drag, startPoint x: 280, startPoint y: 278, endPoint x: 237, endPoint y: 283, distance: 43.6
click at [241, 283] on div "Accordion 5" at bounding box center [264, 279] width 46 height 12
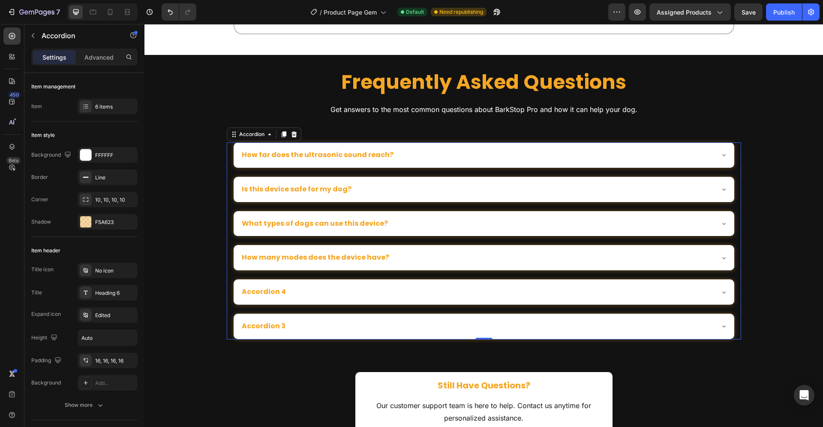
click at [396, 255] on div "How many modes does the device have?" at bounding box center [477, 258] width 473 height 12
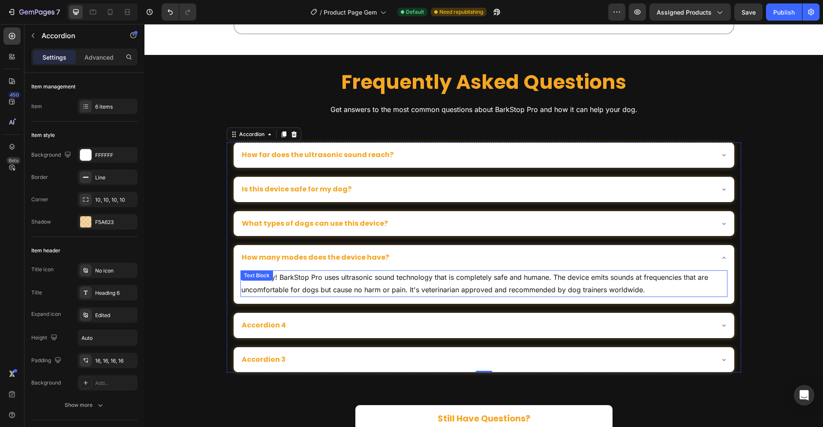
click at [415, 285] on p "Absolutely! BarkStop Pro uses ultrasonic sound technology that is completely sa…" at bounding box center [483, 283] width 485 height 25
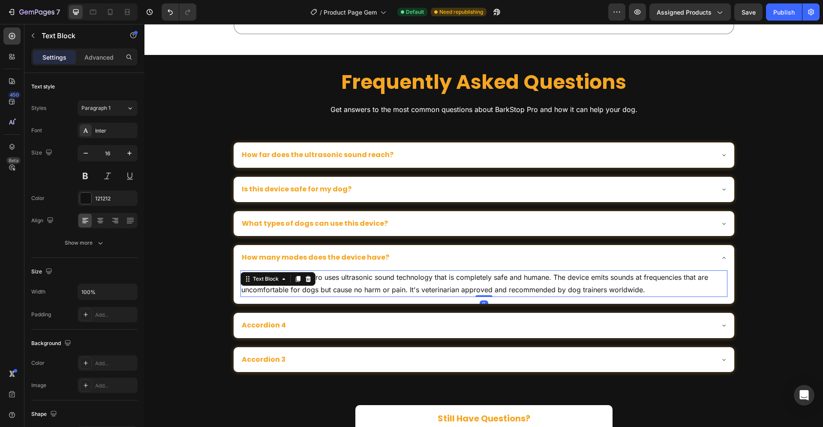
click at [415, 285] on p "Absolutely! BarkStop Pro uses ultrasonic sound technology that is completely sa…" at bounding box center [483, 283] width 485 height 25
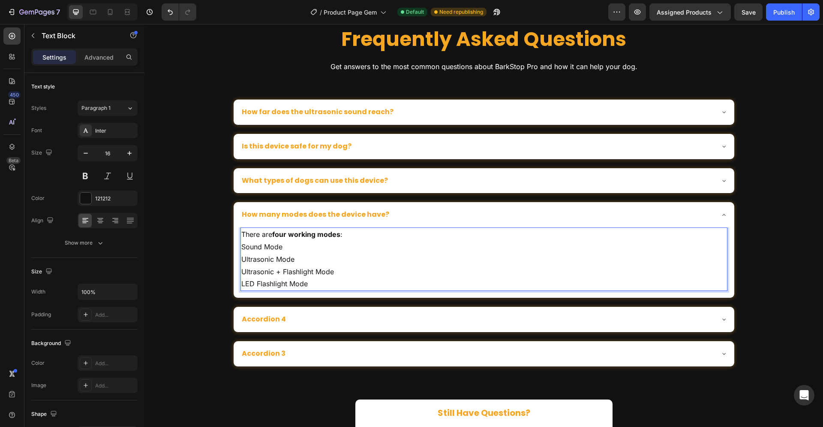
scroll to position [1574, 0]
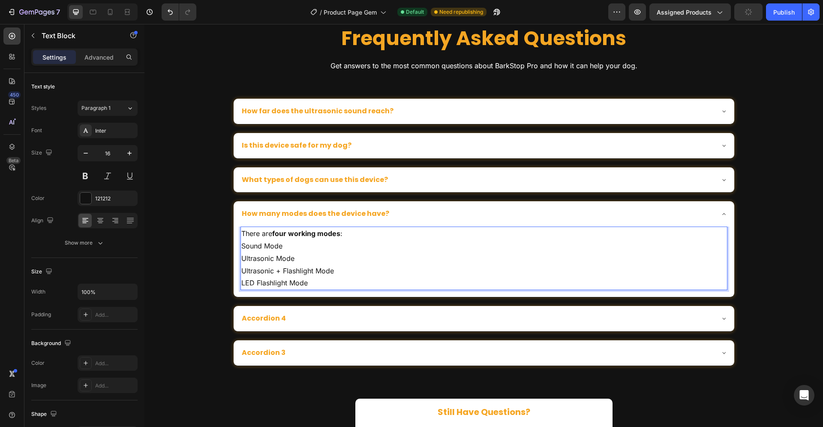
click at [421, 246] on p "Sound Mode" at bounding box center [483, 246] width 485 height 12
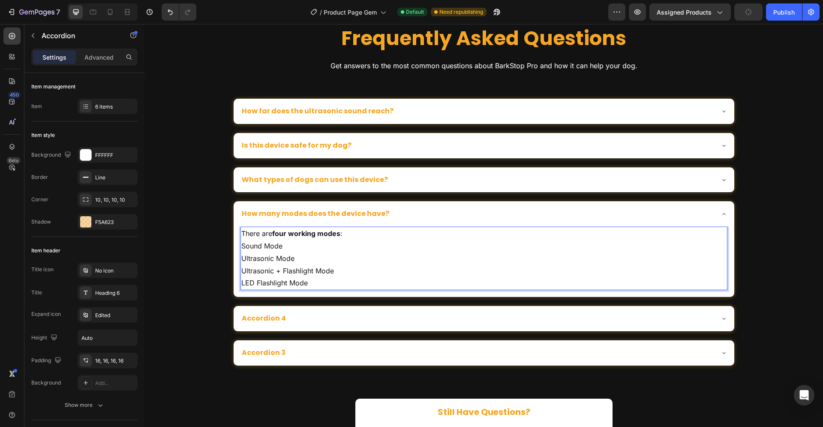
click at [460, 225] on div "How many modes does the device have?" at bounding box center [484, 213] width 501 height 25
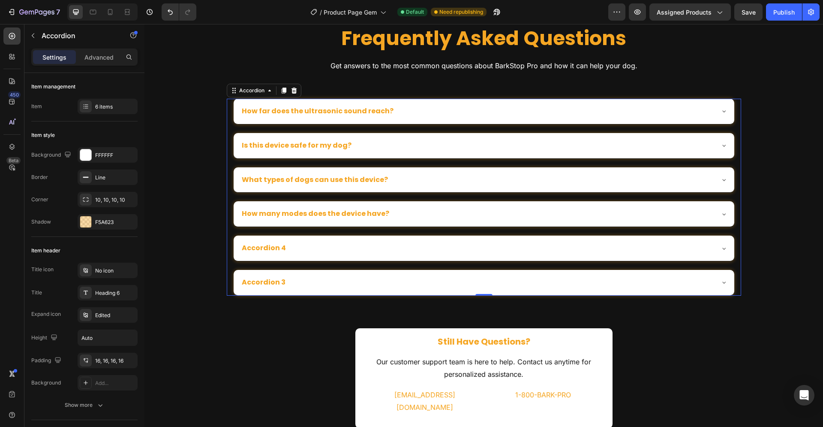
click at [259, 249] on p "Accordion 4" at bounding box center [264, 248] width 44 height 9
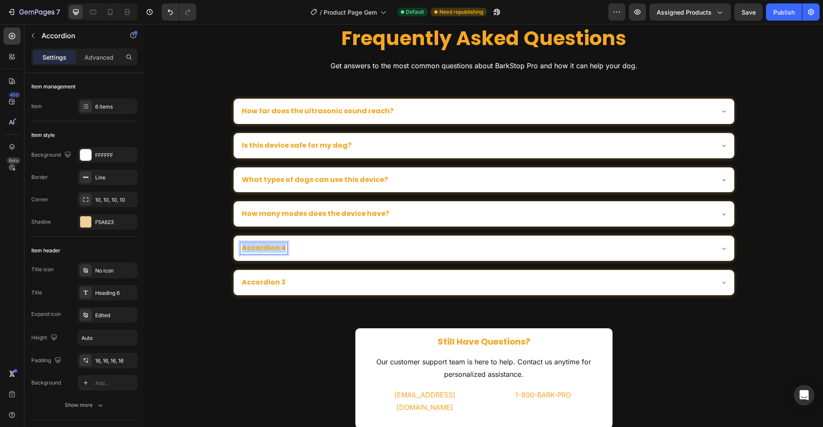
drag, startPoint x: 274, startPoint y: 246, endPoint x: 238, endPoint y: 250, distance: 36.2
click at [242, 250] on p "Accordion 4" at bounding box center [264, 248] width 44 height 9
click at [494, 249] on div "What’s the difference between fixed and variable frequency?" at bounding box center [477, 248] width 473 height 12
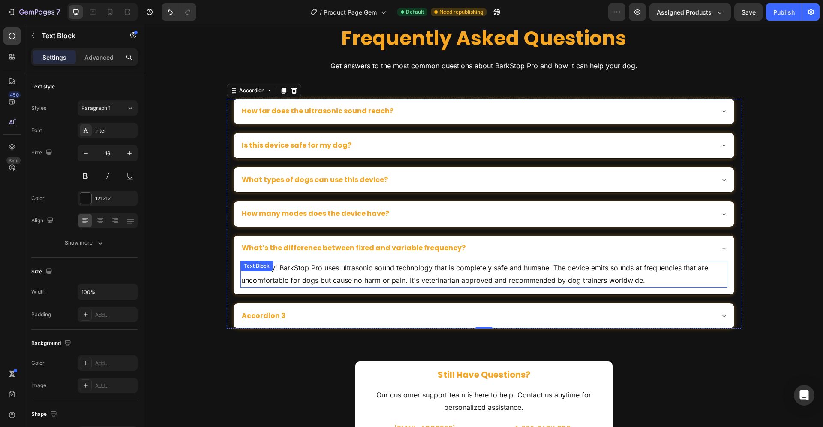
click at [426, 278] on p "Absolutely! BarkStop Pro uses ultrasonic sound technology that is completely sa…" at bounding box center [483, 274] width 485 height 25
click at [445, 279] on p "Absolutely! BarkStop Pro uses ultrasonic sound technology that is completely sa…" at bounding box center [483, 274] width 485 height 25
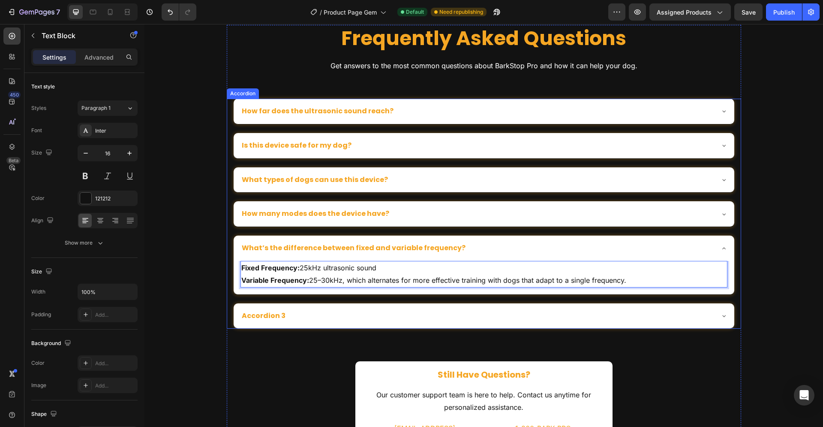
click at [275, 313] on p "Accordion 3" at bounding box center [264, 315] width 44 height 9
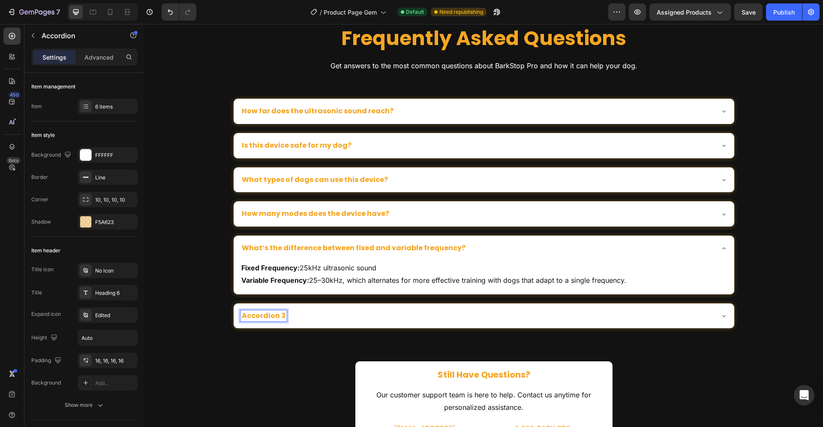
click at [275, 316] on p "Accordion 3" at bounding box center [264, 315] width 44 height 9
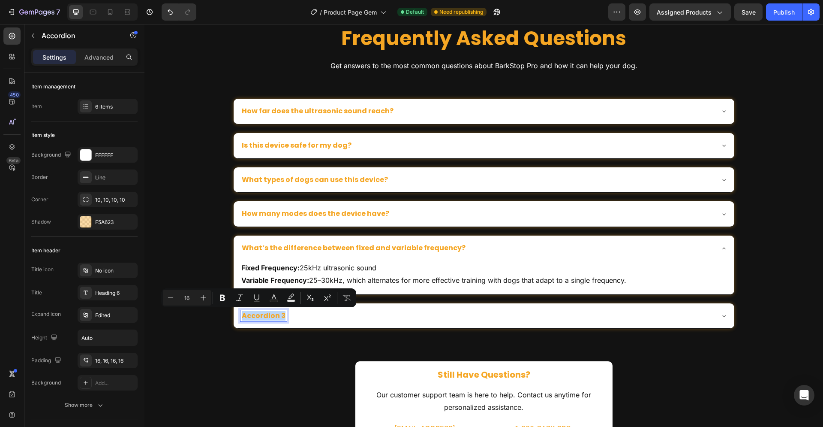
drag, startPoint x: 279, startPoint y: 316, endPoint x: 239, endPoint y: 316, distance: 40.3
click at [242, 316] on p "Accordion 3" at bounding box center [264, 315] width 44 height 9
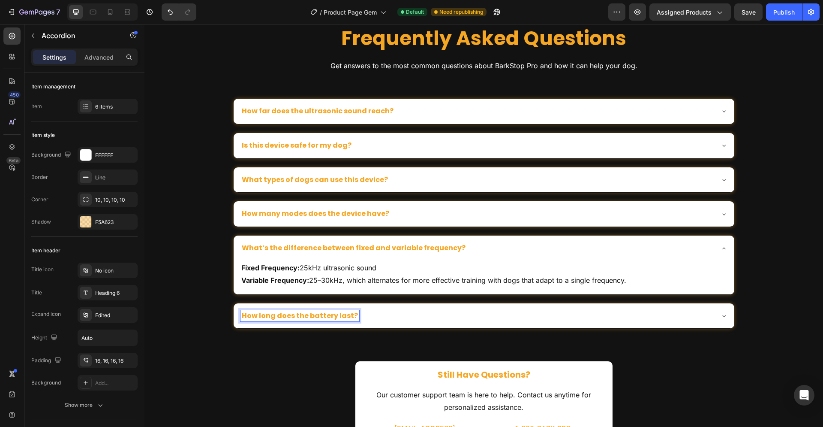
click at [418, 310] on div "How long does the battery last?" at bounding box center [484, 315] width 501 height 25
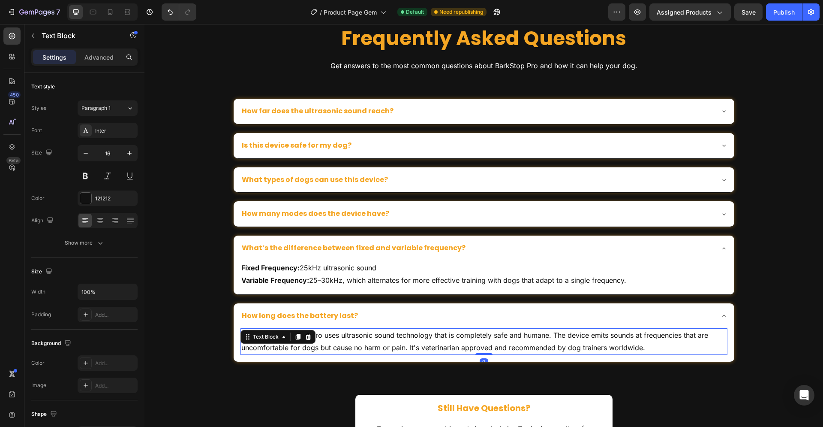
click at [446, 343] on p "Absolutely! BarkStop Pro uses ultrasonic sound technology that is completely sa…" at bounding box center [483, 341] width 485 height 25
click at [464, 348] on p "Absolutely! BarkStop Pro uses ultrasonic sound technology that is completely sa…" at bounding box center [483, 341] width 485 height 25
click at [463, 348] on p "Absolutely! BarkStop Pro uses ultrasonic sound technology that is completely sa…" at bounding box center [483, 341] width 485 height 25
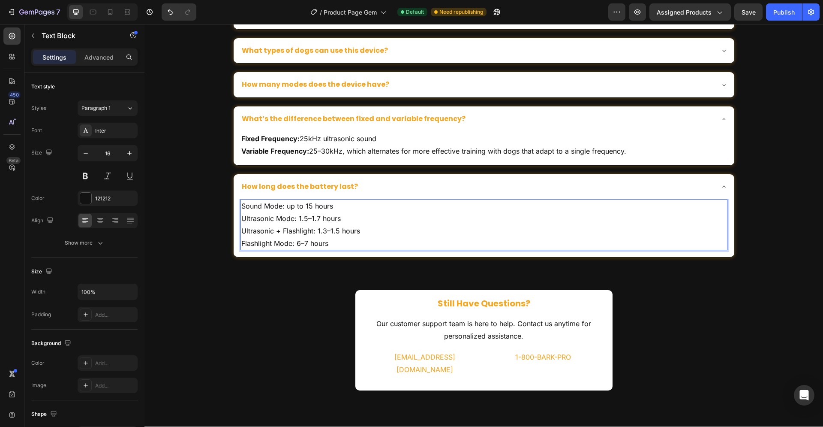
scroll to position [1705, 0]
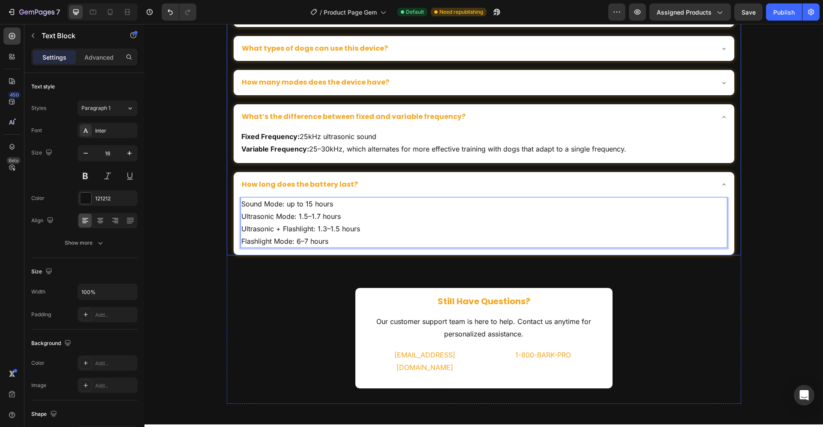
click at [368, 182] on div "How long does the battery last?" at bounding box center [477, 185] width 473 height 12
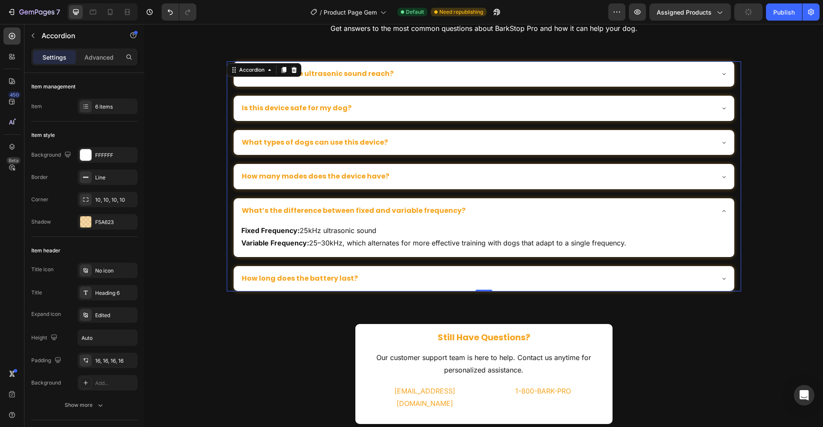
scroll to position [1574, 0]
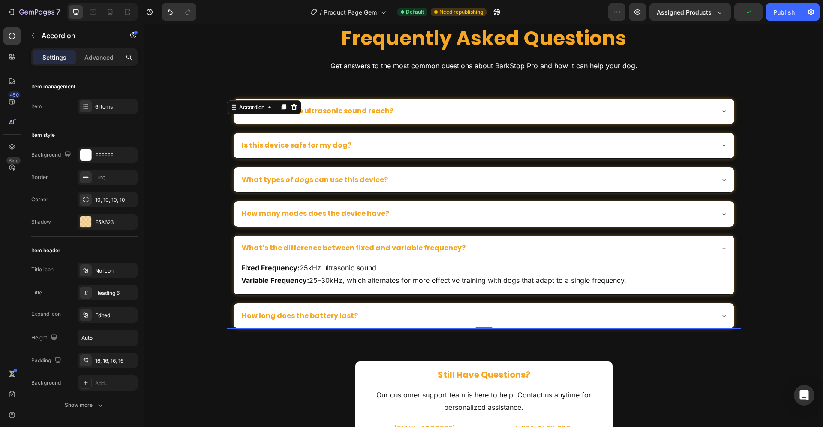
click at [413, 108] on div "How far does the ultrasonic sound reach?" at bounding box center [477, 111] width 473 height 12
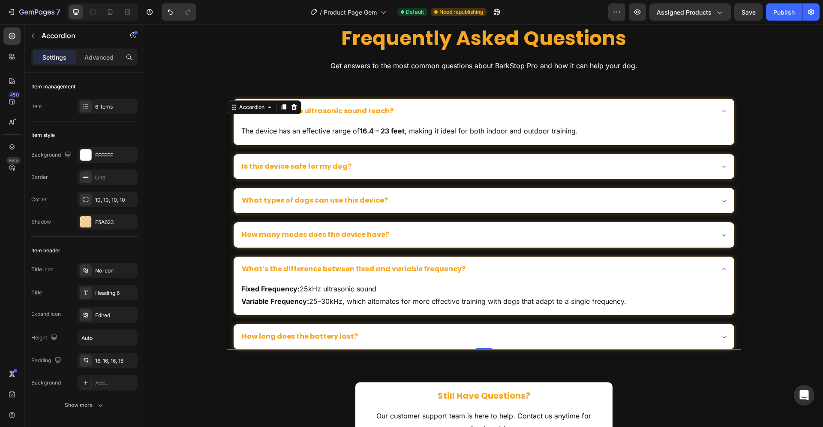
click at [405, 108] on div "How far does the ultrasonic sound reach?" at bounding box center [477, 111] width 473 height 12
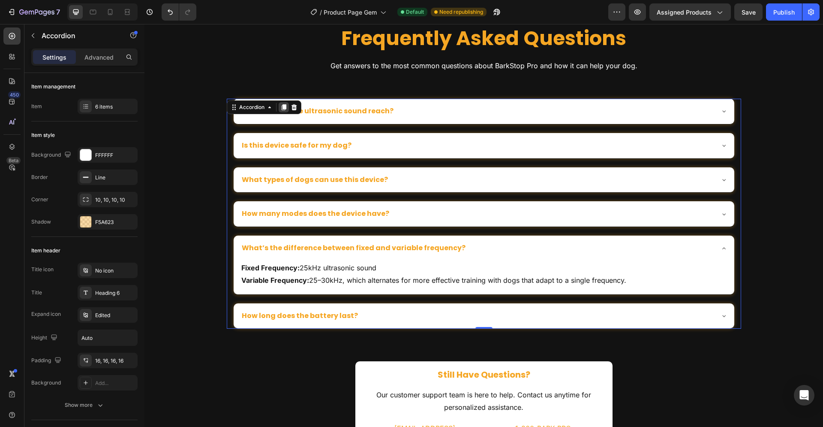
click at [281, 107] on icon at bounding box center [283, 107] width 5 height 6
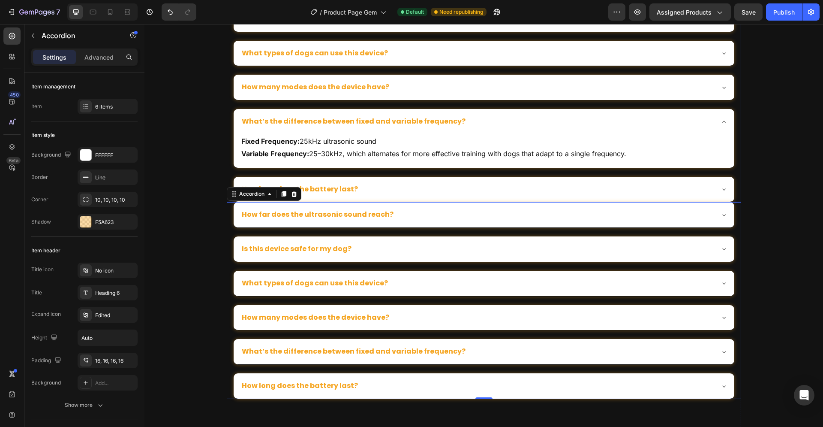
scroll to position [1674, 0]
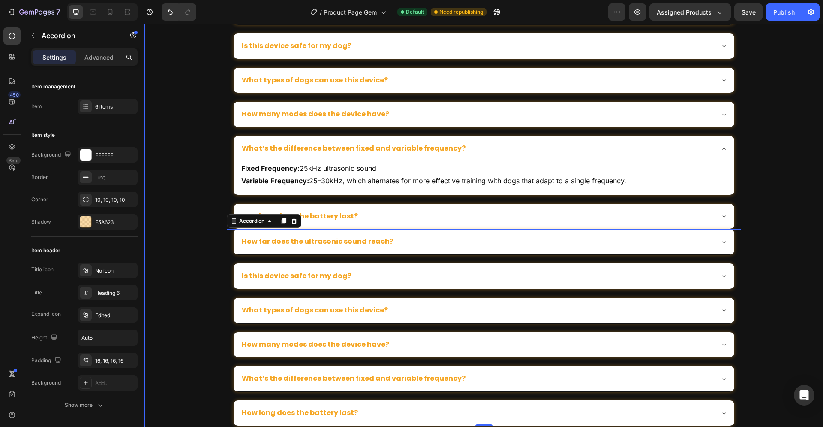
click at [195, 219] on div "Frequently Asked Questions Heading Get answers to the most common questions abo…" at bounding box center [483, 252] width 679 height 655
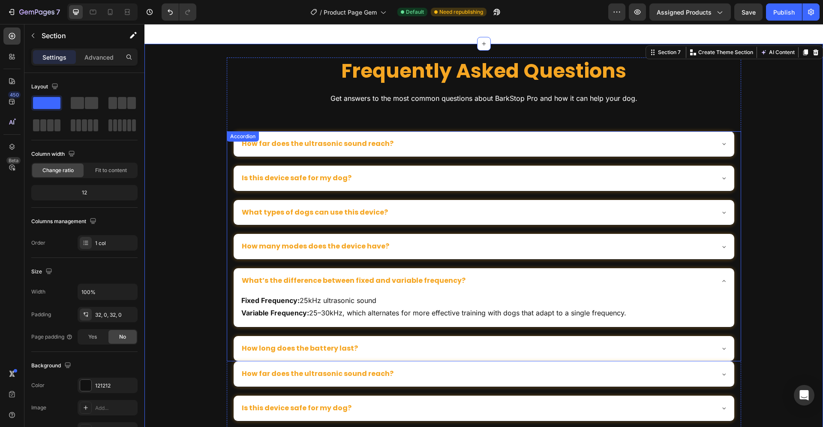
scroll to position [1630, 0]
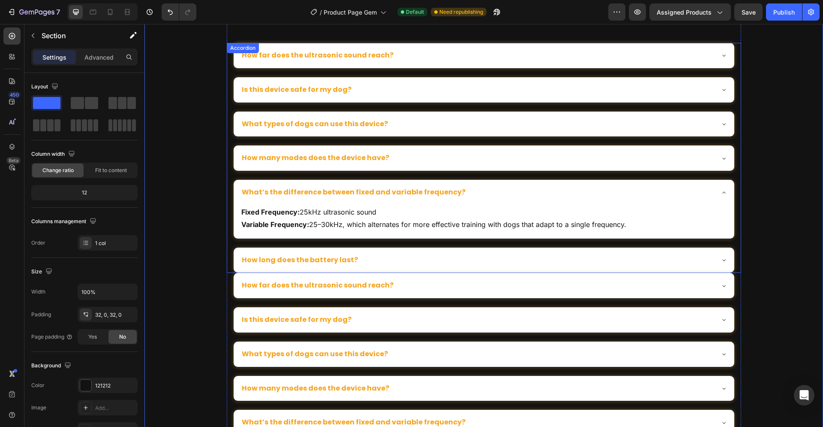
click at [438, 258] on div "How long does the battery last?" at bounding box center [477, 260] width 473 height 12
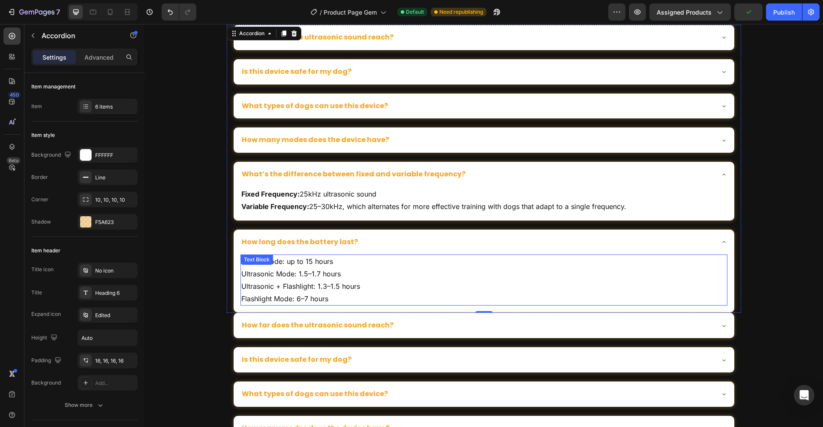
scroll to position [1674, 0]
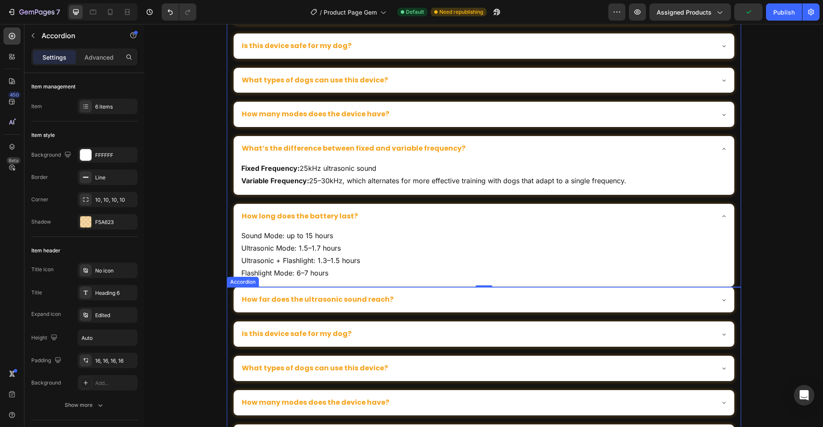
click at [394, 296] on div "How far does the ultrasonic sound reach?" at bounding box center [477, 300] width 473 height 12
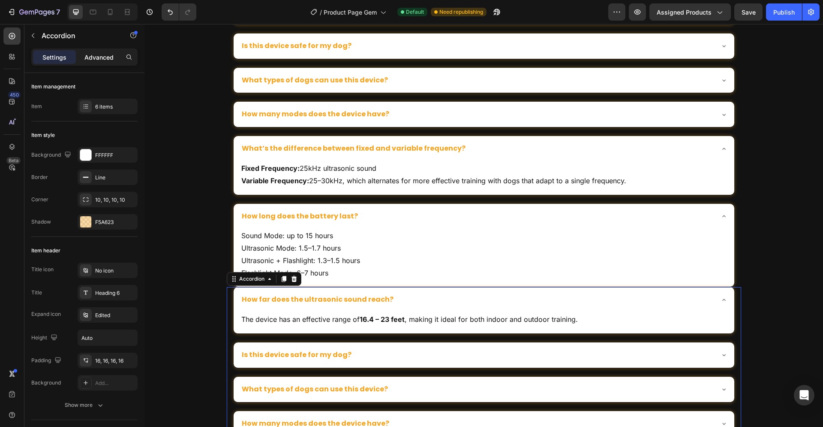
click at [99, 58] on p "Advanced" at bounding box center [98, 57] width 29 height 9
type input "100%"
type input "100"
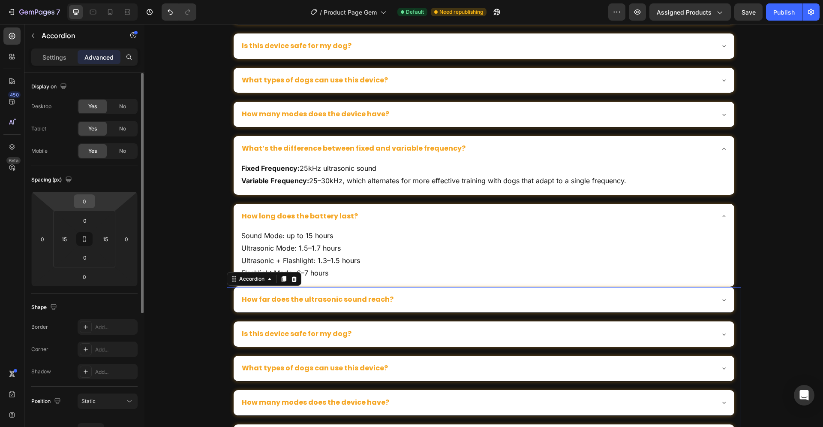
click at [87, 202] on input "0" at bounding box center [84, 201] width 17 height 13
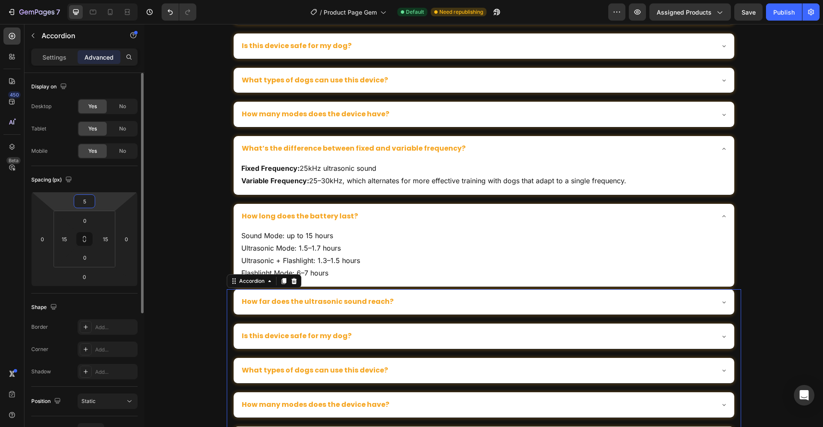
drag, startPoint x: 90, startPoint y: 203, endPoint x: 80, endPoint y: 202, distance: 10.7
click at [80, 202] on input "5" at bounding box center [84, 201] width 17 height 13
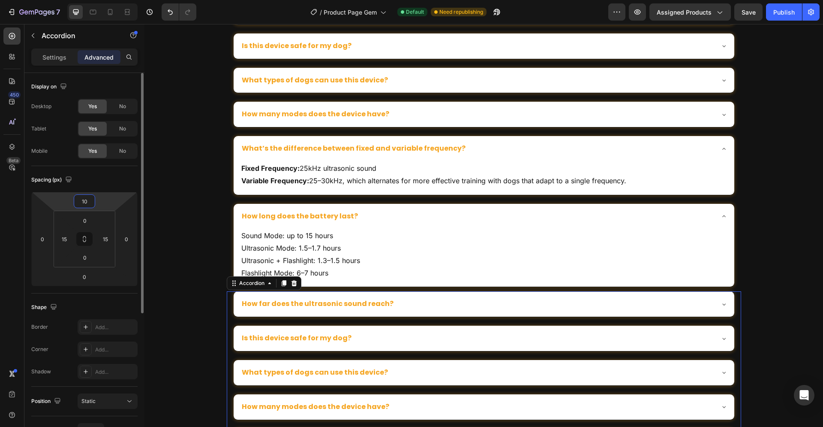
drag, startPoint x: 90, startPoint y: 203, endPoint x: 75, endPoint y: 201, distance: 15.2
click at [76, 201] on input "10" at bounding box center [84, 201] width 17 height 13
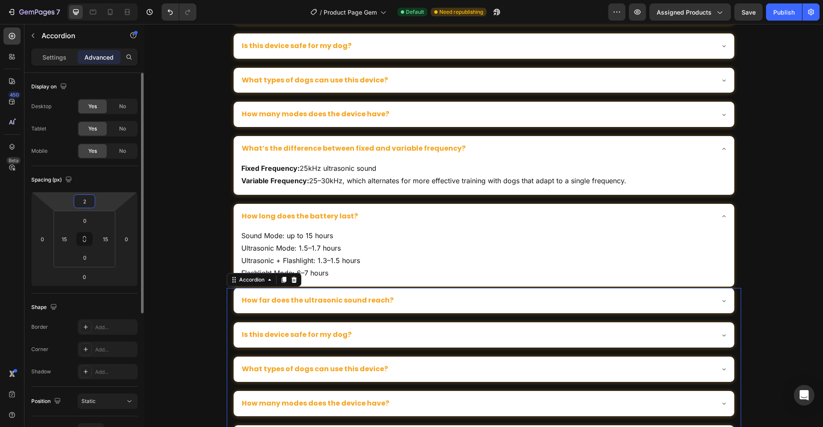
type input "20"
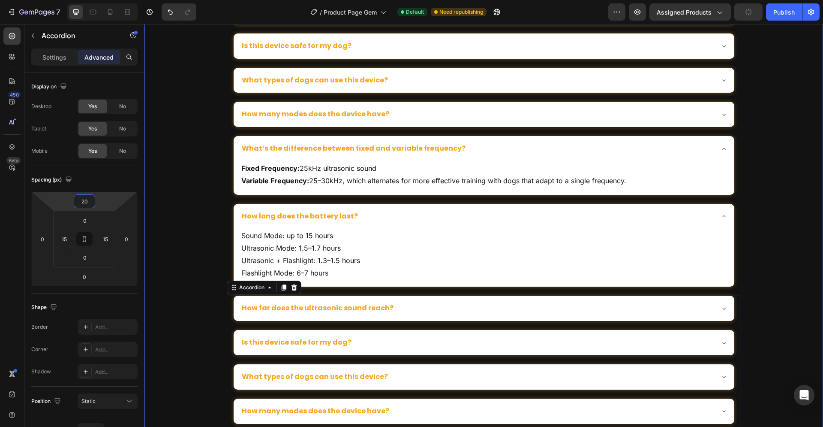
click at [197, 235] on div "Frequently Asked Questions Heading Get answers to the most common questions abo…" at bounding box center [483, 286] width 679 height 722
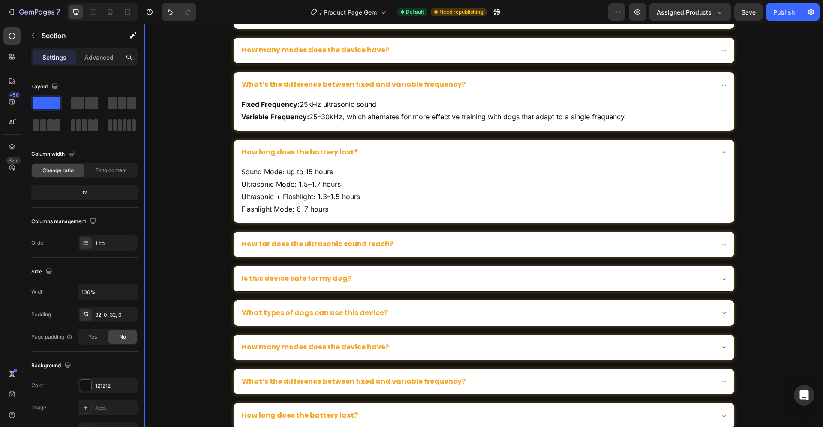
scroll to position [1761, 0]
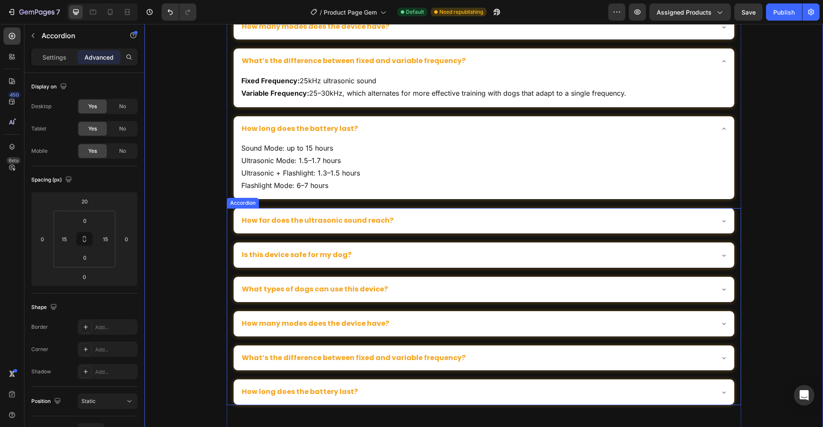
click at [337, 217] on p "How far does the ultrasonic sound reach?" at bounding box center [318, 220] width 152 height 9
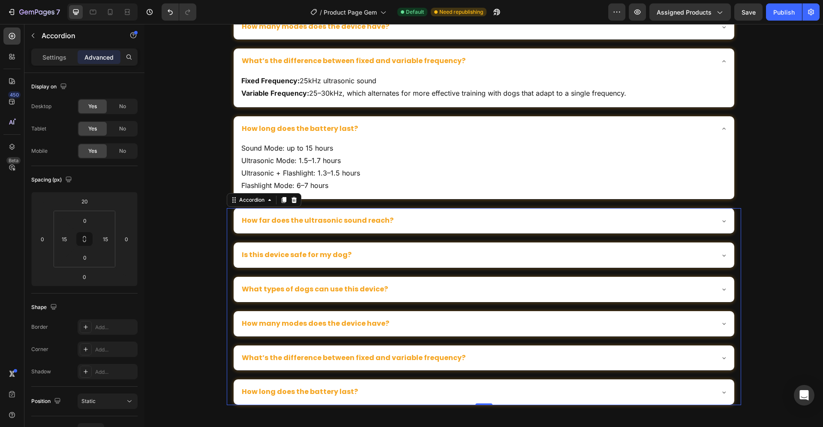
click at [326, 223] on p "How far does the ultrasonic sound reach?" at bounding box center [318, 220] width 152 height 9
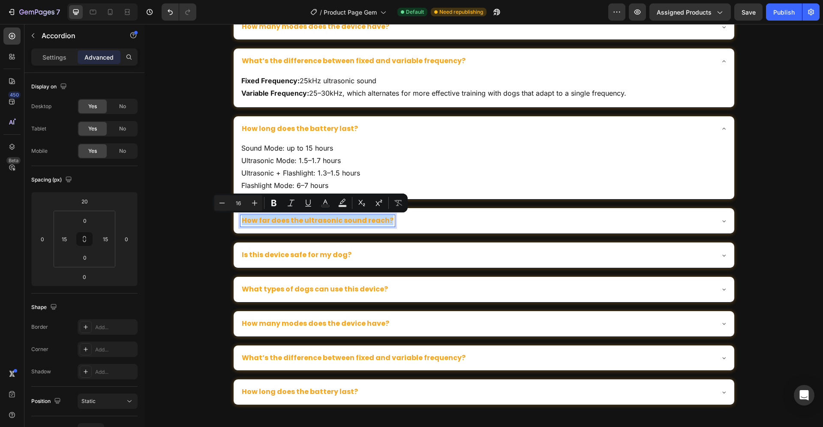
drag, startPoint x: 381, startPoint y: 220, endPoint x: 239, endPoint y: 221, distance: 141.5
click at [241, 221] on div "How far does the ultrasonic sound reach?" at bounding box center [318, 221] width 154 height 12
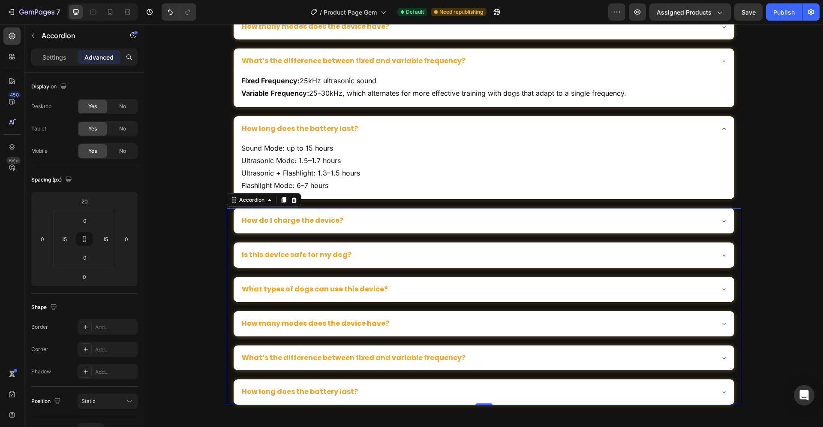
click at [365, 220] on div "How do I charge the device?" at bounding box center [477, 221] width 473 height 12
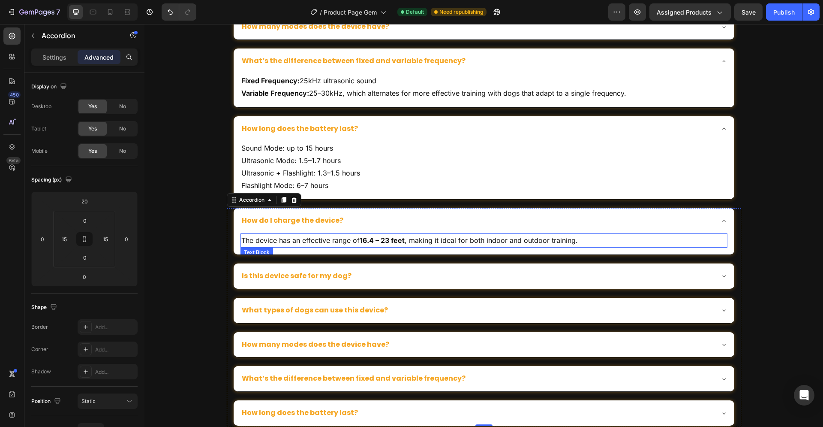
click at [430, 242] on p "The device has an effective range of 16.4 – 23 feet , making it ideal for both …" at bounding box center [483, 240] width 485 height 12
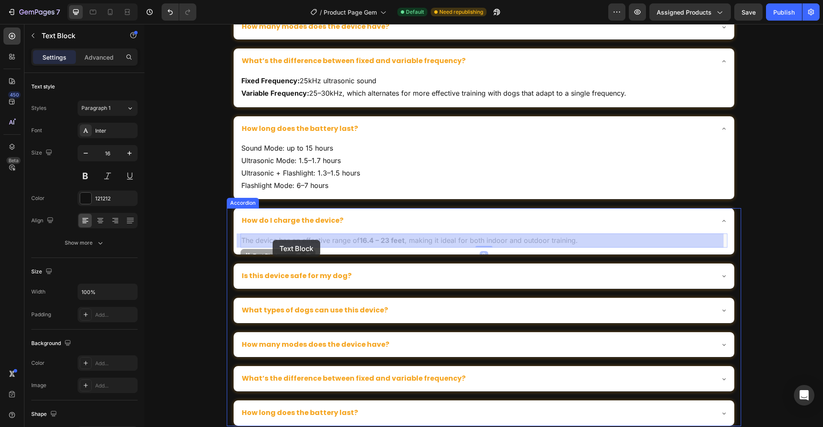
drag, startPoint x: 586, startPoint y: 241, endPoint x: 273, endPoint y: 240, distance: 313.8
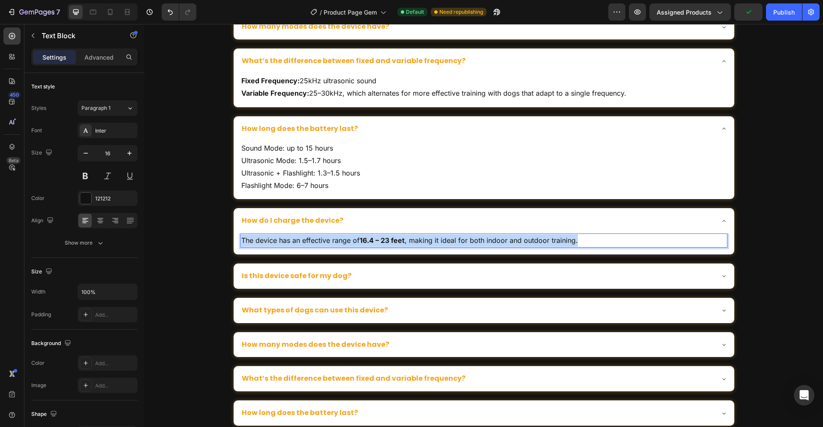
drag, startPoint x: 574, startPoint y: 241, endPoint x: 239, endPoint y: 240, distance: 334.4
click at [241, 240] on p "The device has an effective range of 16.4 – 23 feet , making it ideal for both …" at bounding box center [483, 240] width 485 height 12
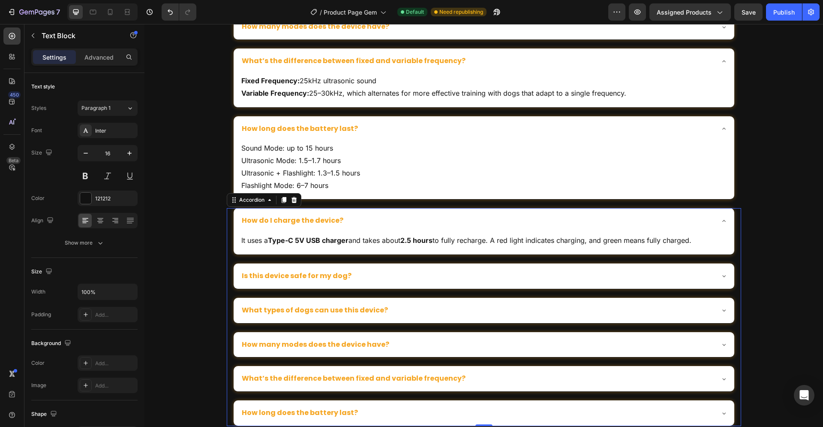
click at [376, 278] on div "Is this device safe for my dog?" at bounding box center [477, 276] width 473 height 12
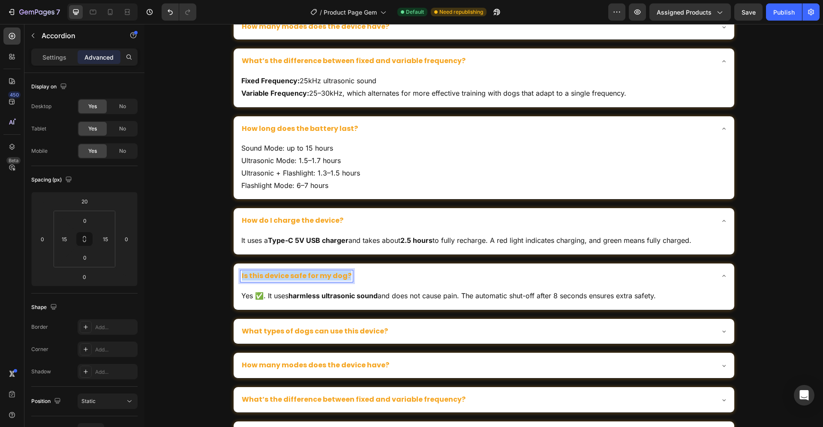
drag, startPoint x: 342, startPoint y: 276, endPoint x: 238, endPoint y: 279, distance: 103.4
click at [242, 279] on p "Is this device safe for my dog?" at bounding box center [297, 275] width 110 height 9
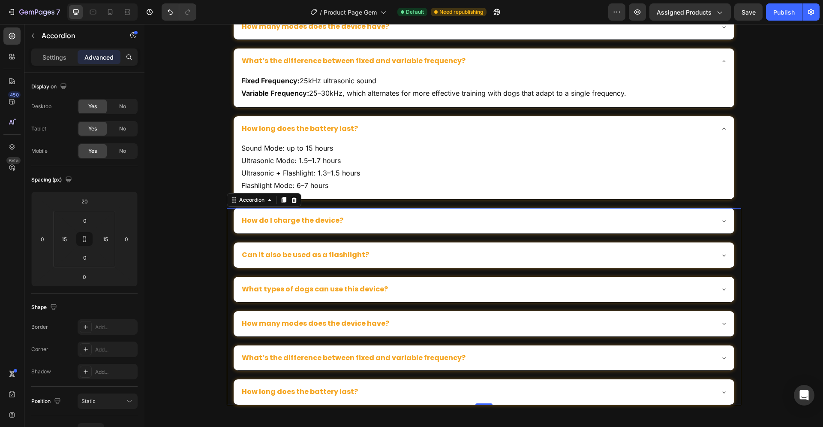
click at [346, 256] on p "Can it also be used as a flashlight?" at bounding box center [305, 254] width 127 height 9
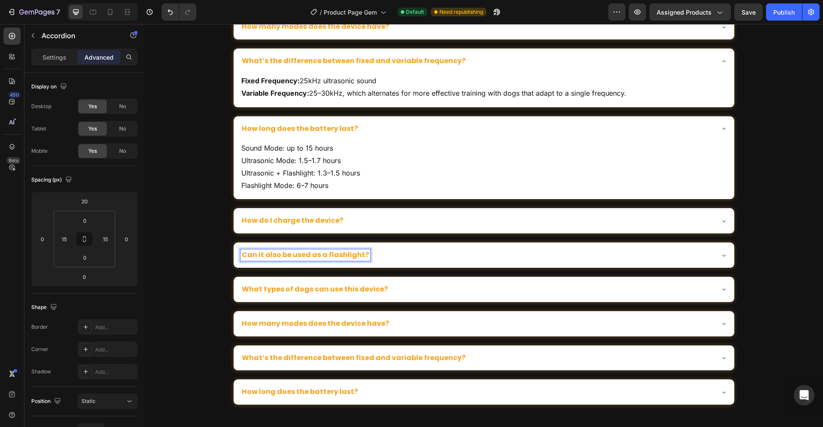
click at [418, 255] on div "Can it also be used as a flashlight?" at bounding box center [477, 255] width 473 height 12
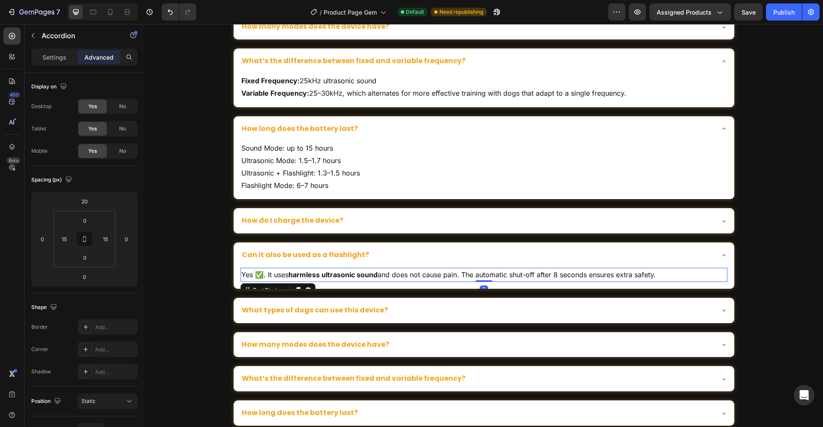
click at [346, 274] on strong "harmless ultrasonic sound" at bounding box center [333, 274] width 89 height 9
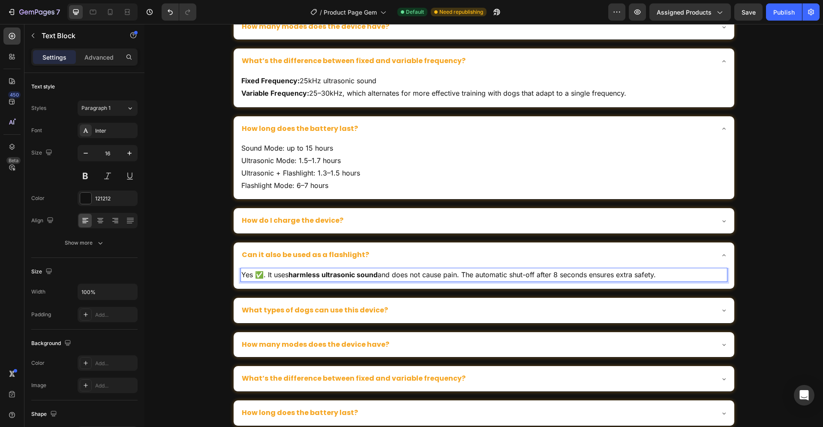
click at [363, 277] on strong "harmless ultrasonic sound" at bounding box center [333, 274] width 89 height 9
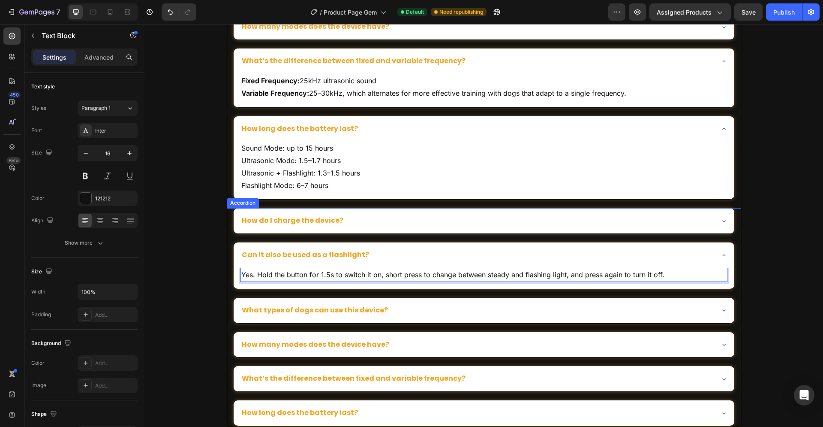
click at [403, 310] on div "What types of dogs can use this device?" at bounding box center [477, 310] width 473 height 12
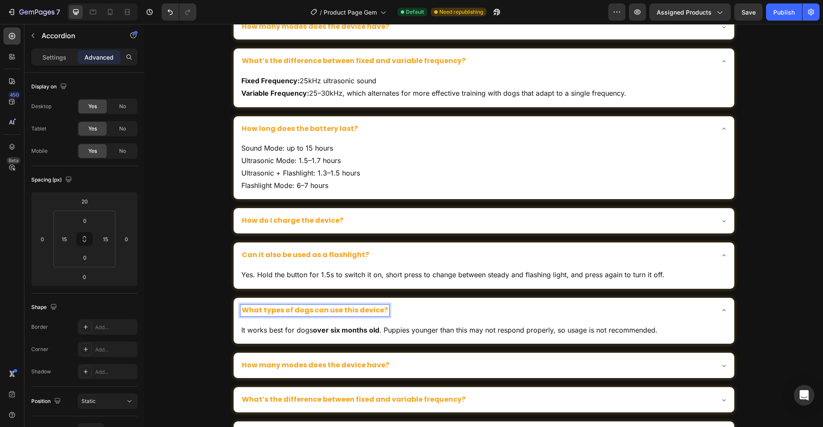
click at [376, 309] on p "What types of dogs can use this device?" at bounding box center [315, 310] width 146 height 9
drag, startPoint x: 376, startPoint y: 310, endPoint x: 372, endPoint y: 313, distance: 5.8
click at [372, 313] on p "What types of dogs can use this device?" at bounding box center [315, 310] width 146 height 9
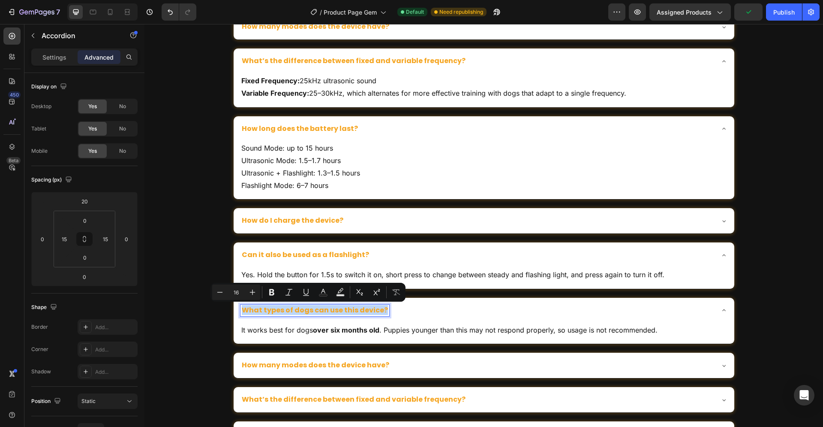
drag, startPoint x: 378, startPoint y: 310, endPoint x: 238, endPoint y: 309, distance: 139.8
click at [242, 309] on p "What types of dogs can use this device?" at bounding box center [315, 310] width 146 height 9
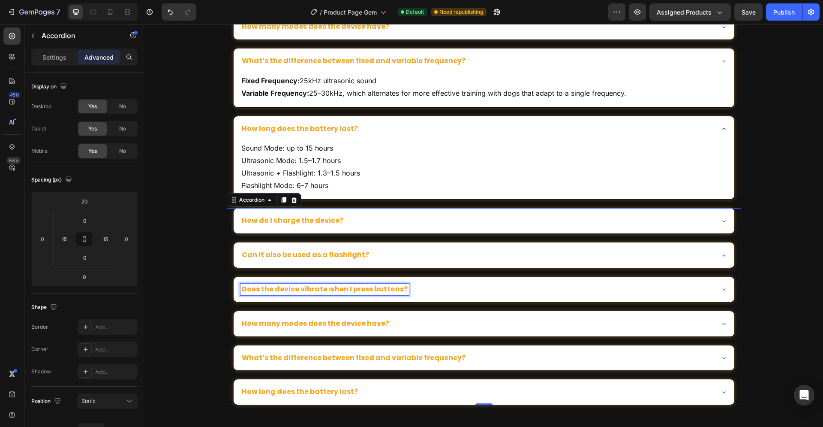
click at [408, 292] on div "Does the device vibrate when I press buttons?" at bounding box center [477, 289] width 473 height 12
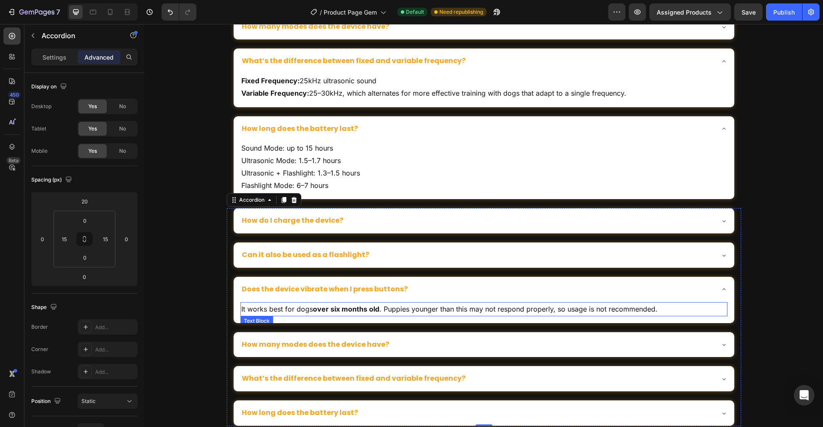
click at [410, 313] on p "It works best for dogs over six months old . Puppies younger than this may not …" at bounding box center [483, 309] width 485 height 12
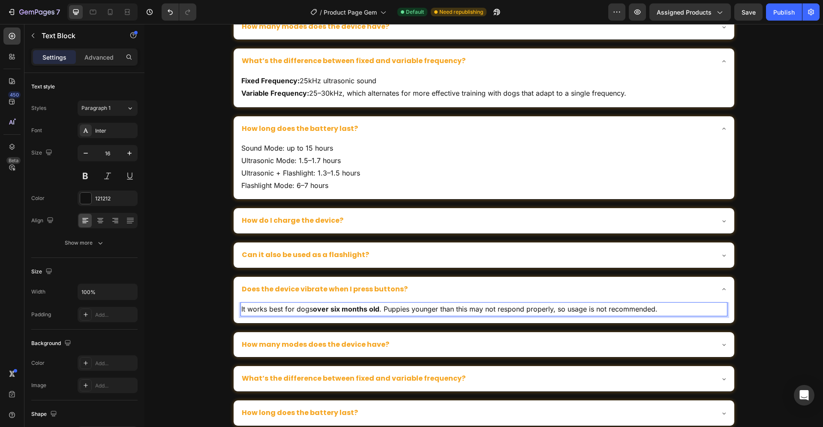
click at [400, 310] on p "It works best for dogs over six months old . Puppies younger than this may not …" at bounding box center [483, 309] width 485 height 12
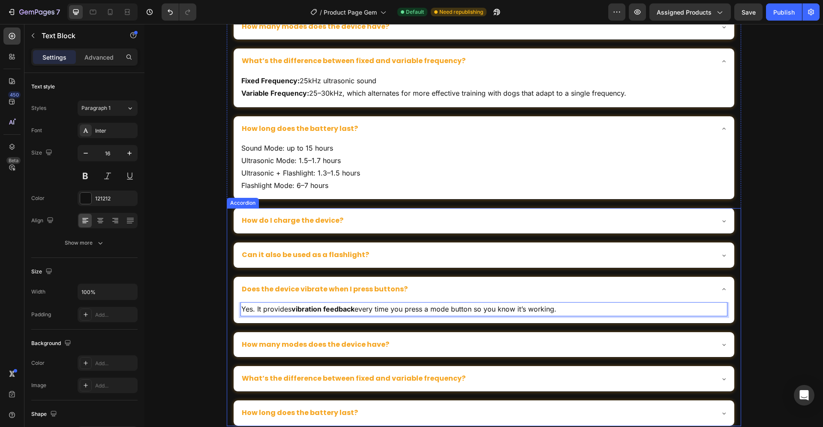
click at [365, 343] on p "How many modes does the device have?" at bounding box center [315, 344] width 147 height 9
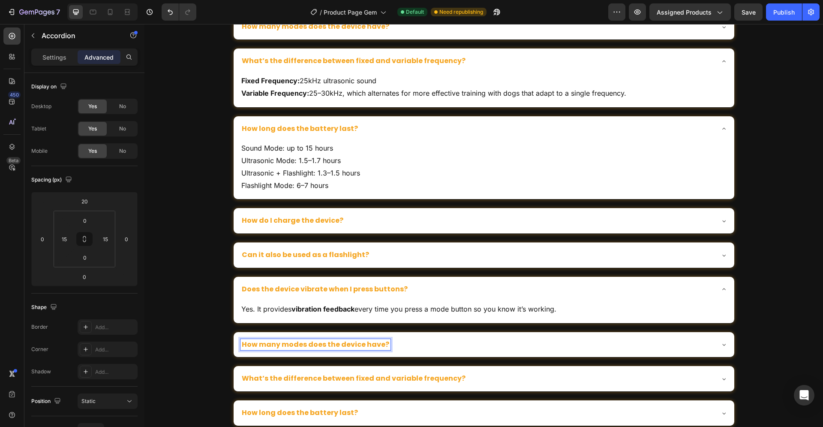
click at [333, 346] on p "How many modes does the device have?" at bounding box center [315, 344] width 147 height 9
click at [439, 344] on div "Can I return the product if I change my mind?" at bounding box center [477, 345] width 473 height 12
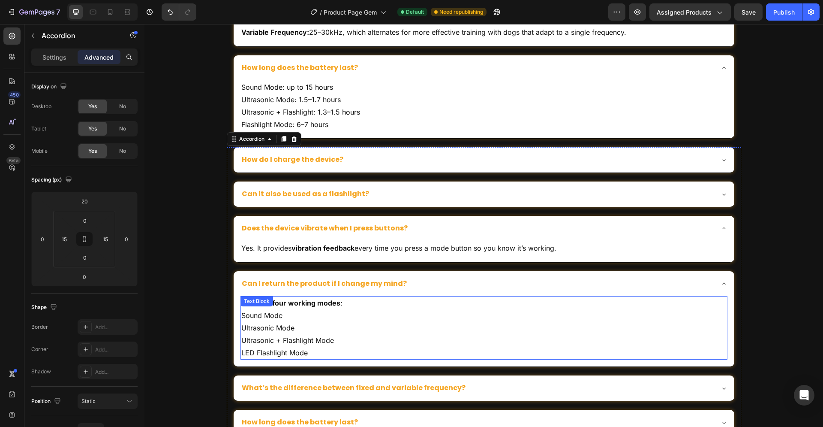
scroll to position [1849, 0]
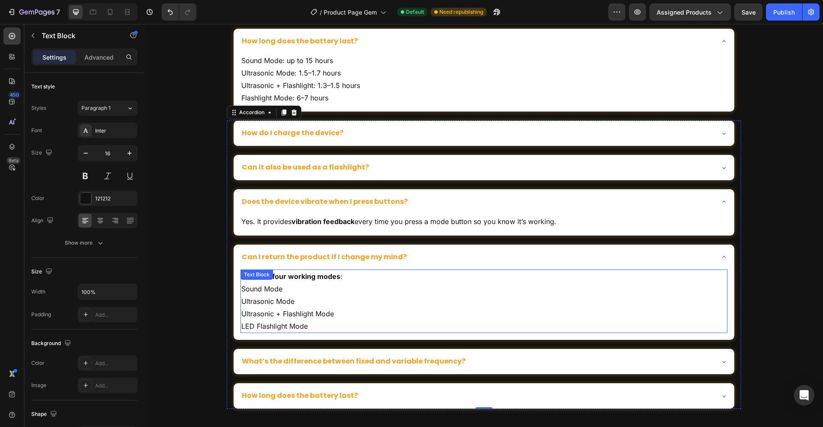
click at [334, 300] on p "Ultrasonic Mode" at bounding box center [483, 301] width 485 height 12
click at [314, 312] on p "Ultrasonic + Flashlight Mode" at bounding box center [483, 313] width 485 height 12
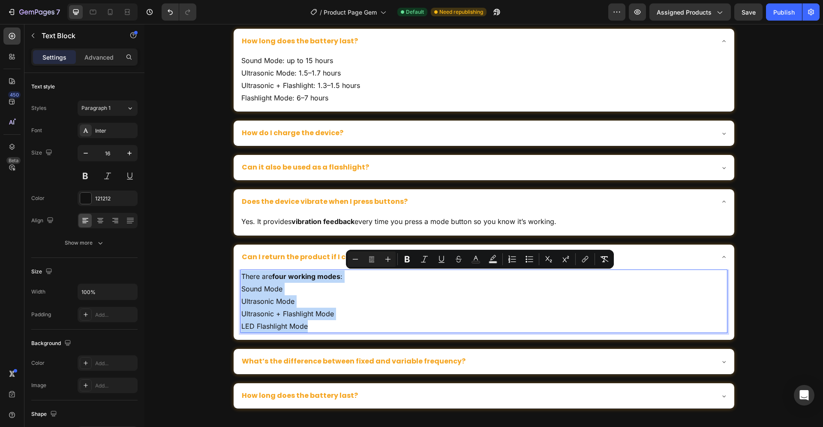
copy div "There are four working modes : Sound Mode Ultrasonic Mode Ultrasonic + Flashlig…"
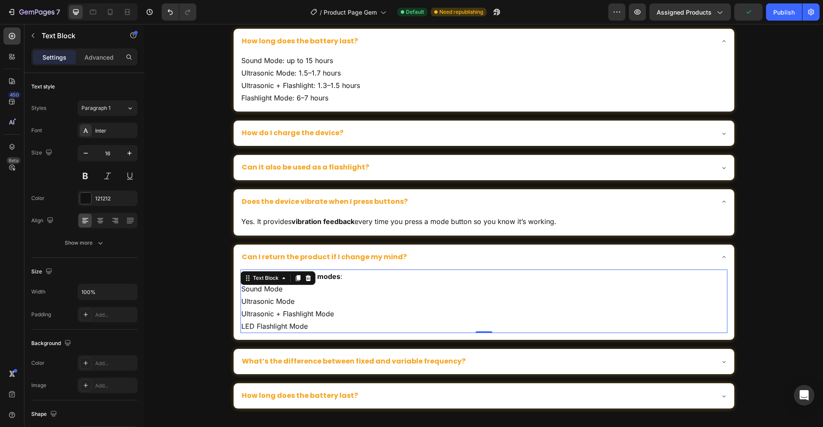
click at [348, 324] on p "LED Flashlight Mode" at bounding box center [483, 326] width 485 height 12
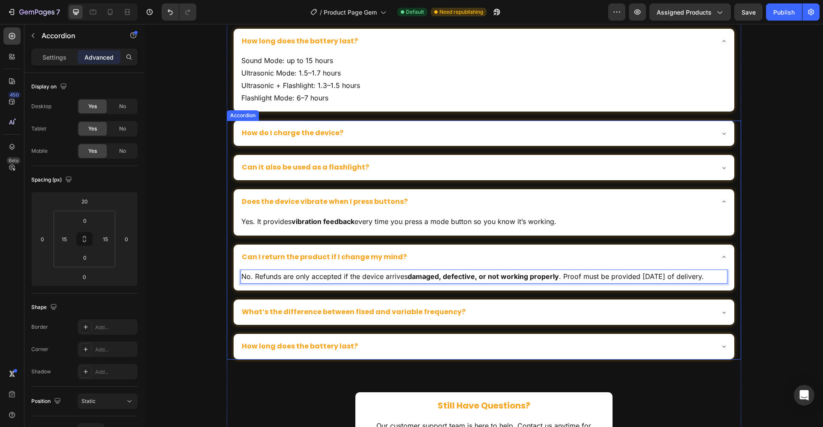
click at [359, 310] on p "What’s the difference between fixed and variable frequency?" at bounding box center [354, 311] width 224 height 9
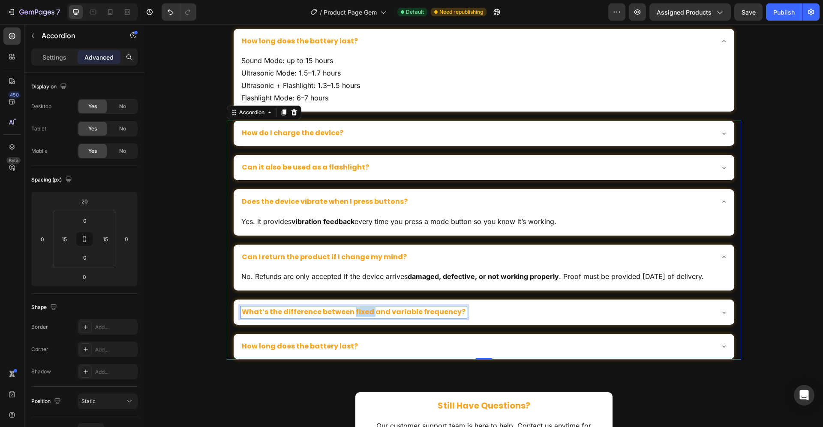
click at [356, 313] on p "What’s the difference between fixed and variable frequency?" at bounding box center [354, 311] width 224 height 9
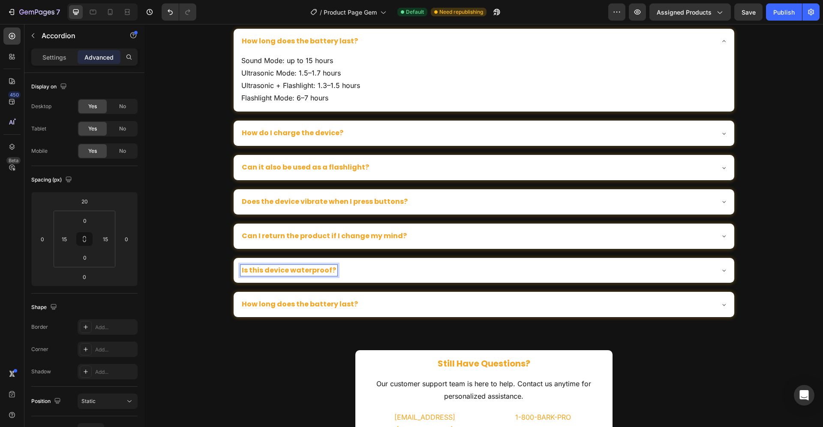
click at [505, 313] on div "How do I charge the device? Can it also be used as a flashlight? Does the devic…" at bounding box center [484, 218] width 502 height 197
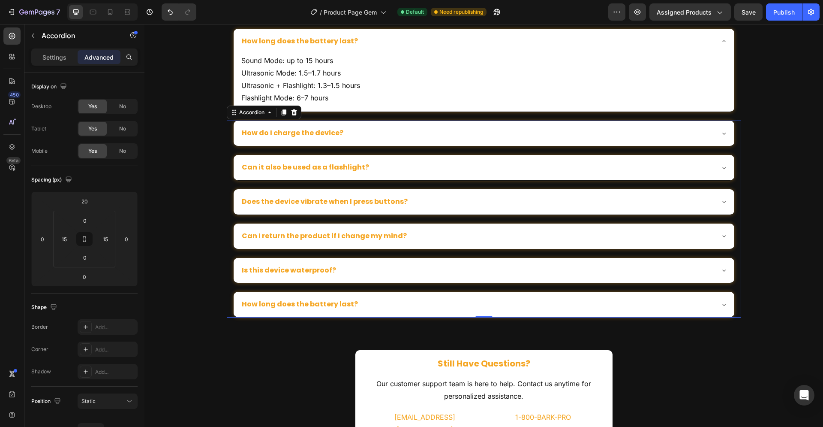
click at [503, 282] on div "Is this device waterproof?" at bounding box center [484, 270] width 501 height 25
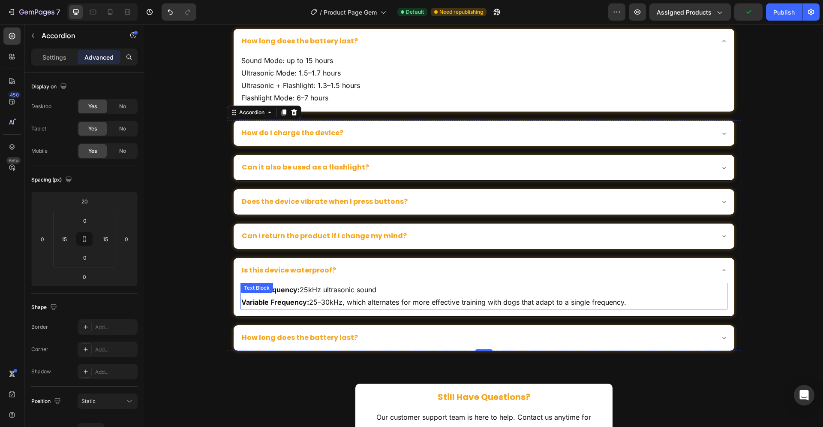
click at [437, 303] on p "Variable Frequency: 25–30kHz, which alternates for more effective training with…" at bounding box center [483, 302] width 485 height 12
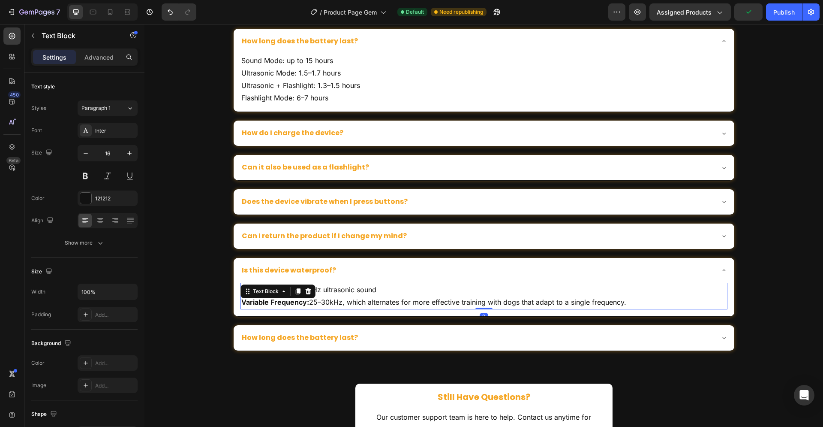
click at [425, 300] on p "Variable Frequency: 25–30kHz, which alternates for more effective training with…" at bounding box center [483, 302] width 485 height 12
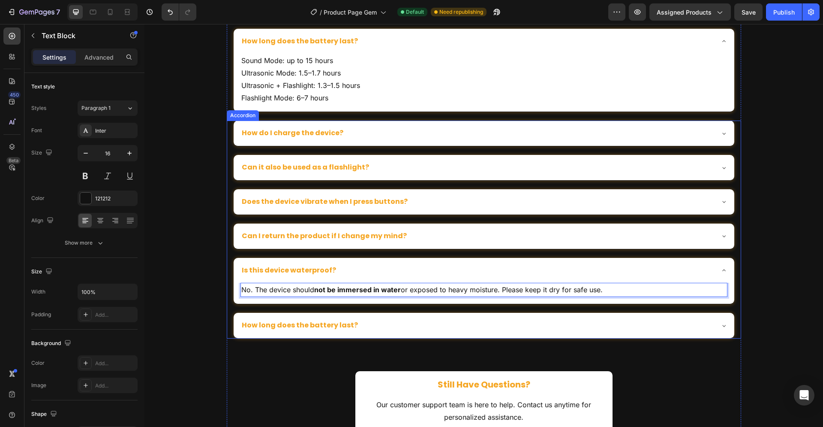
click at [389, 321] on div "How long does the battery last?" at bounding box center [477, 325] width 473 height 12
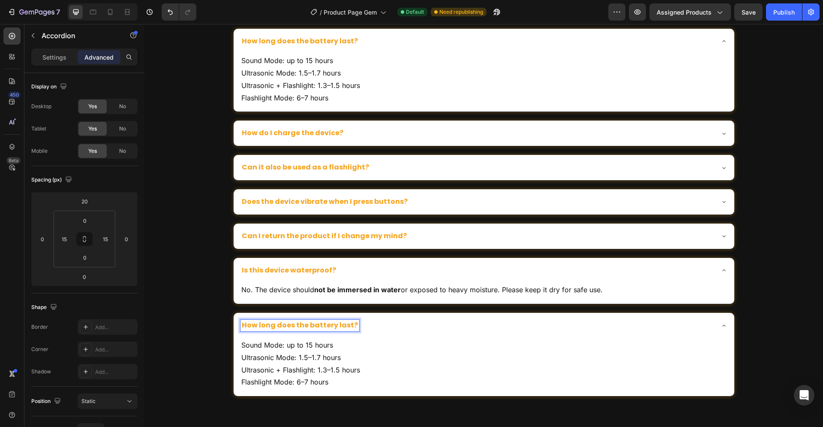
click at [297, 324] on p "How long does the battery last?" at bounding box center [300, 325] width 116 height 9
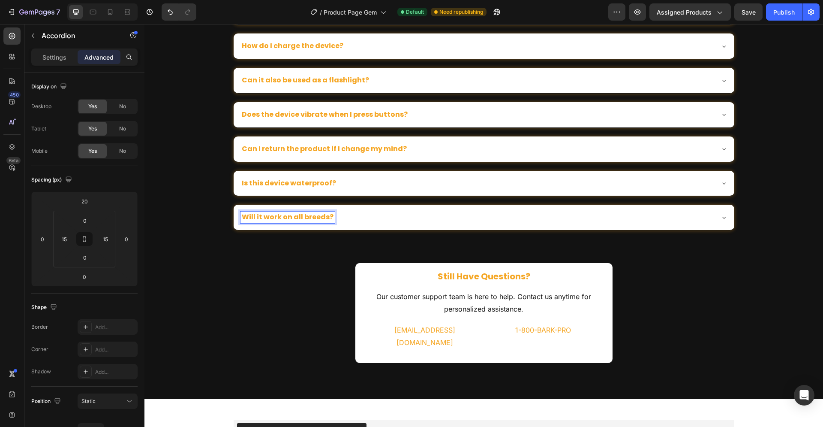
scroll to position [1936, 0]
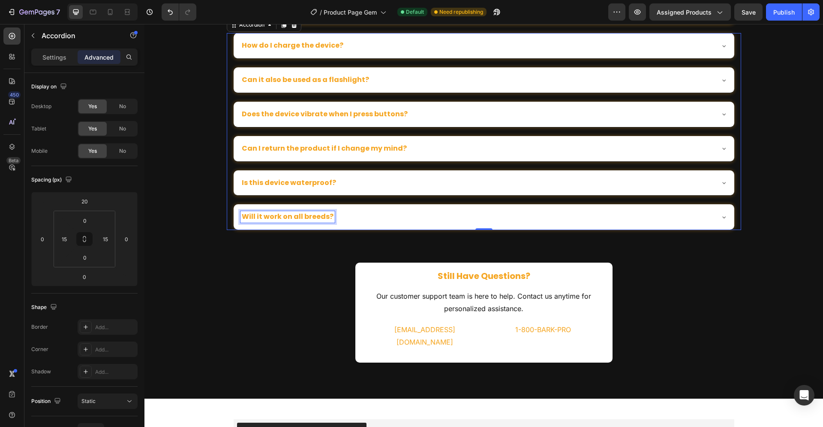
click at [295, 218] on p "Will it work on all breeds?" at bounding box center [288, 216] width 92 height 9
click at [356, 218] on div "Will it work on all breeds?" at bounding box center [477, 217] width 473 height 12
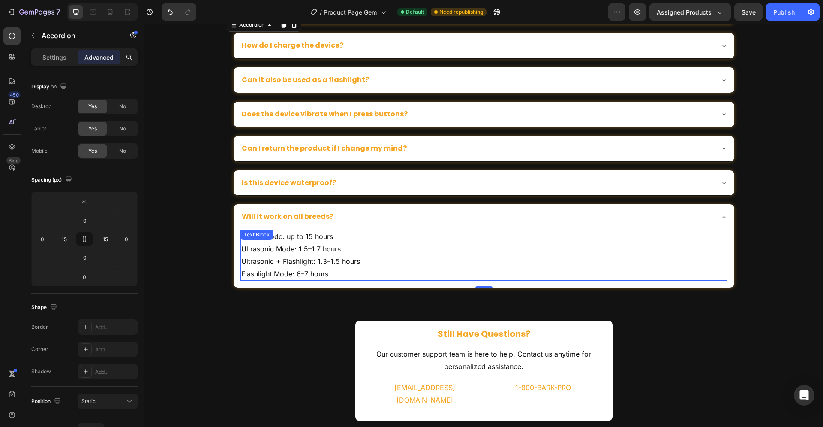
click at [306, 253] on p "Ultrasonic Mode: 1.5–1.7 hours" at bounding box center [483, 249] width 485 height 12
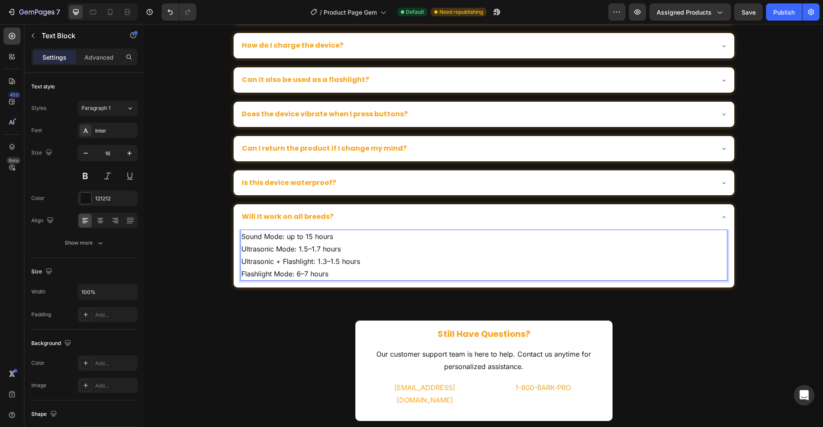
click at [302, 252] on p "Ultrasonic Mode: 1.5–1.7 hours" at bounding box center [483, 249] width 485 height 12
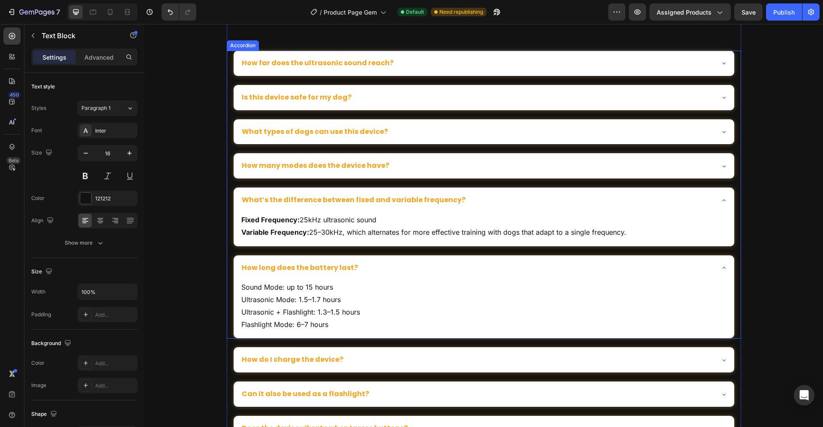
scroll to position [1674, 0]
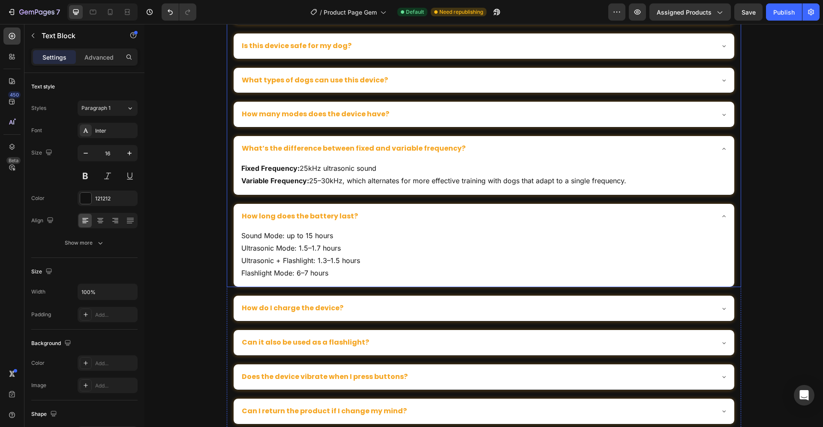
click at [390, 216] on div "How long does the battery last?" at bounding box center [477, 217] width 473 height 12
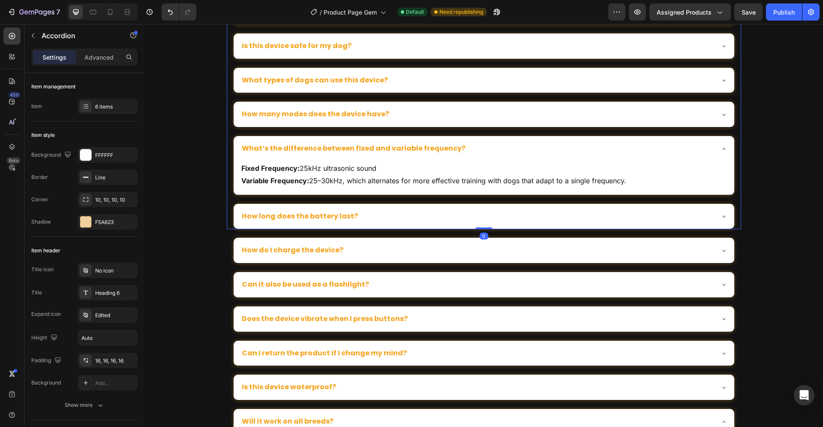
click at [470, 150] on div "What’s the difference between fixed and variable frequency?" at bounding box center [477, 149] width 473 height 12
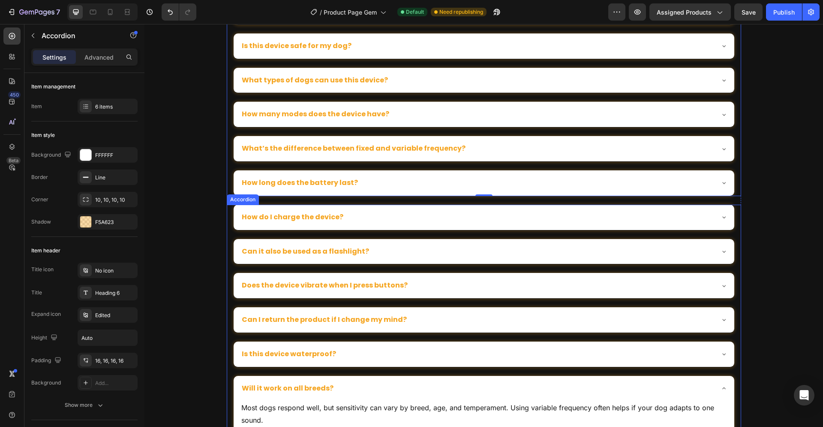
scroll to position [1761, 0]
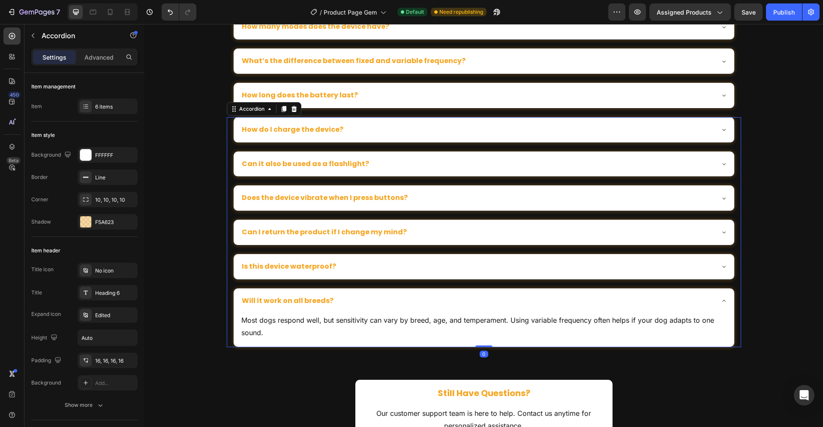
click at [450, 302] on div "Will it work on all breeds?" at bounding box center [477, 301] width 473 height 12
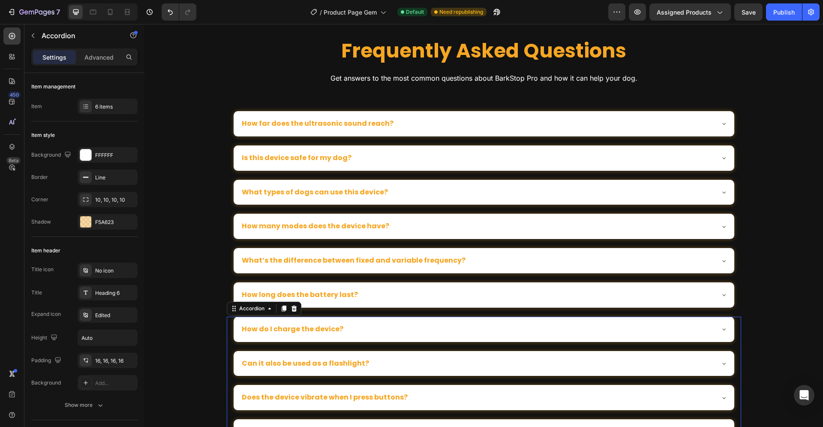
scroll to position [1543, 0]
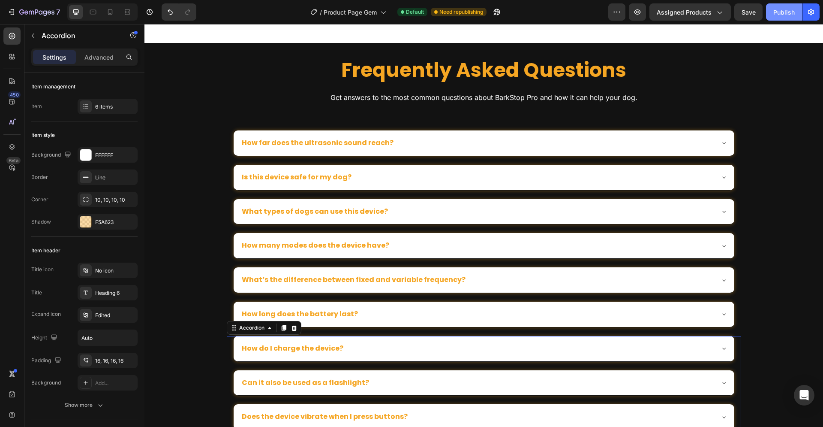
click at [781, 10] on div "Publish" at bounding box center [783, 12] width 21 height 9
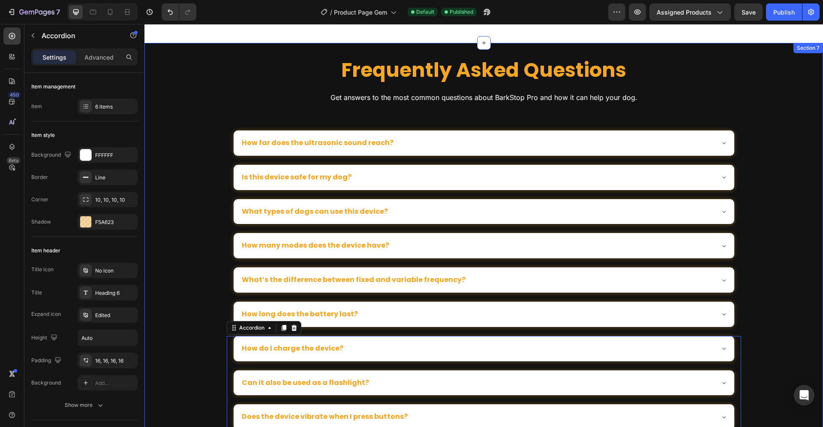
click at [210, 128] on div "Frequently Asked Questions Heading Get answers to the most common questions abo…" at bounding box center [483, 372] width 679 height 630
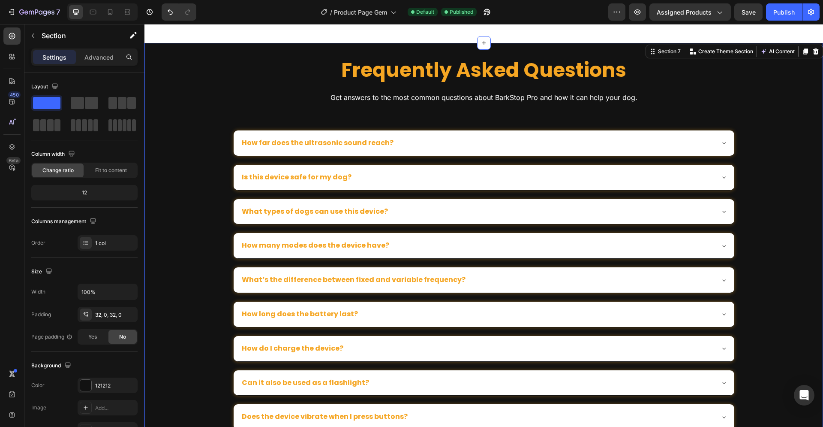
click at [189, 134] on div "Frequently Asked Questions Heading Get answers to the most common questions abo…" at bounding box center [483, 372] width 679 height 630
click at [167, 300] on div "Frequently Asked Questions Heading Get answers to the most common questions abo…" at bounding box center [483, 372] width 679 height 630
click at [177, 289] on div "Frequently Asked Questions Heading Get answers to the most common questions abo…" at bounding box center [483, 372] width 679 height 630
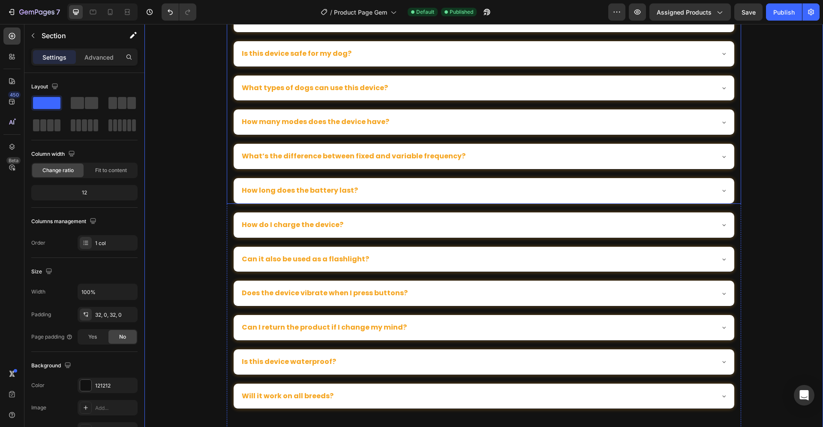
scroll to position [1717, 0]
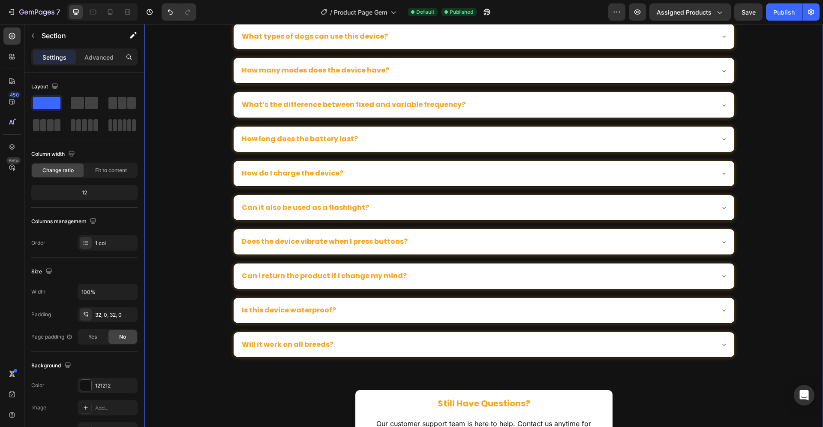
click at [211, 319] on div "Frequently Asked Questions Heading Get answers to the most common questions abo…" at bounding box center [483, 197] width 679 height 630
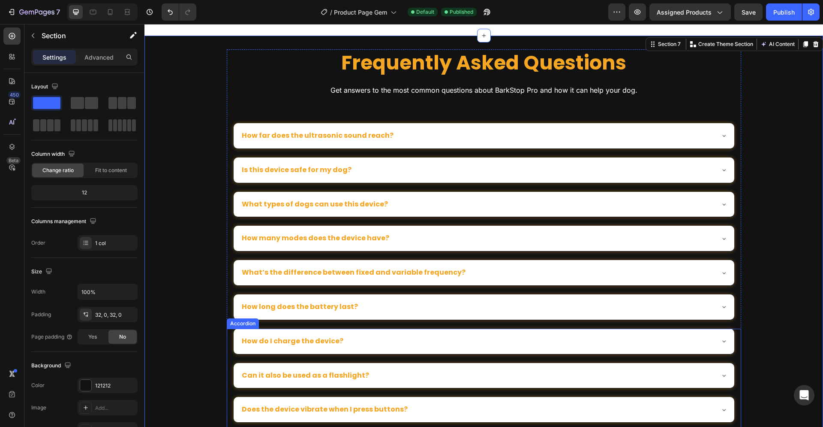
scroll to position [1455, 0]
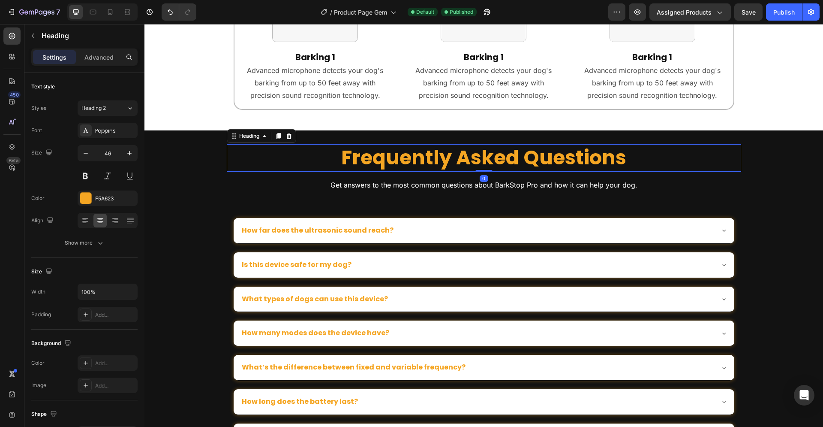
click at [701, 167] on h2 "Frequently Asked Questions" at bounding box center [484, 157] width 514 height 27
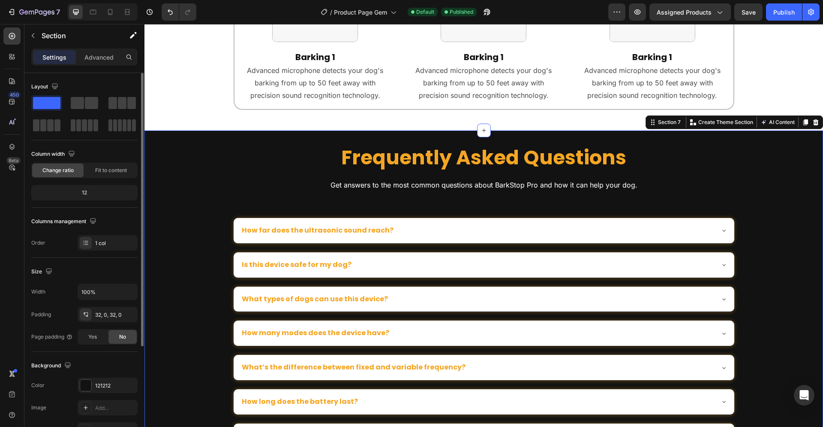
click at [40, 315] on div "Padding" at bounding box center [41, 314] width 20 height 8
click at [87, 382] on div at bounding box center [85, 384] width 11 height 11
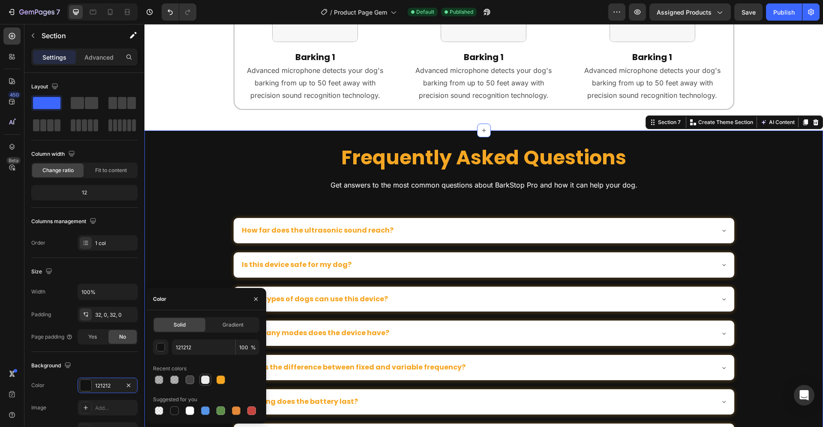
click at [204, 377] on div at bounding box center [205, 379] width 9 height 9
type input "EDEDED"
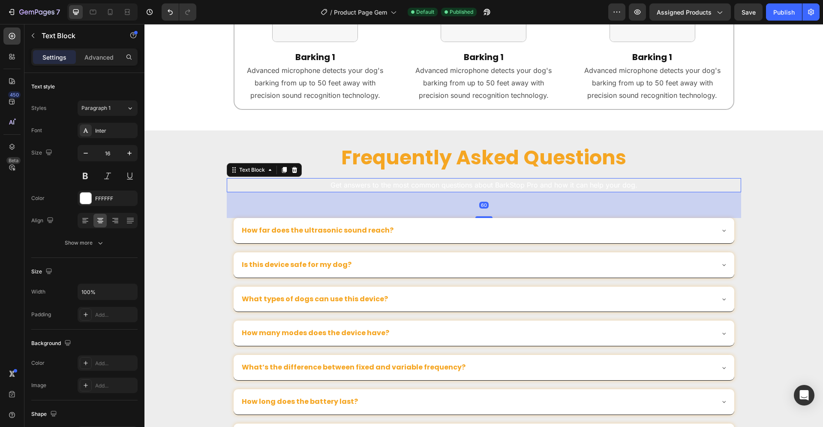
click at [259, 190] on p "Get answers to the most common questions about BarkStop Pro and how it can help…" at bounding box center [484, 185] width 513 height 12
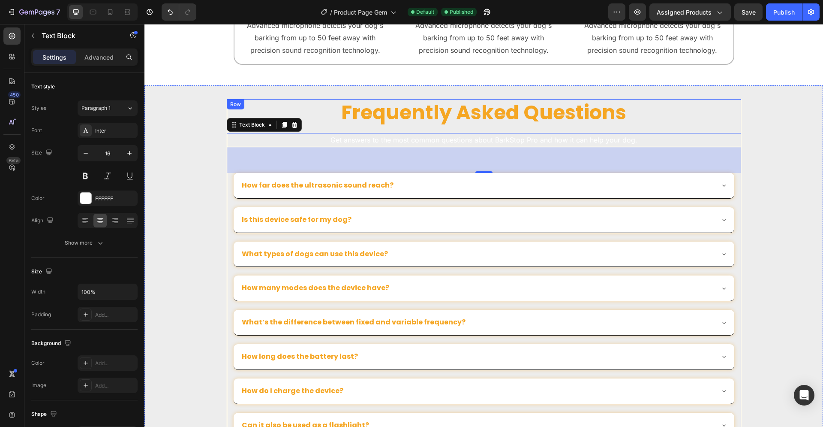
scroll to position [1499, 0]
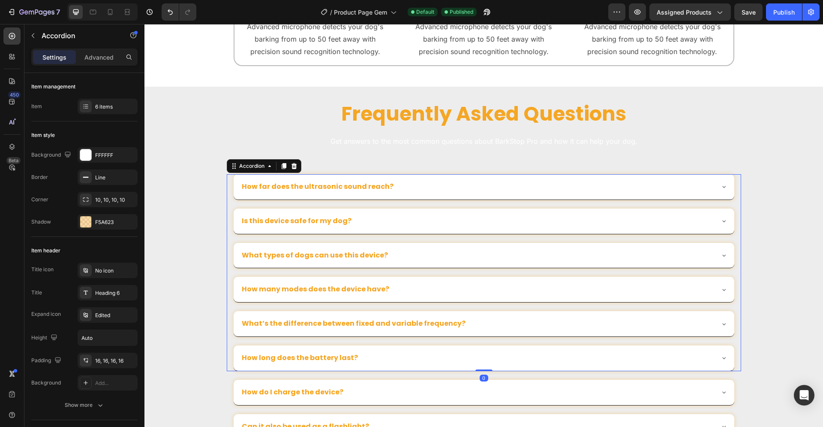
click at [385, 188] on div "How far does the ultrasonic sound reach?" at bounding box center [477, 187] width 473 height 12
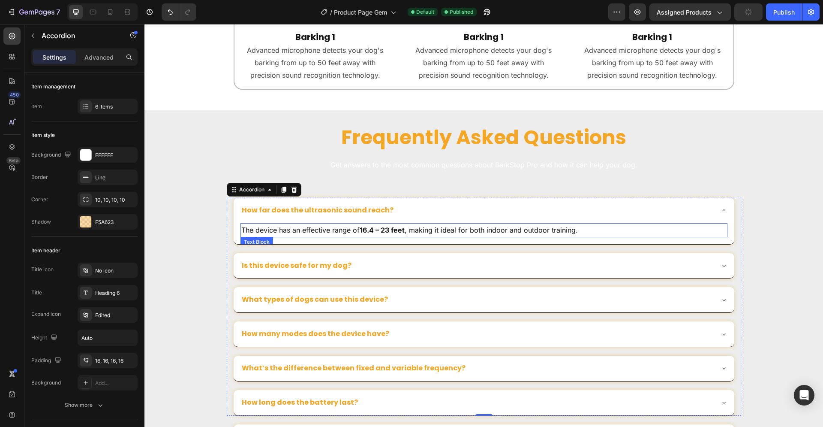
scroll to position [1543, 0]
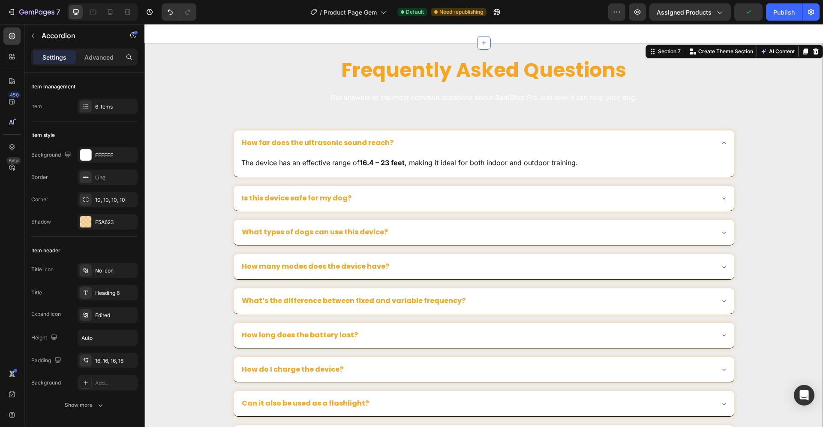
click at [189, 239] on div "Frequently Asked Questions Heading Get answers to the most common questions abo…" at bounding box center [483, 382] width 679 height 651
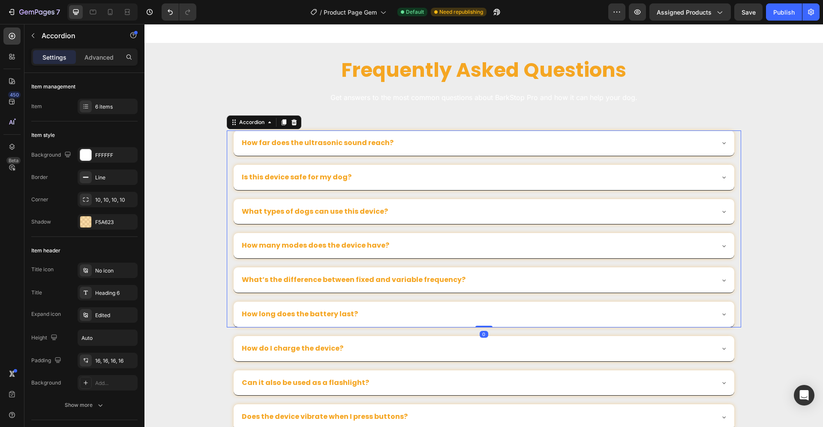
click at [473, 144] on div "How far does the ultrasonic sound reach?" at bounding box center [477, 143] width 473 height 12
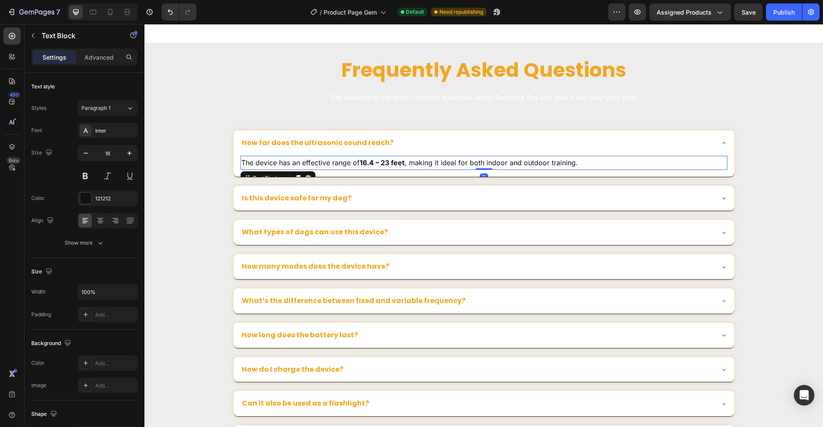
click at [680, 157] on p "The device has an effective range of 16.4 – 23 feet , making it ideal for both …" at bounding box center [483, 162] width 485 height 12
click at [638, 139] on div "How far does the ultrasonic sound reach?" at bounding box center [477, 143] width 473 height 12
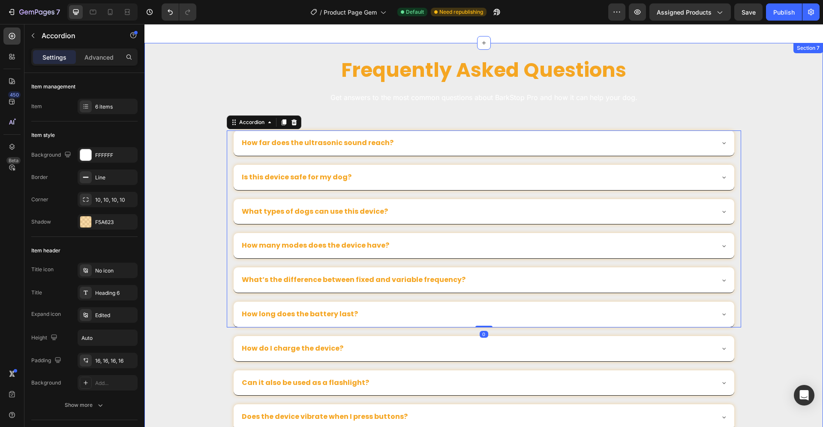
click at [167, 223] on div "Frequently Asked Questions Heading Get answers to the most common questions abo…" at bounding box center [483, 372] width 679 height 630
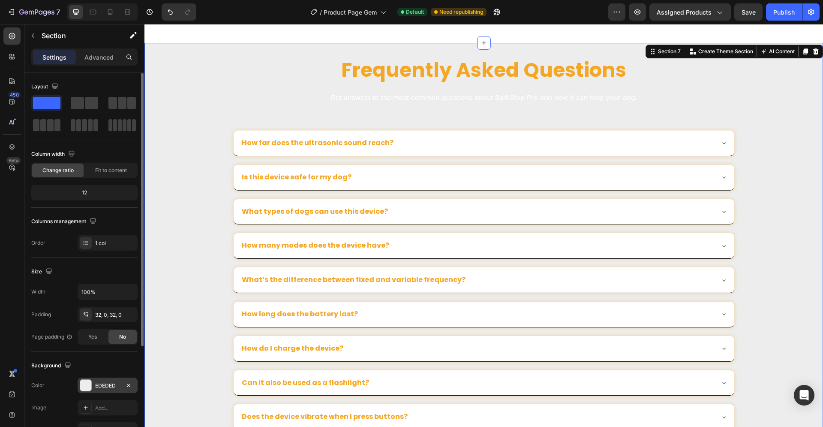
click at [85, 385] on div at bounding box center [85, 384] width 11 height 11
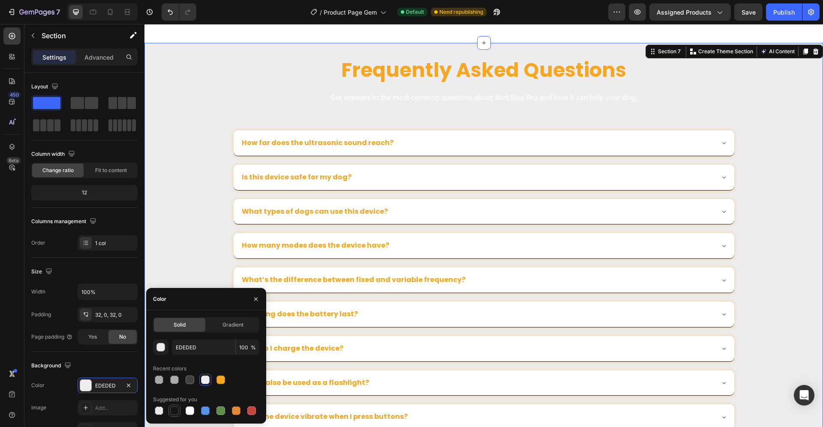
click at [175, 409] on div at bounding box center [174, 410] width 9 height 9
type input "151515"
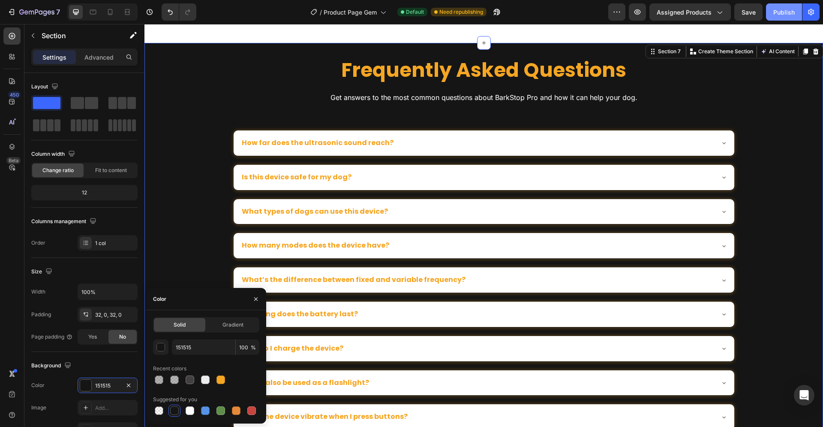
click at [779, 17] on button "Publish" at bounding box center [784, 11] width 36 height 17
